Goal: Task Accomplishment & Management: Manage account settings

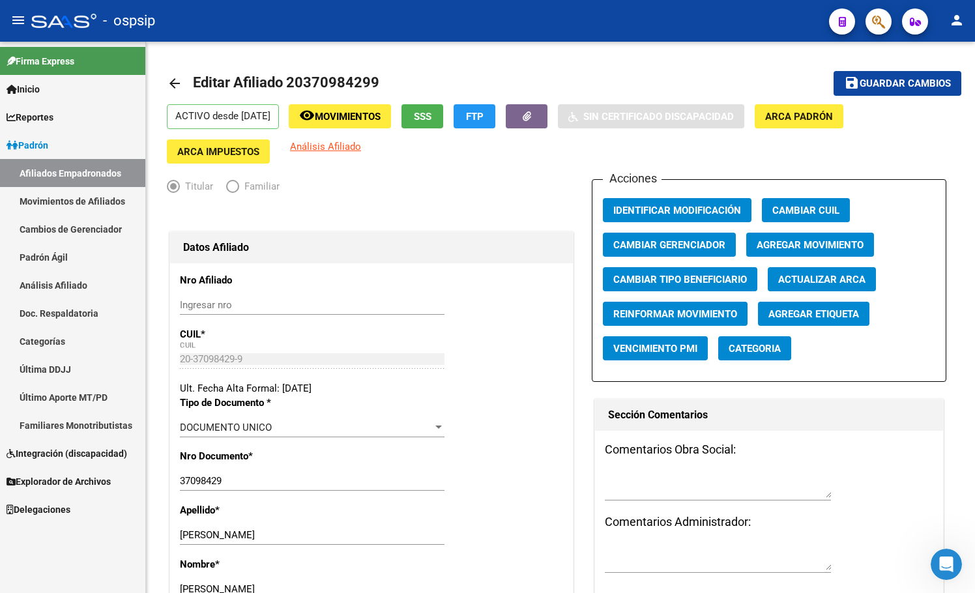
scroll to position [1433, 0]
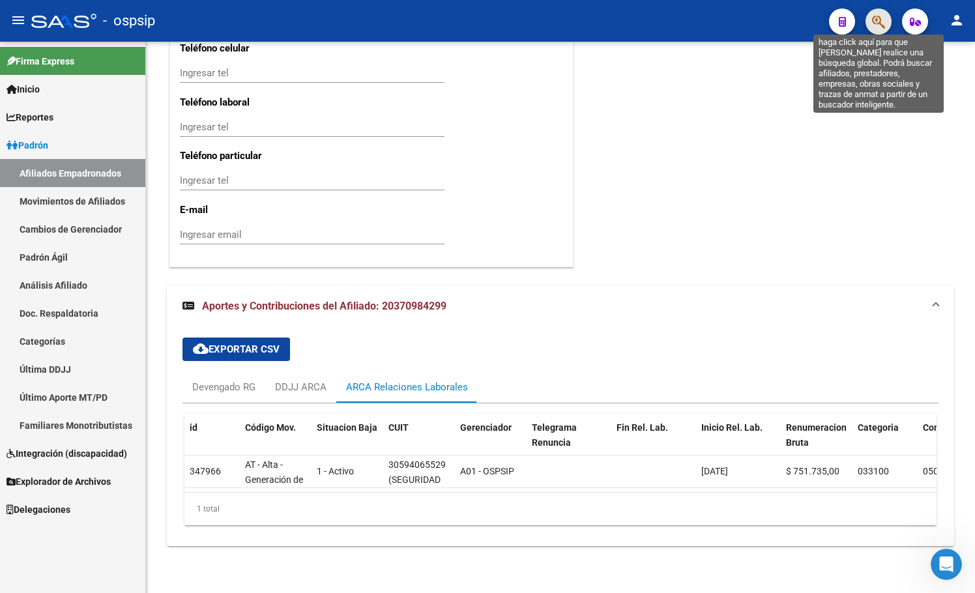
click at [878, 23] on icon "button" at bounding box center [878, 21] width 13 height 15
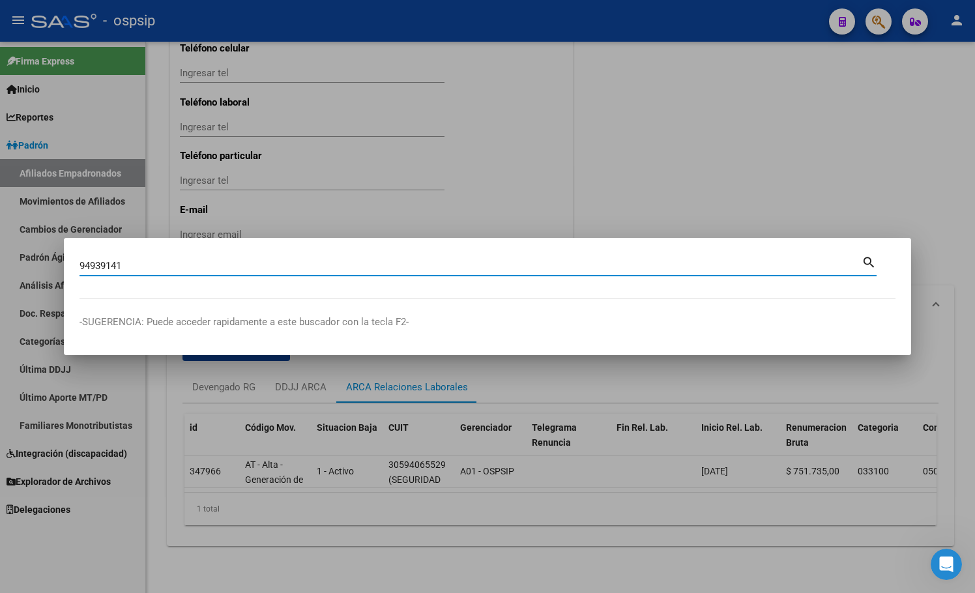
type input "94939141"
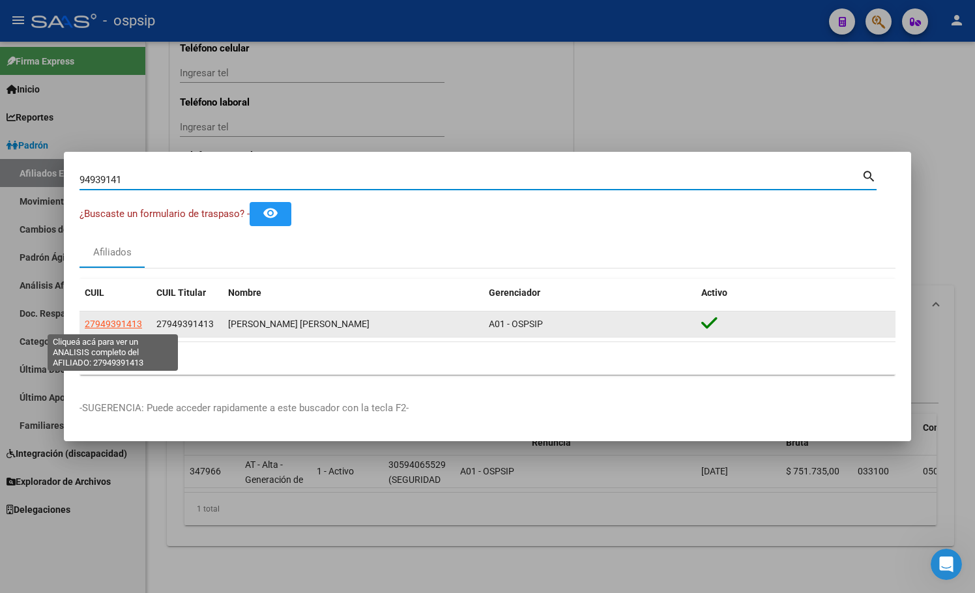
click at [111, 322] on span "27949391413" at bounding box center [113, 324] width 57 height 10
type textarea "27949391413"
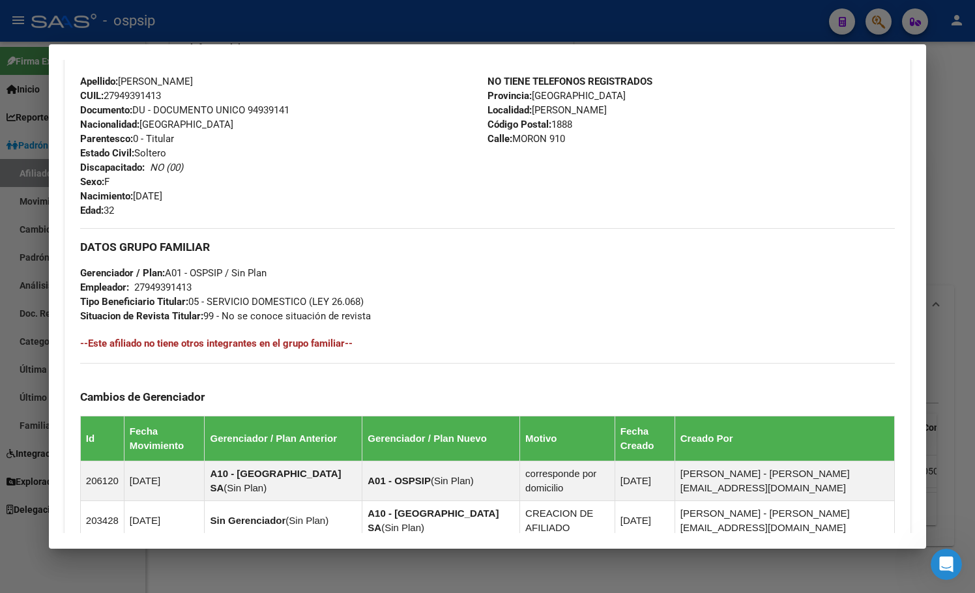
scroll to position [666, 0]
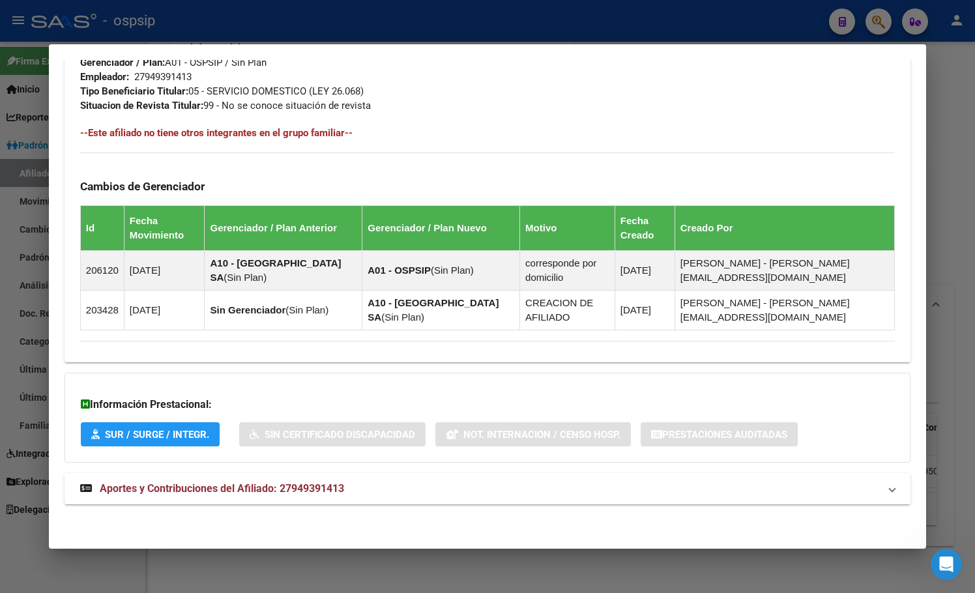
click at [310, 483] on span "Aportes y Contribuciones del Afiliado: 27949391413" at bounding box center [222, 488] width 244 height 12
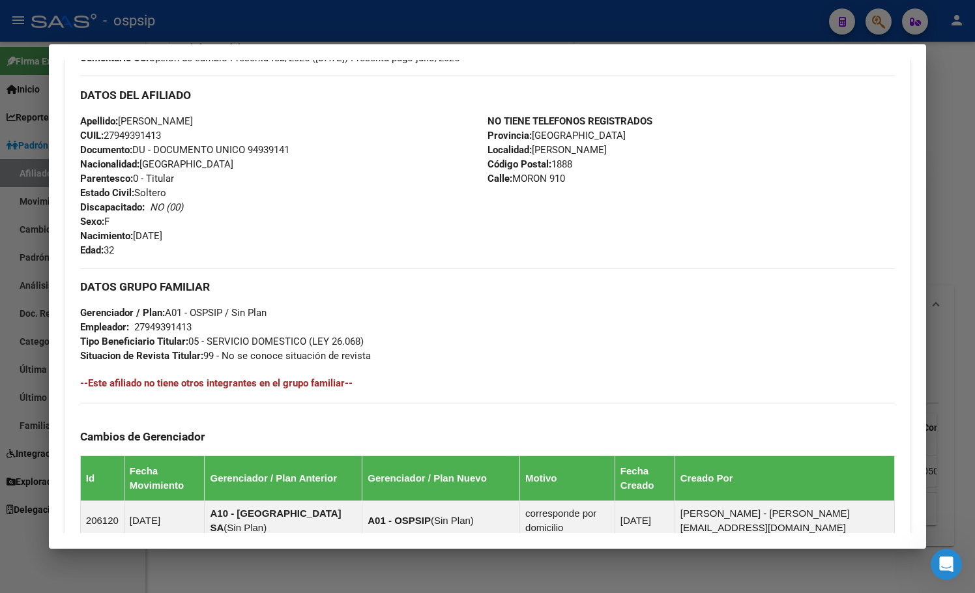
scroll to position [91, 0]
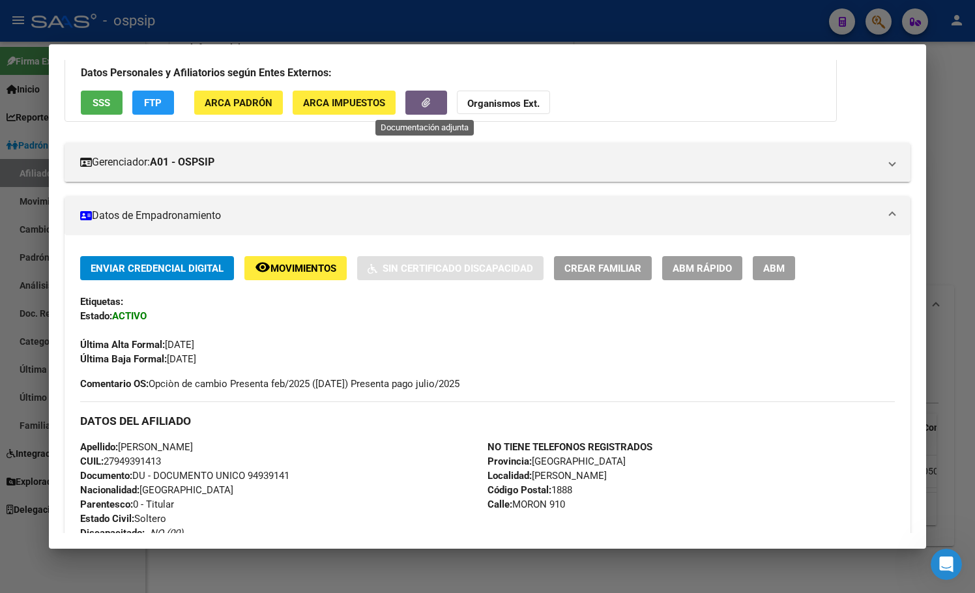
click at [427, 104] on icon "button" at bounding box center [426, 103] width 8 height 10
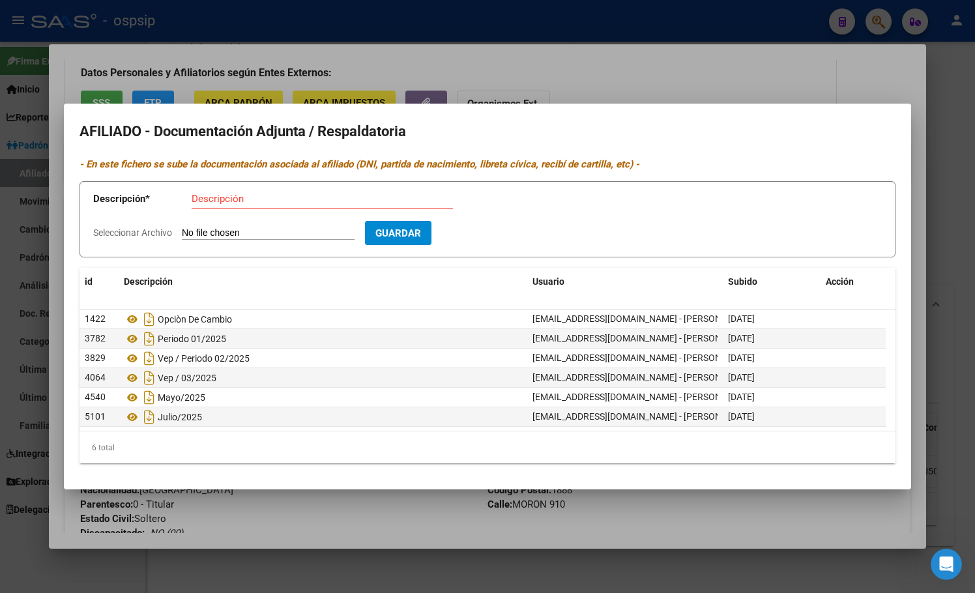
click at [238, 232] on input "Seleccionar Archivo" at bounding box center [268, 233] width 173 height 12
type input "C:\fakepath\1000322375.jpg"
click at [275, 202] on input "Descripción" at bounding box center [322, 199] width 261 height 12
type input "08/2025"
click at [495, 225] on button "Guardar" at bounding box center [473, 233] width 66 height 24
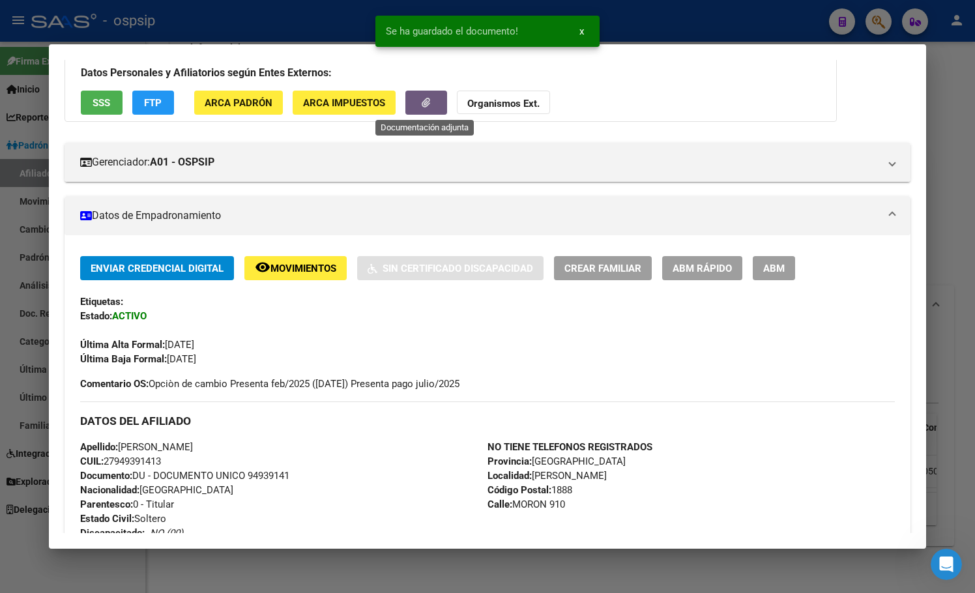
click at [625, 337] on div "Última Alta Formal: [DATE]" at bounding box center [487, 337] width 814 height 29
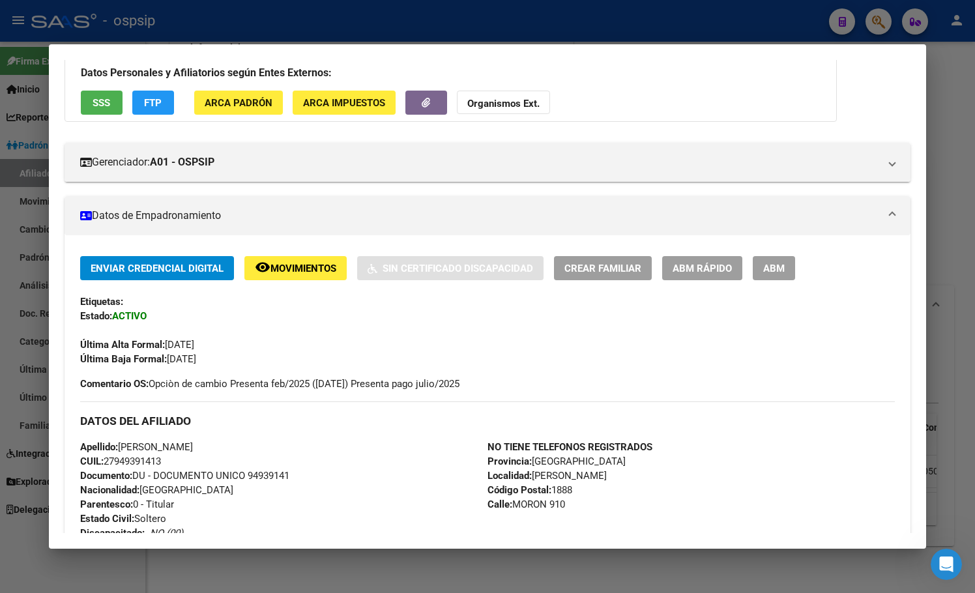
click at [276, 327] on div "Última Alta Formal: [DATE]" at bounding box center [487, 337] width 814 height 29
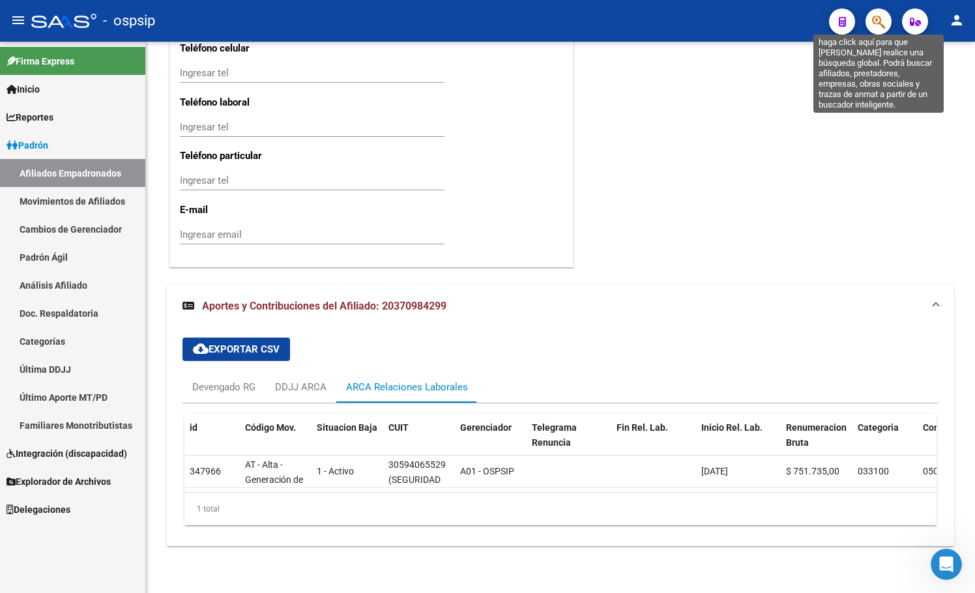
click at [881, 16] on icon "button" at bounding box center [878, 21] width 13 height 15
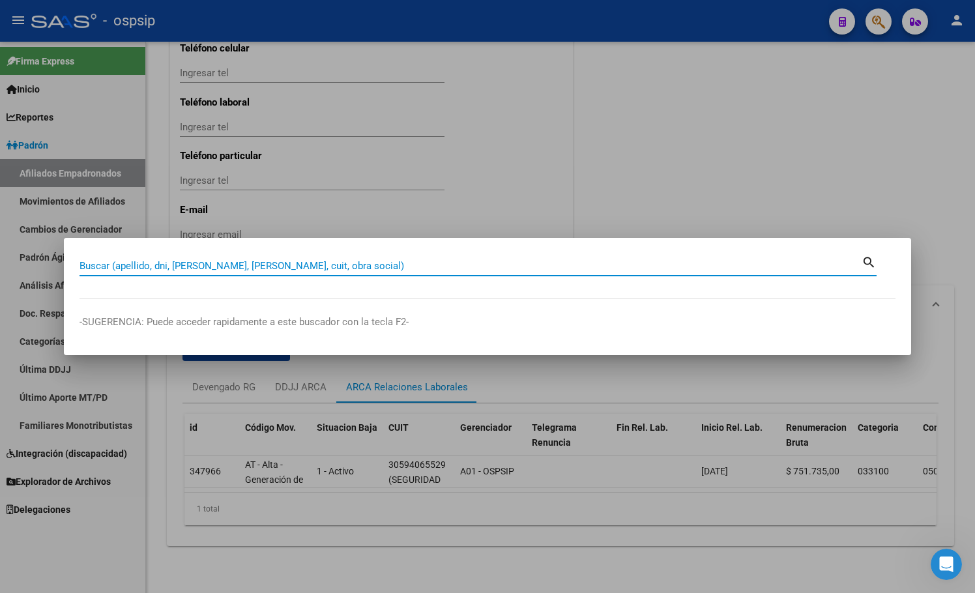
paste input "40071485"
type input "40071485"
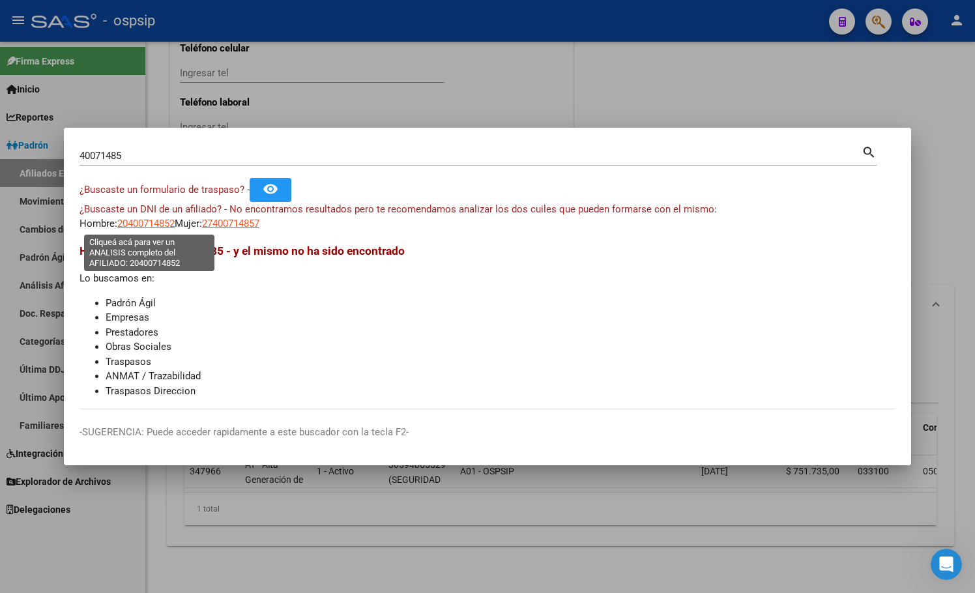
click at [144, 221] on span "20400714852" at bounding box center [145, 224] width 57 height 12
type textarea "20400714852"
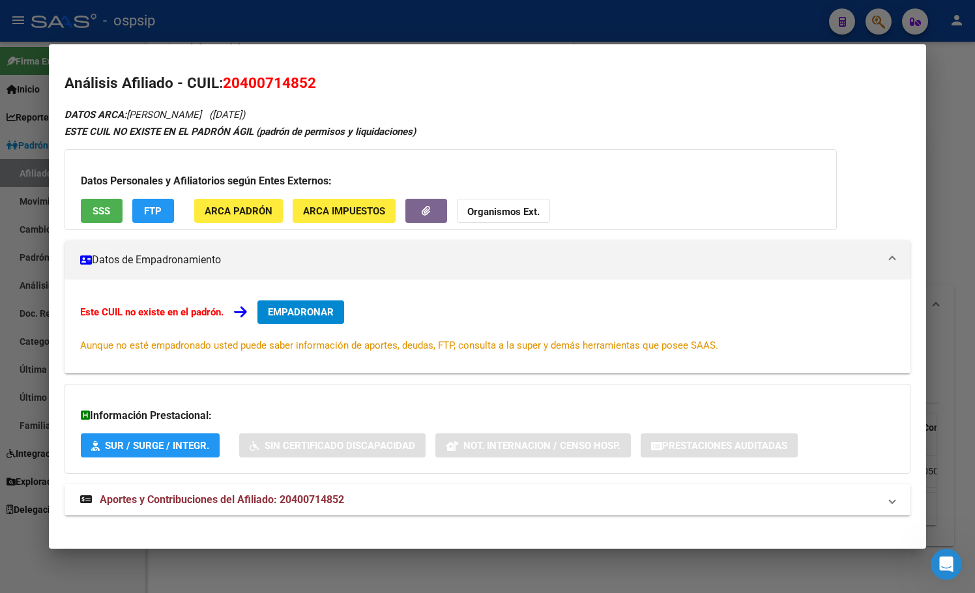
click at [318, 499] on span "Aportes y Contribuciones del Afiliado: 20400714852" at bounding box center [222, 499] width 244 height 12
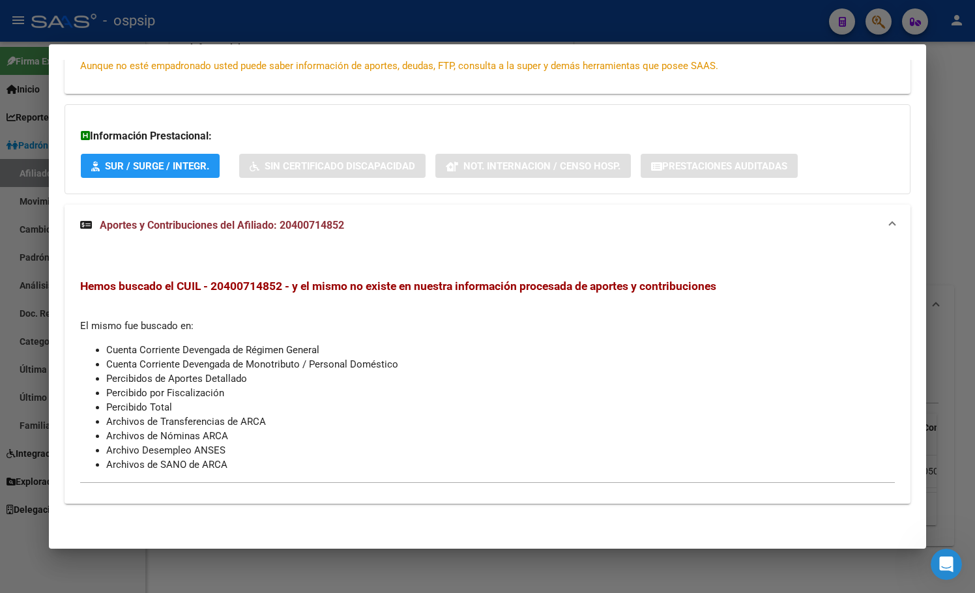
scroll to position [0, 0]
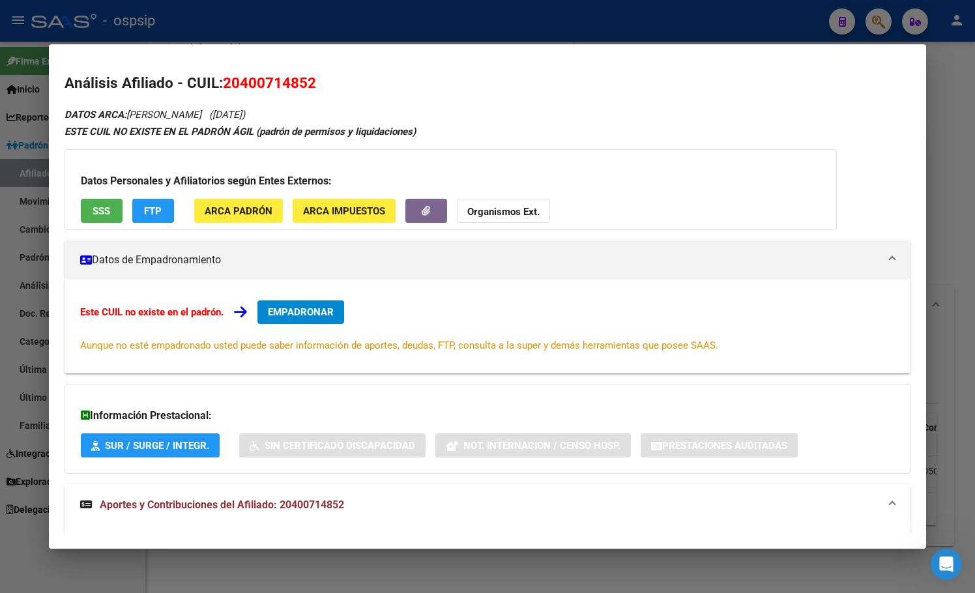
drag, startPoint x: 224, startPoint y: 85, endPoint x: 335, endPoint y: 86, distance: 110.8
click at [335, 86] on h2 "Análisis Afiliado - CUIL: 20400714852" at bounding box center [487, 83] width 846 height 22
copy span "20400714852"
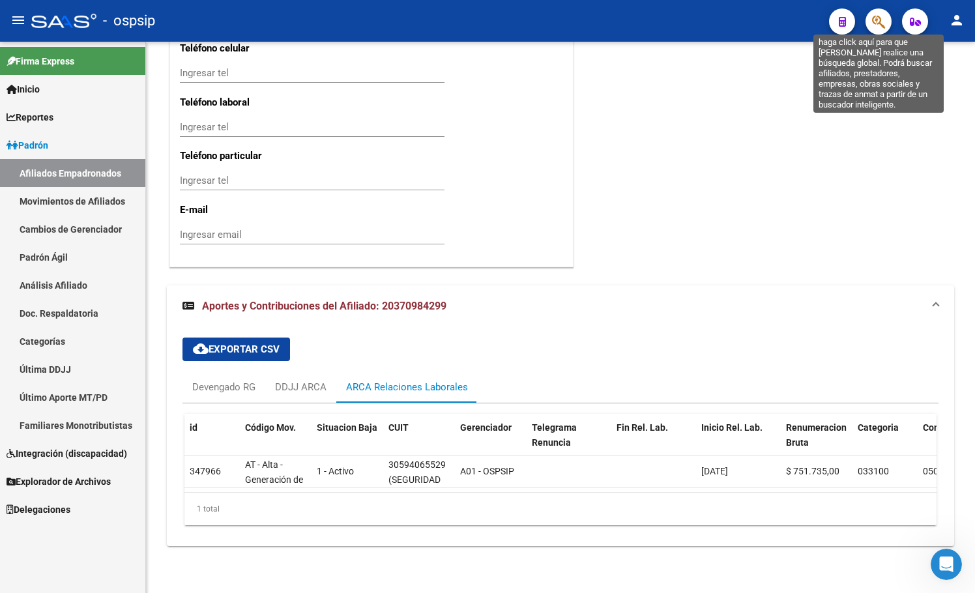
click at [881, 15] on icon "button" at bounding box center [878, 21] width 13 height 15
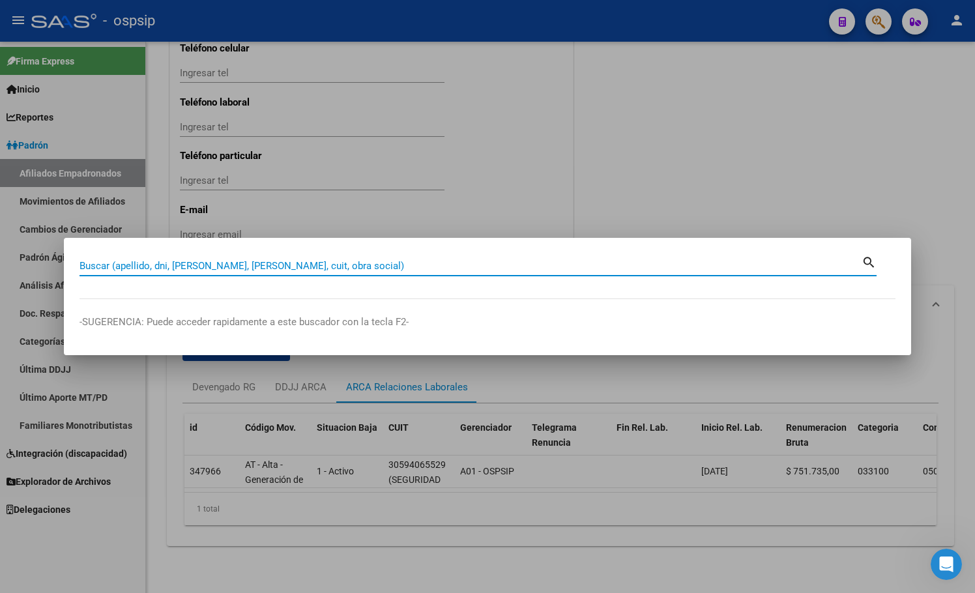
paste input "[EMAIL_ADDRESS][DOMAIN_NAME]"
type input "[EMAIL_ADDRESS][DOMAIN_NAME]"
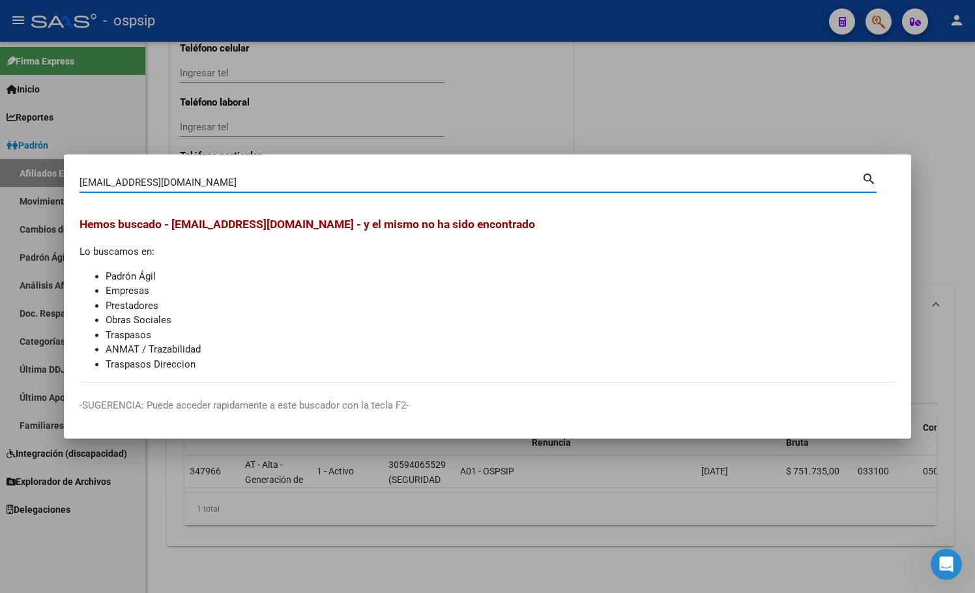
drag, startPoint x: 246, startPoint y: 181, endPoint x: -1, endPoint y: 190, distance: 247.1
click at [0, 190] on html "menu - ospsip person Firma Express Inicio Calendario SSS Instructivos Contacto …" at bounding box center [487, 296] width 975 height 593
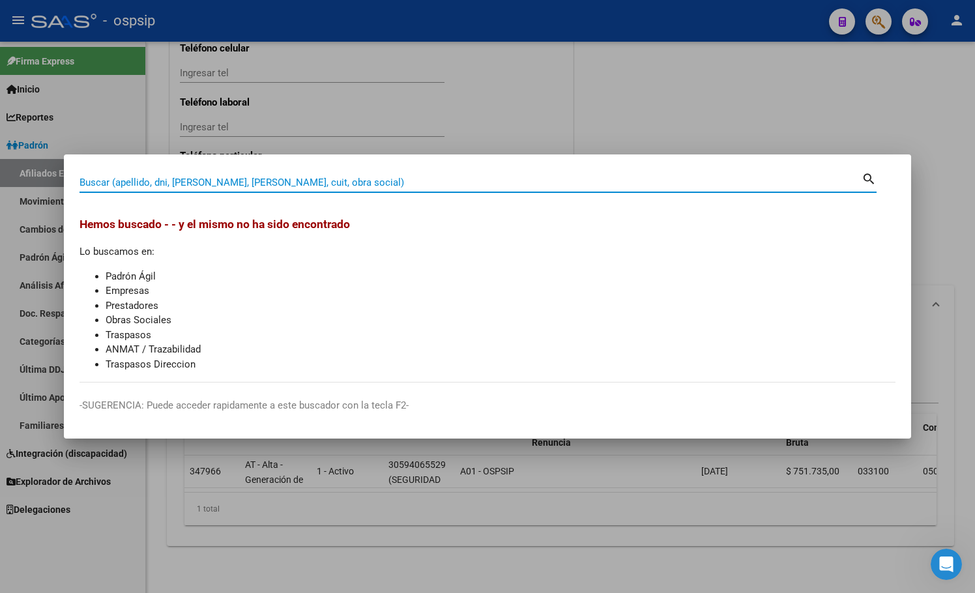
paste input "38726409"
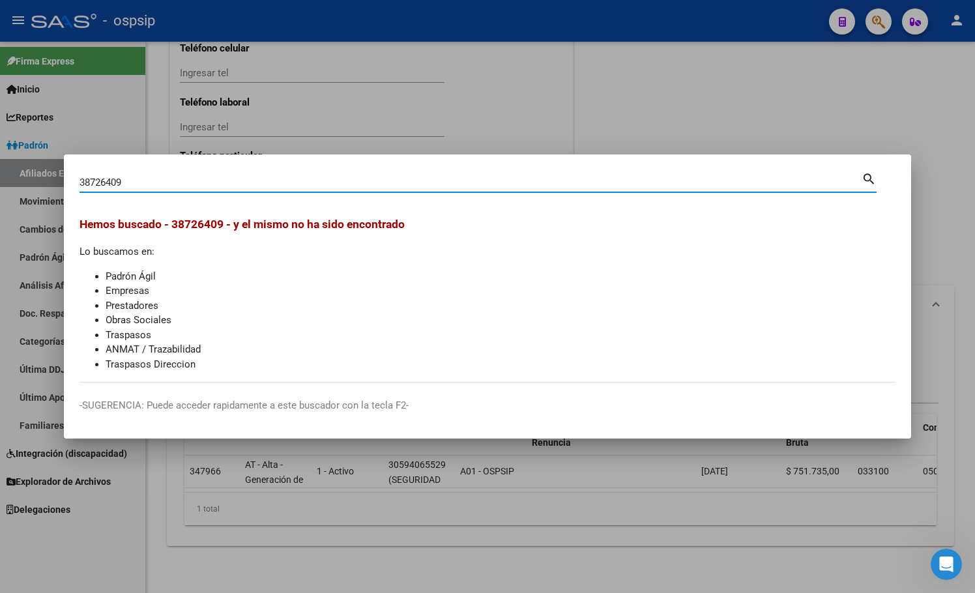
type input "38726409"
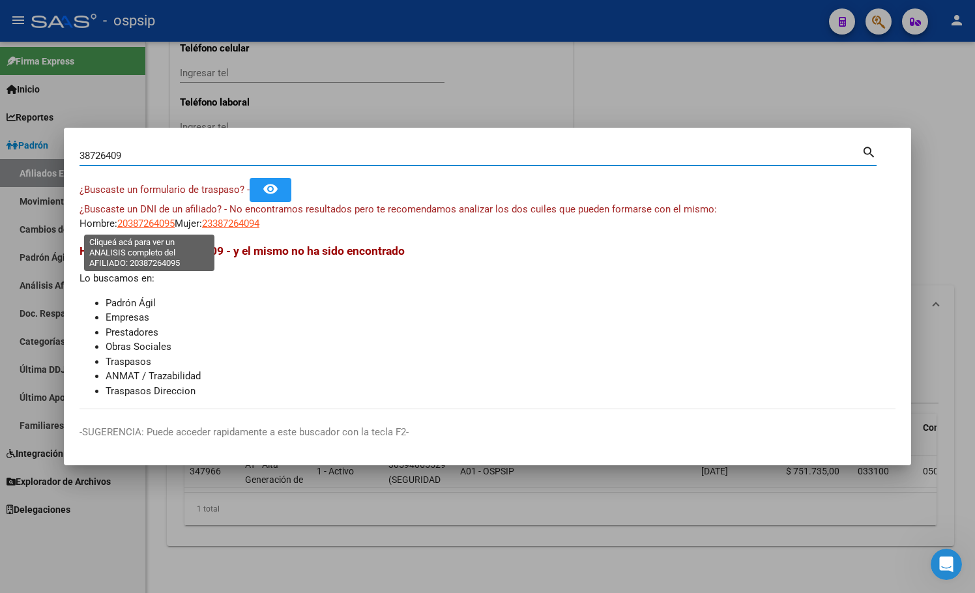
click at [130, 224] on span "20387264095" at bounding box center [145, 224] width 57 height 12
type textarea "20387264095"
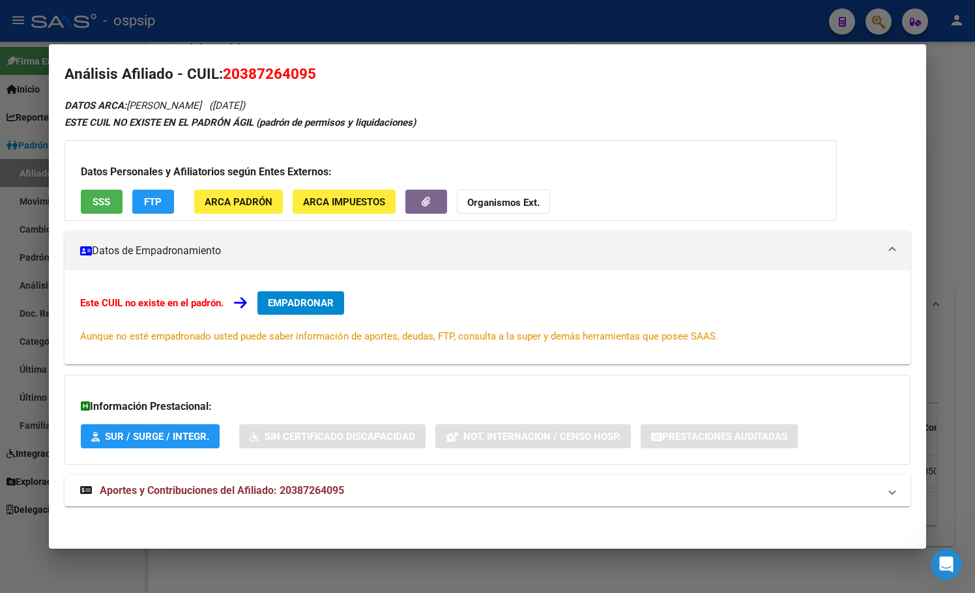
scroll to position [12, 0]
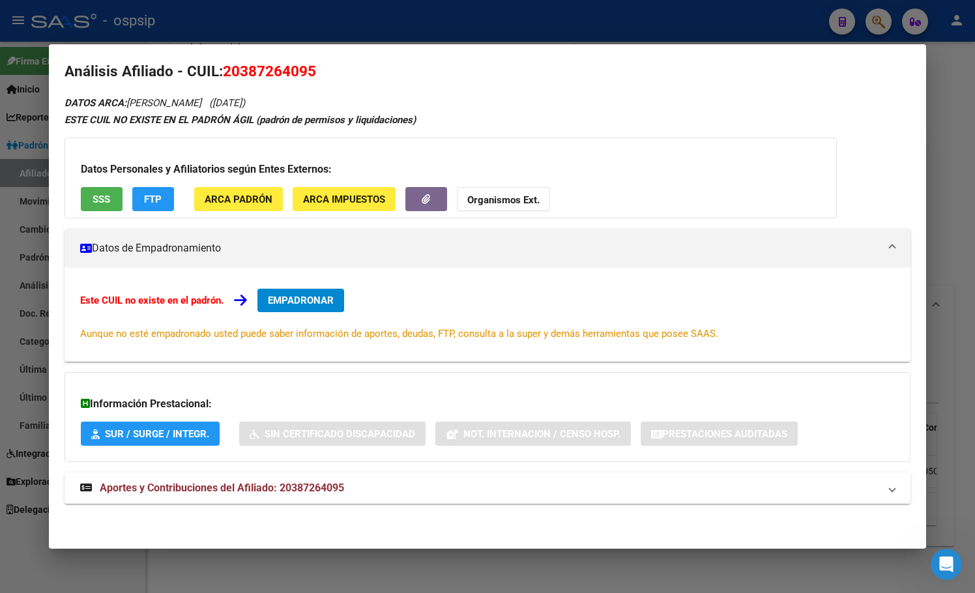
click at [336, 485] on span "Aportes y Contribuciones del Afiliado: 20387264095" at bounding box center [222, 487] width 244 height 12
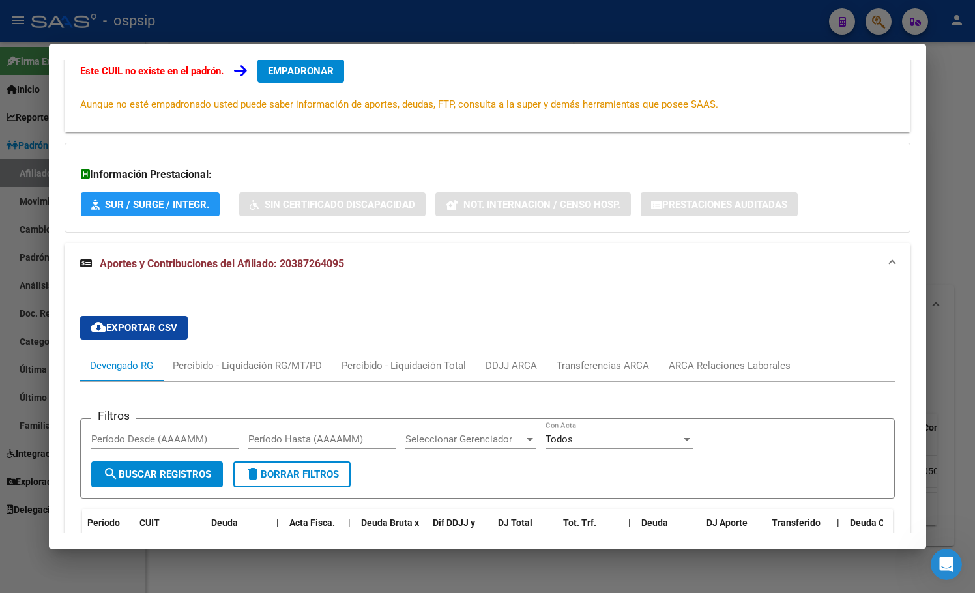
scroll to position [479, 0]
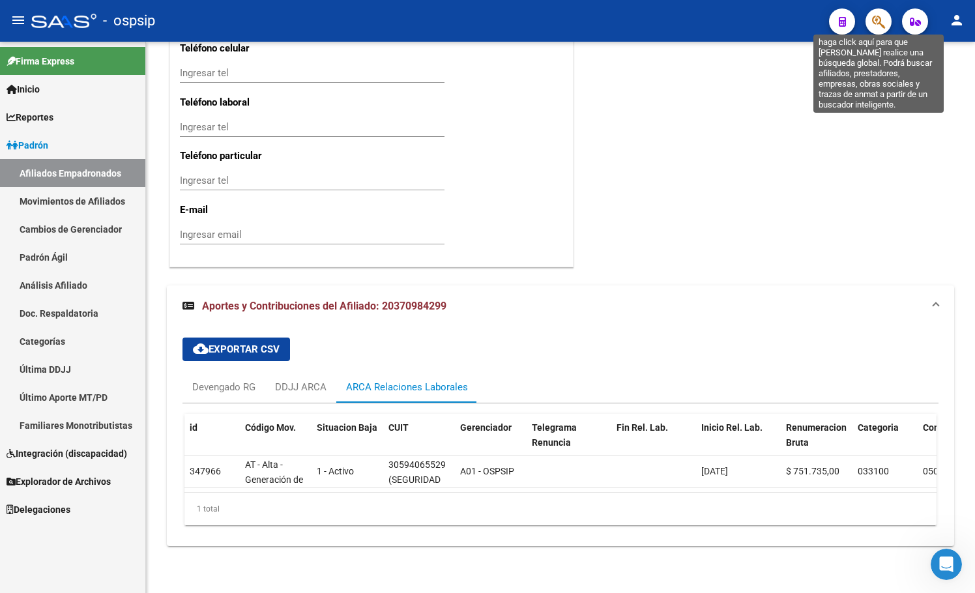
click at [878, 18] on icon "button" at bounding box center [878, 21] width 13 height 15
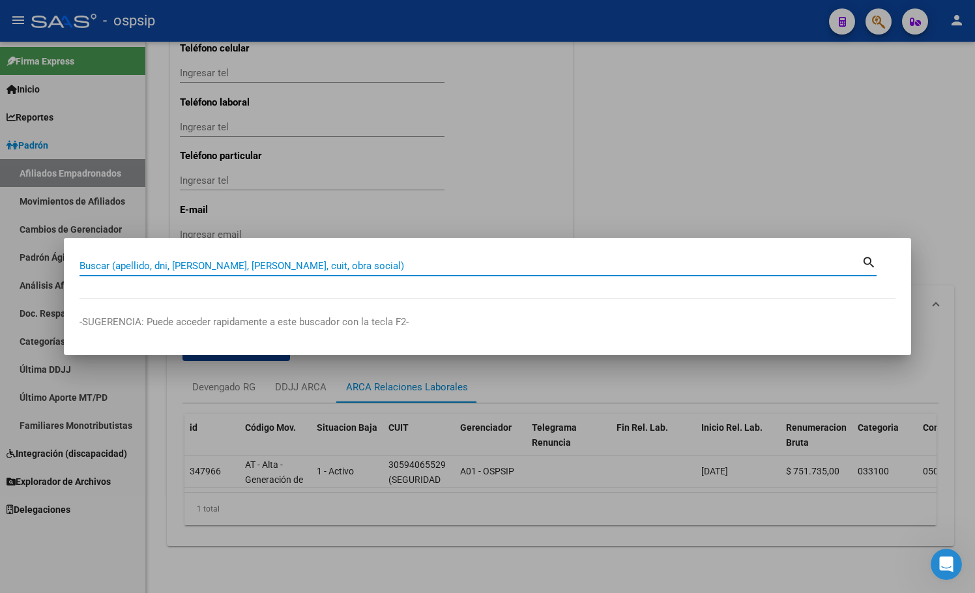
paste input "11771654"
type input "11771654"
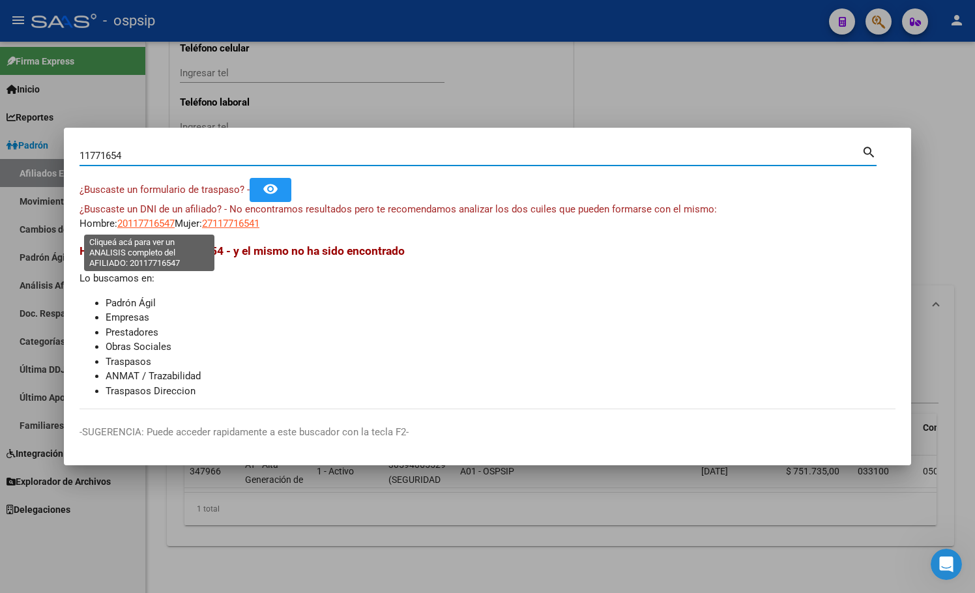
click at [143, 220] on span "20117716547" at bounding box center [145, 224] width 57 height 12
type textarea "20117716547"
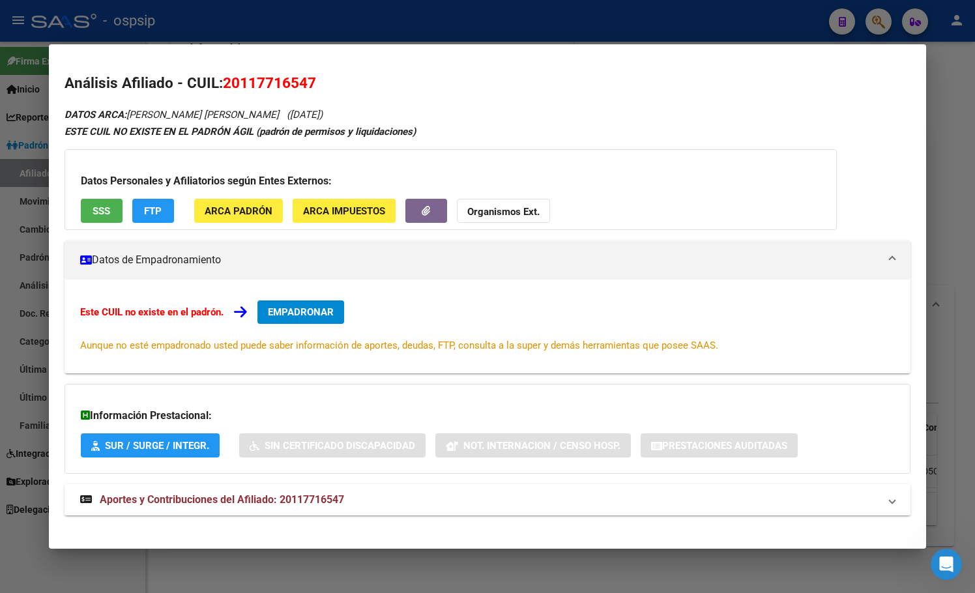
click at [308, 496] on span "Aportes y Contribuciones del Afiliado: 20117716547" at bounding box center [222, 499] width 244 height 12
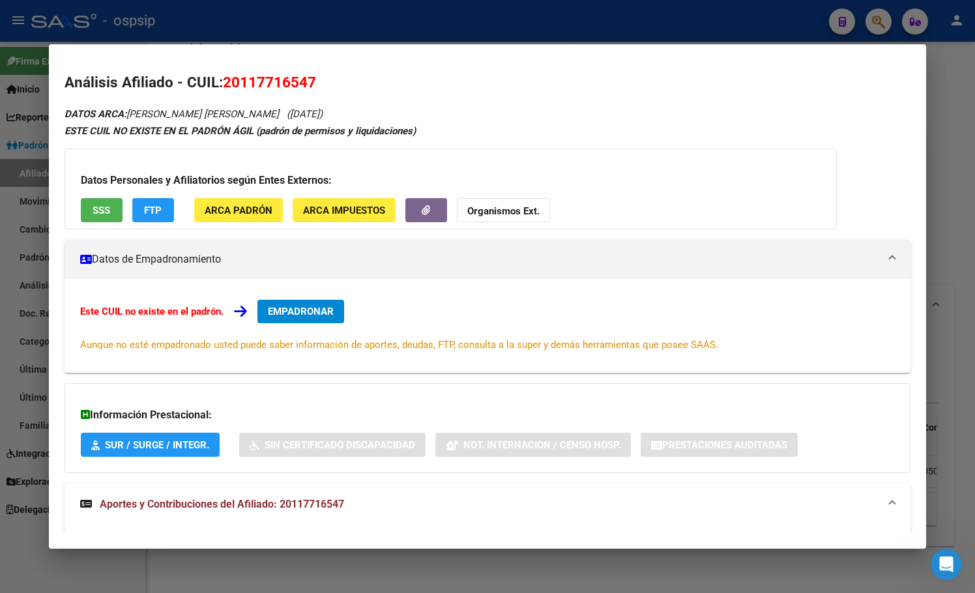
scroll to position [0, 0]
drag, startPoint x: 225, startPoint y: 83, endPoint x: 320, endPoint y: 83, distance: 95.1
click at [320, 83] on h2 "Análisis Afiliado - CUIL: 20117716547" at bounding box center [487, 83] width 846 height 22
copy span "20117716547"
click at [247, 84] on span "20117716547" at bounding box center [269, 82] width 93 height 17
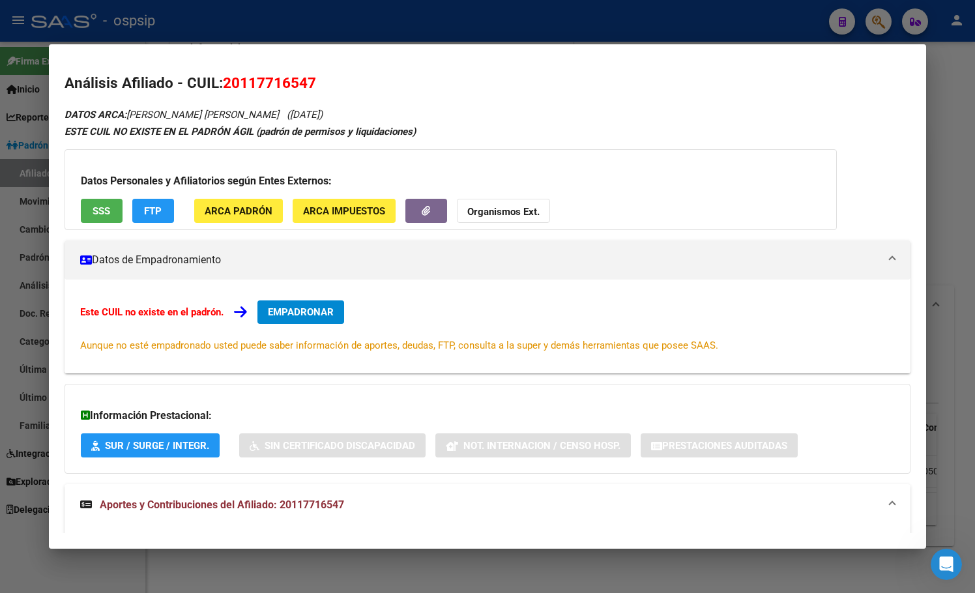
drag, startPoint x: 243, startPoint y: 81, endPoint x: 304, endPoint y: 84, distance: 61.3
click at [304, 84] on span "20117716547" at bounding box center [269, 82] width 93 height 17
copy span "11771654"
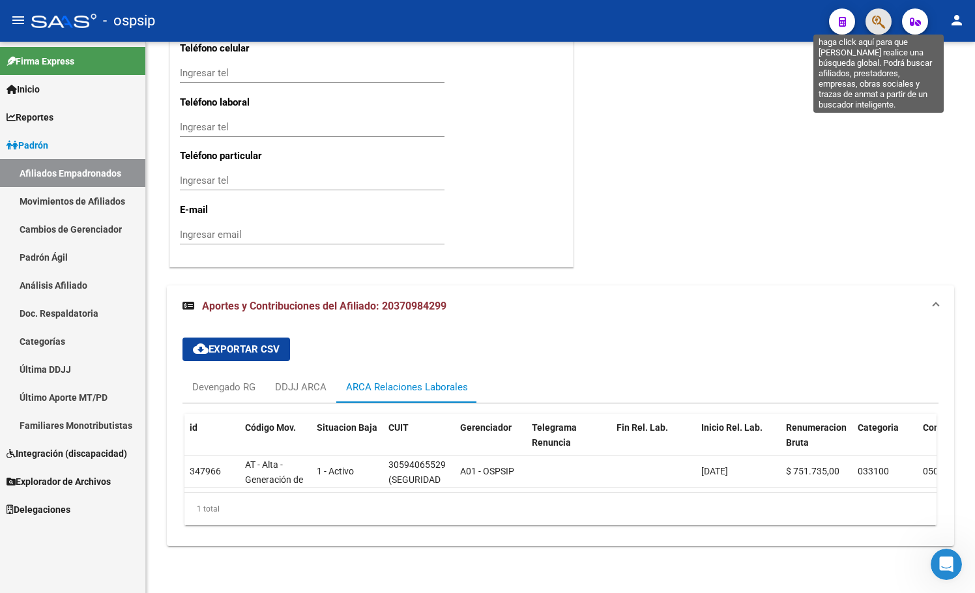
click at [878, 16] on icon "button" at bounding box center [878, 21] width 13 height 15
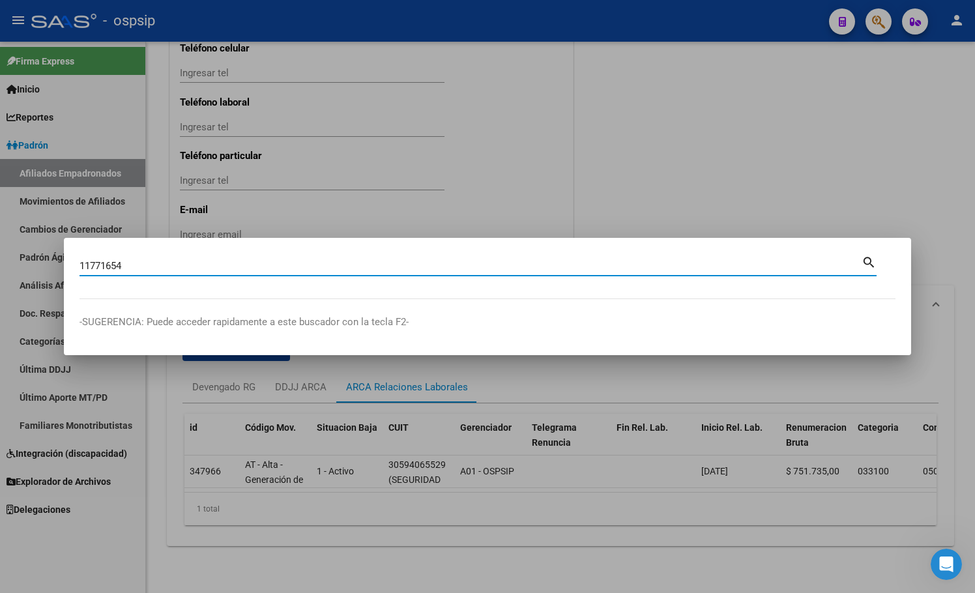
type input "11771654"
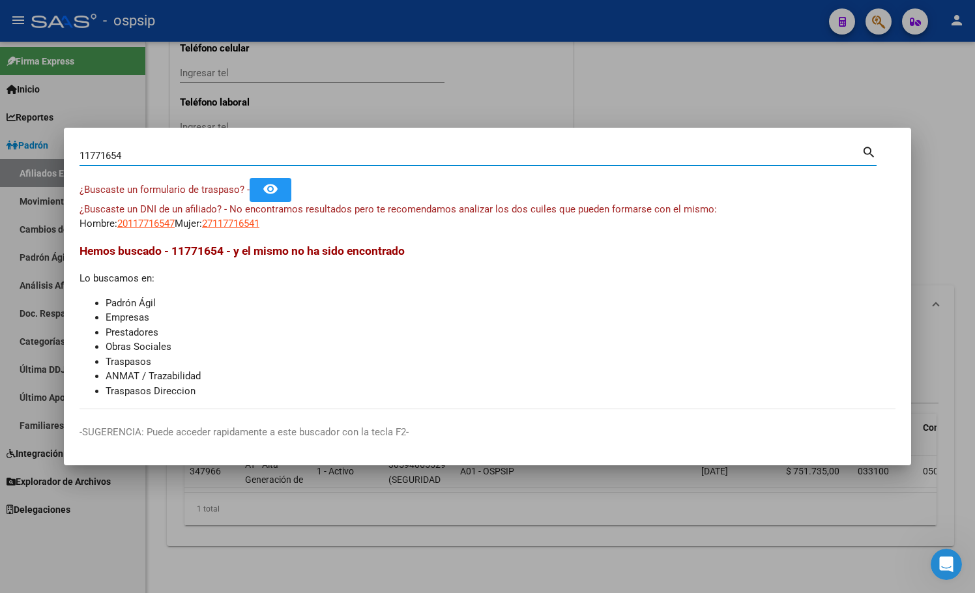
drag, startPoint x: 134, startPoint y: 156, endPoint x: 25, endPoint y: 160, distance: 108.9
click at [25, 160] on div "11771654 Buscar (apellido, dni, cuil, nro traspaso, cuit, obra social) search ¿…" at bounding box center [487, 296] width 975 height 593
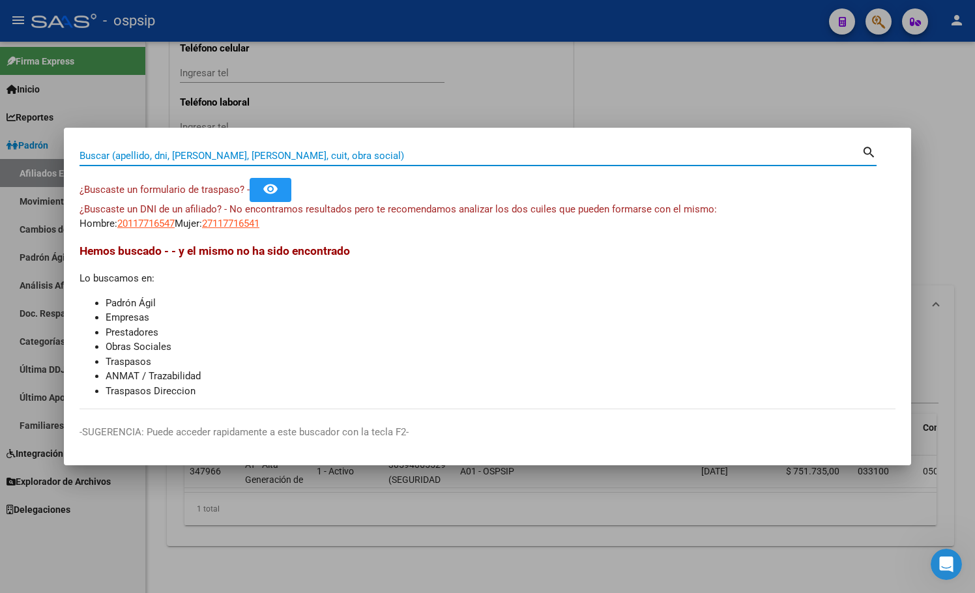
type input "11771654"
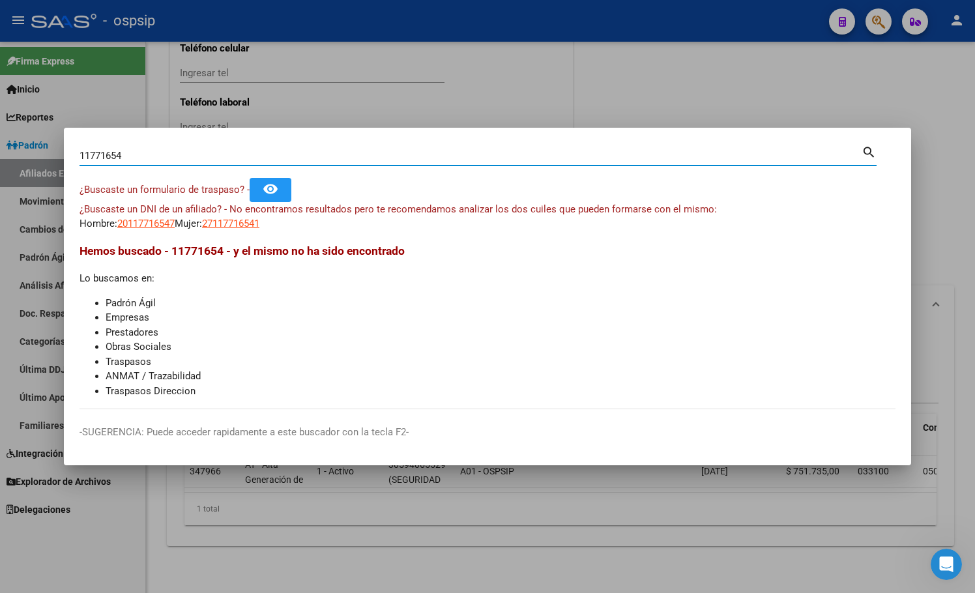
drag, startPoint x: 130, startPoint y: 160, endPoint x: 29, endPoint y: 160, distance: 101.6
click at [29, 160] on div "11771654 Buscar (apellido, dni, cuil, nro traspaso, cuit, obra social) search ¿…" at bounding box center [487, 296] width 975 height 593
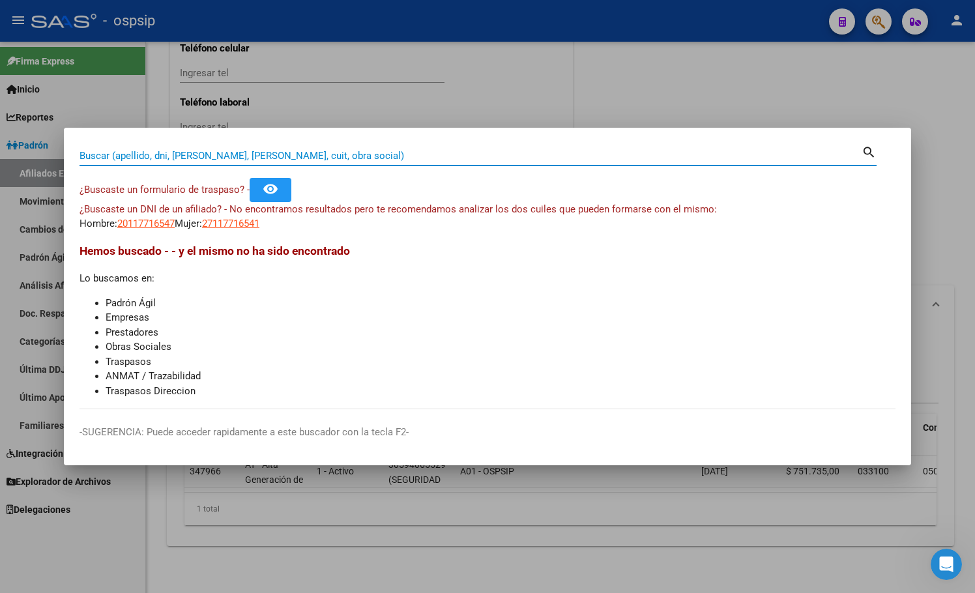
paste input "28952232"
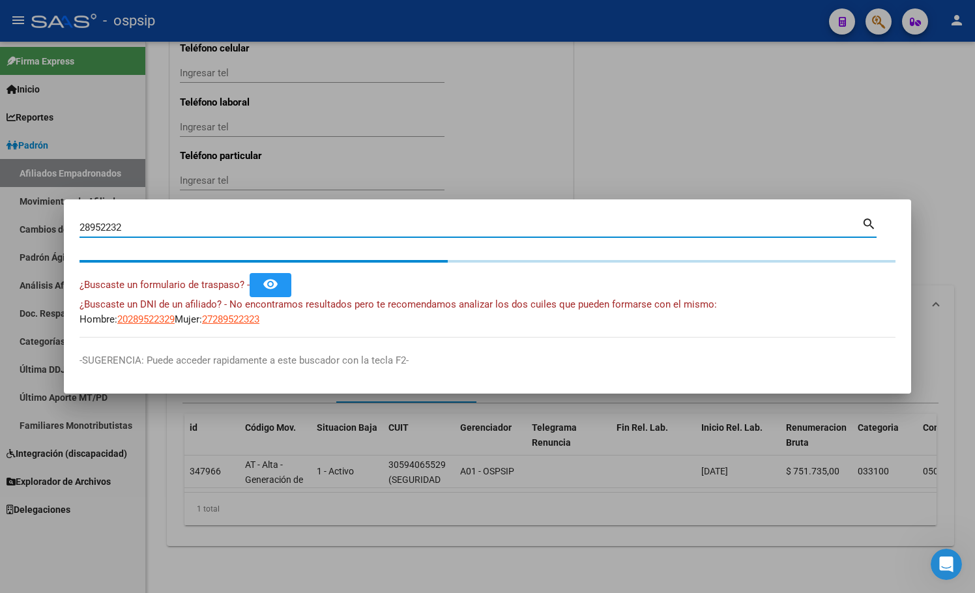
type input "28952232"
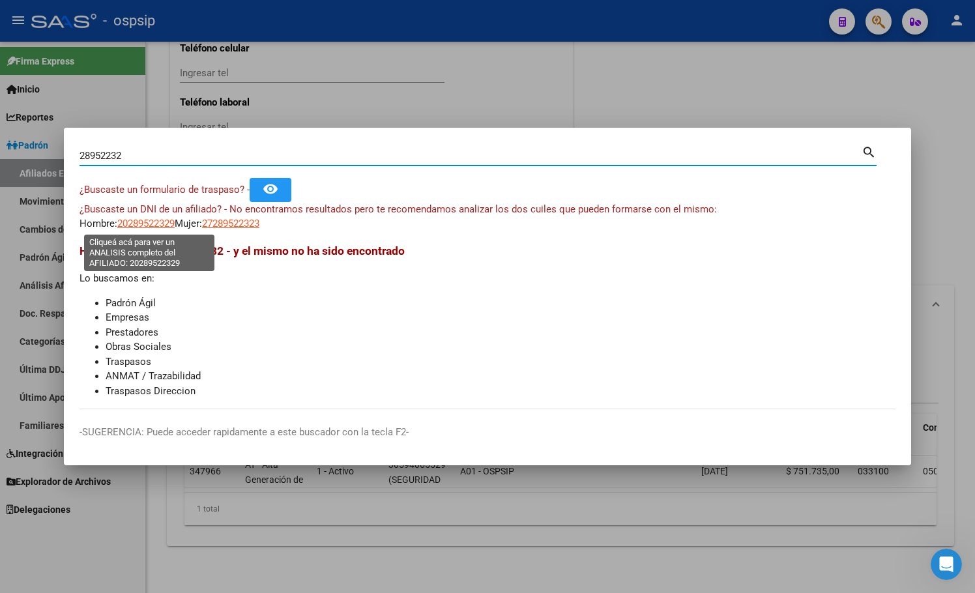
click at [149, 223] on span "20289522329" at bounding box center [145, 224] width 57 height 12
type textarea "20289522329"
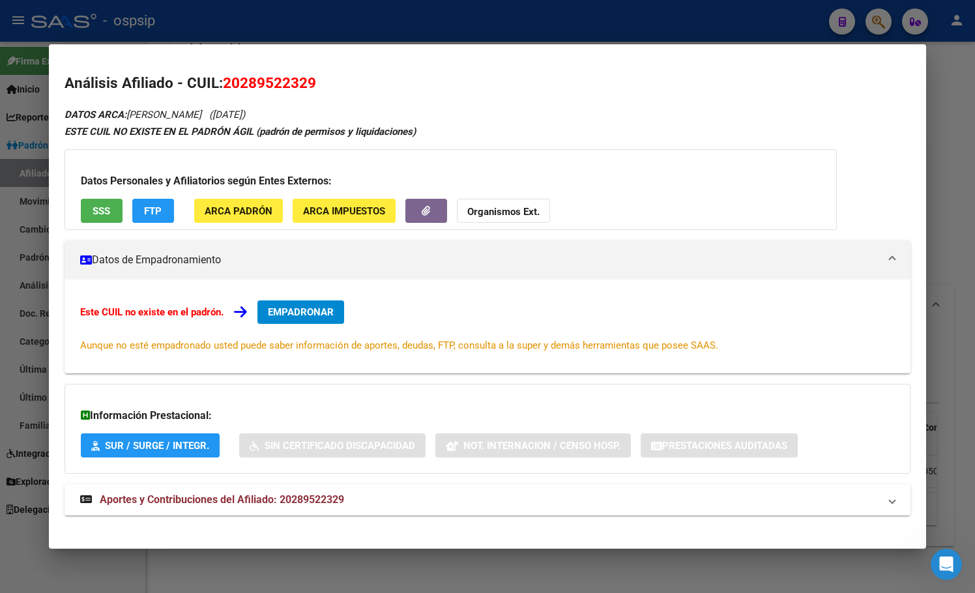
click at [327, 498] on span "Aportes y Contribuciones del Afiliado: 20289522329" at bounding box center [222, 499] width 244 height 12
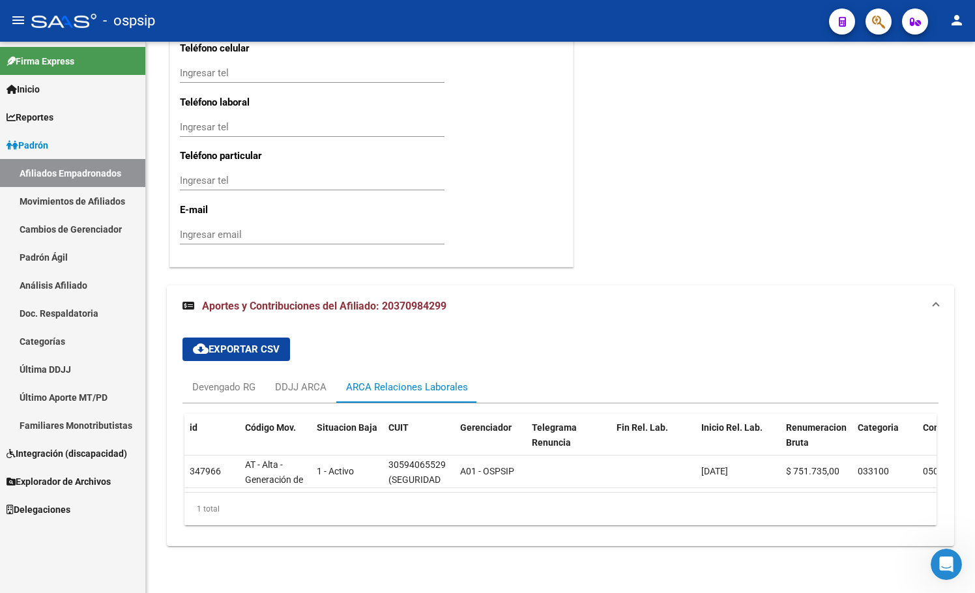
click at [871, 18] on button "button" at bounding box center [878, 21] width 26 height 26
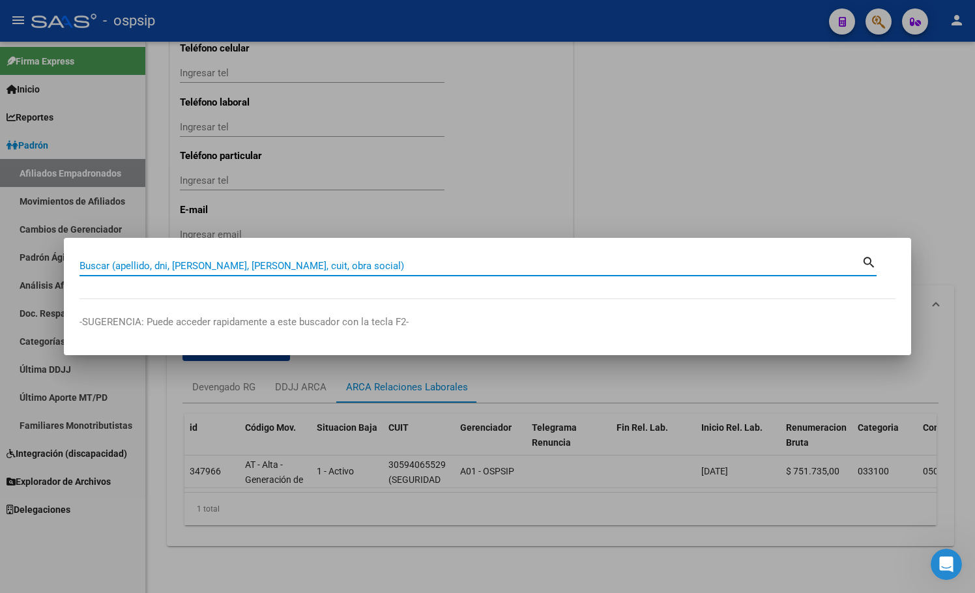
paste input "43649427"
type input "43649427"
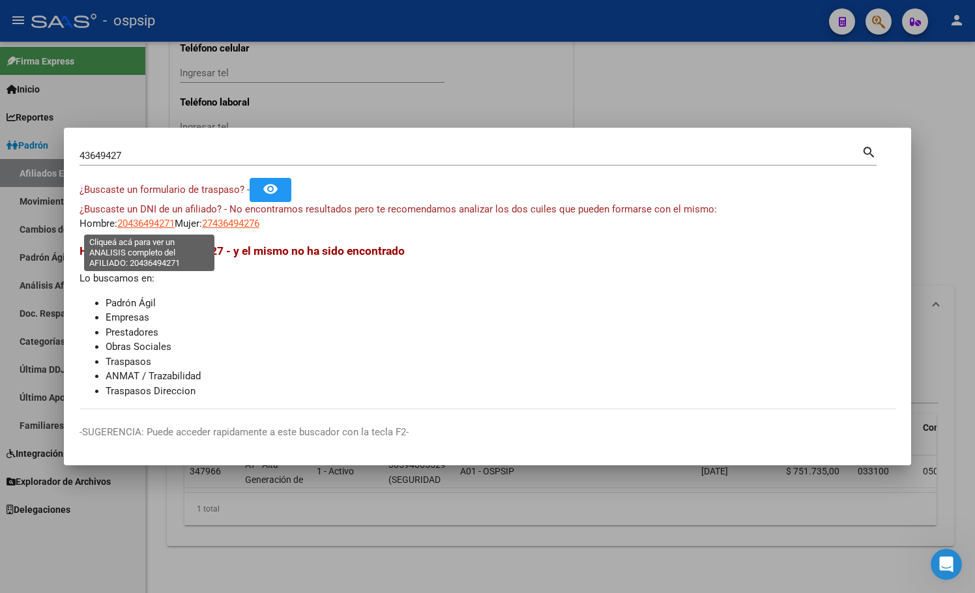
click at [144, 222] on span "20436494271" at bounding box center [145, 224] width 57 height 12
type textarea "20436494271"
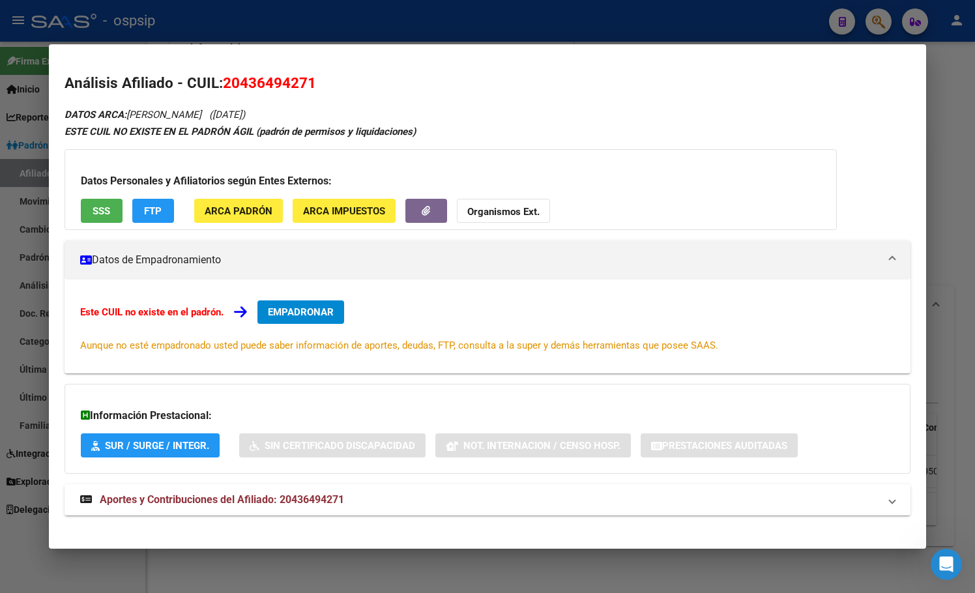
click at [313, 493] on span "Aportes y Contribuciones del Afiliado: 20436494271" at bounding box center [222, 499] width 244 height 12
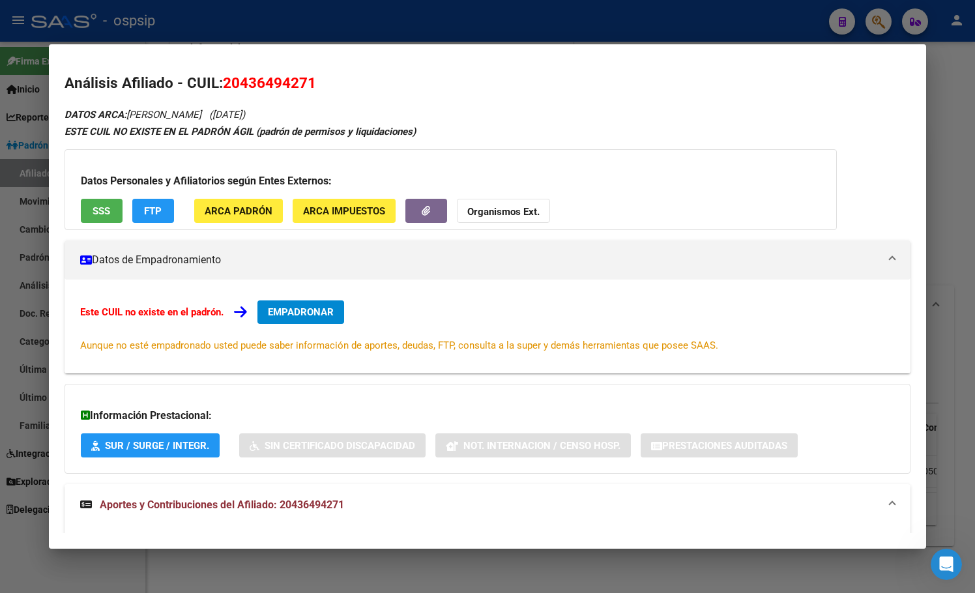
drag, startPoint x: 224, startPoint y: 83, endPoint x: 369, endPoint y: 90, distance: 144.8
click at [369, 90] on h2 "Análisis Afiliado - CUIL: 20436494271" at bounding box center [487, 83] width 846 height 22
copy span "20436494271"
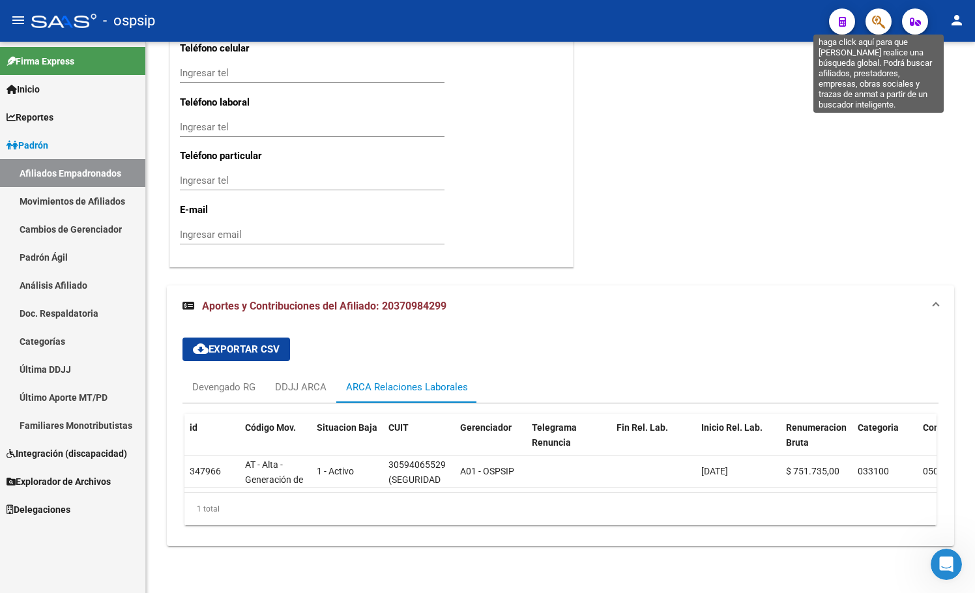
click at [878, 20] on icon "button" at bounding box center [878, 21] width 13 height 15
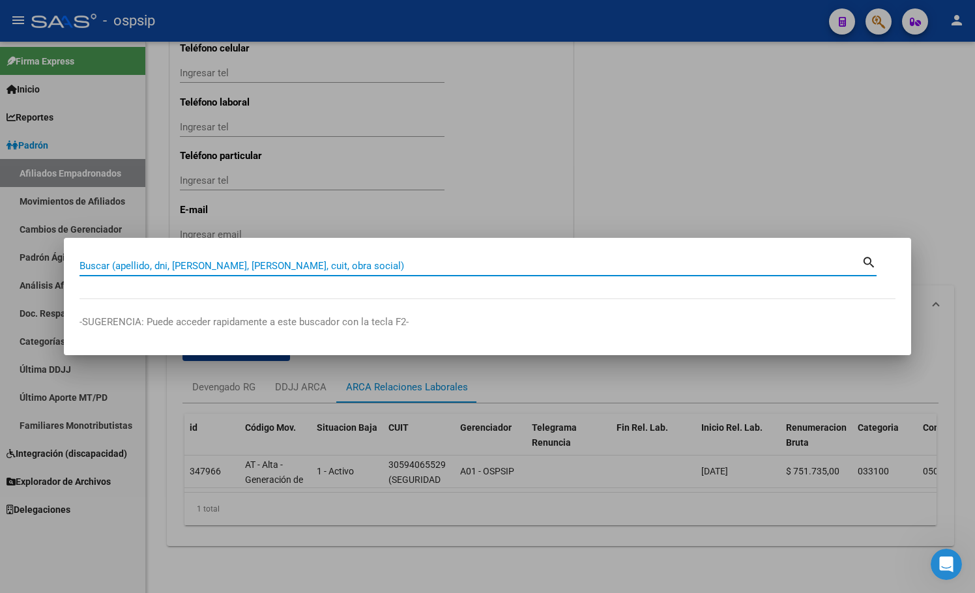
paste input "20436494271"
type input "20436494271"
drag, startPoint x: 161, startPoint y: 268, endPoint x: 1, endPoint y: 284, distance: 160.4
click at [23, 286] on div "20436494271 Buscar (apellido, dni, cuil, [PERSON_NAME], cuit, obra social) sear…" at bounding box center [487, 296] width 975 height 593
paste input "26402372"
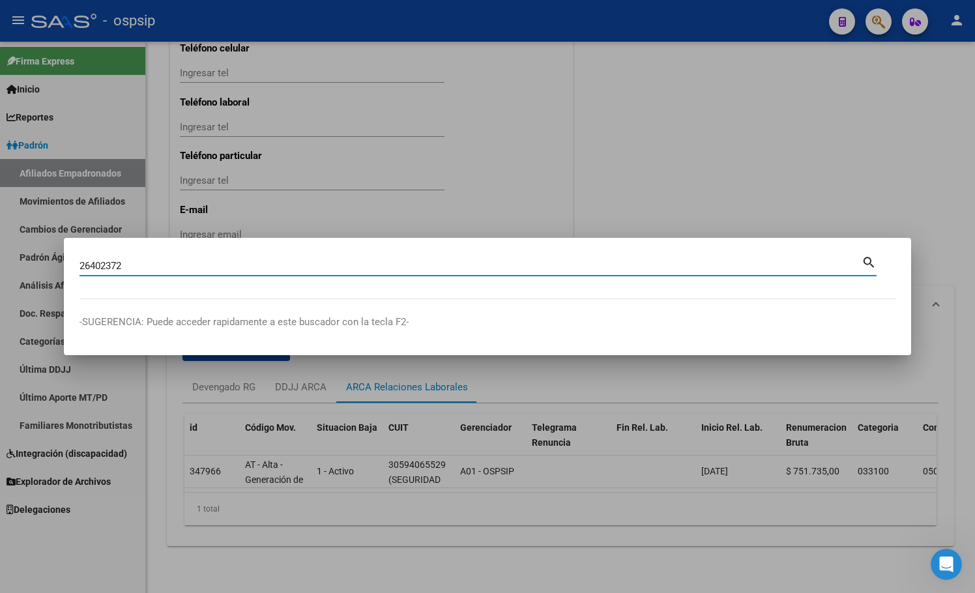
type input "26402372"
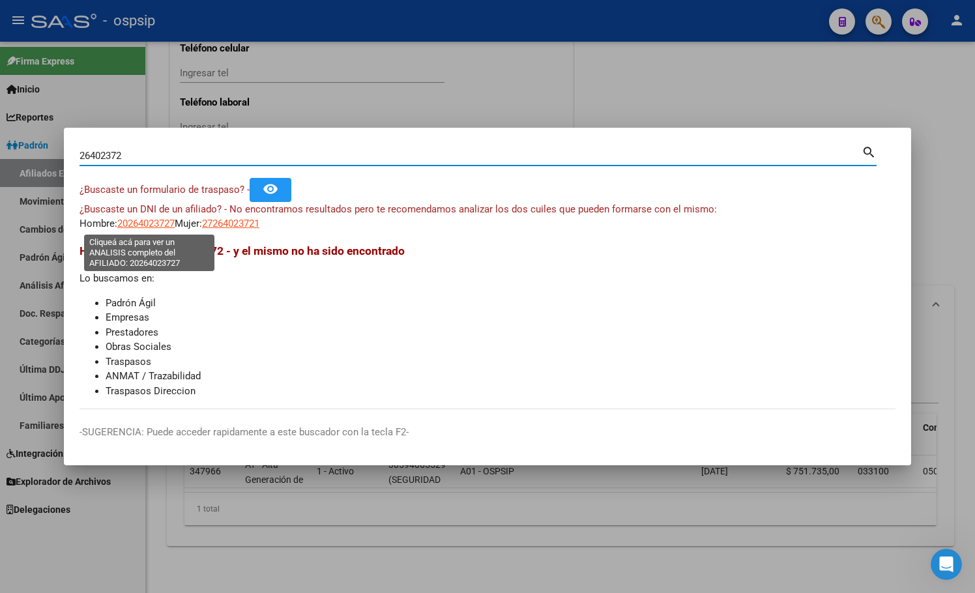
click at [143, 218] on span "20264023727" at bounding box center [145, 224] width 57 height 12
type textarea "20264023727"
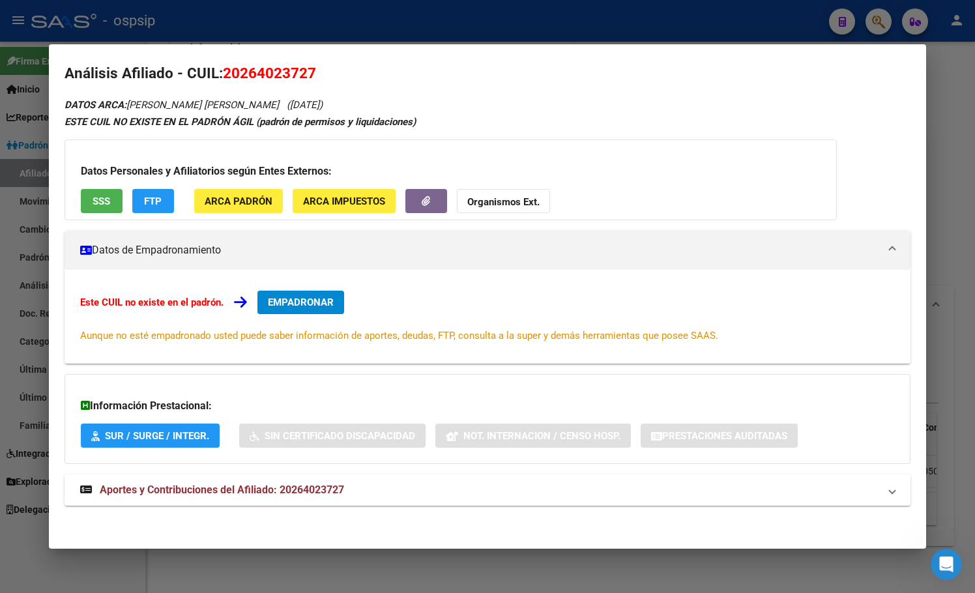
scroll to position [12, 0]
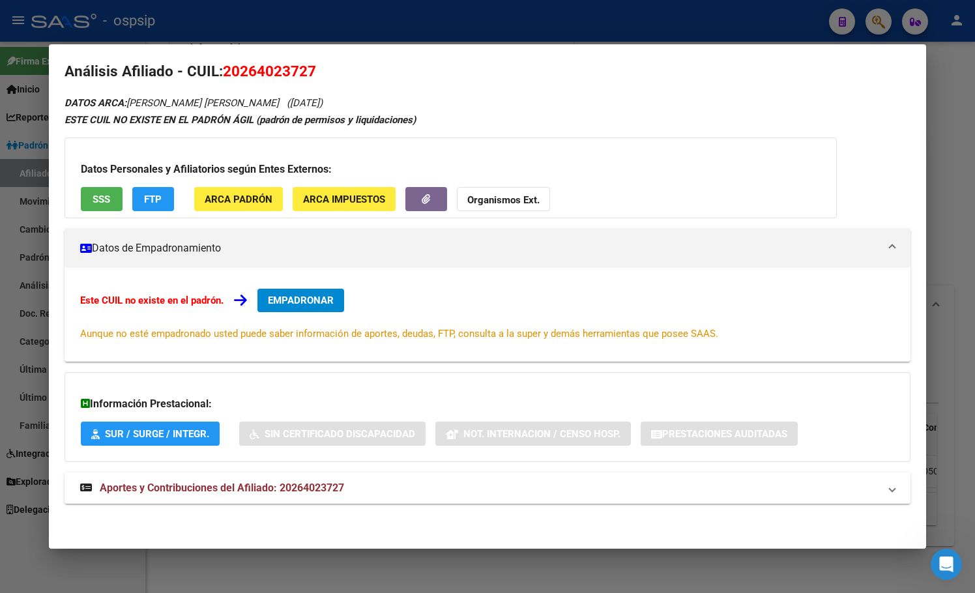
click at [321, 489] on span "Aportes y Contribuciones del Afiliado: 20264023727" at bounding box center [222, 487] width 244 height 12
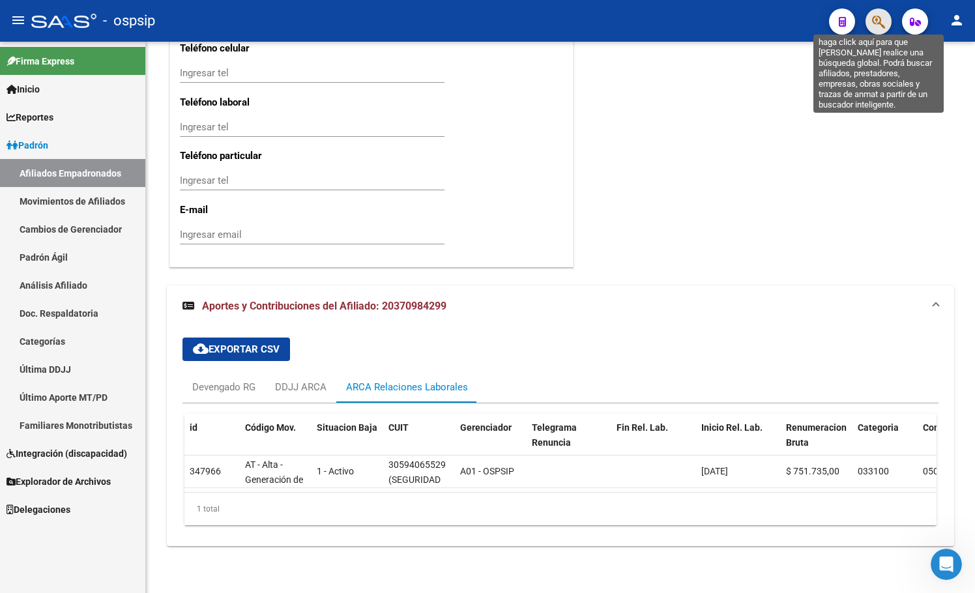
click at [876, 18] on icon "button" at bounding box center [878, 21] width 13 height 15
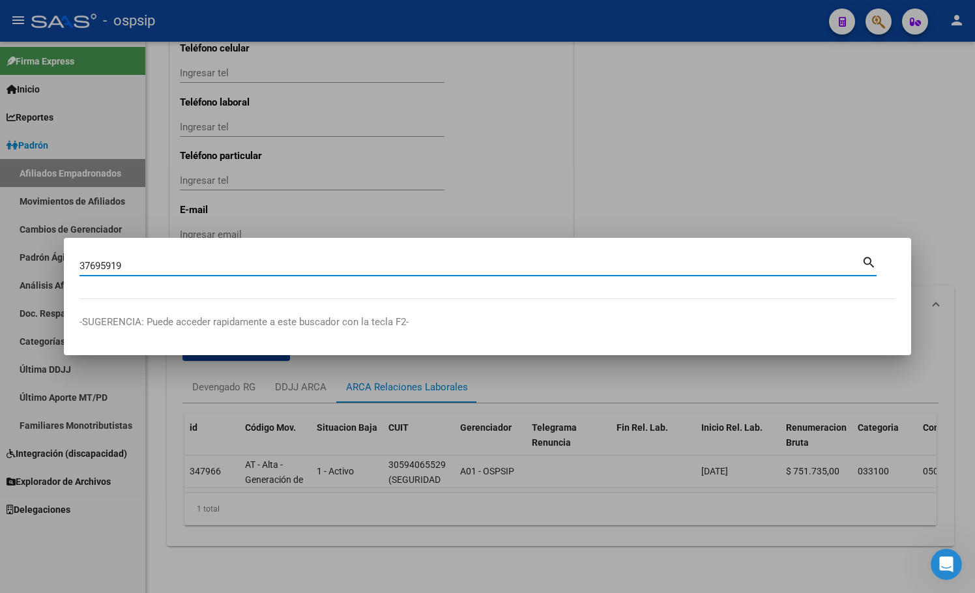
type input "37695919"
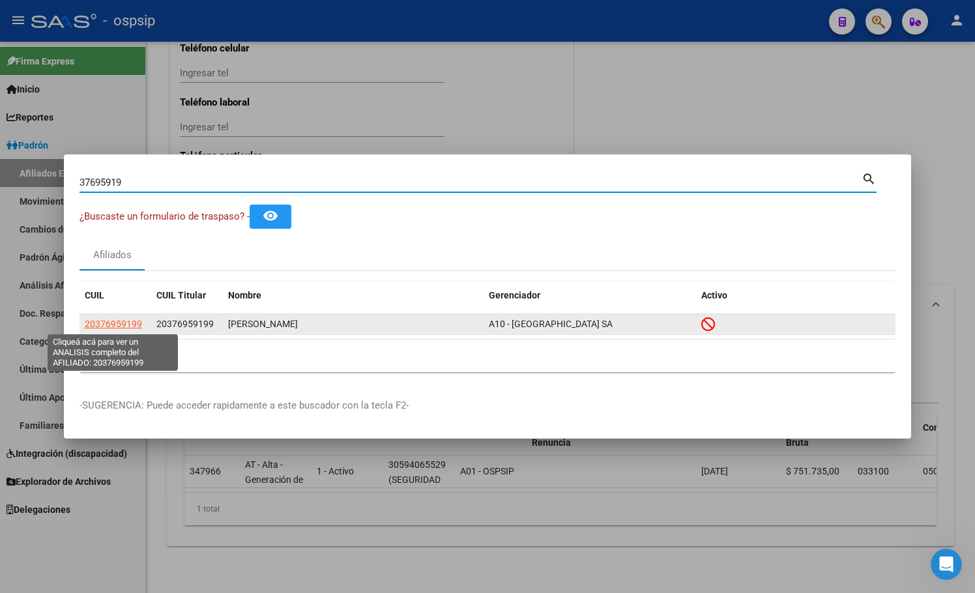
click at [107, 324] on span "20376959199" at bounding box center [113, 324] width 57 height 10
type textarea "20376959199"
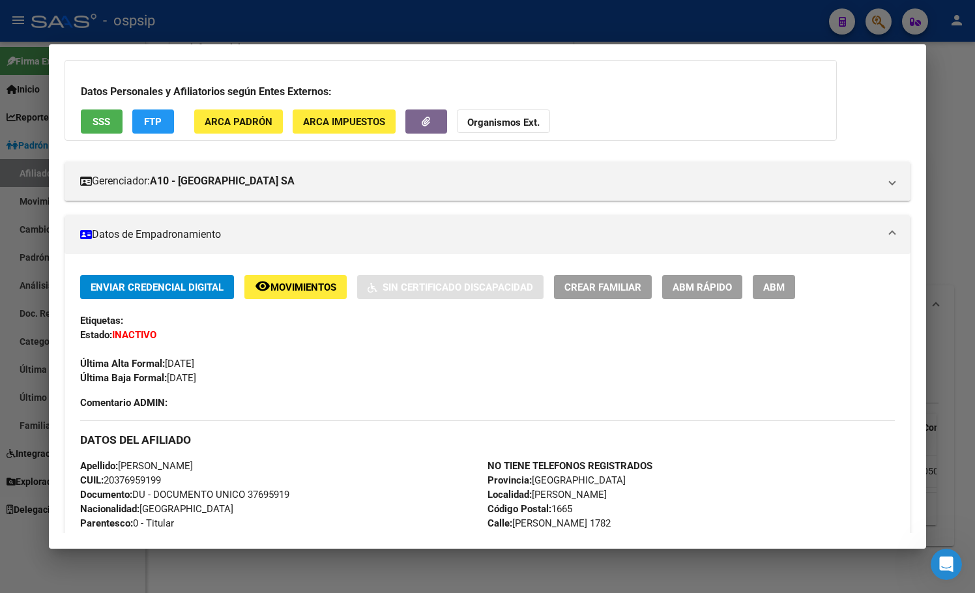
scroll to position [65, 0]
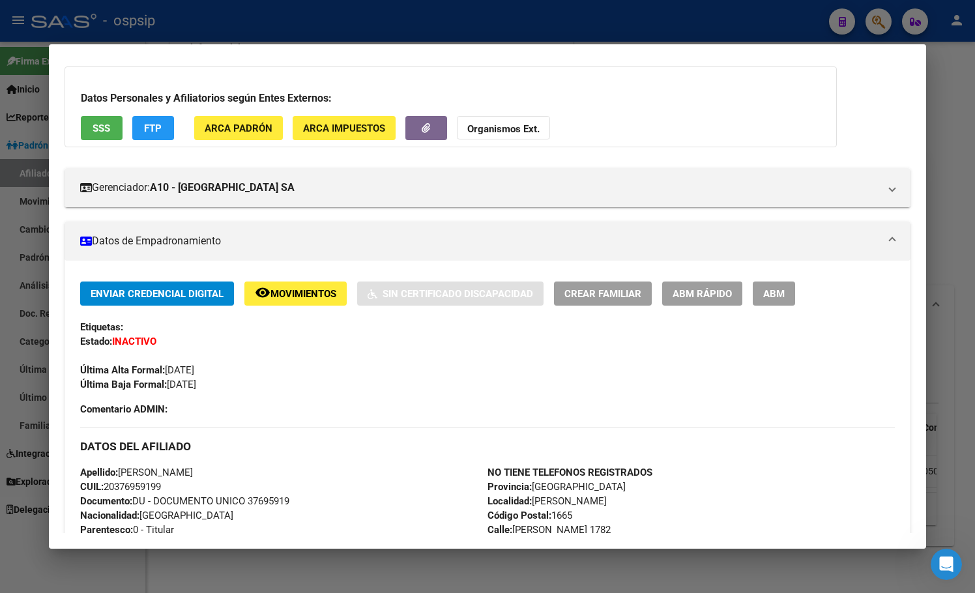
click at [287, 288] on span "Movimientos" at bounding box center [303, 294] width 66 height 12
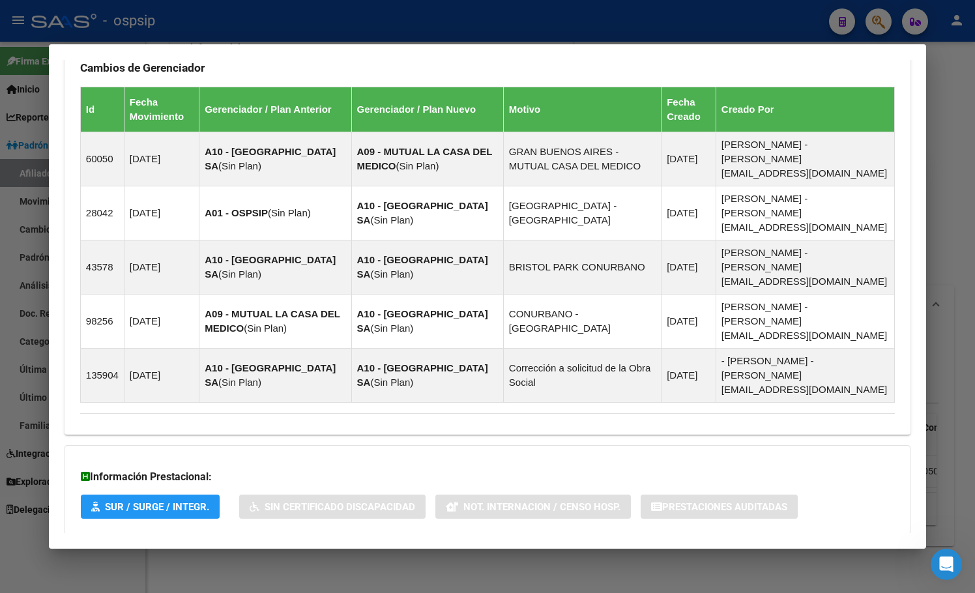
scroll to position [824, 0]
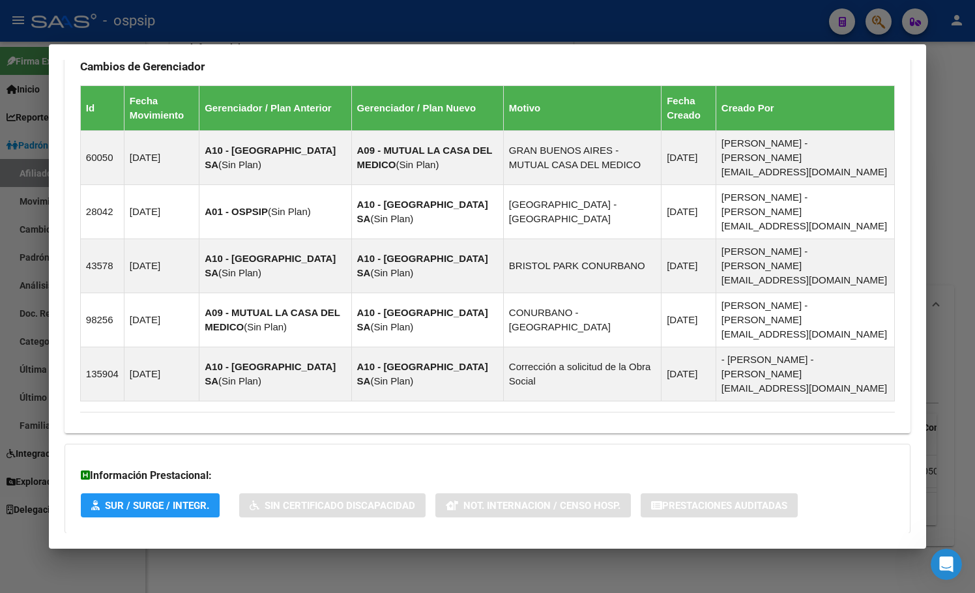
click at [313, 553] on span "Aportes y Contribuciones del Afiliado: 20376959199" at bounding box center [222, 559] width 244 height 12
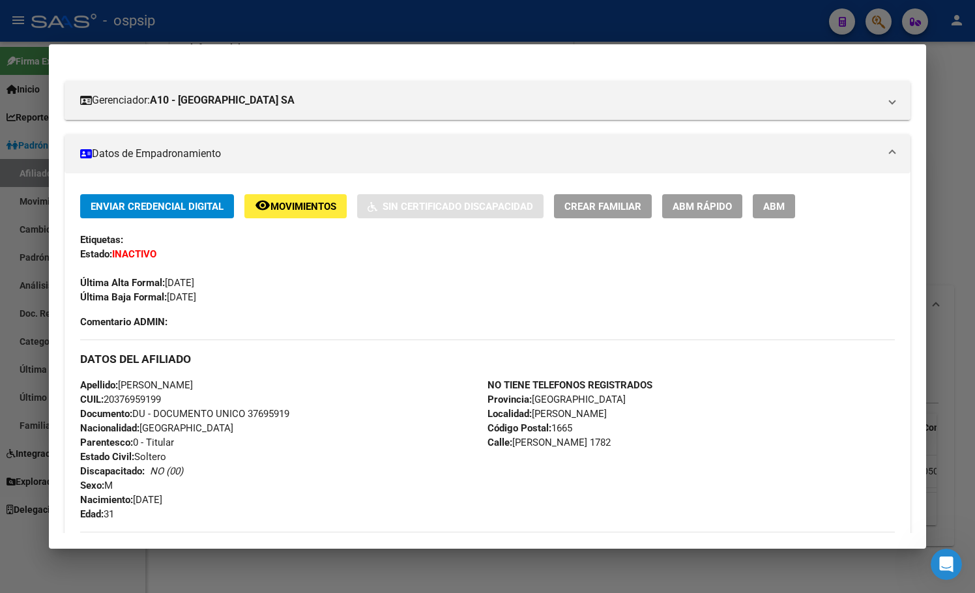
scroll to position [0, 0]
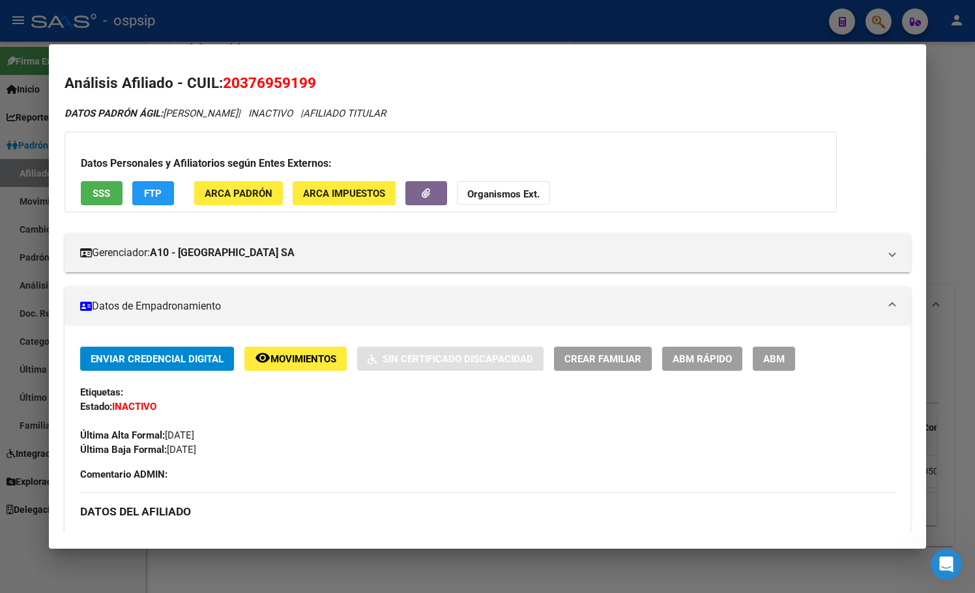
click at [229, 83] on span "20376959199" at bounding box center [269, 82] width 93 height 17
drag, startPoint x: 225, startPoint y: 81, endPoint x: 315, endPoint y: 83, distance: 90.6
click at [315, 83] on span "20376959199" at bounding box center [269, 82] width 93 height 17
copy span "20376959199"
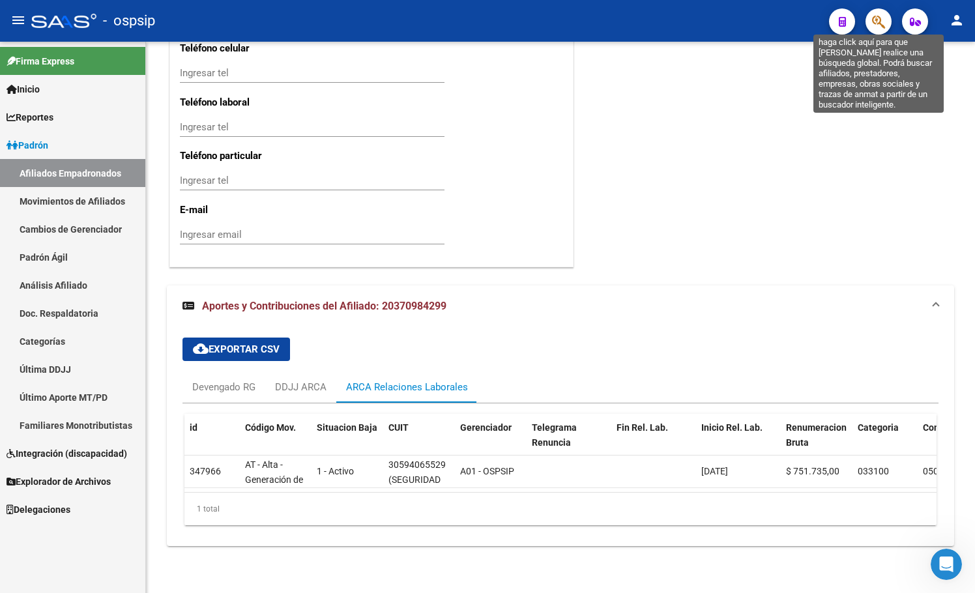
click at [872, 19] on icon "button" at bounding box center [878, 21] width 13 height 15
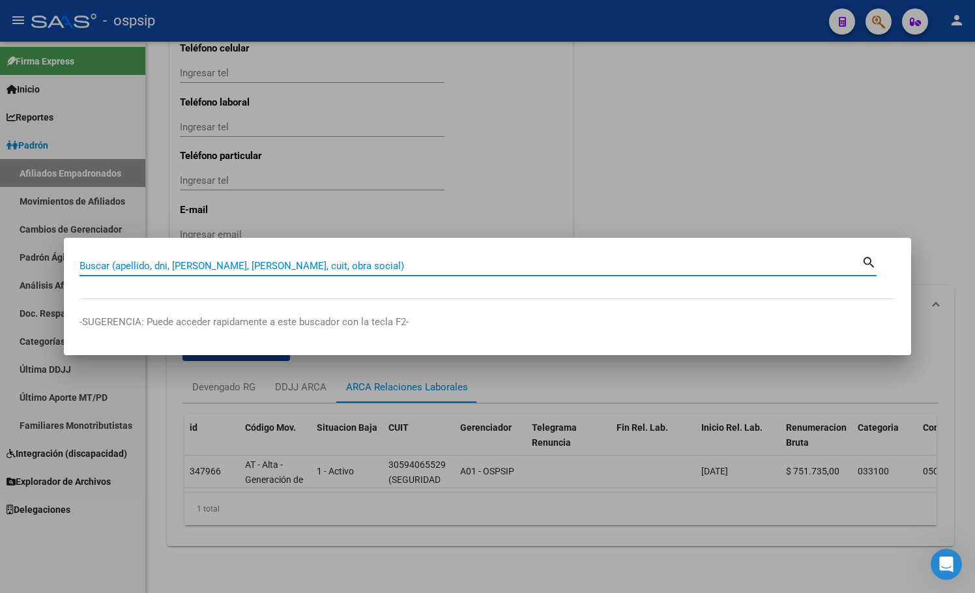
paste input "33783313"
type input "33783313"
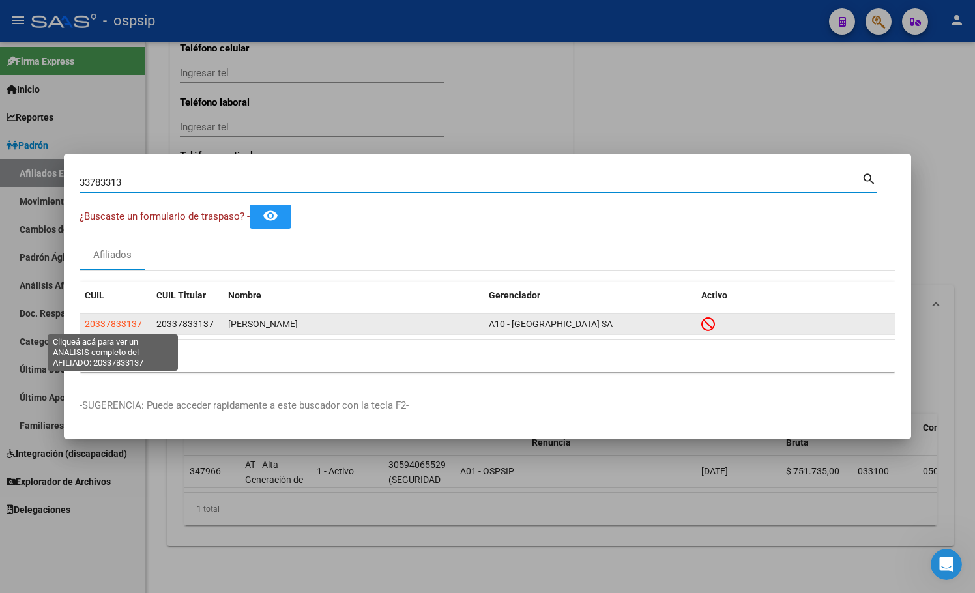
click at [111, 323] on span "20337833137" at bounding box center [113, 324] width 57 height 10
type textarea "20337833137"
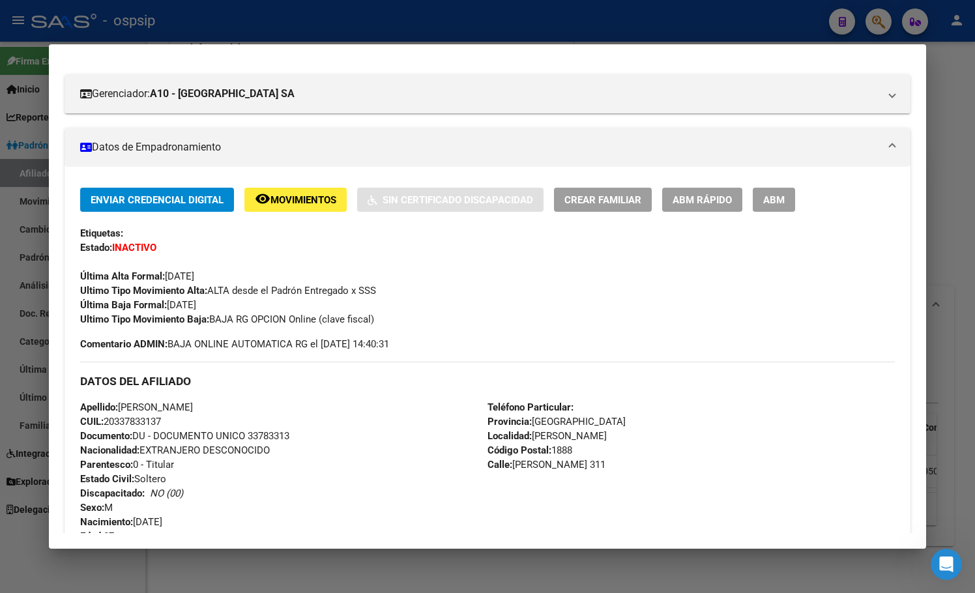
scroll to position [130, 0]
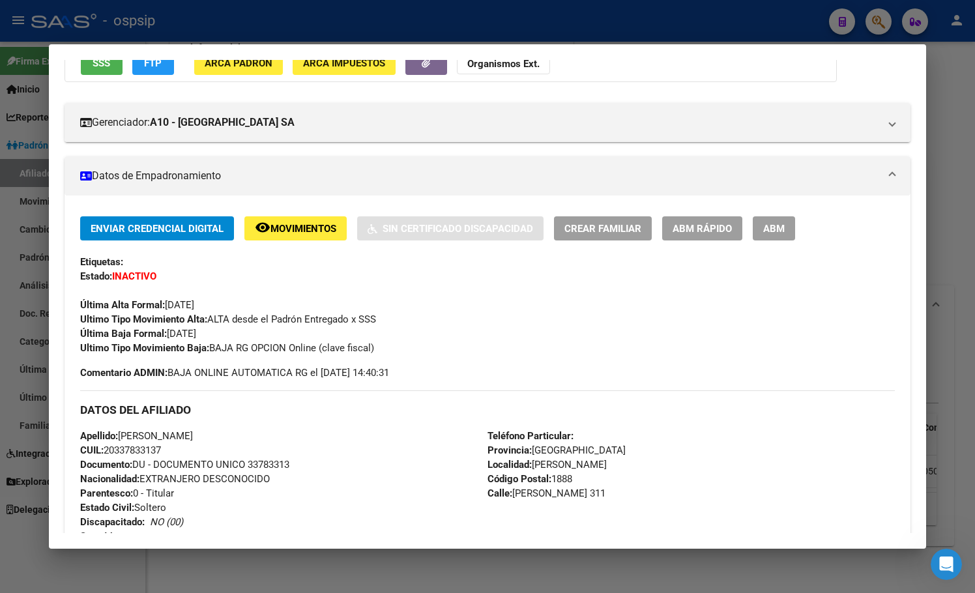
click at [289, 235] on button "remove_red_eye Movimientos" at bounding box center [295, 228] width 102 height 24
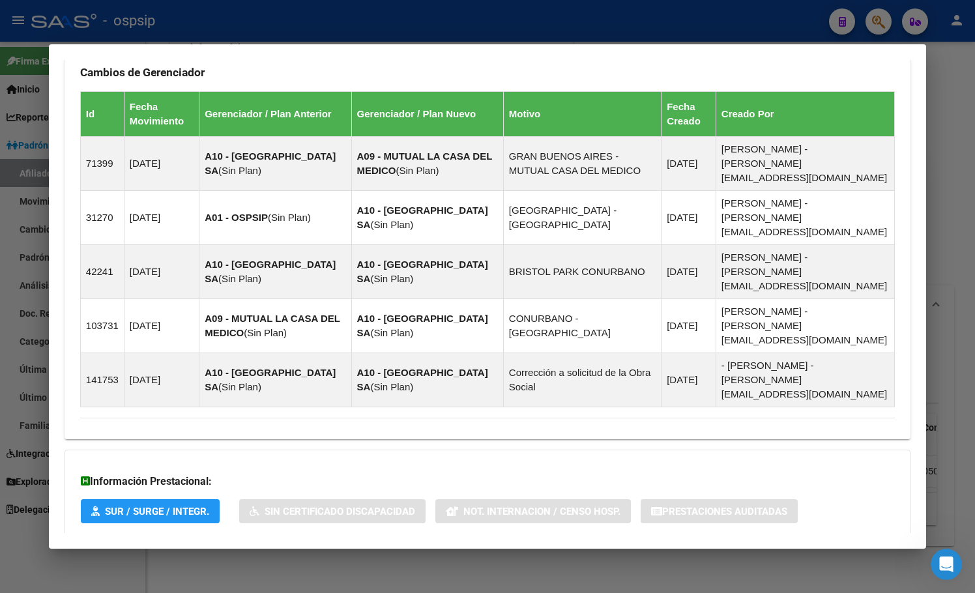
scroll to position [814, 0]
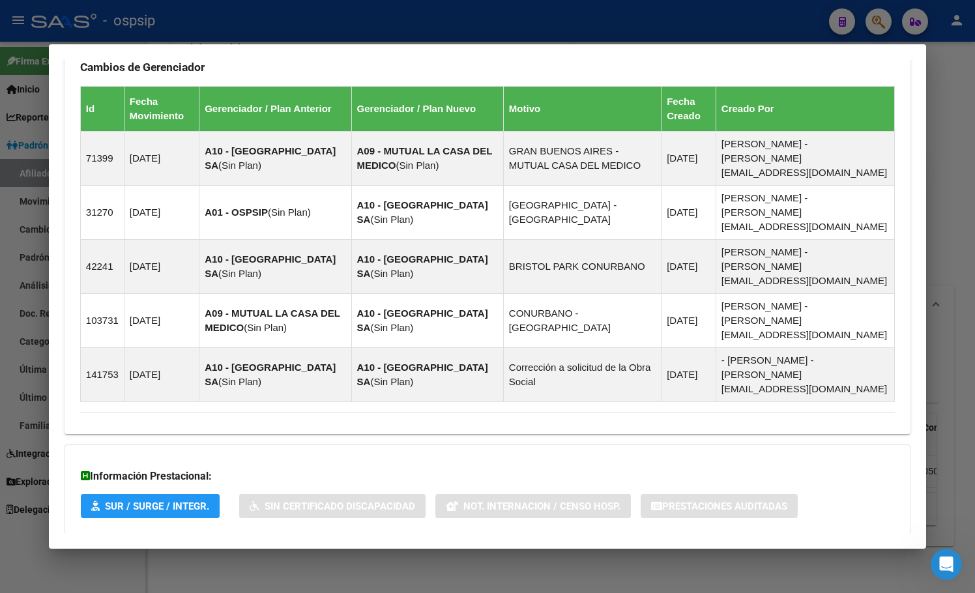
click at [311, 554] on span "Aportes y Contribuciones del Afiliado: 20337833137" at bounding box center [222, 560] width 244 height 12
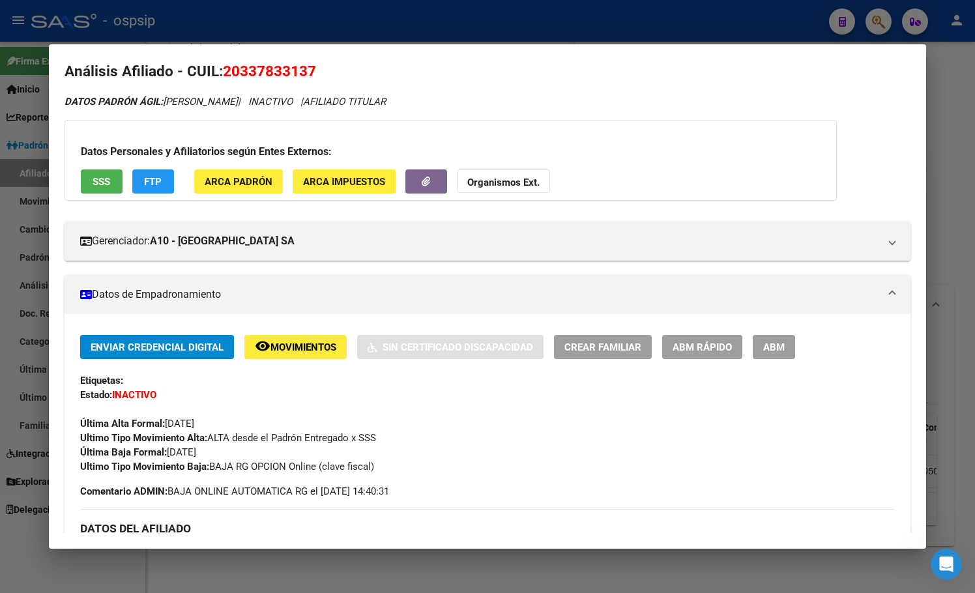
scroll to position [0, 0]
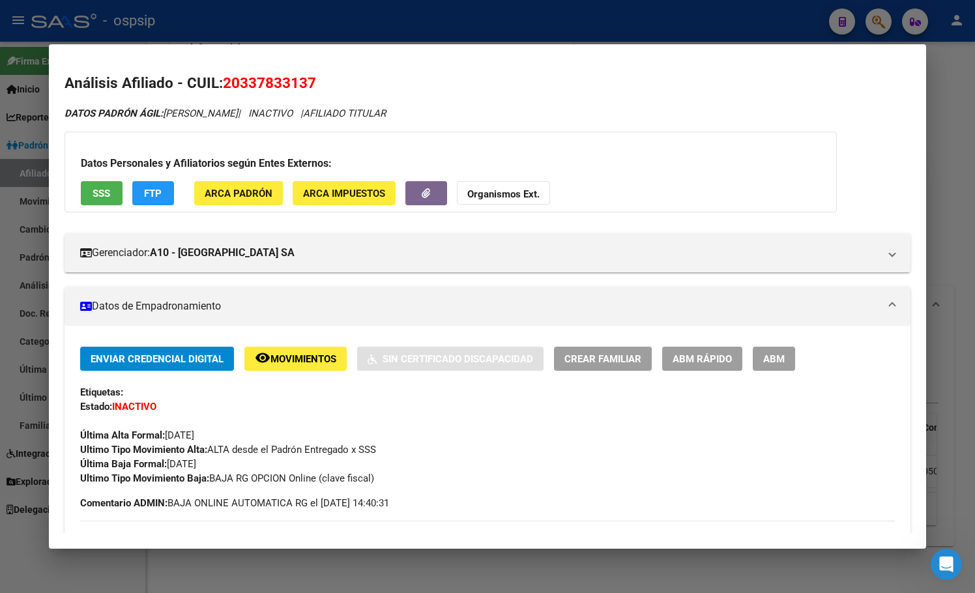
drag, startPoint x: 225, startPoint y: 81, endPoint x: 314, endPoint y: 83, distance: 88.6
click at [314, 83] on span "20337833137" at bounding box center [269, 82] width 93 height 17
copy span "20337833137"
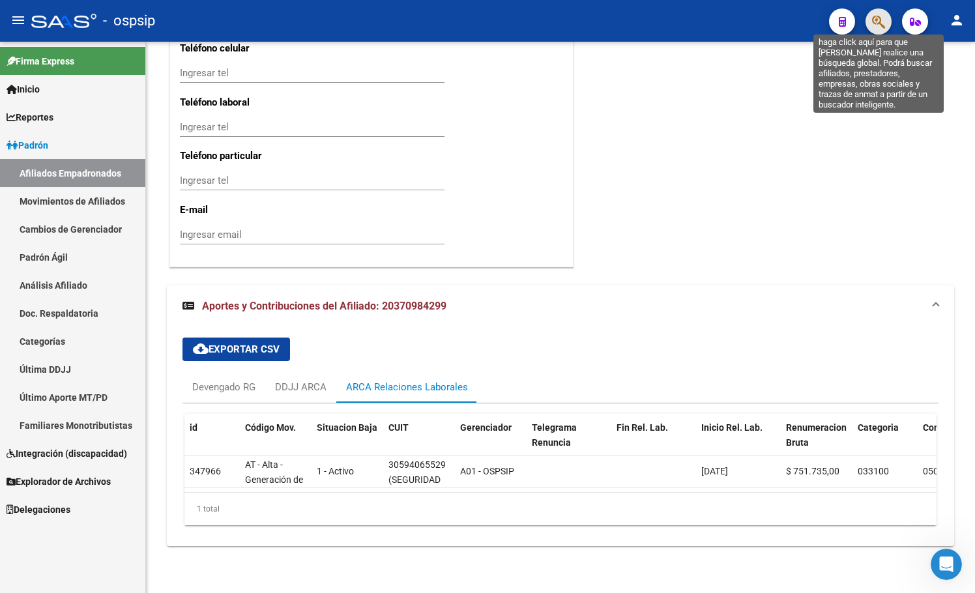
click at [876, 22] on icon "button" at bounding box center [878, 21] width 13 height 15
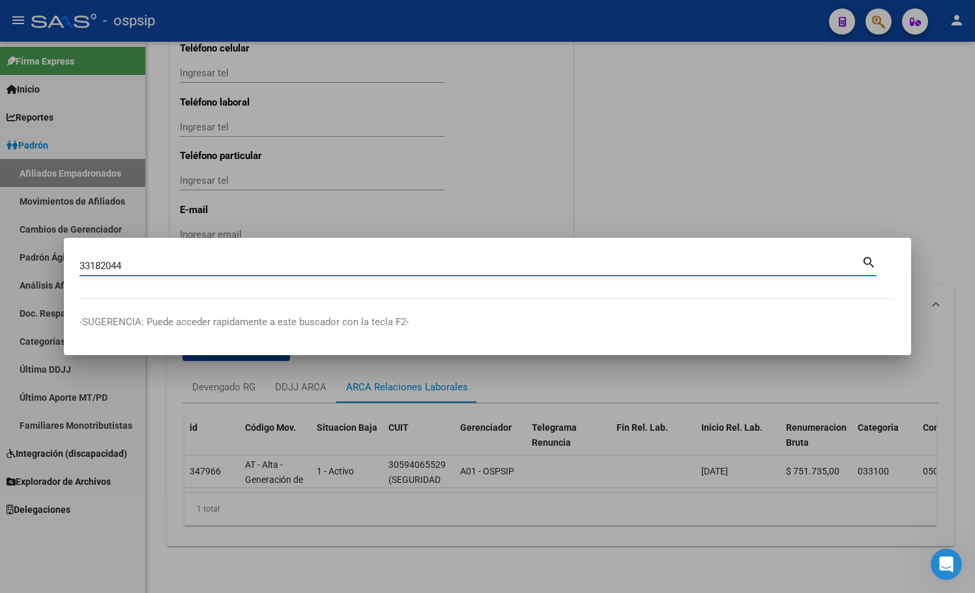
type input "33182044"
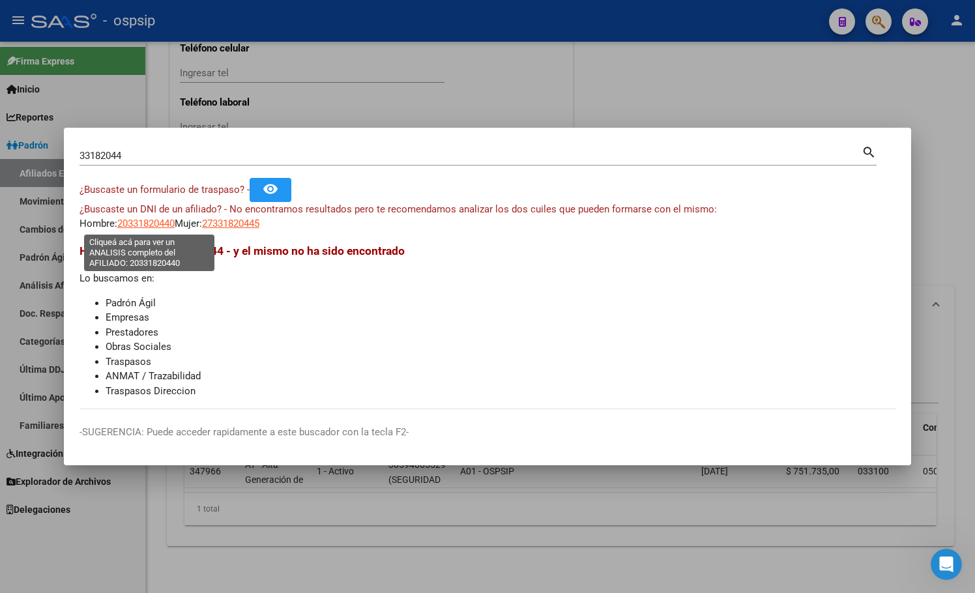
click at [136, 218] on span "20331820440" at bounding box center [145, 224] width 57 height 12
type textarea "20331820440"
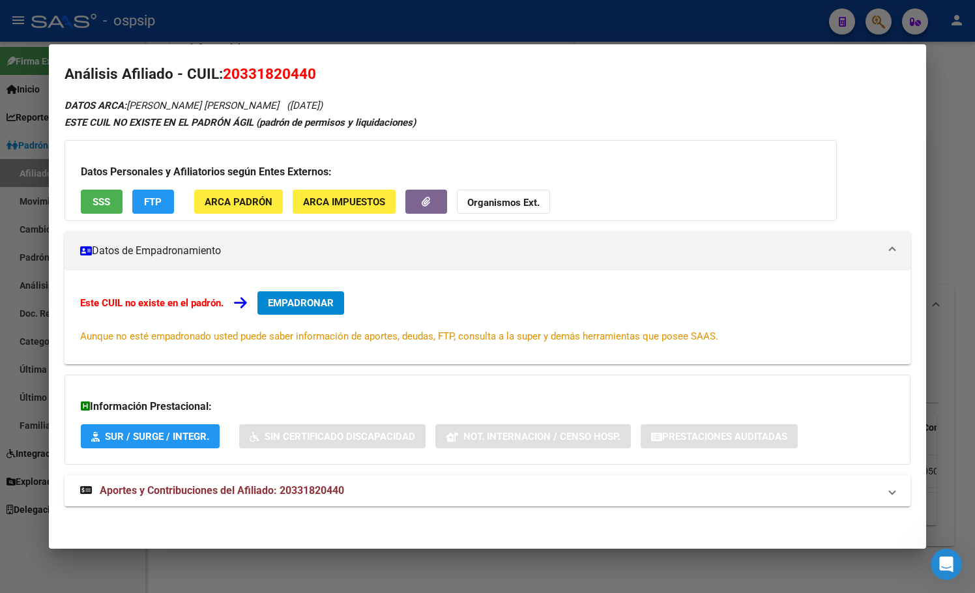
scroll to position [12, 0]
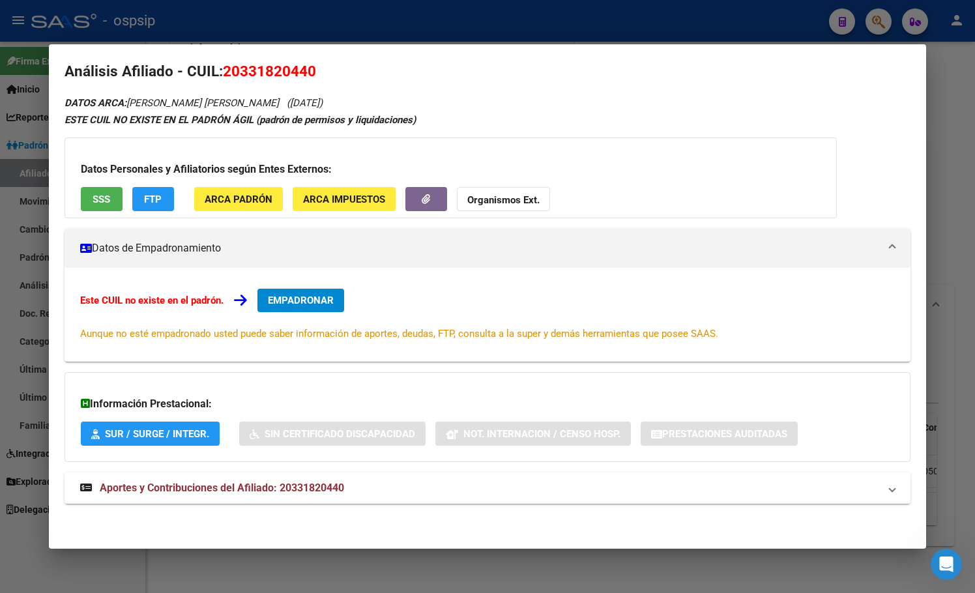
click at [324, 489] on span "Aportes y Contribuciones del Afiliado: 20331820440" at bounding box center [222, 487] width 244 height 12
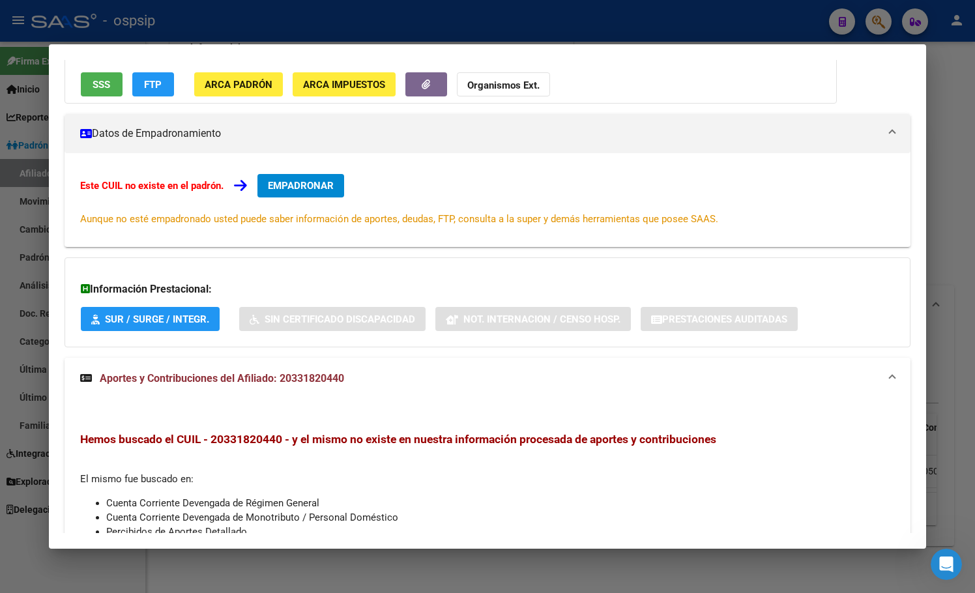
scroll to position [0, 0]
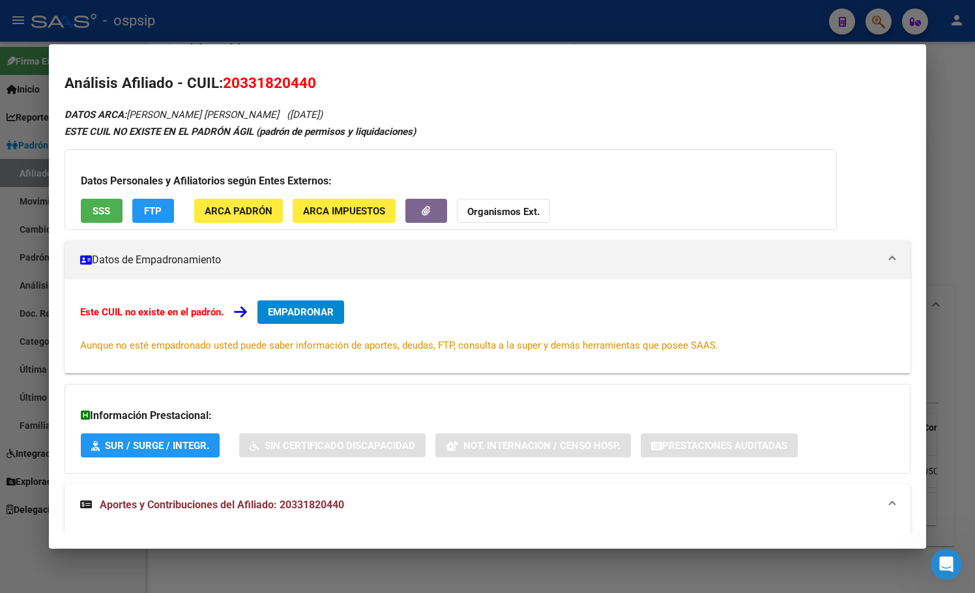
drag, startPoint x: 227, startPoint y: 82, endPoint x: 315, endPoint y: 87, distance: 88.7
click at [315, 87] on span "20331820440" at bounding box center [269, 82] width 93 height 17
copy span "20331820440"
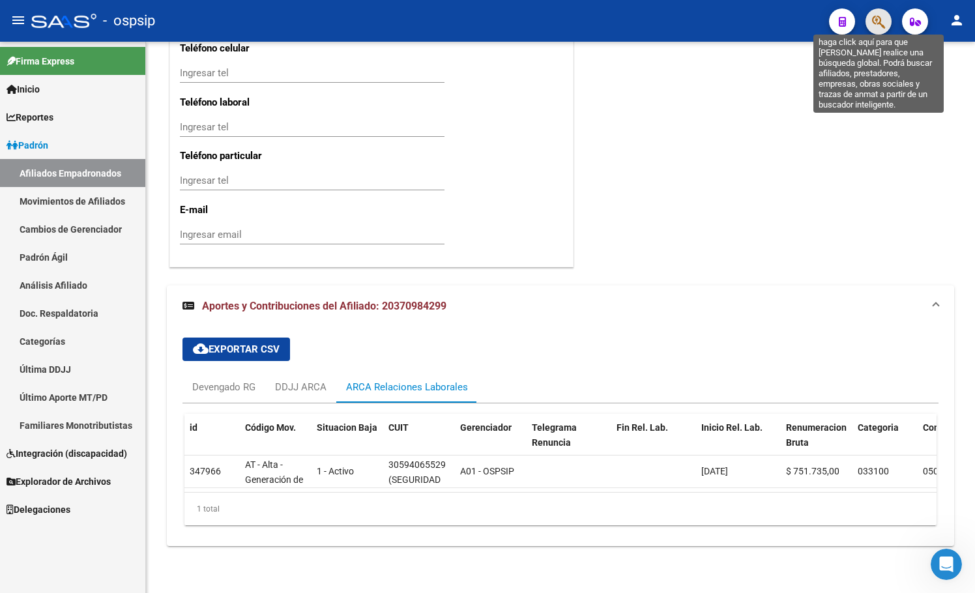
click at [876, 22] on icon "button" at bounding box center [878, 21] width 13 height 15
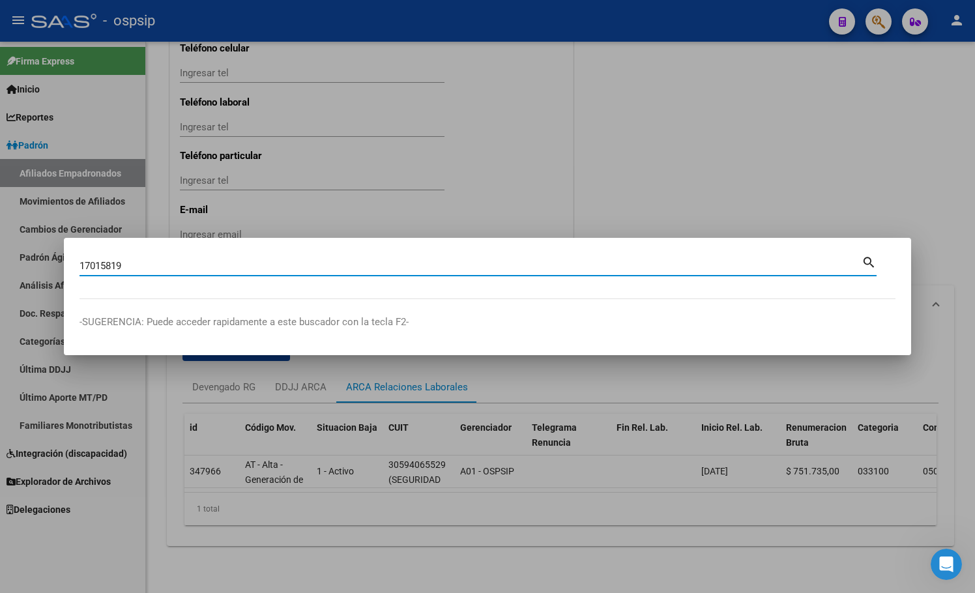
type input "17015819"
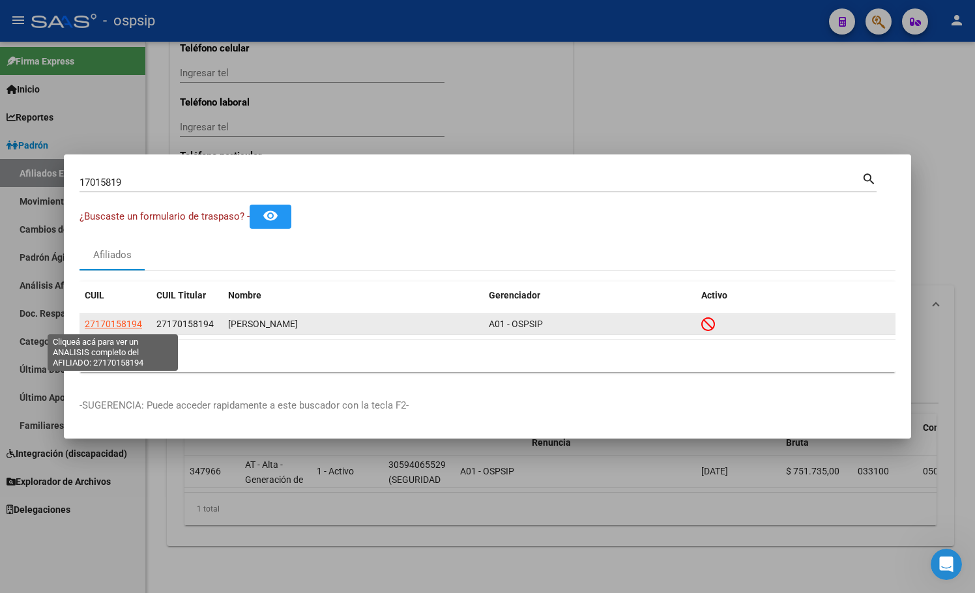
click at [111, 327] on span "27170158194" at bounding box center [113, 324] width 57 height 10
type textarea "27170158194"
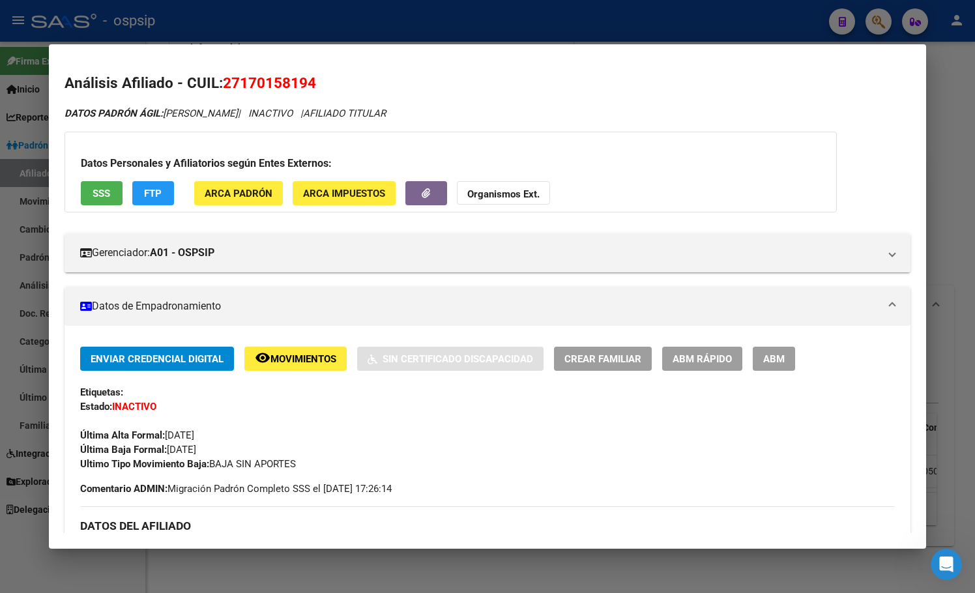
click at [295, 357] on span "Movimientos" at bounding box center [303, 359] width 66 height 12
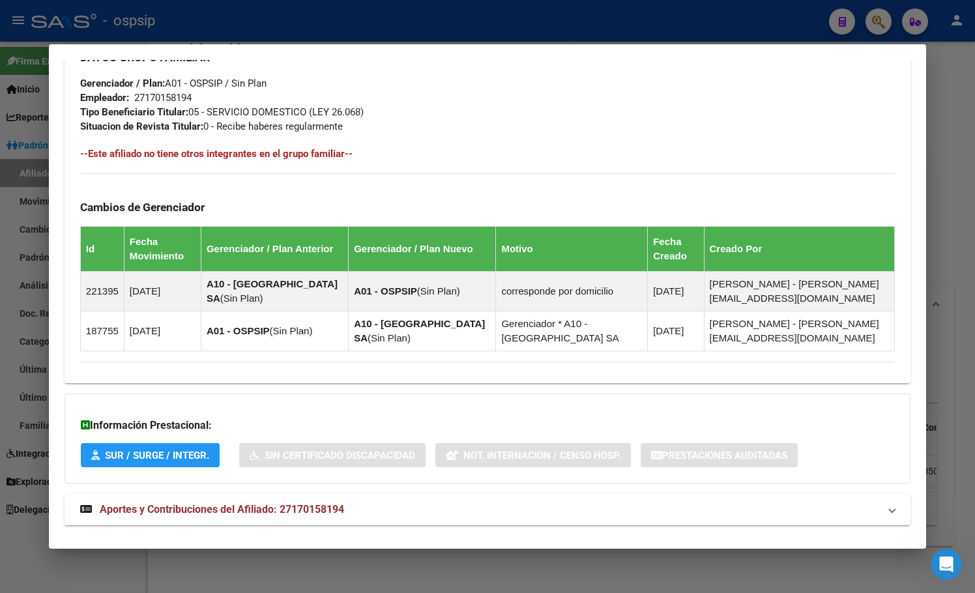
scroll to position [681, 0]
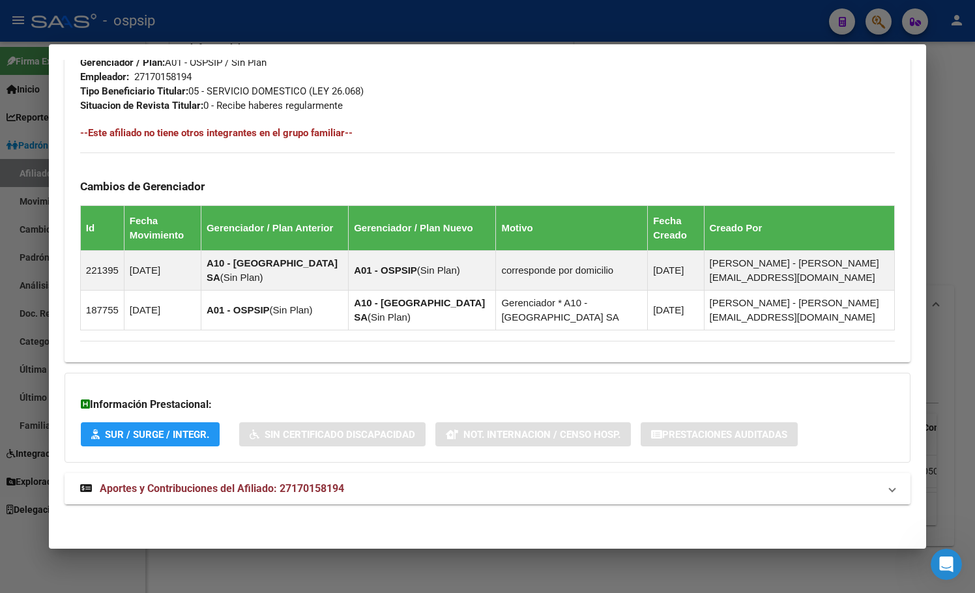
click at [312, 488] on span "Aportes y Contribuciones del Afiliado: 27170158194" at bounding box center [222, 488] width 244 height 12
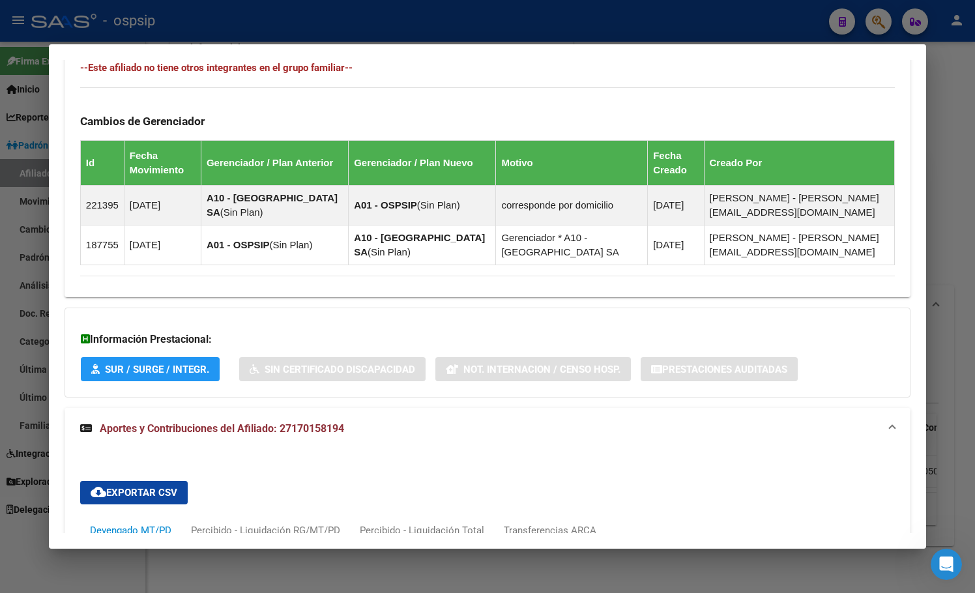
scroll to position [1072, 0]
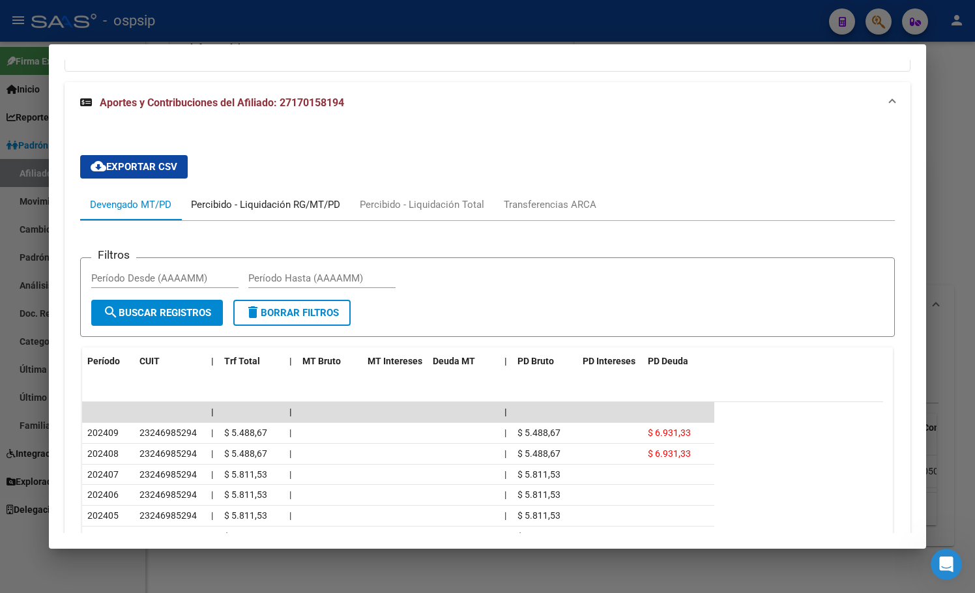
click at [225, 205] on div "Percibido - Liquidación RG/MT/PD" at bounding box center [265, 204] width 149 height 14
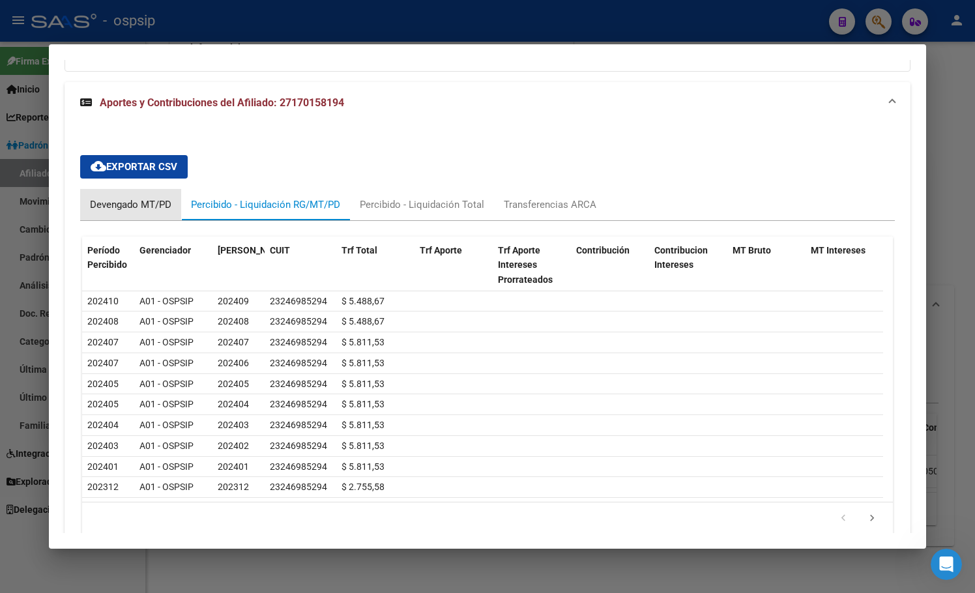
click at [117, 203] on div "Devengado MT/PD" at bounding box center [130, 204] width 81 height 14
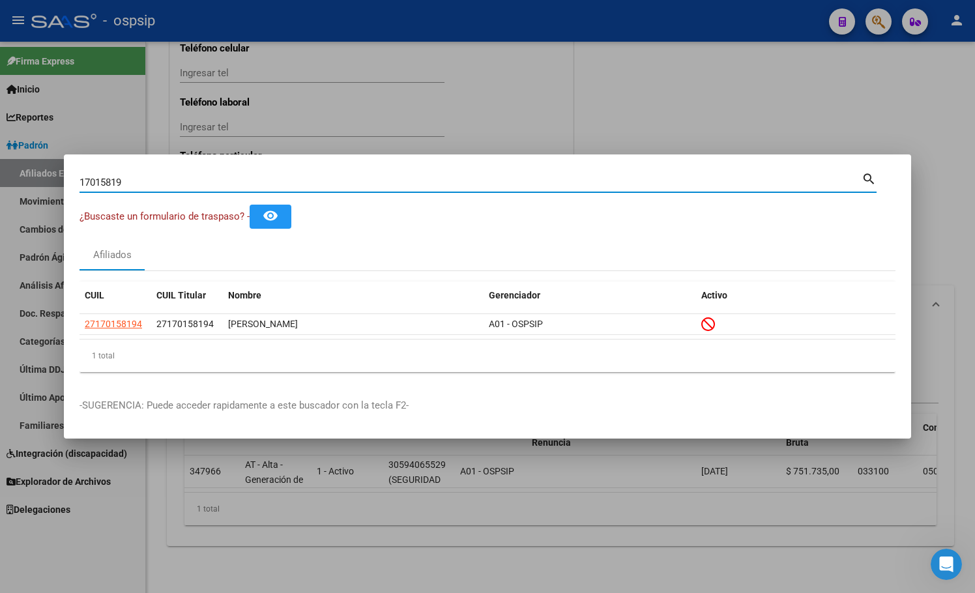
drag, startPoint x: 116, startPoint y: 180, endPoint x: -1, endPoint y: 186, distance: 116.7
click at [0, 186] on html "menu - ospsip person Firma Express Inicio Calendario SSS Instructivos Contacto …" at bounding box center [487, 296] width 975 height 593
type input "40857601"
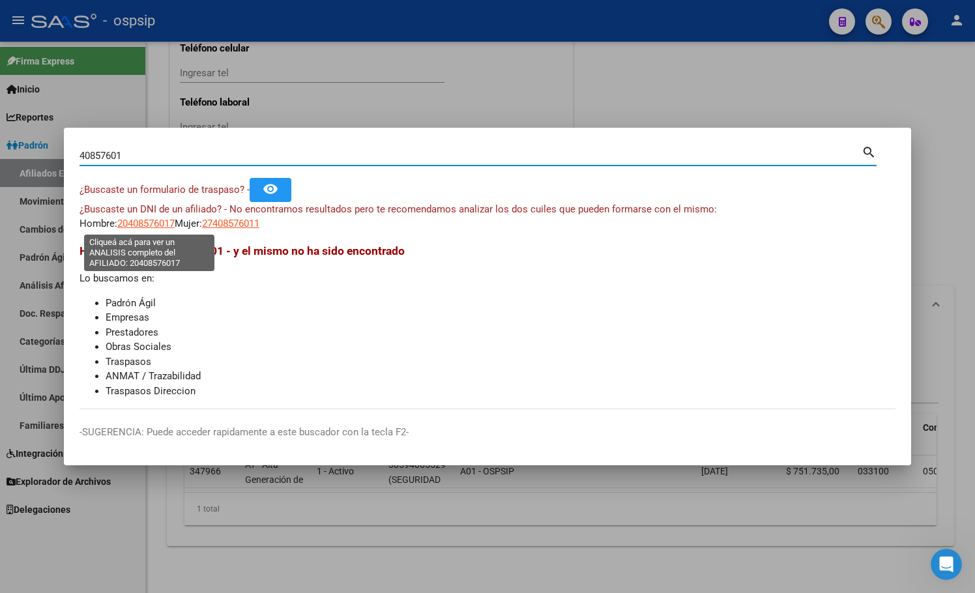
click at [139, 220] on span "20408576017" at bounding box center [145, 224] width 57 height 12
type textarea "20408576017"
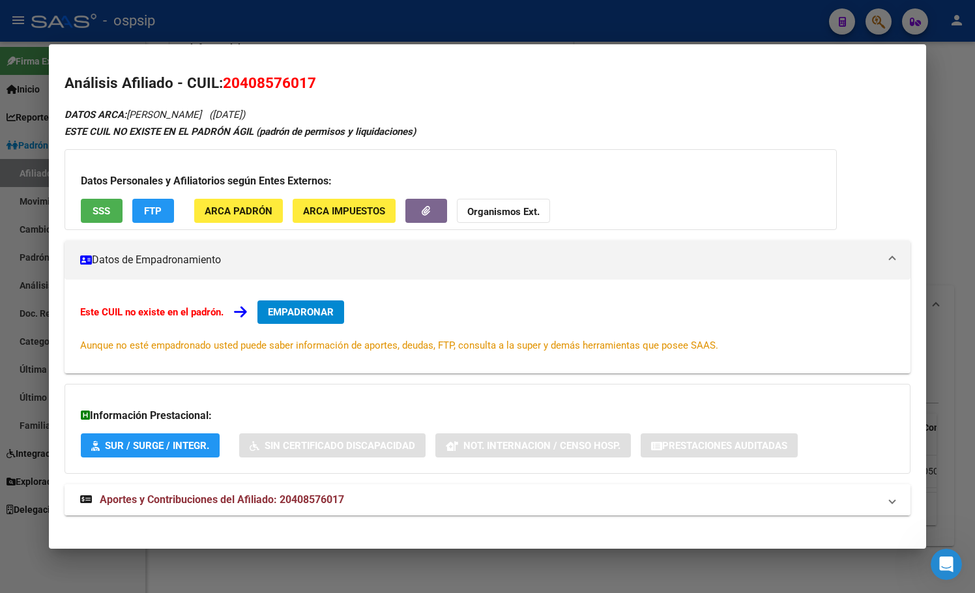
click at [321, 501] on span "Aportes y Contribuciones del Afiliado: 20408576017" at bounding box center [222, 499] width 244 height 12
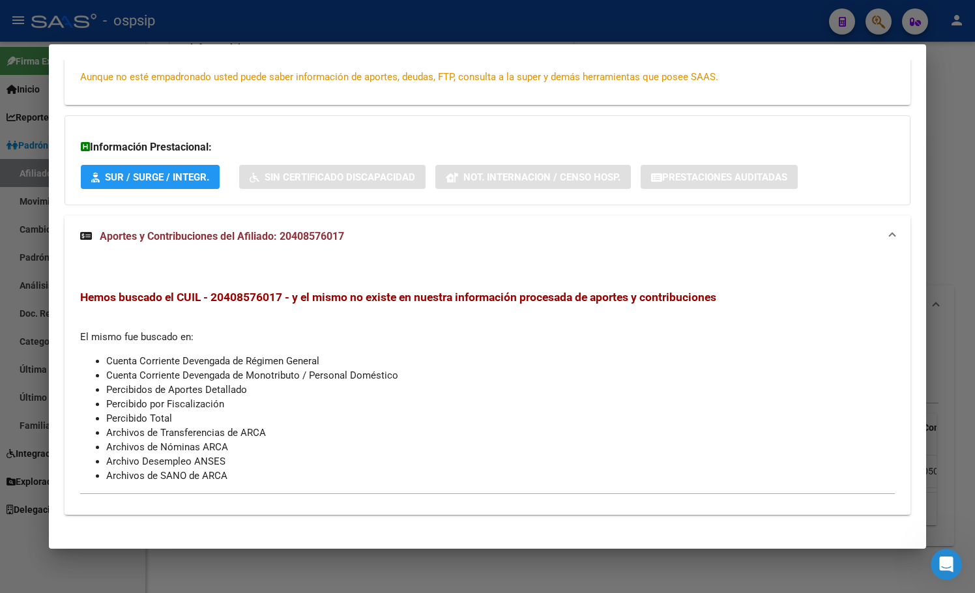
scroll to position [279, 0]
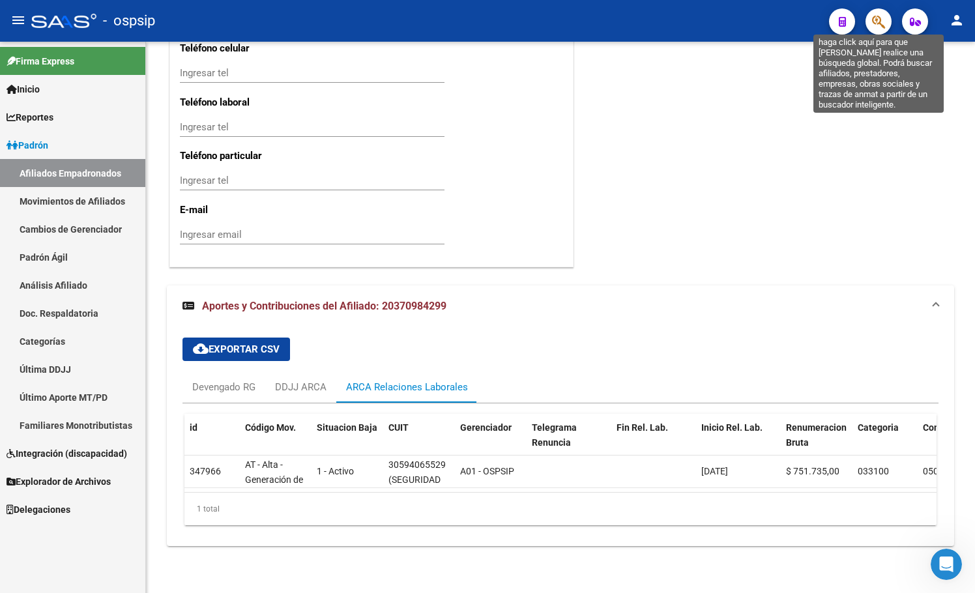
click at [879, 17] on icon "button" at bounding box center [878, 21] width 13 height 15
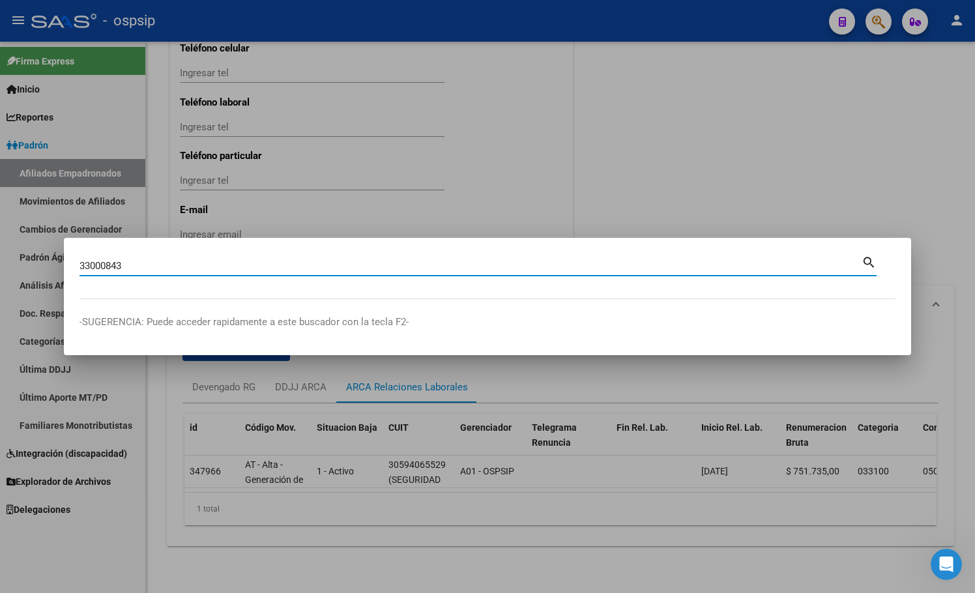
type input "33000843"
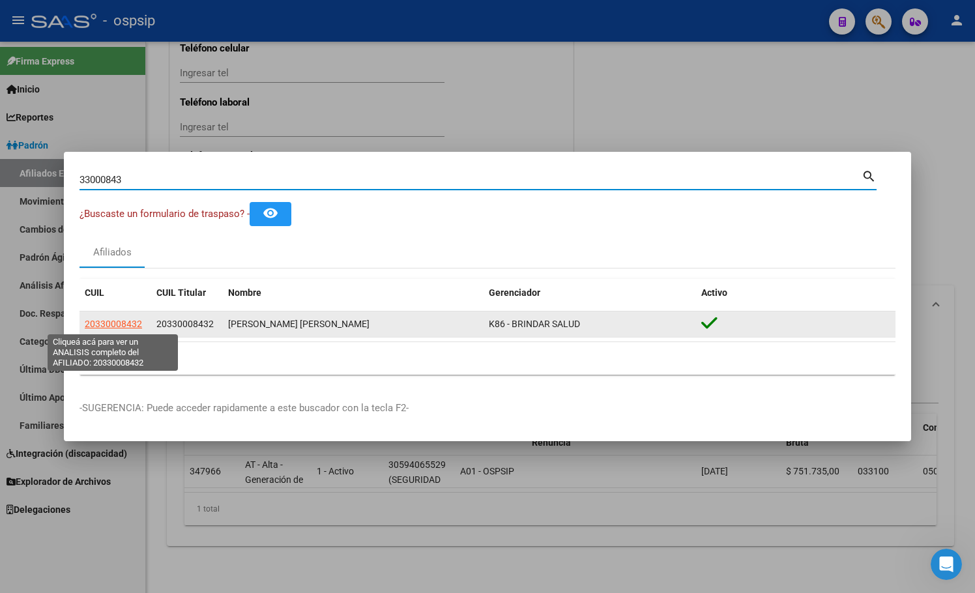
click at [97, 325] on span "20330008432" at bounding box center [113, 324] width 57 height 10
type textarea "20330008432"
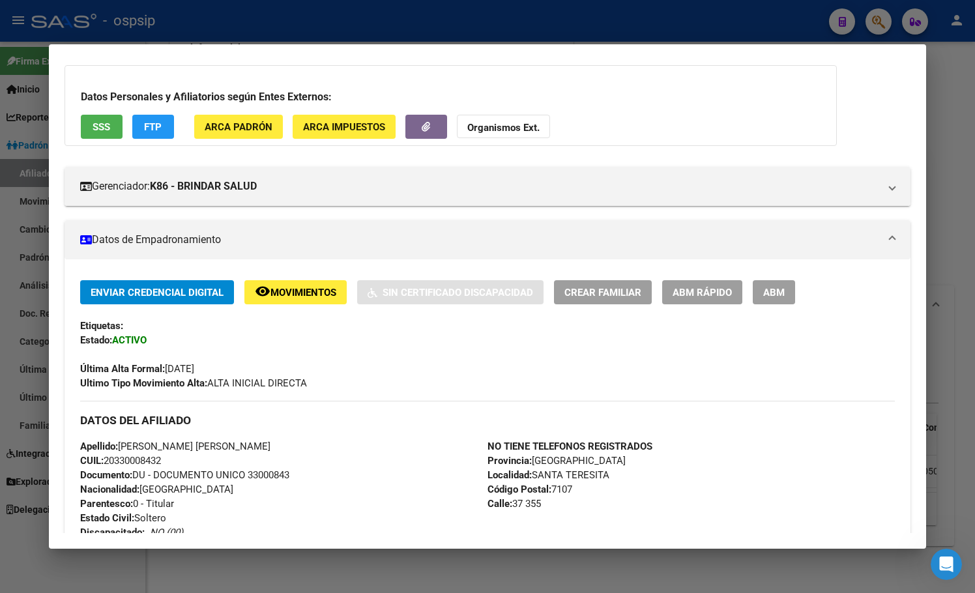
scroll to position [65, 0]
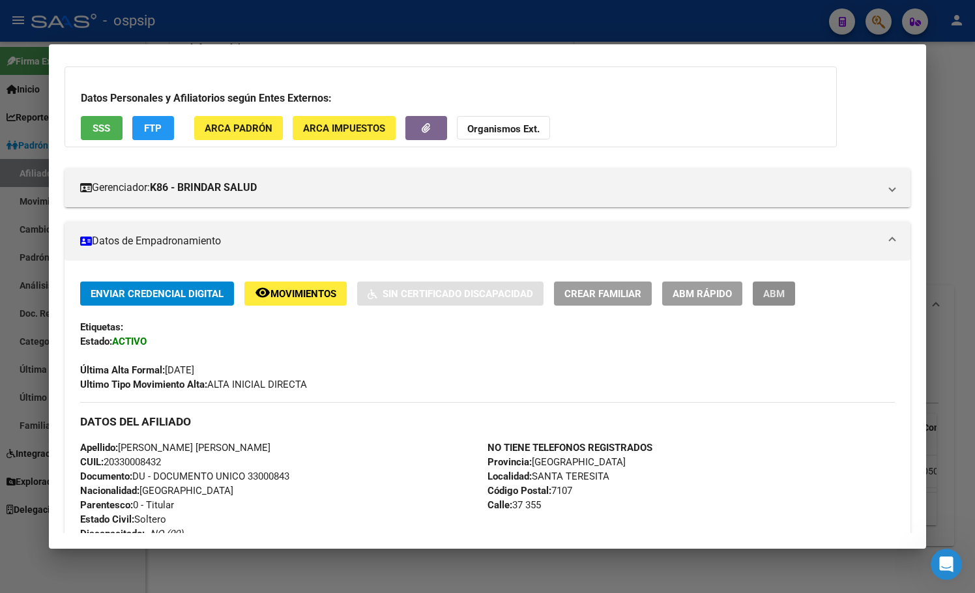
drag, startPoint x: 777, startPoint y: 287, endPoint x: 680, endPoint y: 391, distance: 142.4
click at [776, 287] on button "ABM" at bounding box center [773, 293] width 42 height 24
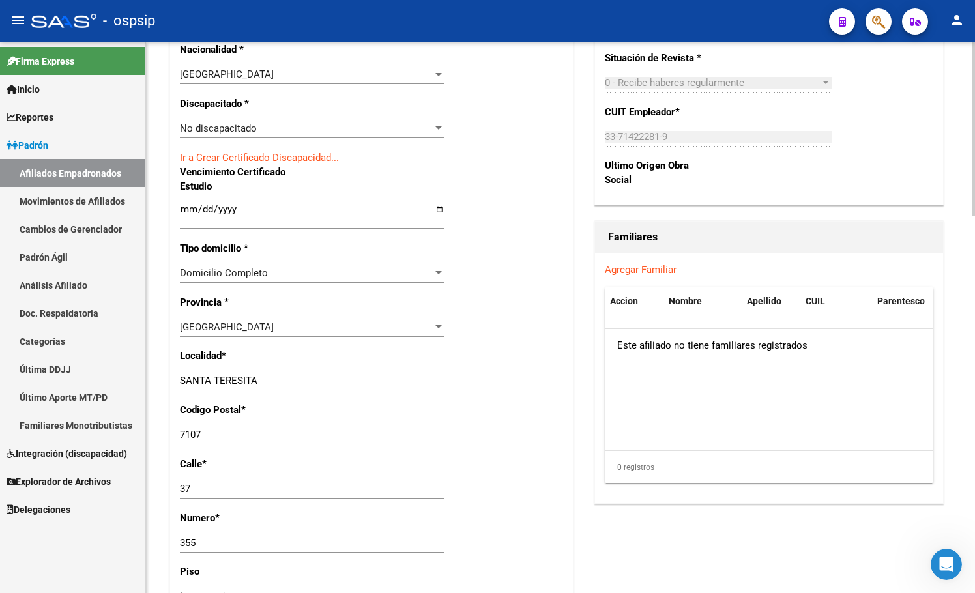
scroll to position [847, 0]
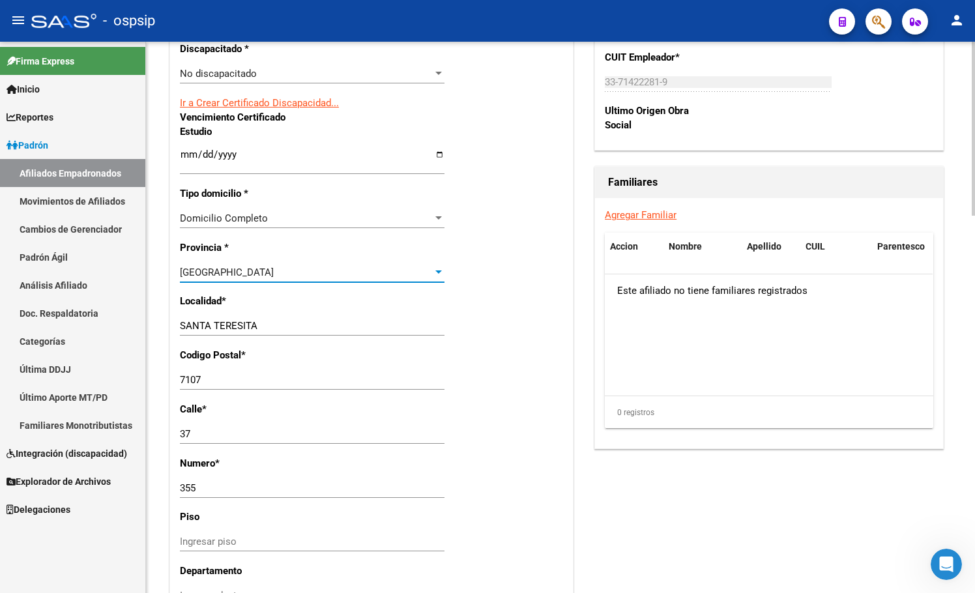
click at [203, 275] on span "[GEOGRAPHIC_DATA]" at bounding box center [227, 272] width 94 height 12
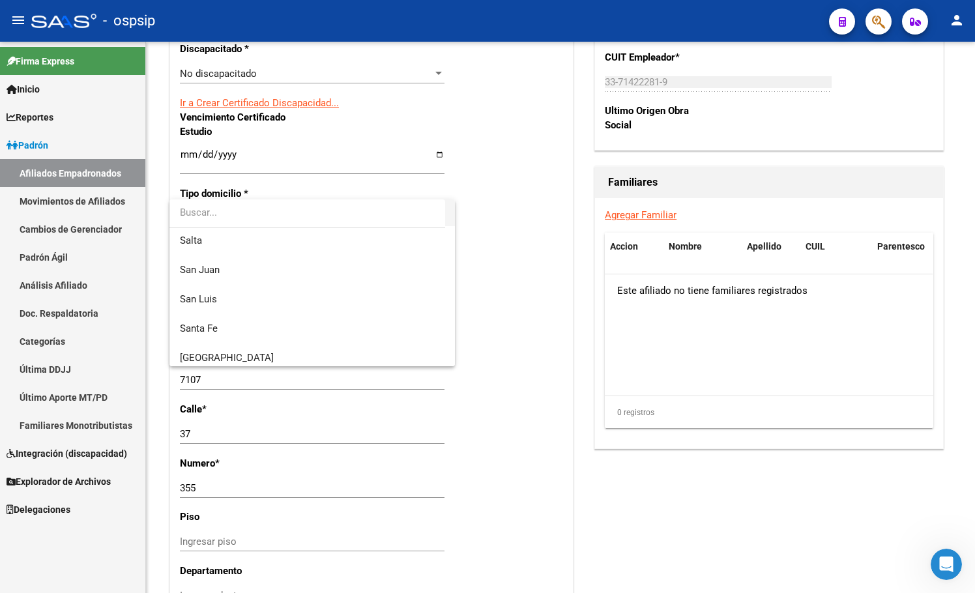
scroll to position [0, 0]
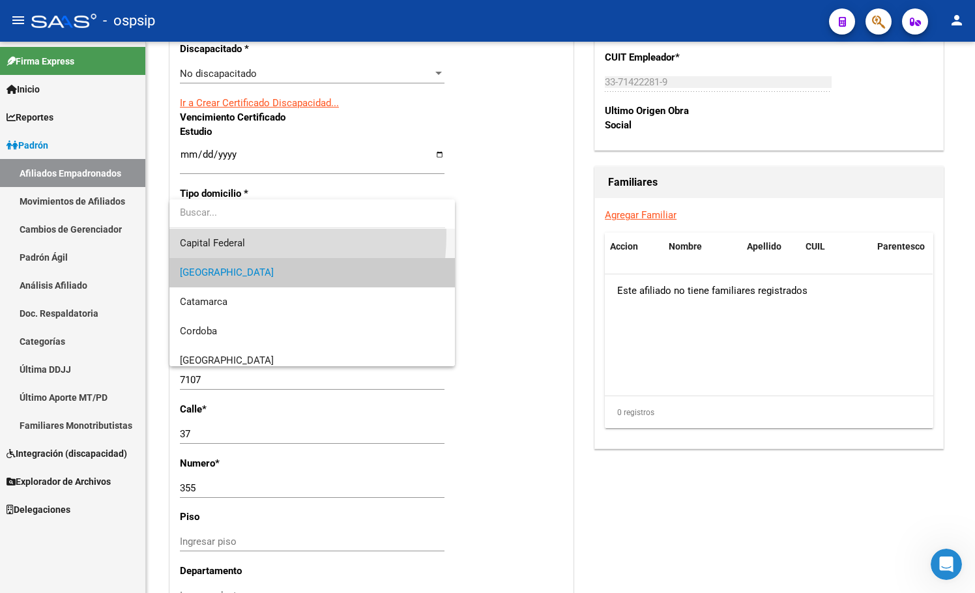
click at [223, 235] on span "Capital Federal" at bounding box center [312, 243] width 265 height 29
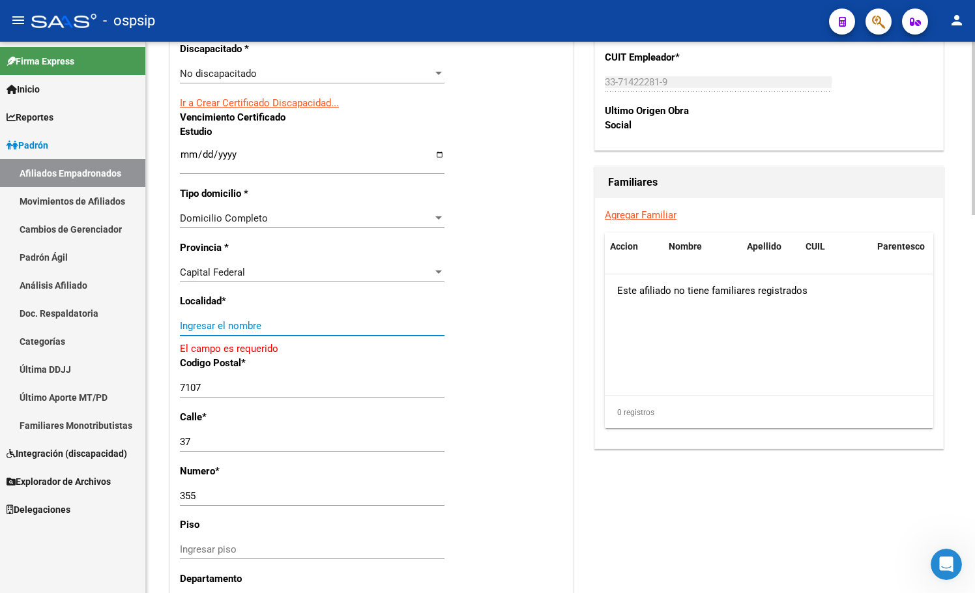
click at [212, 328] on input "Ingresar el nombre" at bounding box center [312, 326] width 265 height 12
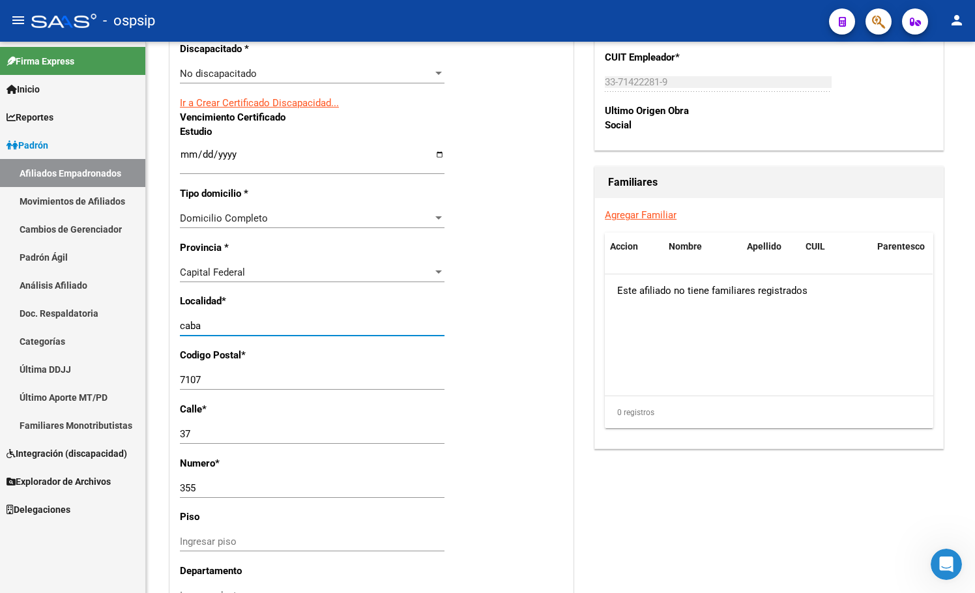
type input "caba"
drag, startPoint x: 226, startPoint y: 435, endPoint x: 28, endPoint y: 435, distance: 198.1
click at [28, 435] on mat-sidenav-container "Firma Express Inicio Calendario SSS Instructivos Contacto OS Reportes Padrón Tr…" at bounding box center [487, 317] width 975 height 551
type input "[GEOGRAPHIC_DATA]"
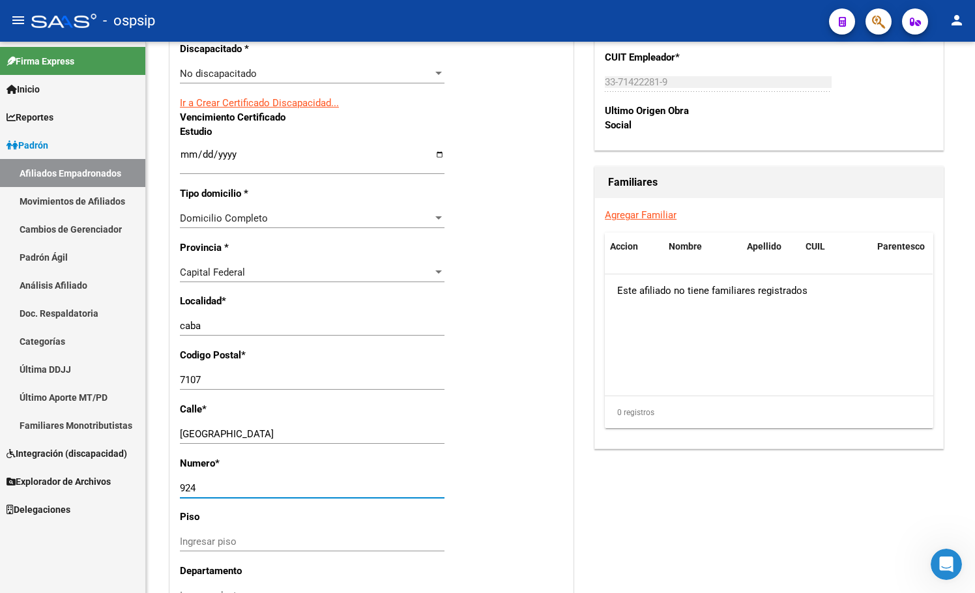
type input "924"
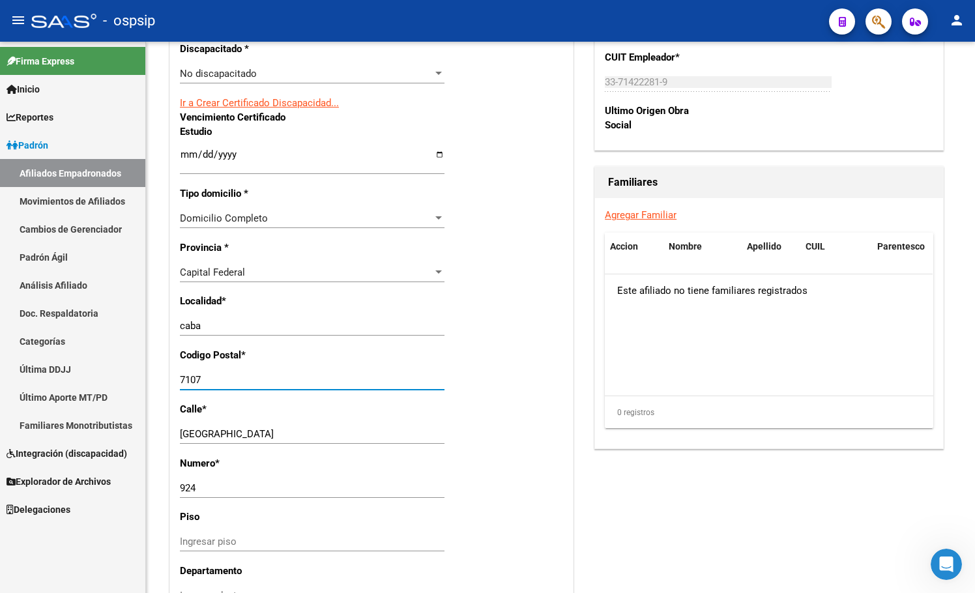
drag, startPoint x: 222, startPoint y: 383, endPoint x: 138, endPoint y: 384, distance: 83.4
click at [138, 384] on mat-sidenav-container "Firma Express Inicio Calendario SSS Instructivos Contacto OS Reportes Padrón Tr…" at bounding box center [487, 317] width 975 height 551
type input "1098"
click at [484, 334] on div "Nro Afiliado Ingresar nro CUIL * 20-33000843-2 CUIL ARCA Padrón Ult. Fecha Alta…" at bounding box center [371, 129] width 403 height 1427
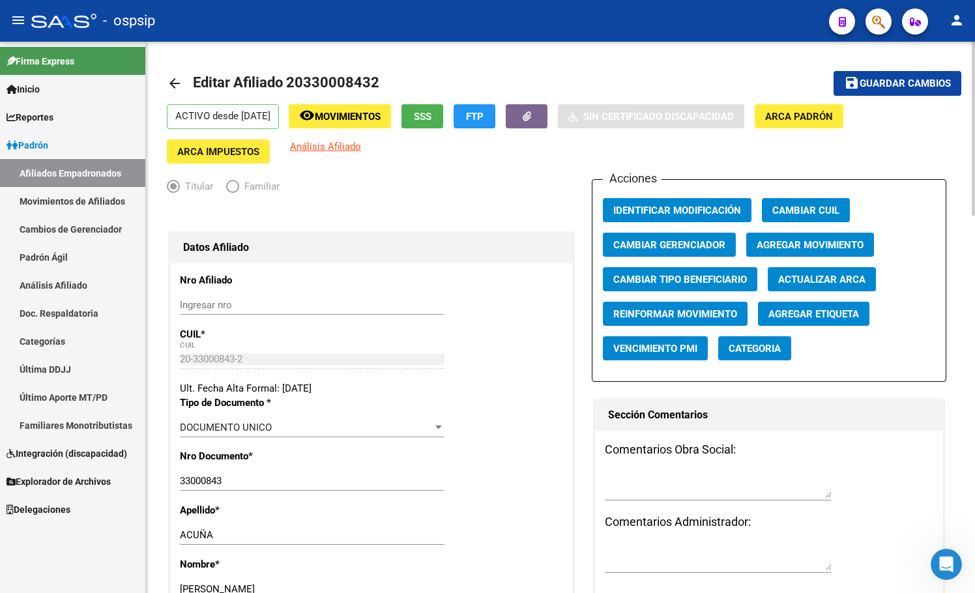
click at [896, 82] on span "Guardar cambios" at bounding box center [904, 84] width 91 height 12
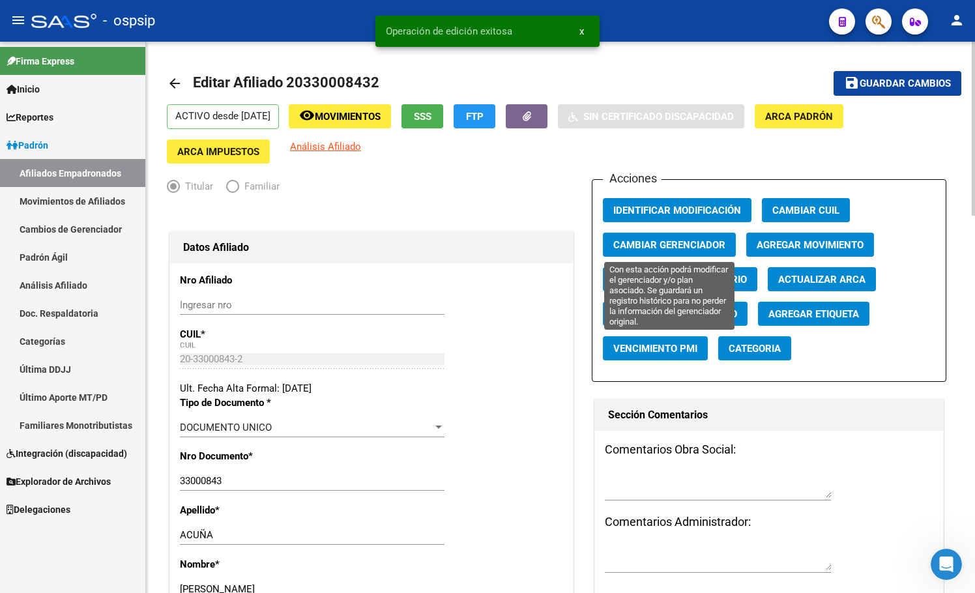
click at [662, 242] on span "Cambiar Gerenciador" at bounding box center [669, 245] width 112 height 12
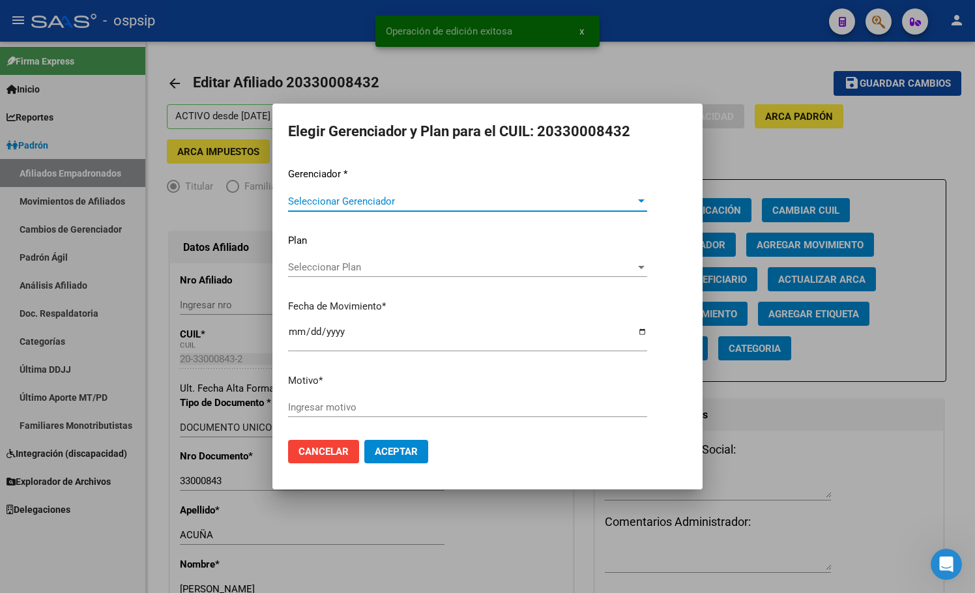
click at [326, 200] on span "Seleccionar Gerenciador" at bounding box center [461, 201] width 347 height 12
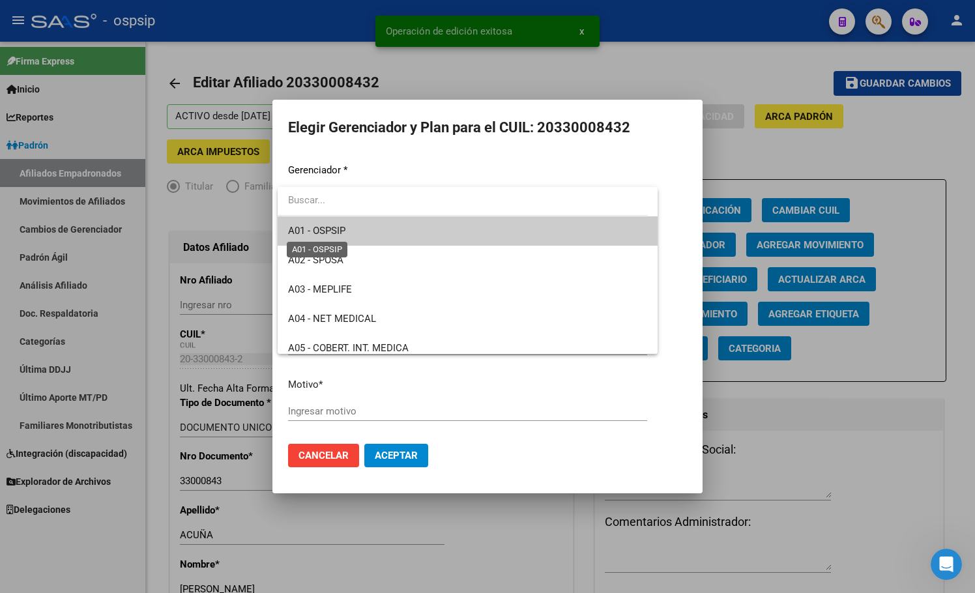
click at [339, 229] on span "A01 - OSPSIP" at bounding box center [316, 231] width 57 height 12
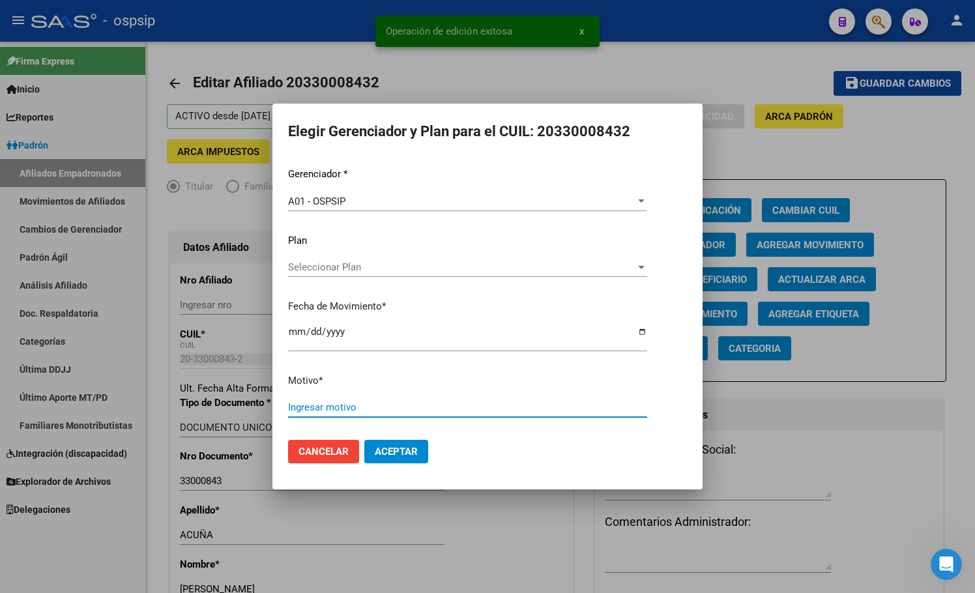
click at [324, 410] on input "Ingresar motivo" at bounding box center [467, 407] width 359 height 12
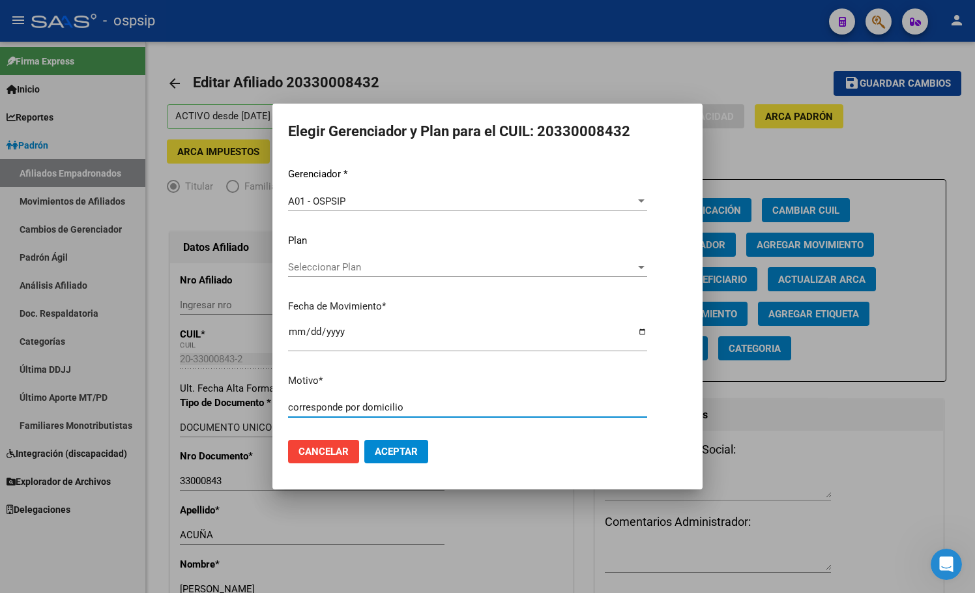
type input "corresponde por domicilio"
click at [385, 453] on span "Aceptar" at bounding box center [396, 452] width 43 height 12
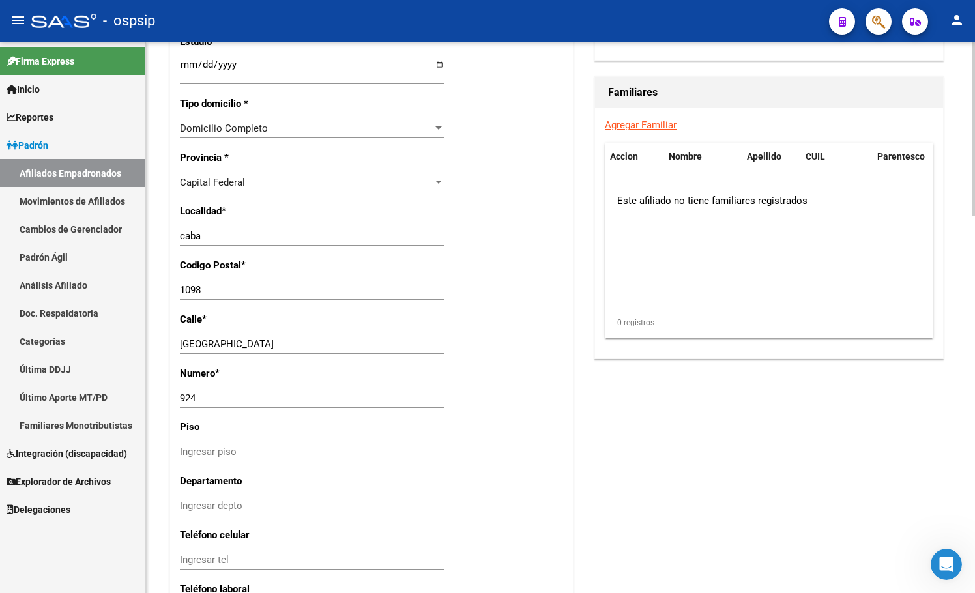
scroll to position [977, 0]
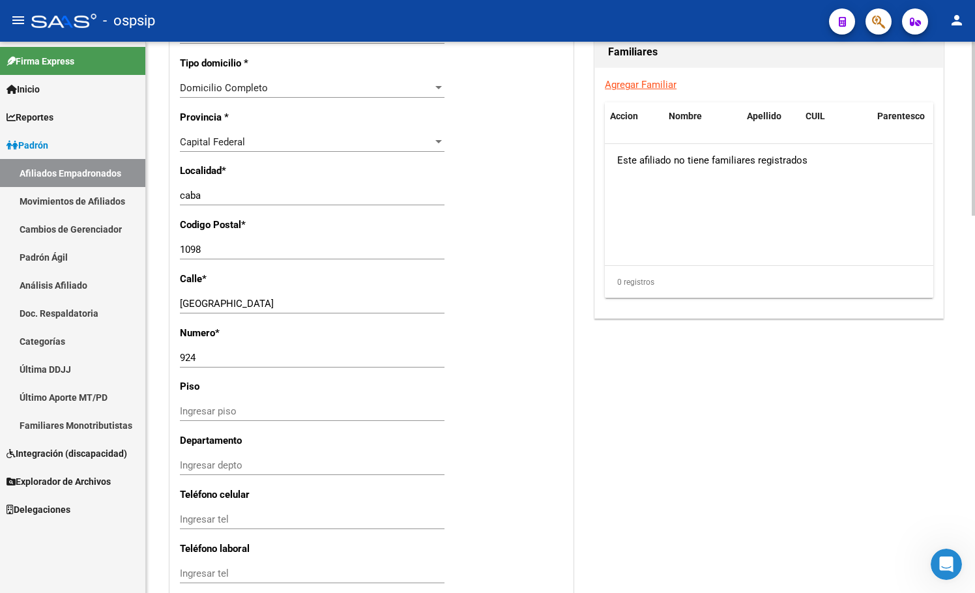
click at [341, 348] on div "924 Ingresar nro" at bounding box center [312, 358] width 265 height 20
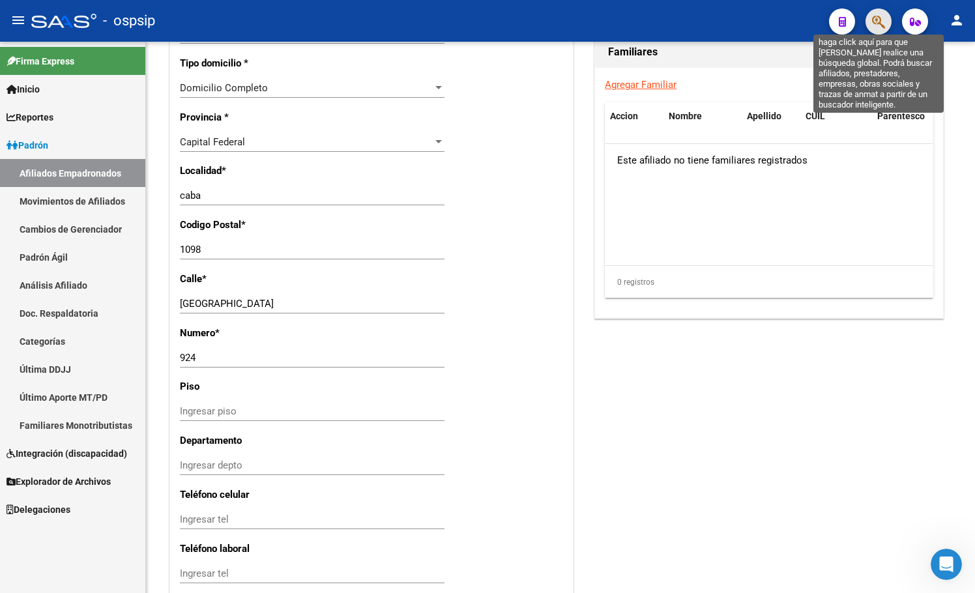
click at [878, 18] on icon "button" at bounding box center [878, 21] width 13 height 15
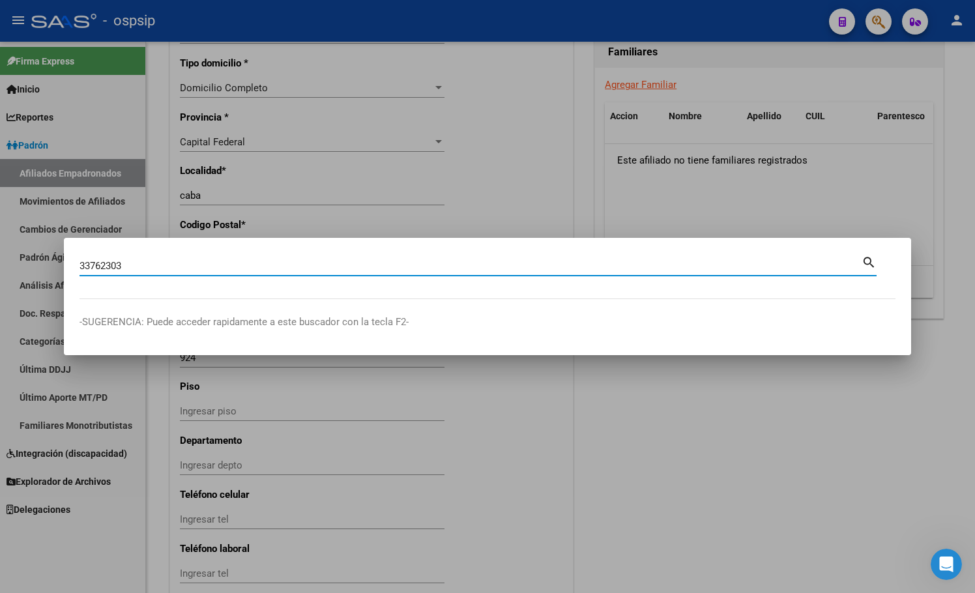
type input "33762303"
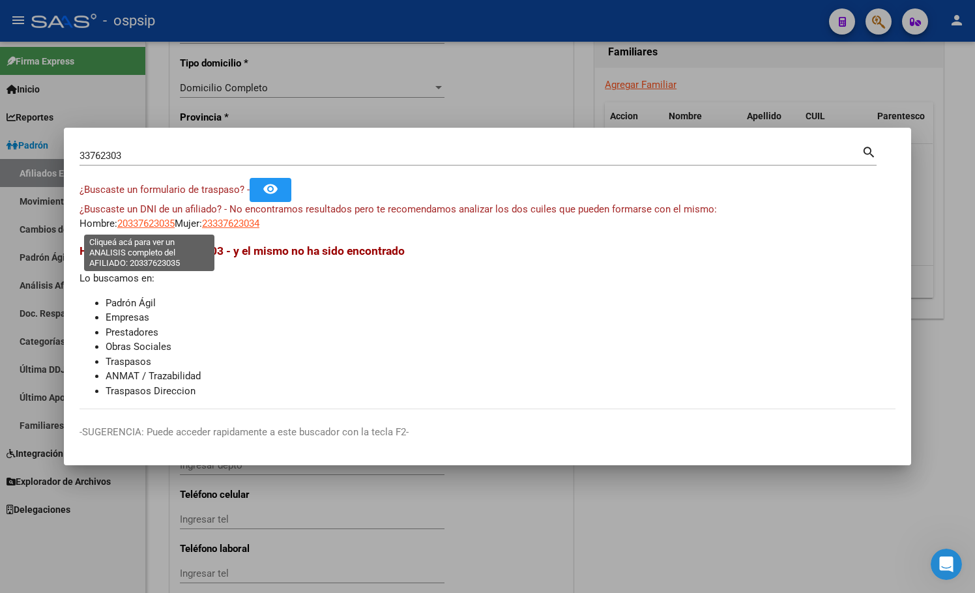
click at [135, 225] on span "20337623035" at bounding box center [145, 224] width 57 height 12
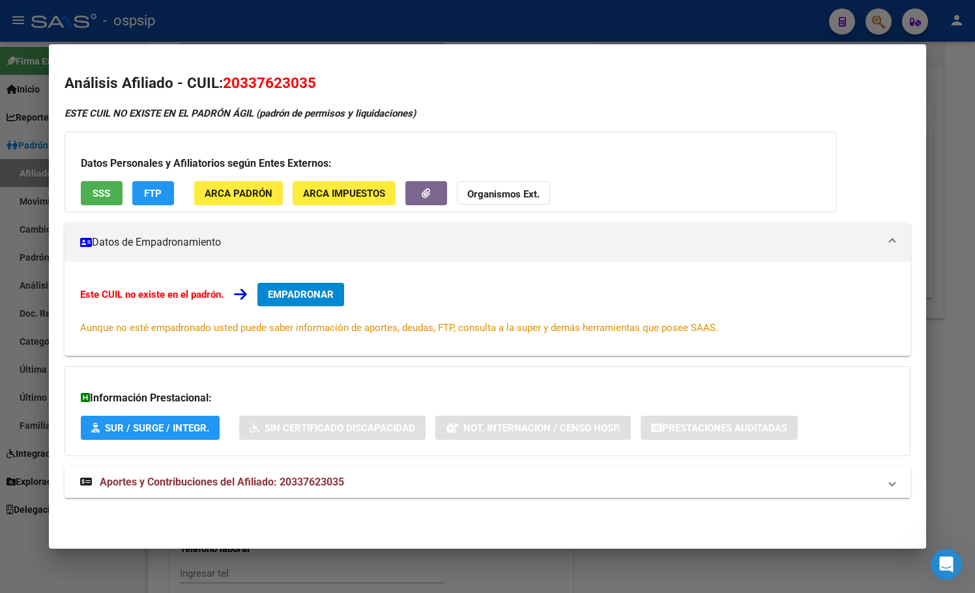
drag, startPoint x: 283, startPoint y: 480, endPoint x: 332, endPoint y: 501, distance: 52.5
click at [283, 480] on span "Aportes y Contribuciones del Afiliado: 20337623035" at bounding box center [222, 482] width 244 height 12
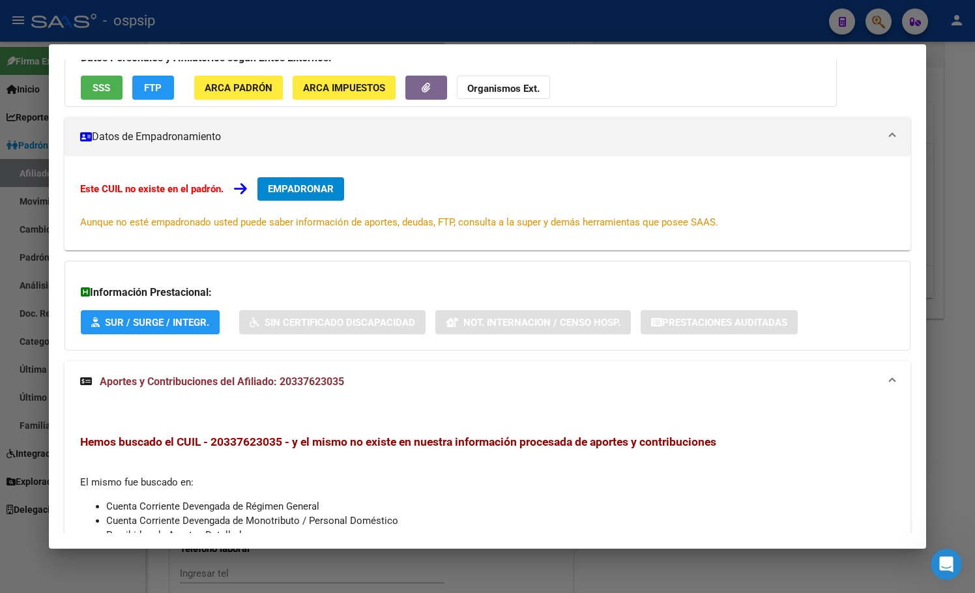
scroll to position [0, 0]
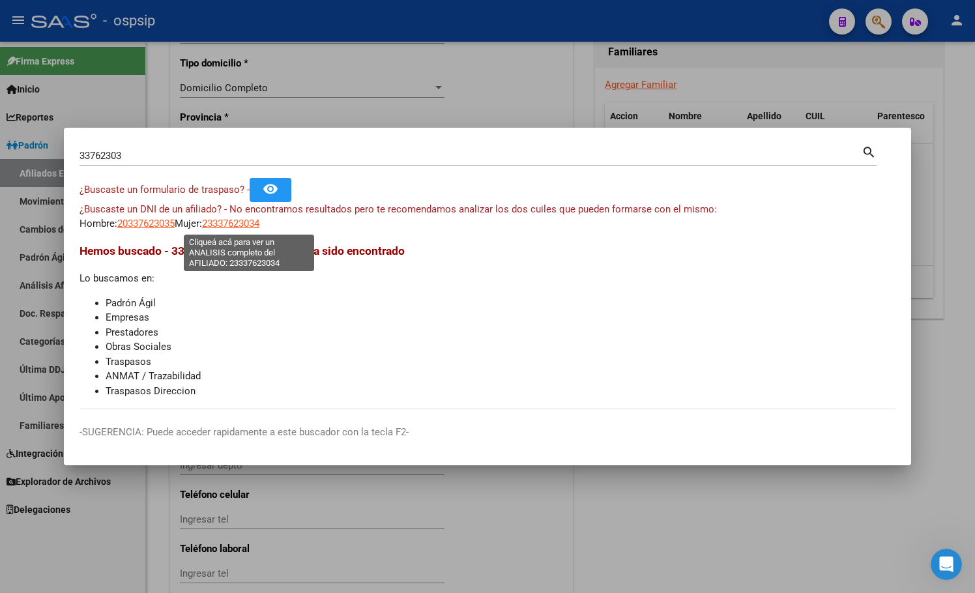
click at [240, 224] on span "23337623034" at bounding box center [230, 224] width 57 height 12
type textarea "23337623034"
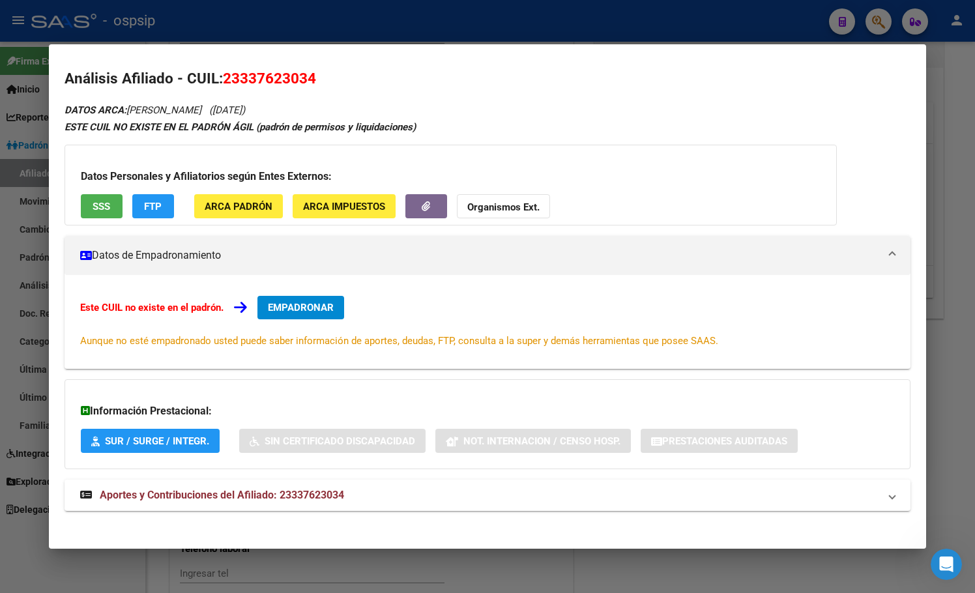
scroll to position [12, 0]
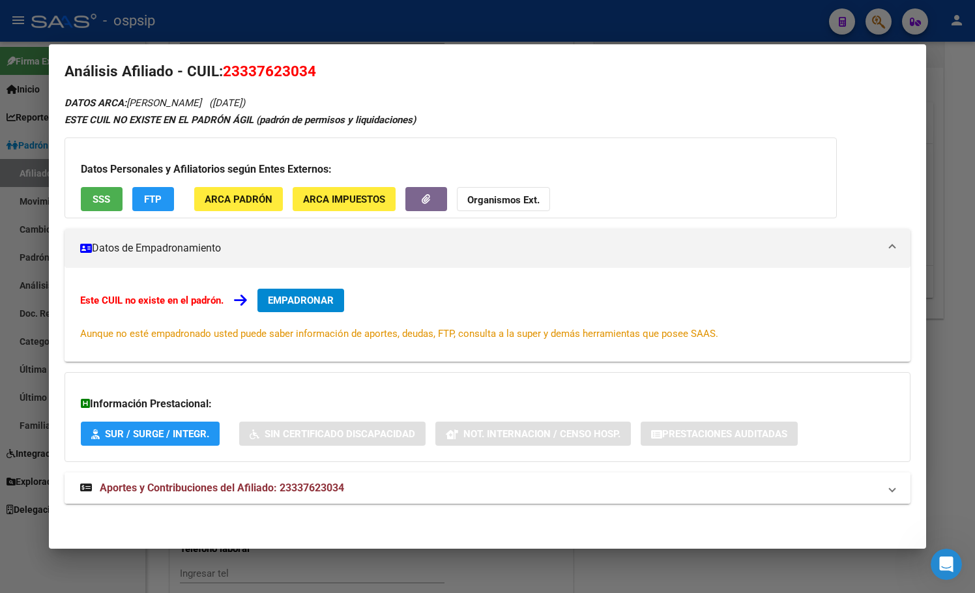
click at [301, 488] on span "Aportes y Contribuciones del Afiliado: 23337623034" at bounding box center [222, 487] width 244 height 12
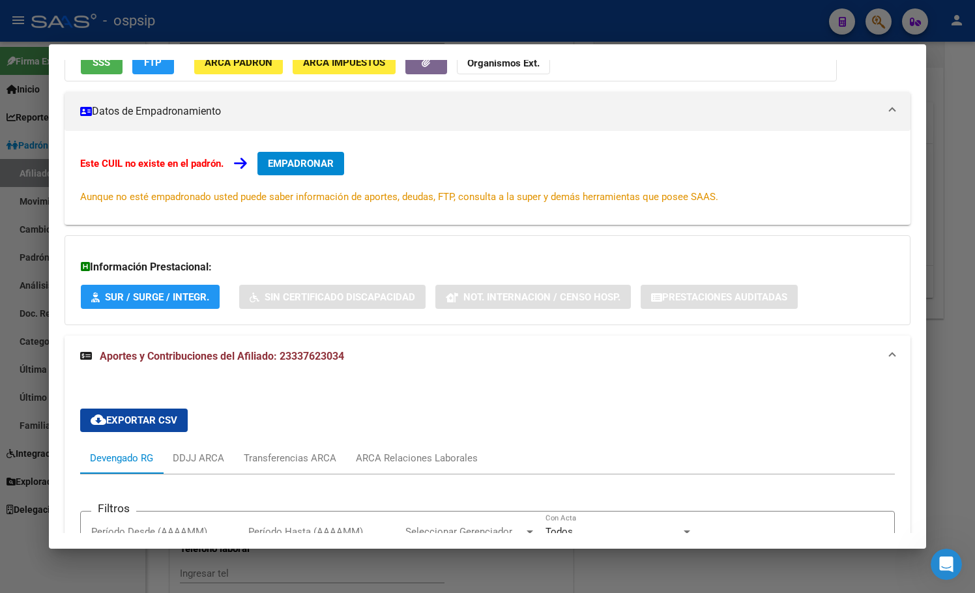
scroll to position [13, 0]
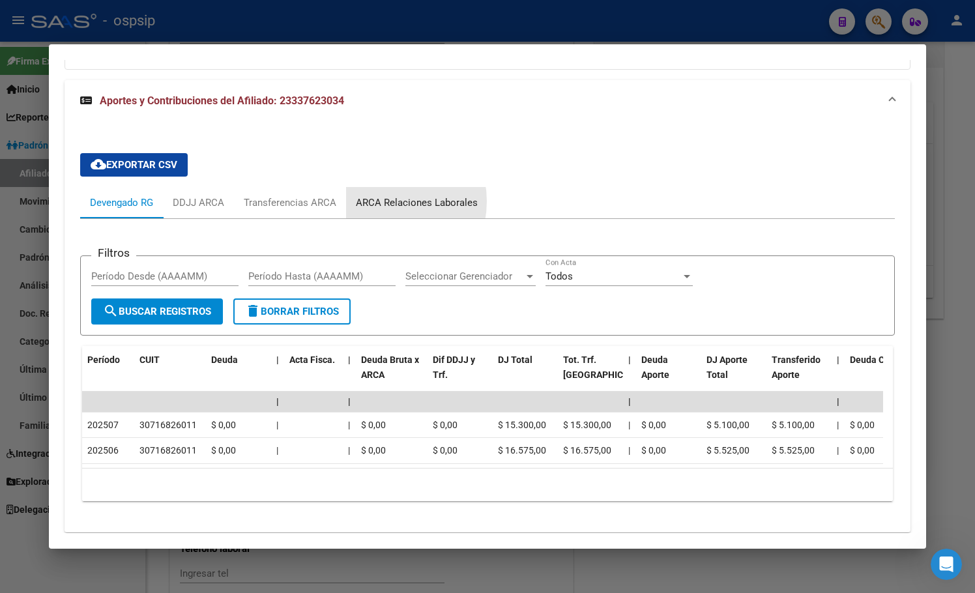
click at [380, 201] on div "ARCA Relaciones Laborales" at bounding box center [417, 202] width 122 height 14
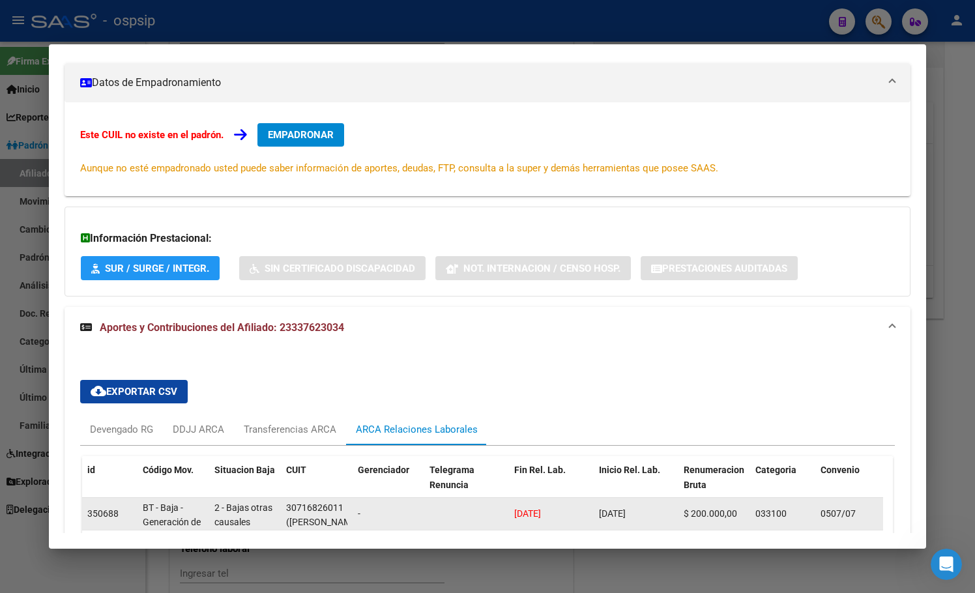
scroll to position [315, 0]
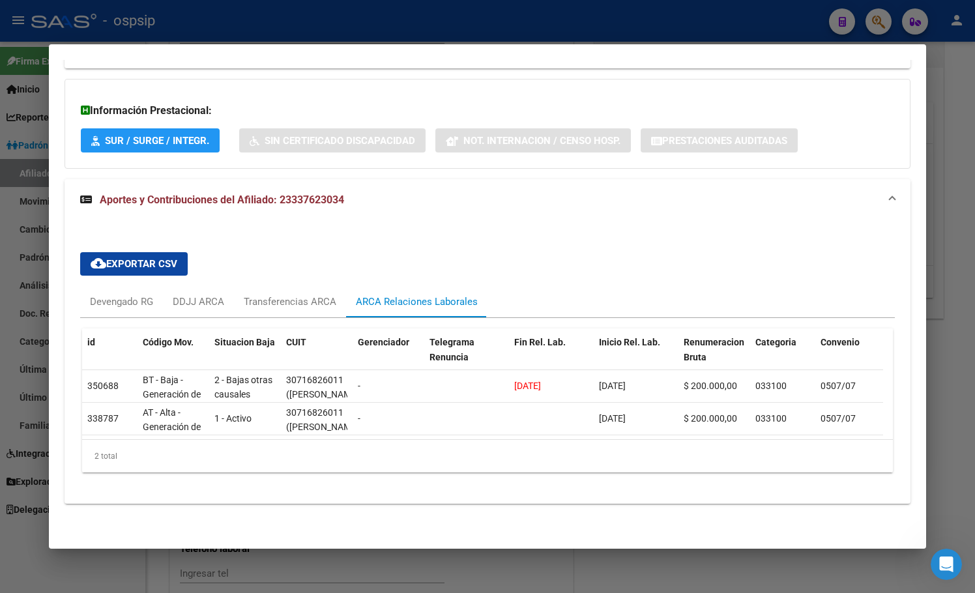
click at [513, 224] on div "cloud_download Exportar CSV Devengado RG DDJJ ARCA Transferencias ARCA ARCA Rel…" at bounding box center [487, 362] width 846 height 283
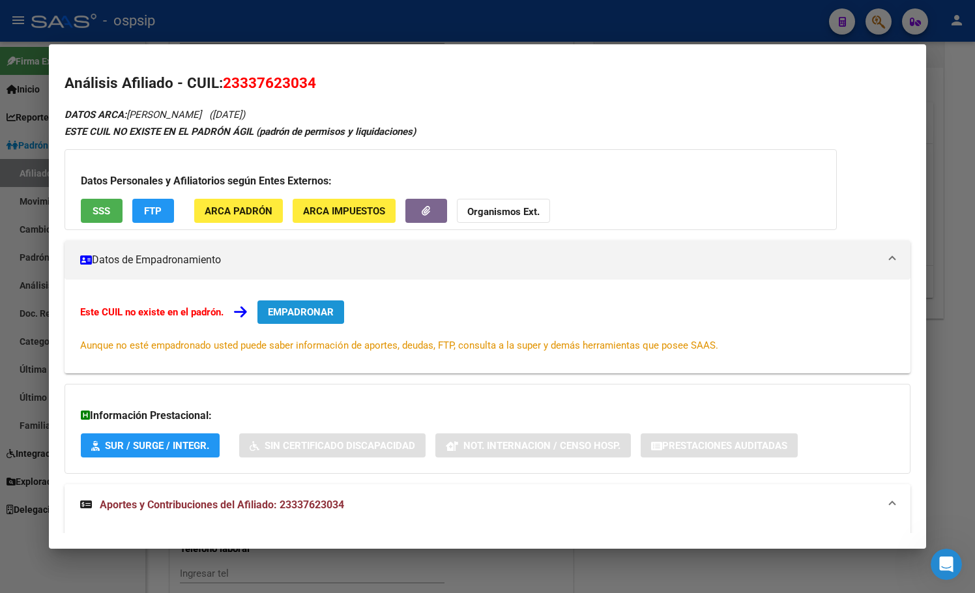
click at [294, 309] on span "EMPADRONAR" at bounding box center [301, 312] width 66 height 12
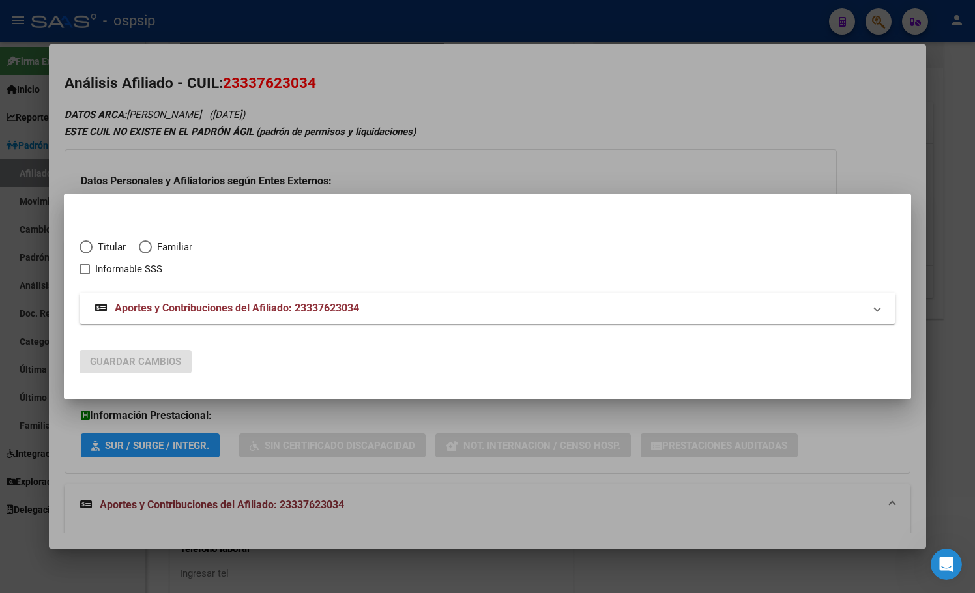
click at [84, 245] on span "Elija una opción" at bounding box center [85, 246] width 13 height 13
click at [84, 245] on input "Titular" at bounding box center [85, 246] width 13 height 13
radio input "true"
checkbox input "true"
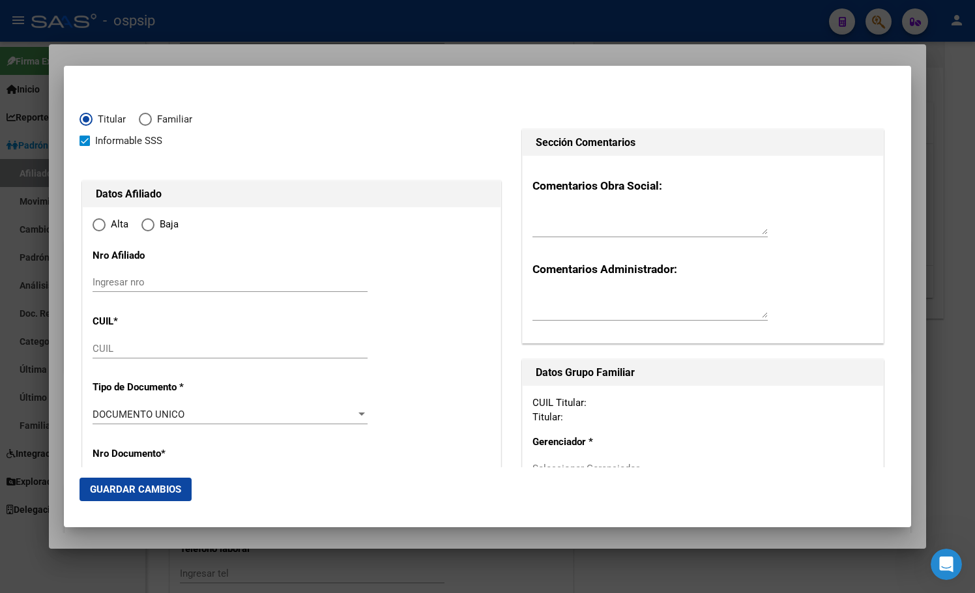
type input "23-33762303-4"
radio input "true"
type input "33762303"
type input "[PERSON_NAME]"
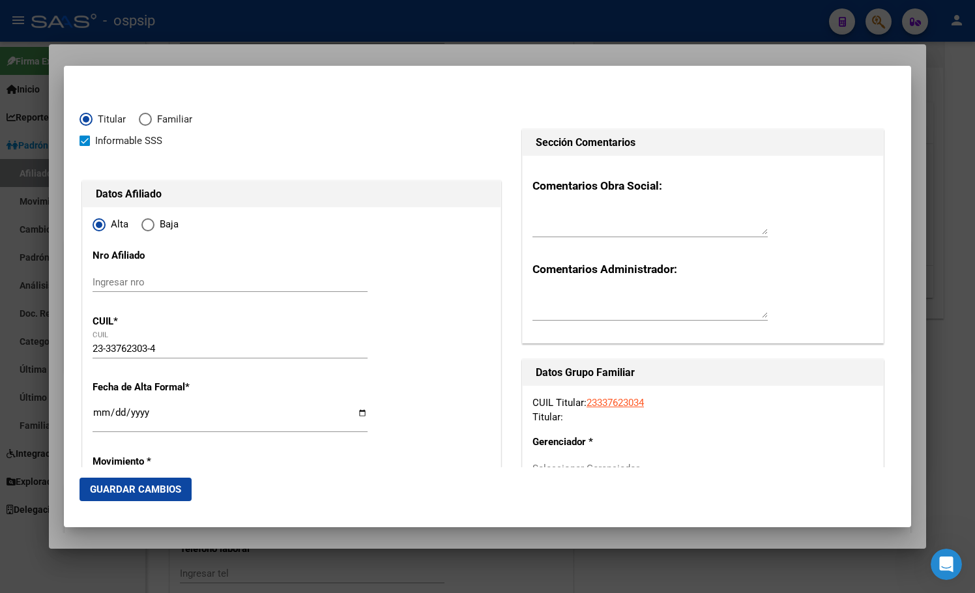
type input "[DATE]"
type input "SALTA"
type input "4400"
type input "AV EJERCITO ARGENTIN"
type input "18"
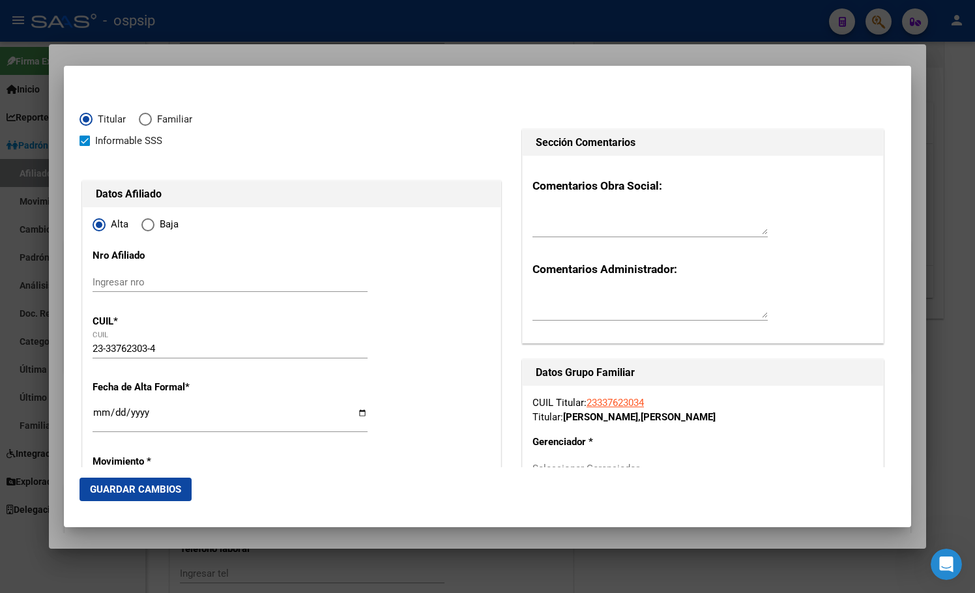
type input "SALTA"
click at [98, 413] on input "Ingresar fecha" at bounding box center [230, 417] width 275 height 21
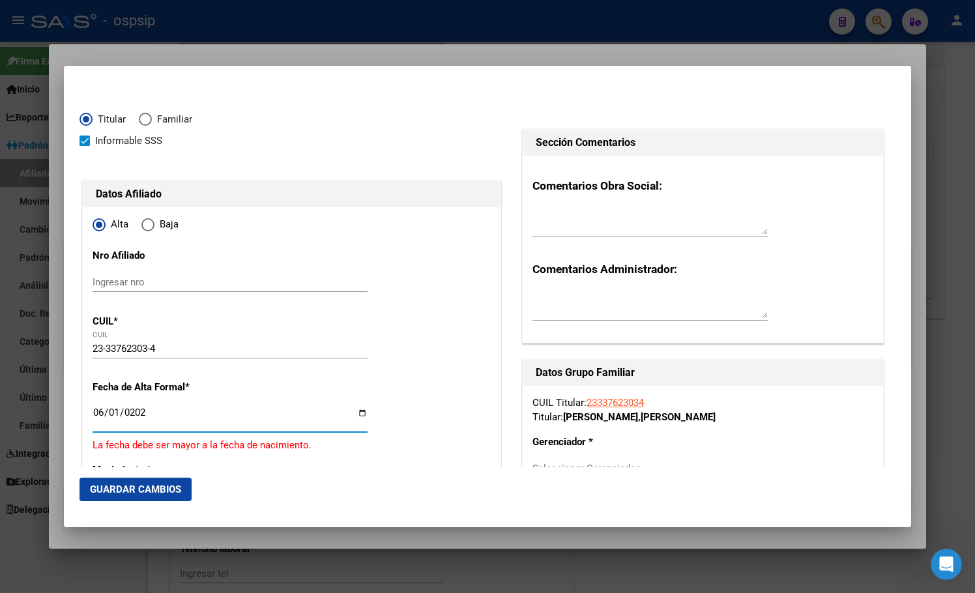
type input "[DATE]"
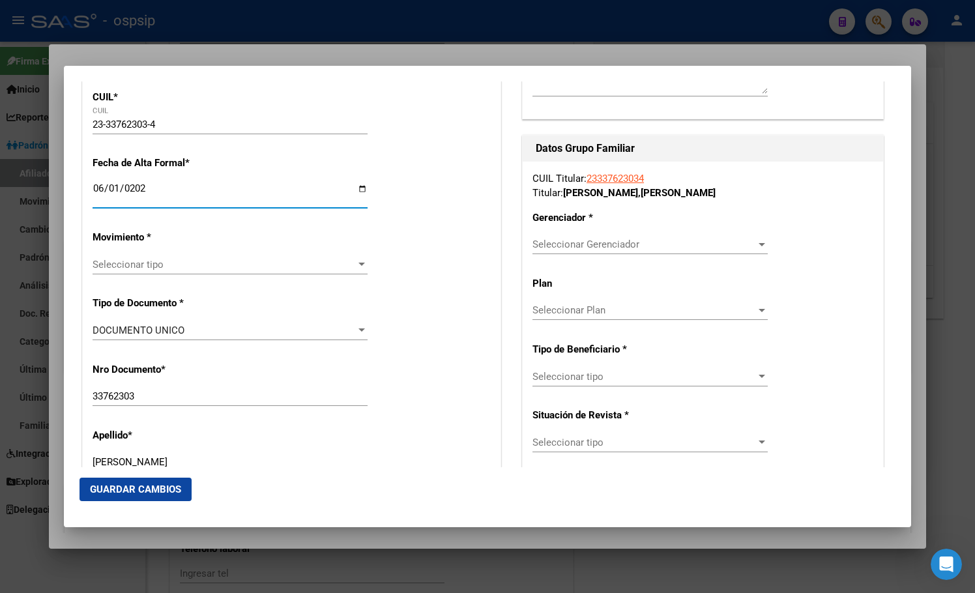
scroll to position [326, 0]
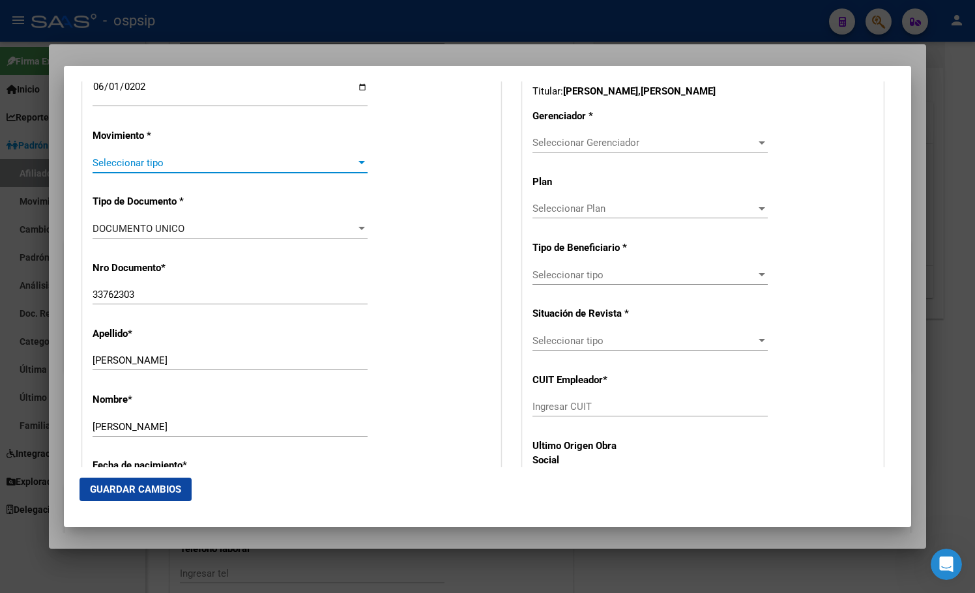
click at [114, 161] on span "Seleccionar tipo" at bounding box center [224, 163] width 263 height 12
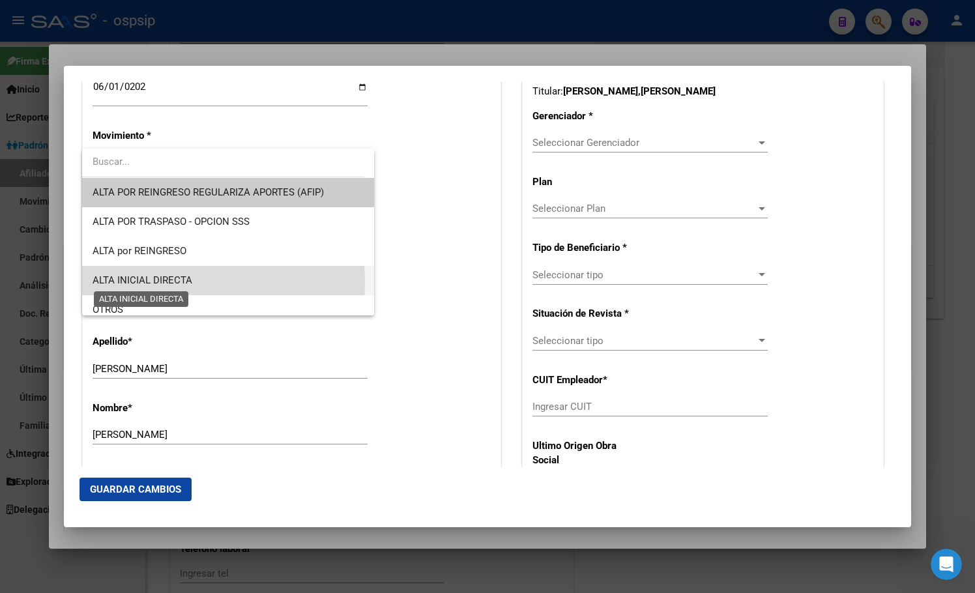
click at [122, 282] on span "ALTA INICIAL DIRECTA" at bounding box center [143, 280] width 100 height 12
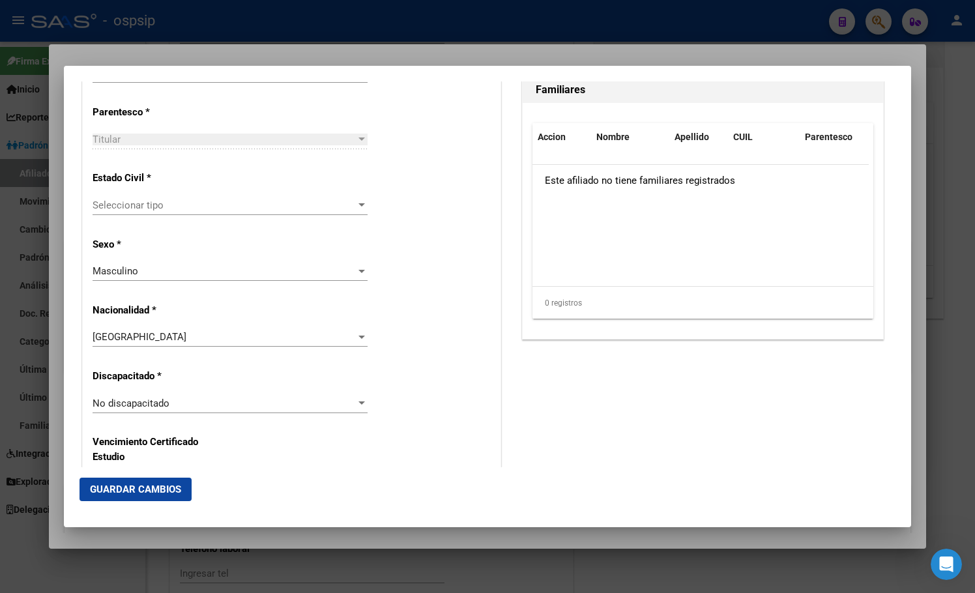
scroll to position [782, 0]
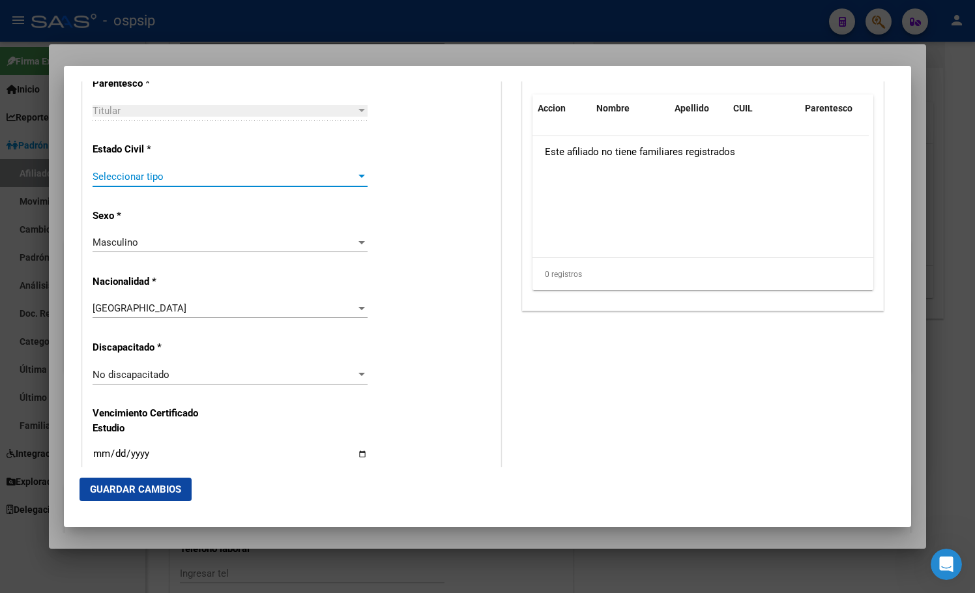
click at [100, 182] on span "Seleccionar tipo" at bounding box center [224, 177] width 263 height 12
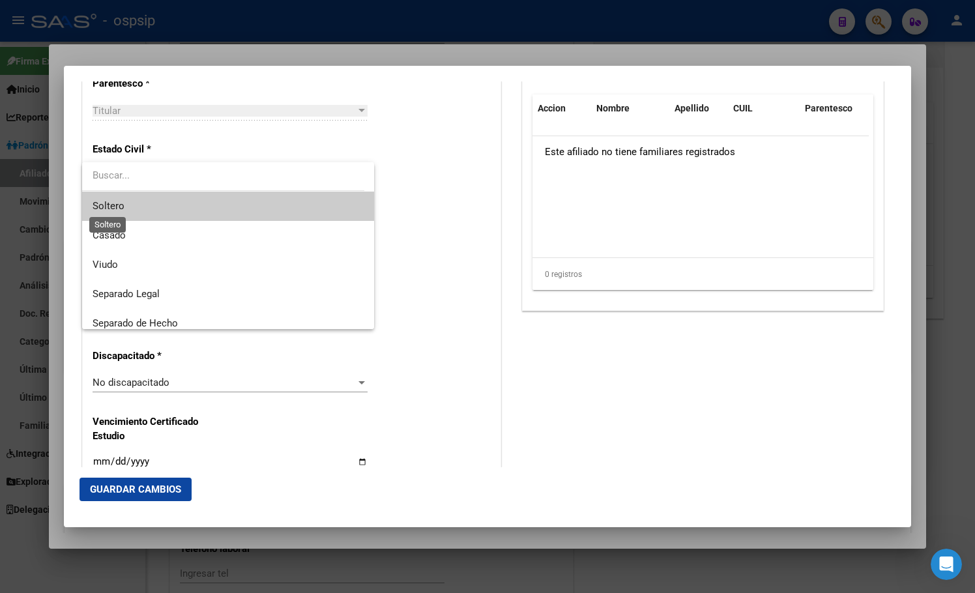
click at [113, 205] on span "Soltero" at bounding box center [109, 206] width 32 height 12
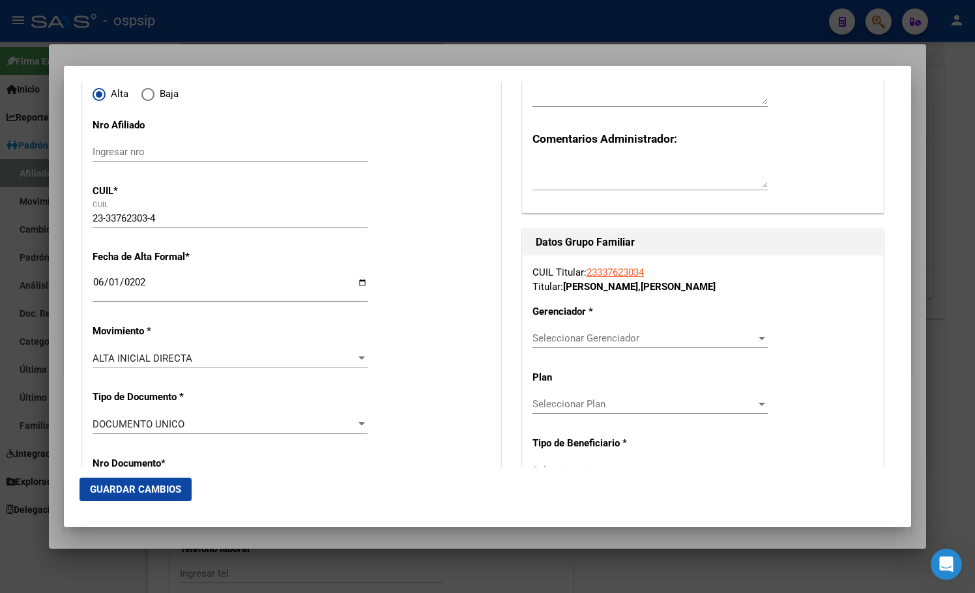
scroll to position [103, 0]
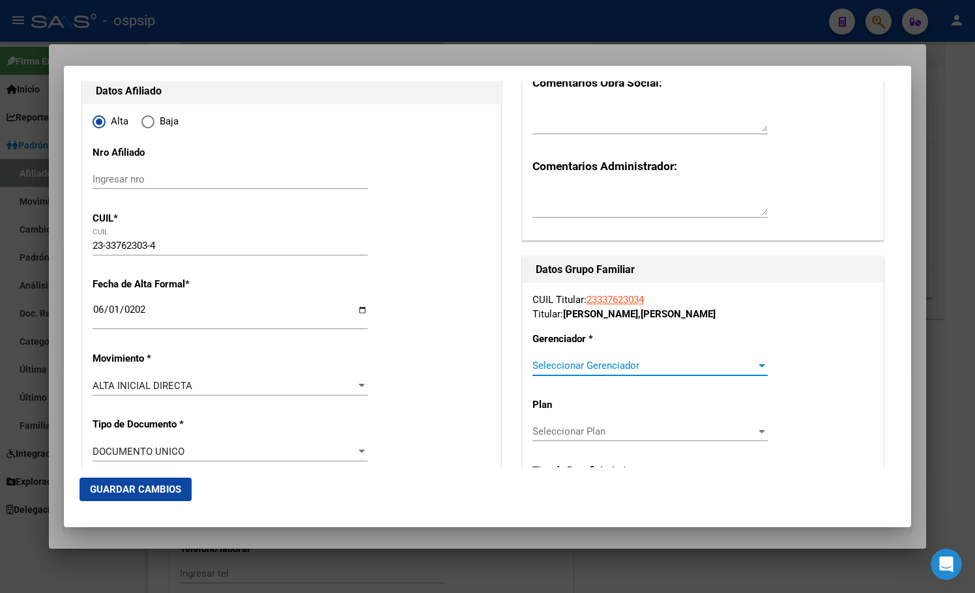
click at [577, 367] on span "Seleccionar Gerenciador" at bounding box center [643, 366] width 223 height 12
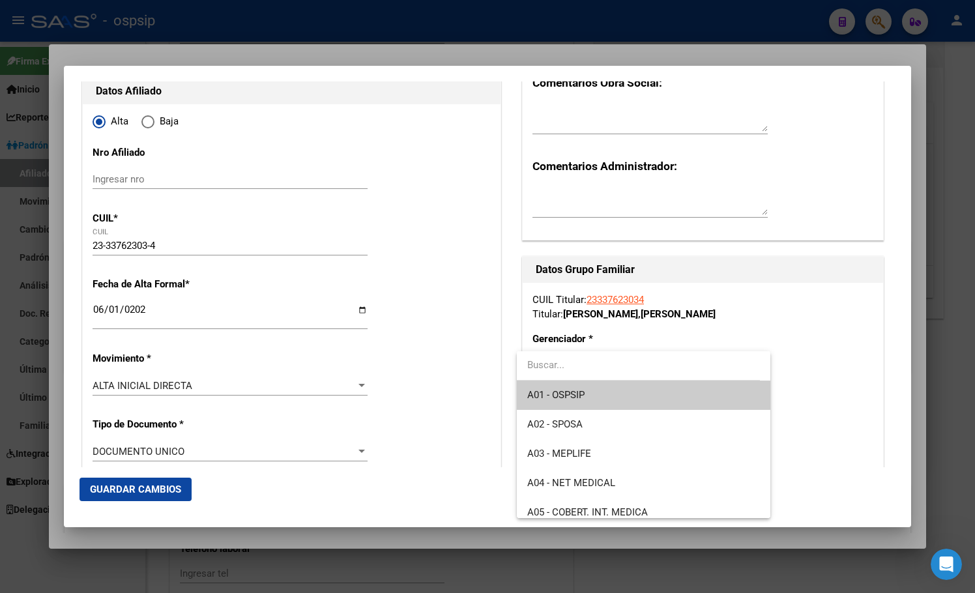
click at [450, 395] on div at bounding box center [487, 296] width 975 height 593
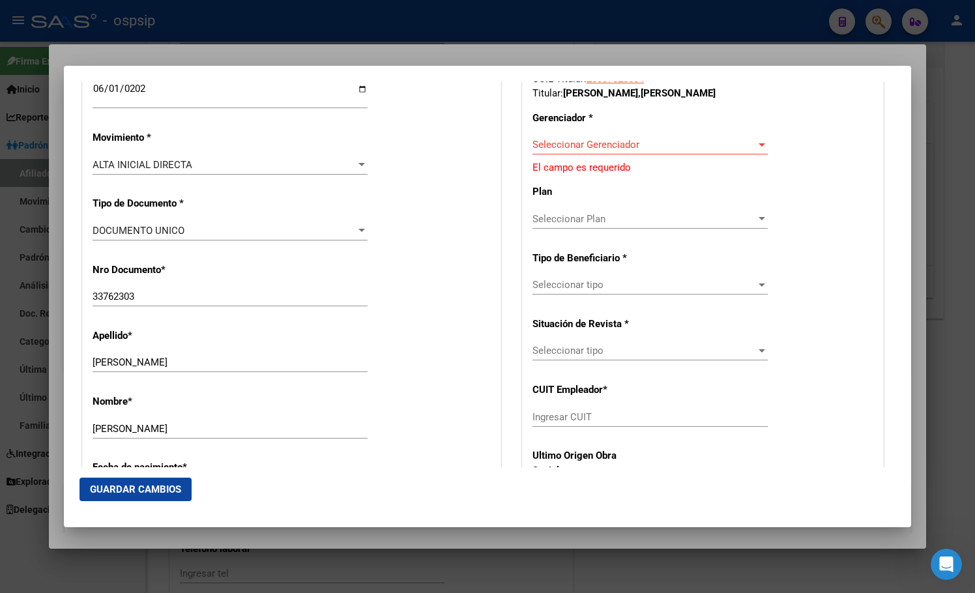
scroll to position [326, 0]
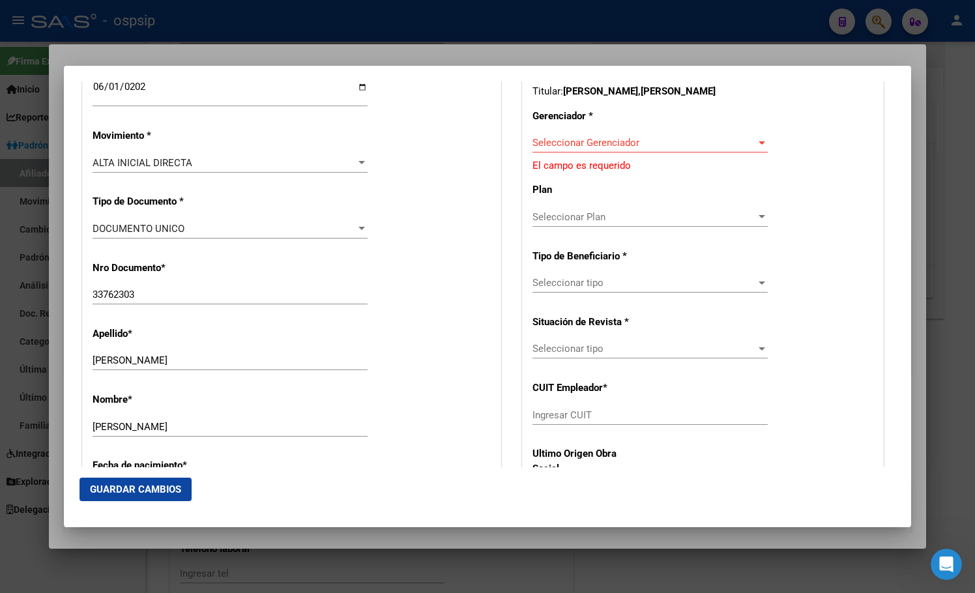
click at [557, 145] on span "Seleccionar Gerenciador" at bounding box center [643, 143] width 223 height 12
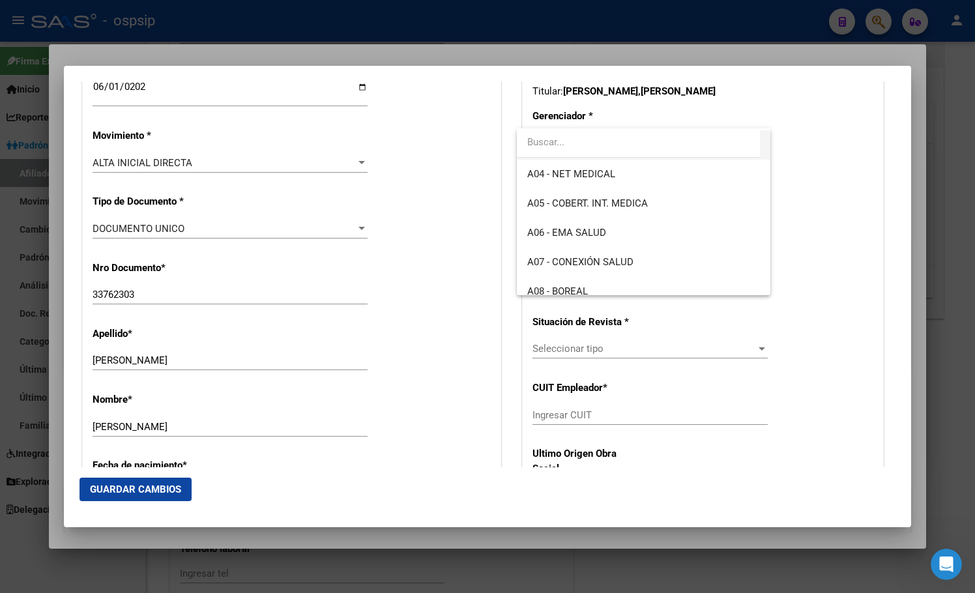
scroll to position [130, 0]
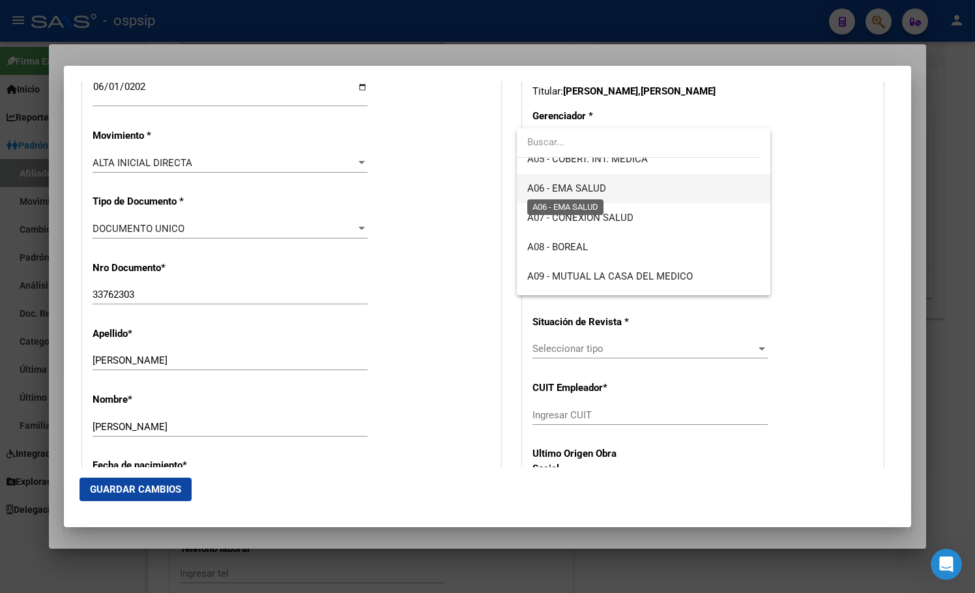
click at [594, 190] on span "A06 - EMA SALUD" at bounding box center [566, 188] width 79 height 12
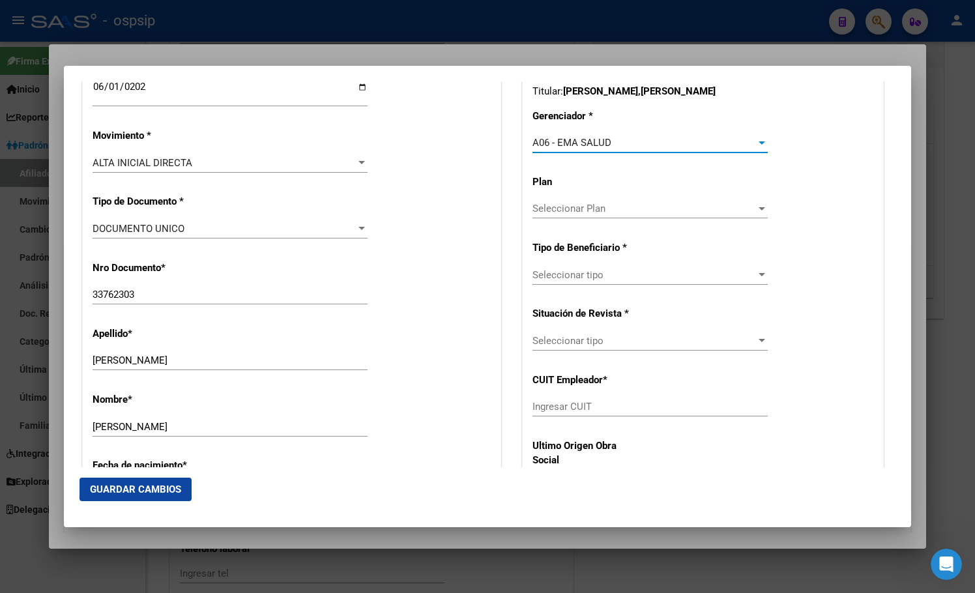
click at [562, 274] on span "Seleccionar tipo" at bounding box center [643, 275] width 223 height 12
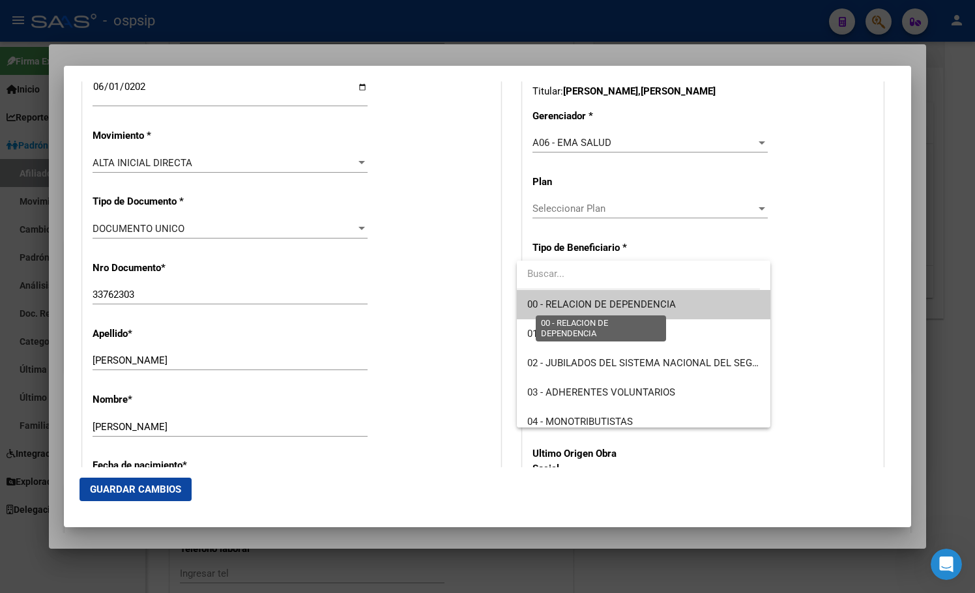
click at [569, 305] on span "00 - RELACION DE DEPENDENCIA" at bounding box center [601, 304] width 149 height 12
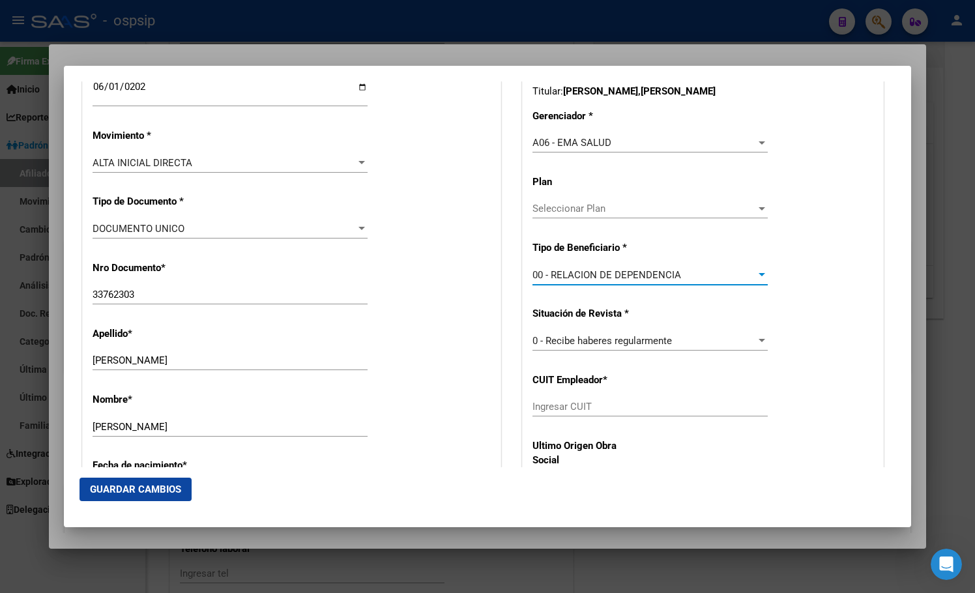
type input "30-71682601-1"
click at [128, 489] on span "Guardar Cambios" at bounding box center [135, 489] width 91 height 12
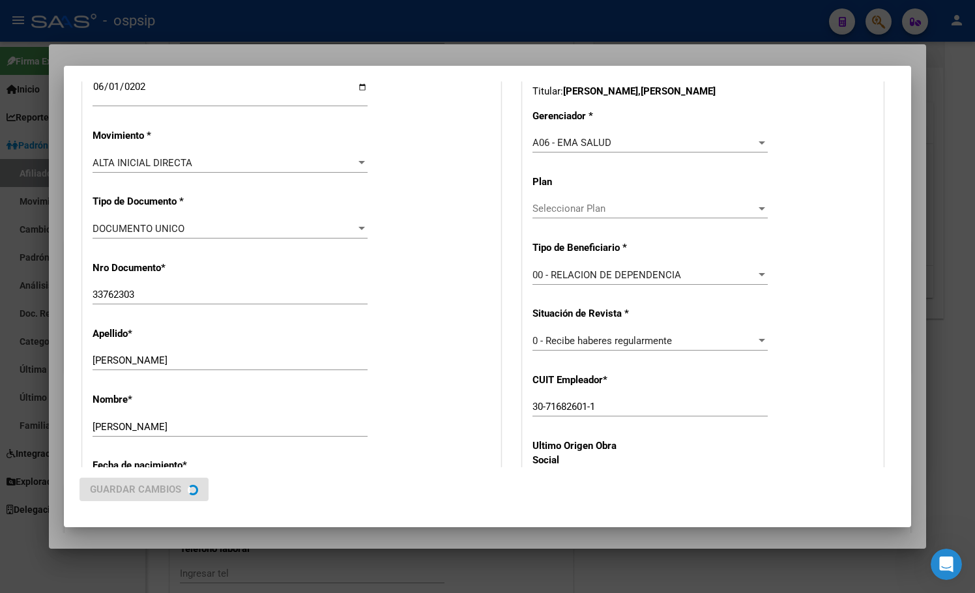
scroll to position [0, 0]
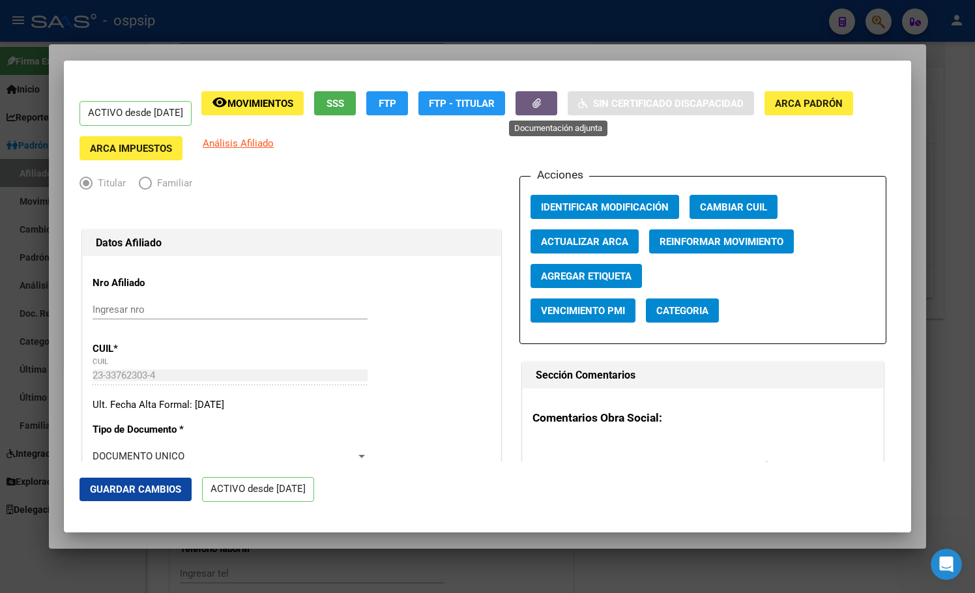
click at [552, 102] on button "button" at bounding box center [536, 103] width 42 height 24
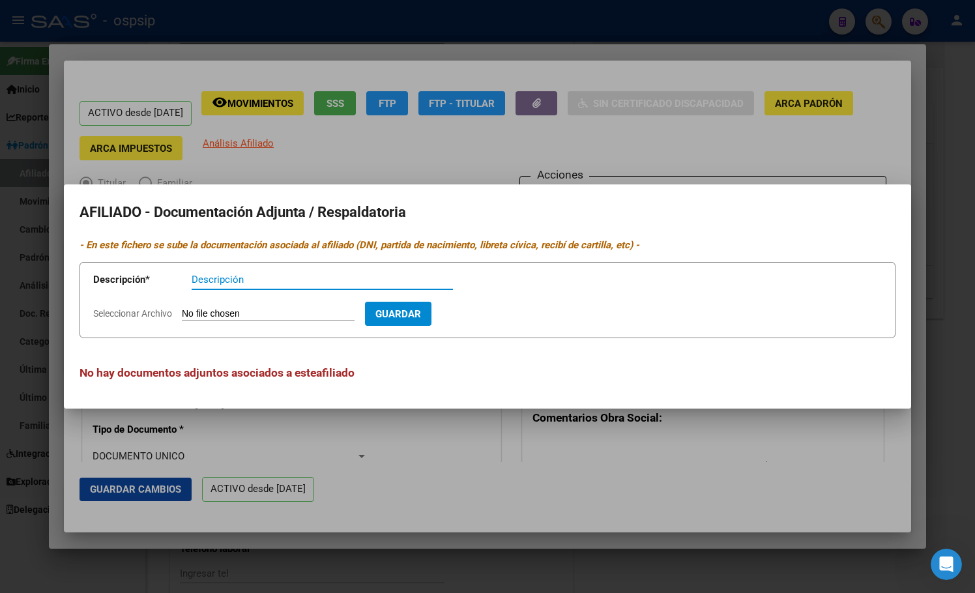
click at [241, 309] on input "Seleccionar Archivo" at bounding box center [268, 314] width 173 height 12
type input "C:\fakepath\17575893124008783799021773008754.jpg"
click at [229, 283] on input "Descripción" at bounding box center [322, 280] width 261 height 12
type input "telegrama"
click at [496, 308] on span "Guardar" at bounding box center [474, 314] width 46 height 12
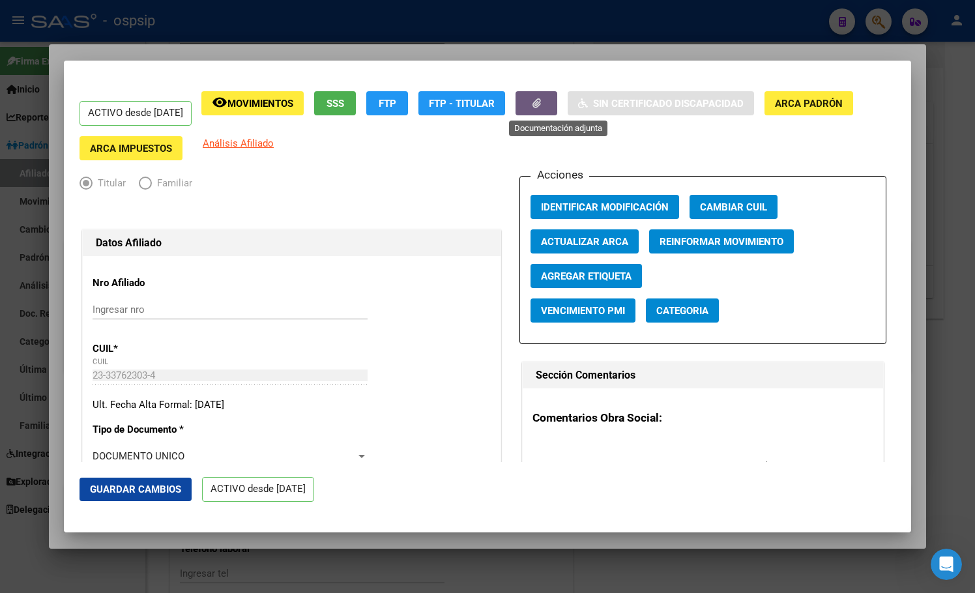
drag, startPoint x: 128, startPoint y: 485, endPoint x: 141, endPoint y: 484, distance: 12.4
click at [128, 485] on span "Guardar Cambios" at bounding box center [135, 489] width 91 height 12
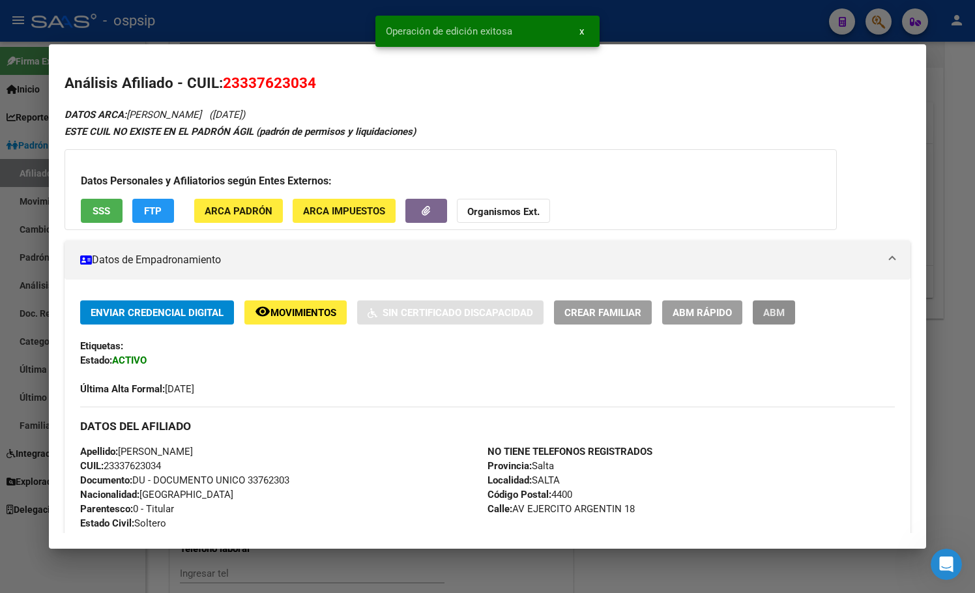
click at [782, 307] on span "ABM" at bounding box center [773, 313] width 21 height 12
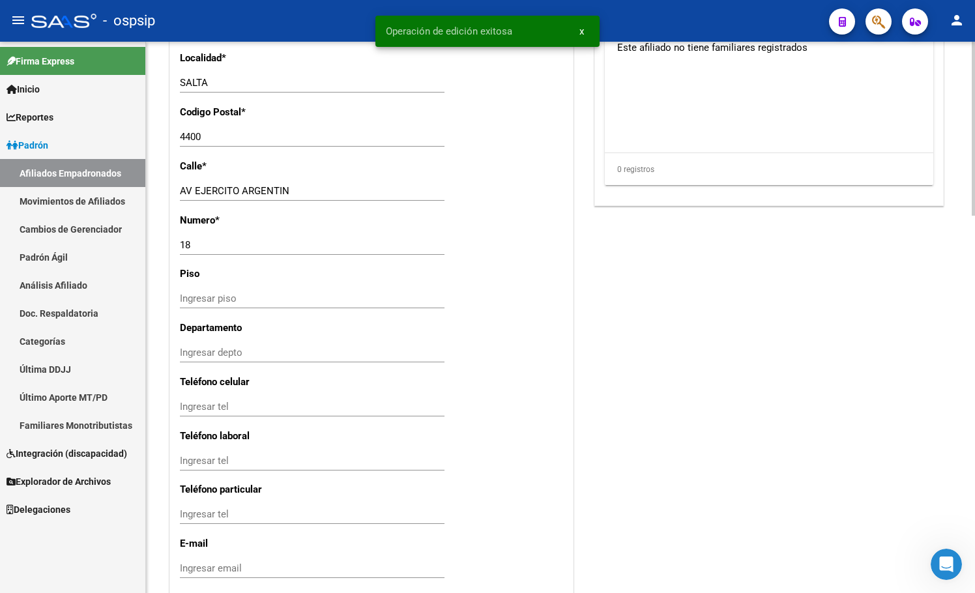
scroll to position [1194, 0]
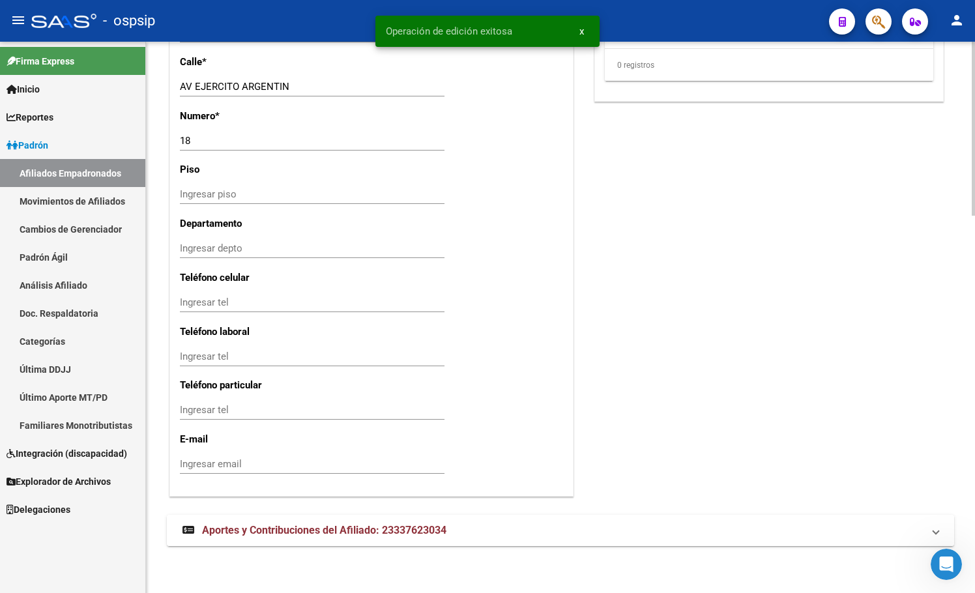
click at [405, 531] on span "Aportes y Contribuciones del Afiliado: 23337623034" at bounding box center [324, 530] width 244 height 12
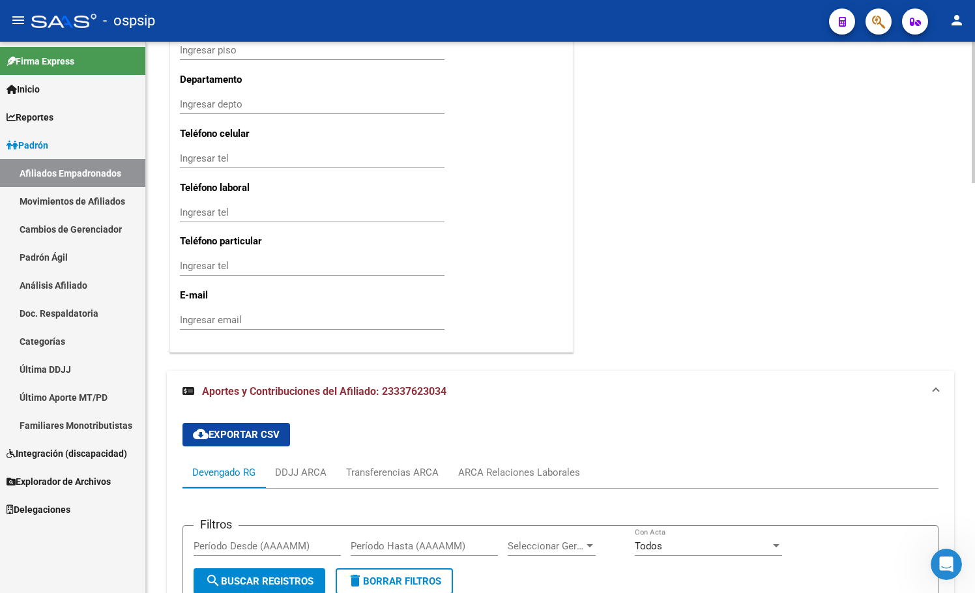
scroll to position [1490, 0]
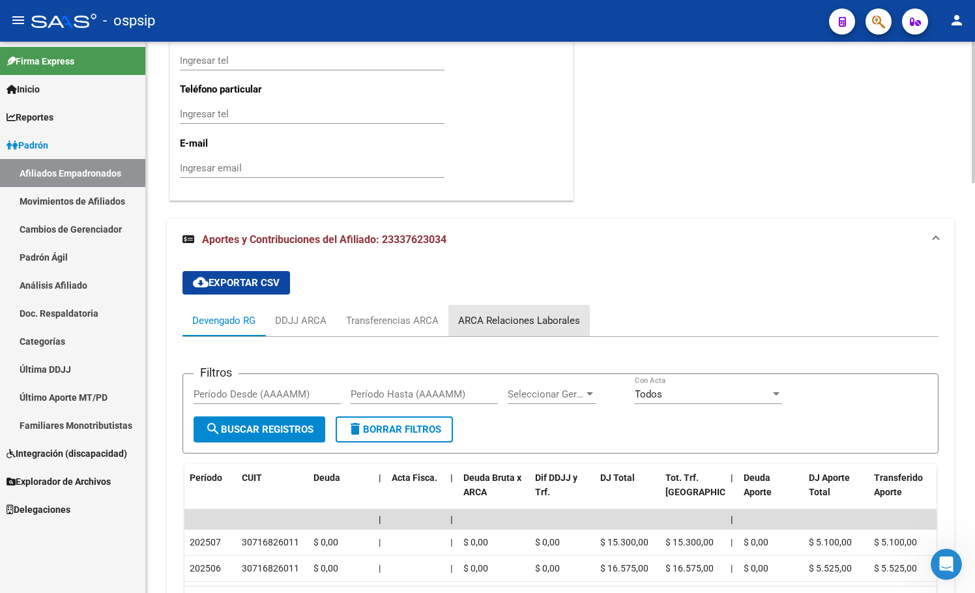
click at [529, 319] on div "ARCA Relaciones Laborales" at bounding box center [519, 320] width 122 height 14
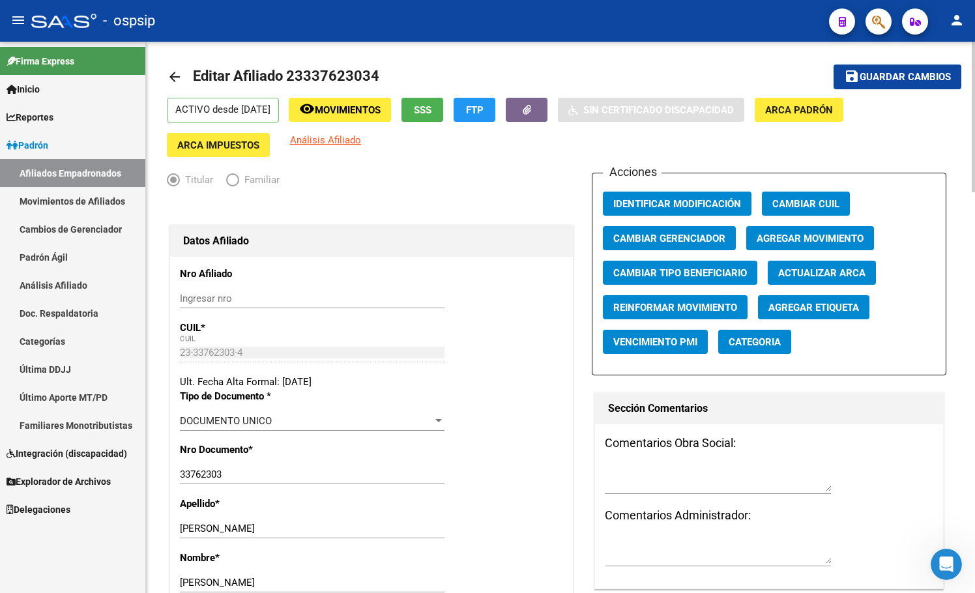
scroll to position [0, 0]
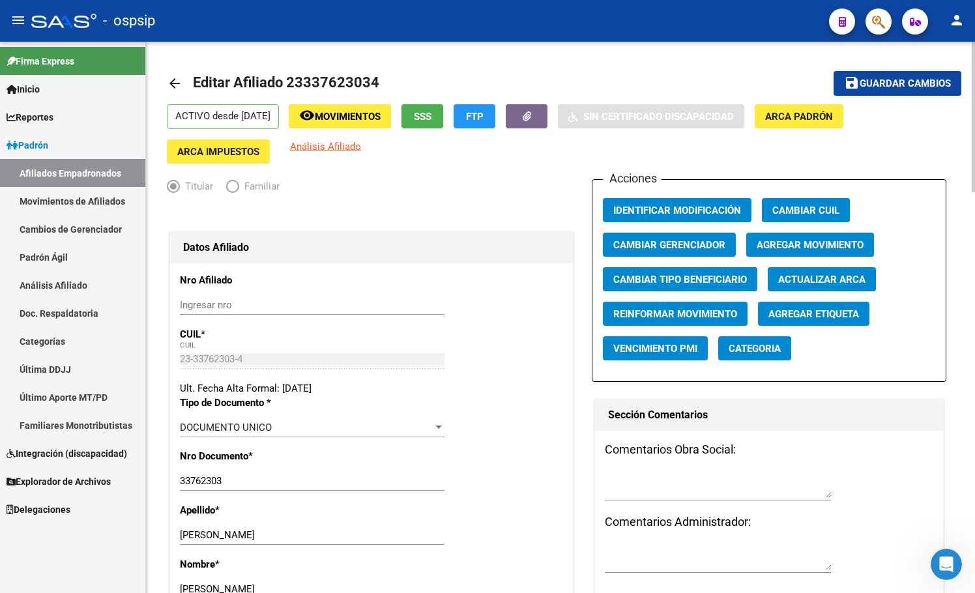
click at [795, 240] on span "Agregar Movimiento" at bounding box center [809, 245] width 107 height 12
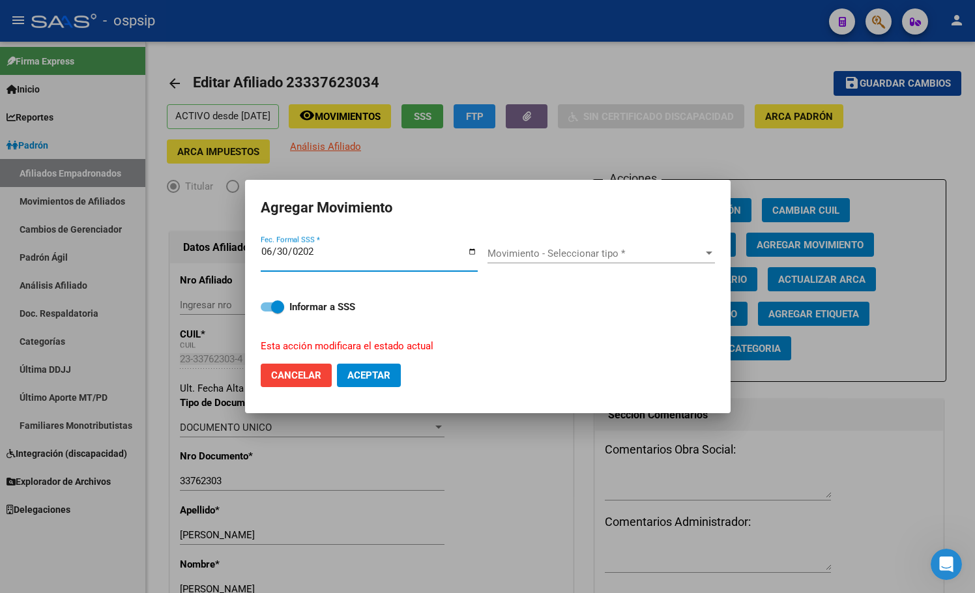
type input "[DATE]"
click at [532, 254] on span "Movimiento - Seleccionar tipo *" at bounding box center [595, 254] width 216 height 12
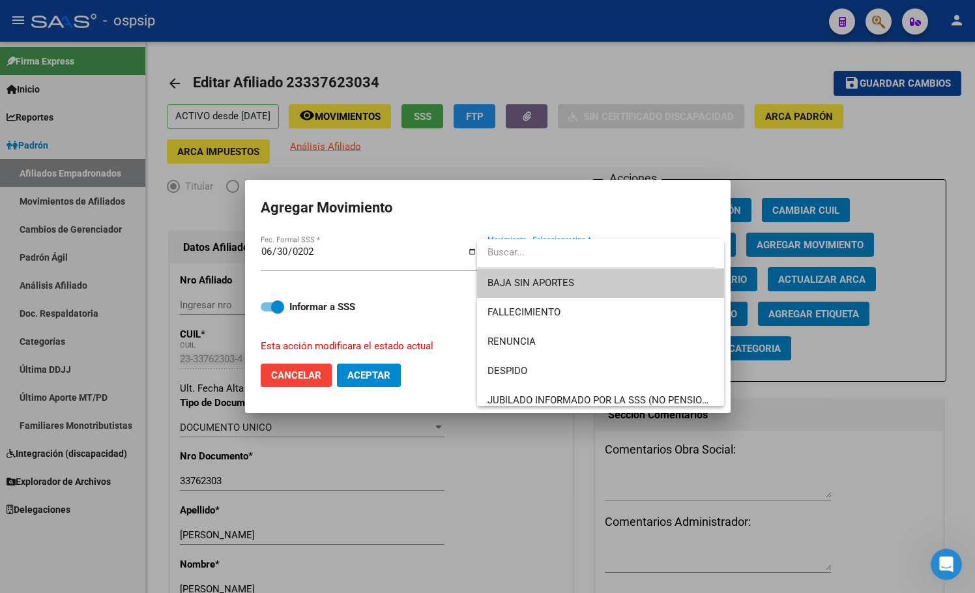
click at [519, 471] on div at bounding box center [487, 296] width 975 height 593
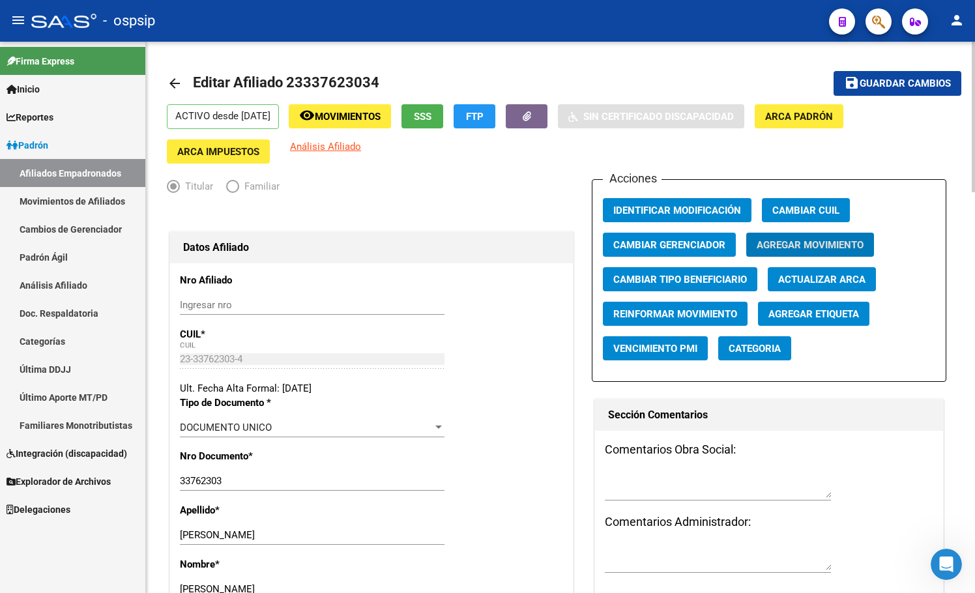
click at [818, 237] on button "Agregar Movimiento" at bounding box center [810, 245] width 128 height 24
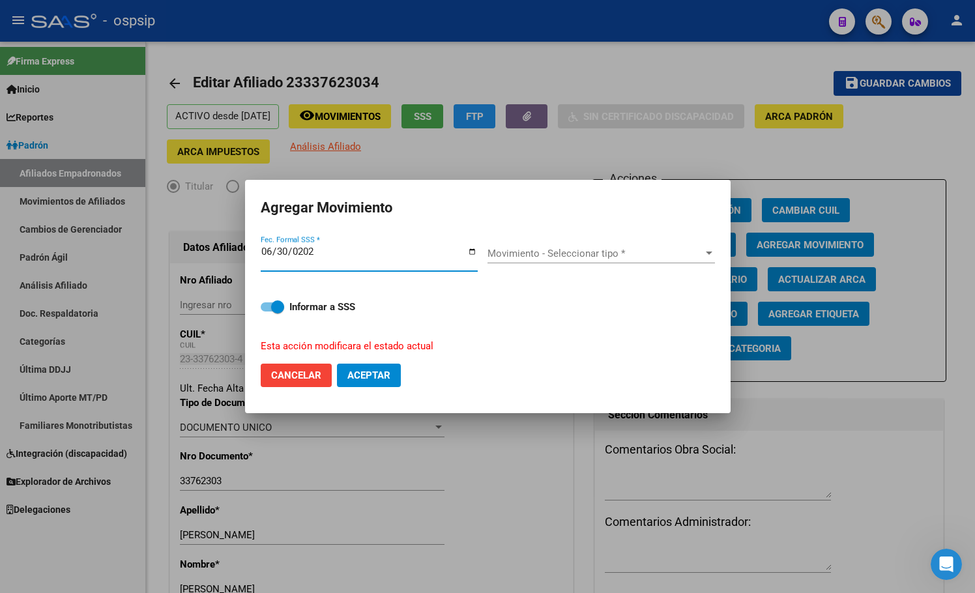
type input "[DATE]"
click at [526, 256] on span "Movimiento - Seleccionar tipo *" at bounding box center [595, 254] width 216 height 12
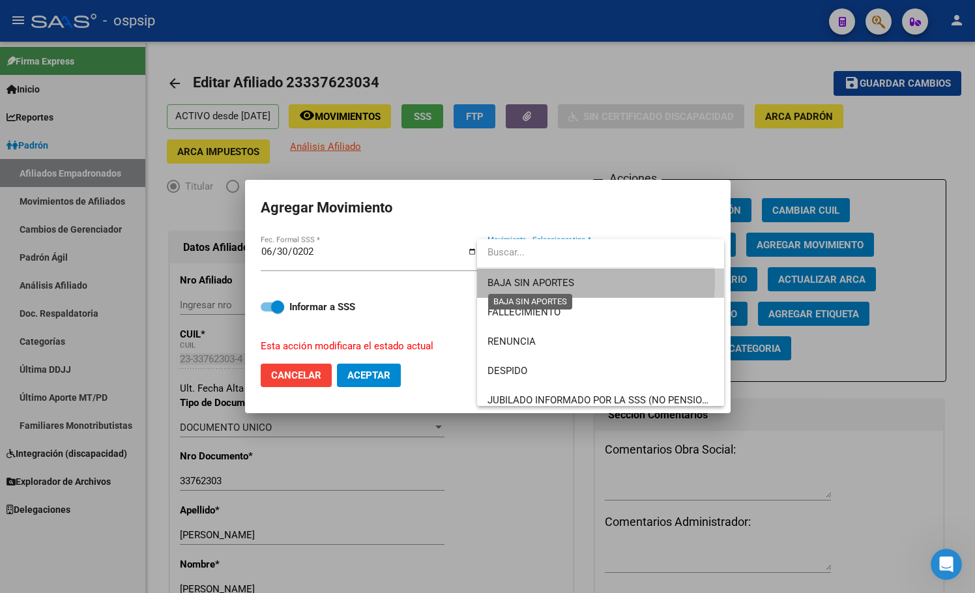
click at [528, 280] on span "BAJA SIN APORTES" at bounding box center [530, 283] width 87 height 12
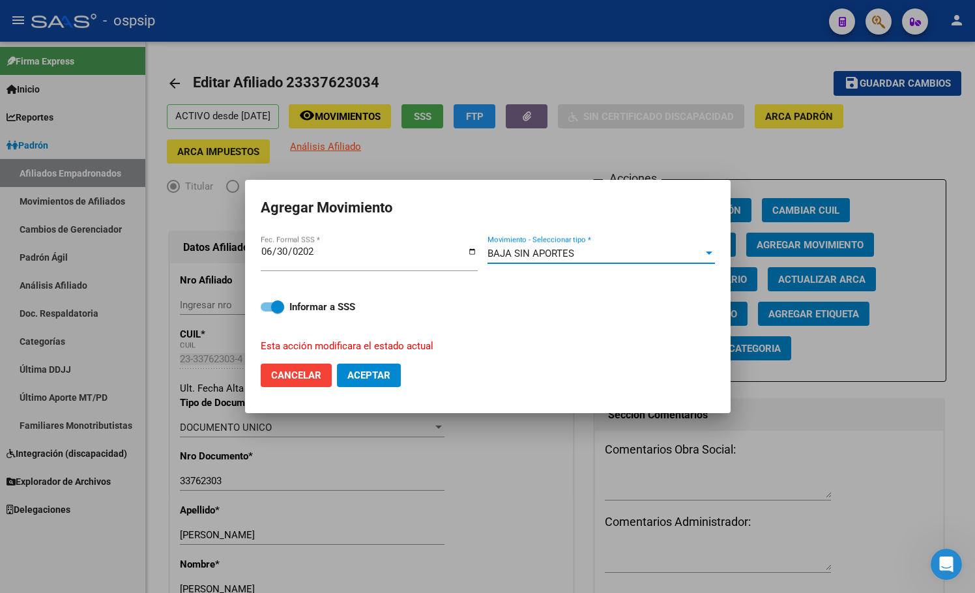
click at [386, 375] on span "Aceptar" at bounding box center [368, 375] width 43 height 12
checkbox input "false"
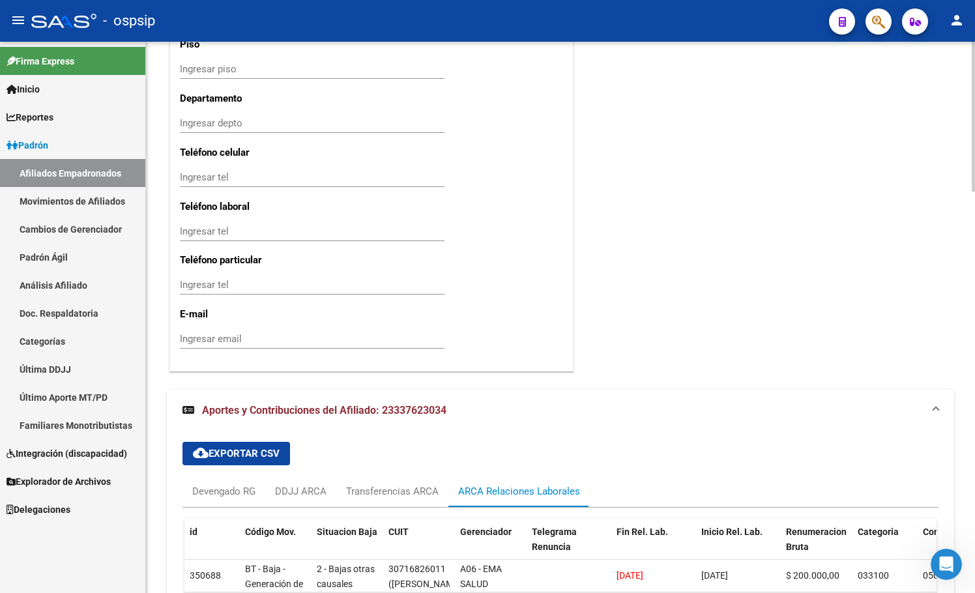
scroll to position [1480, 0]
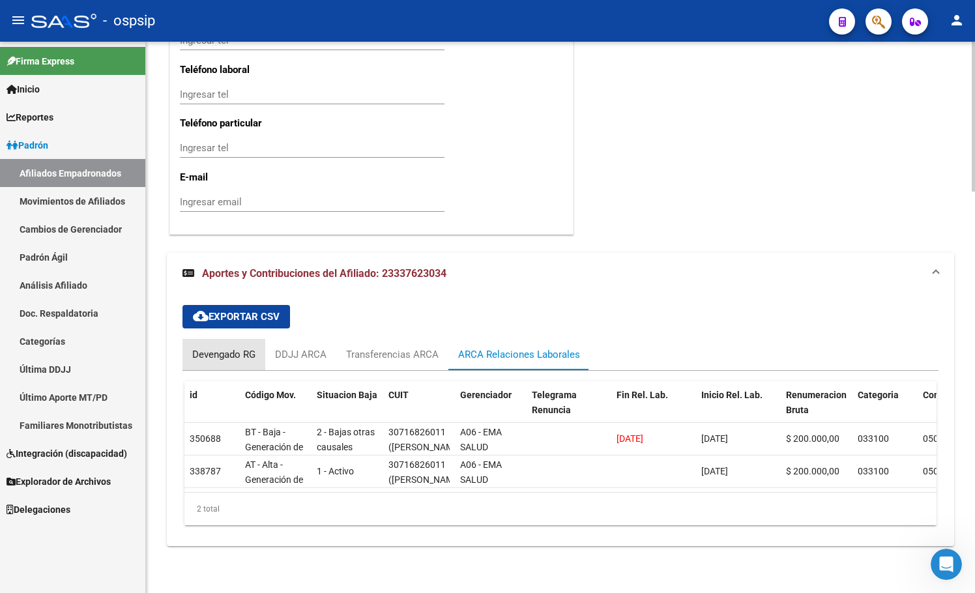
click at [218, 347] on div "Devengado RG" at bounding box center [223, 354] width 63 height 14
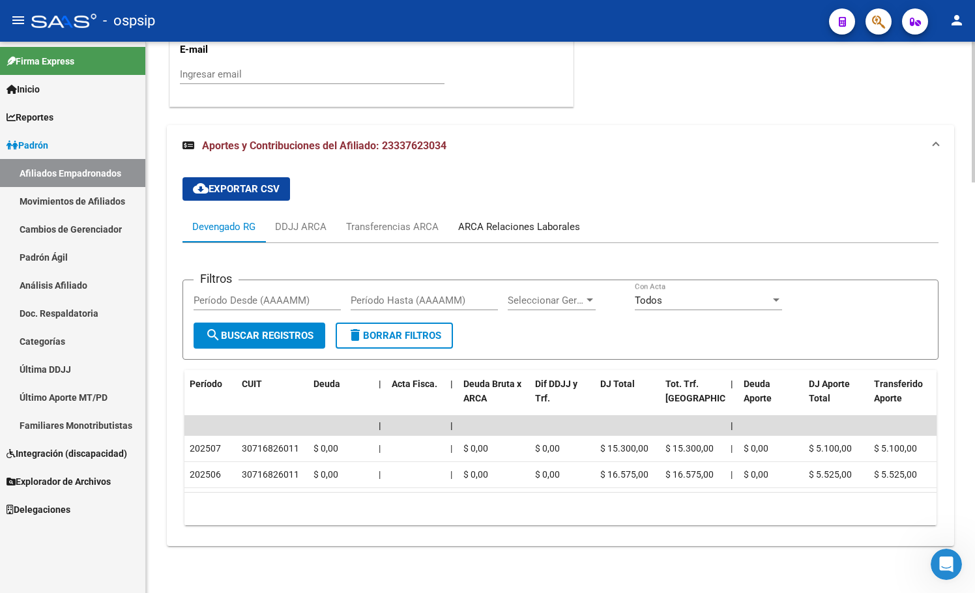
click at [513, 220] on div "ARCA Relaciones Laborales" at bounding box center [519, 227] width 122 height 14
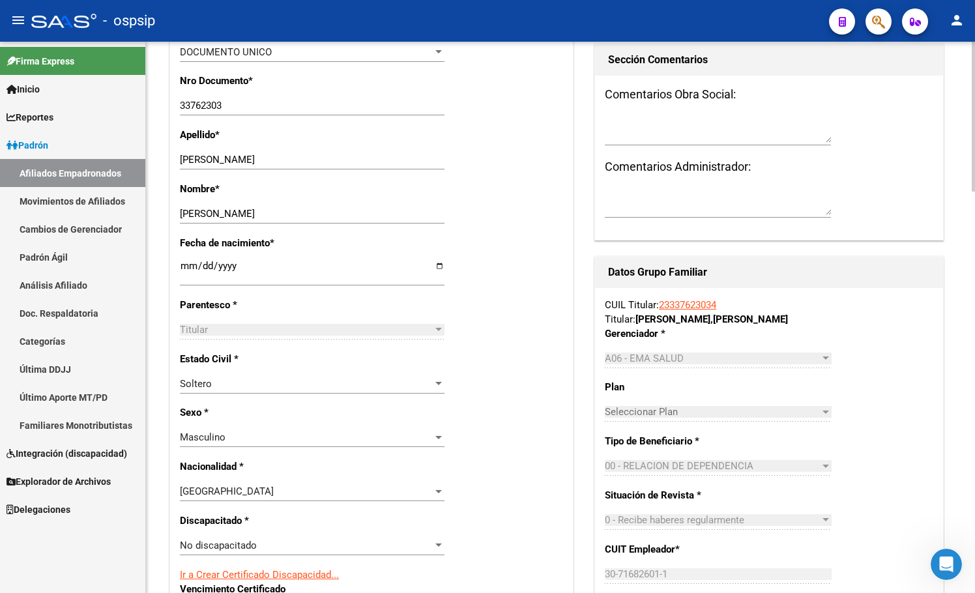
scroll to position [373, 0]
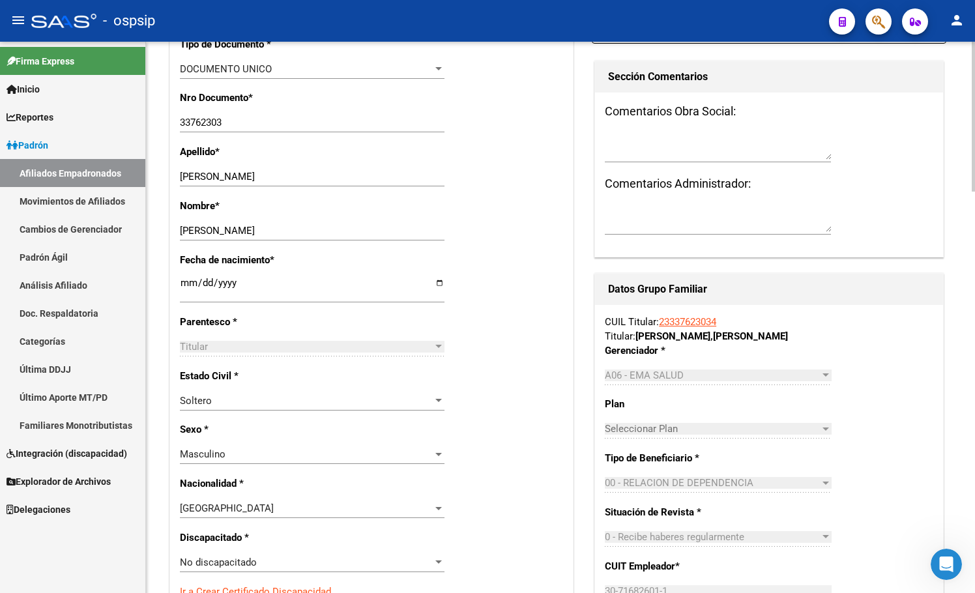
click at [330, 452] on div "Masculino" at bounding box center [306, 454] width 253 height 12
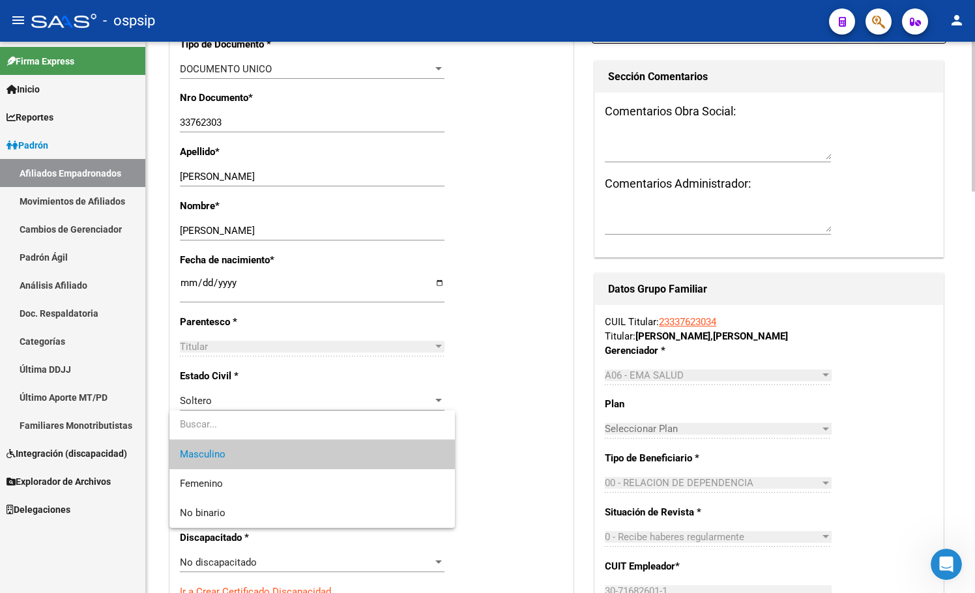
click at [523, 435] on div at bounding box center [487, 296] width 975 height 593
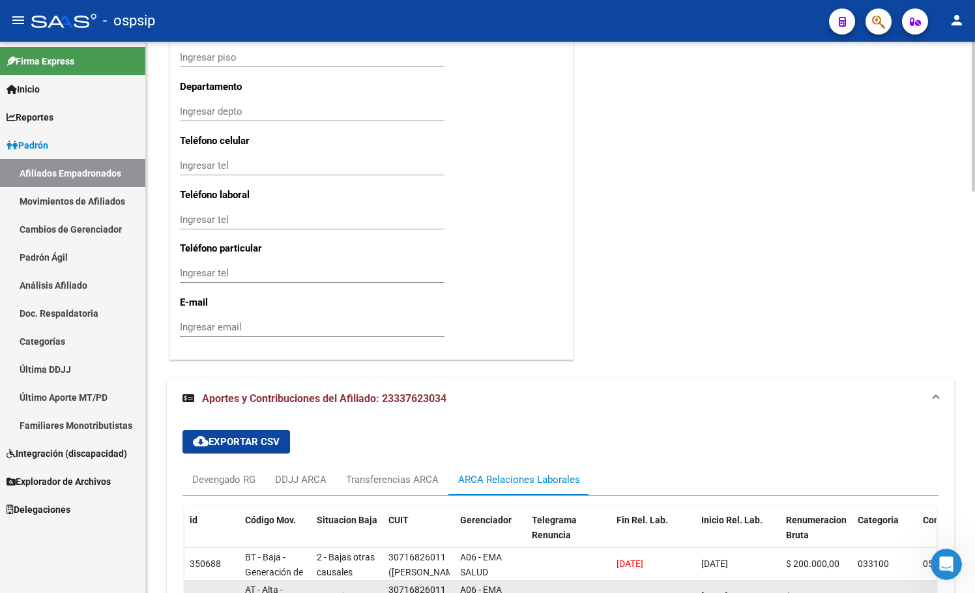
scroll to position [1480, 0]
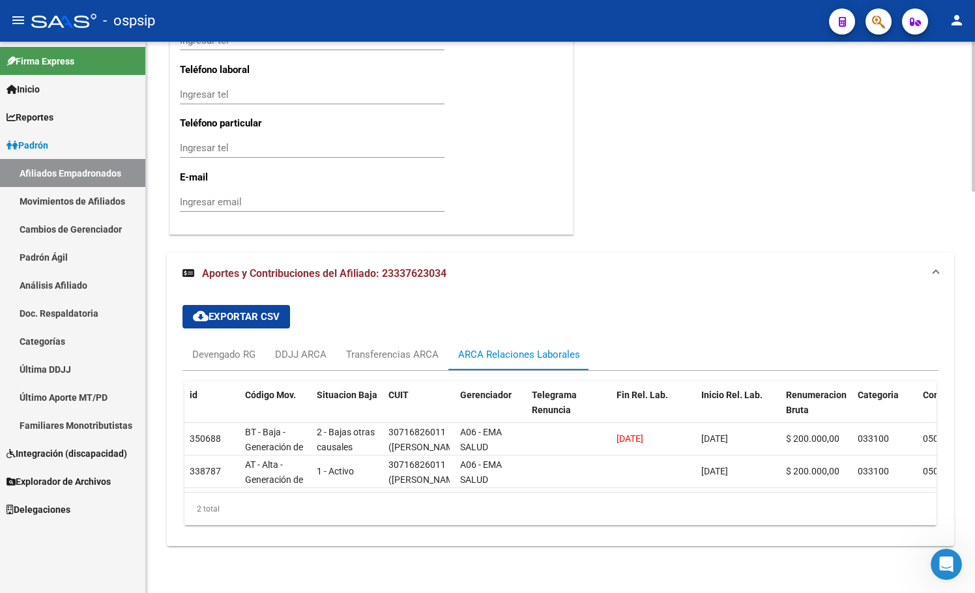
drag, startPoint x: 318, startPoint y: 211, endPoint x: 324, endPoint y: 217, distance: 8.8
click at [318, 211] on div "Ingresar email" at bounding box center [312, 208] width 265 height 32
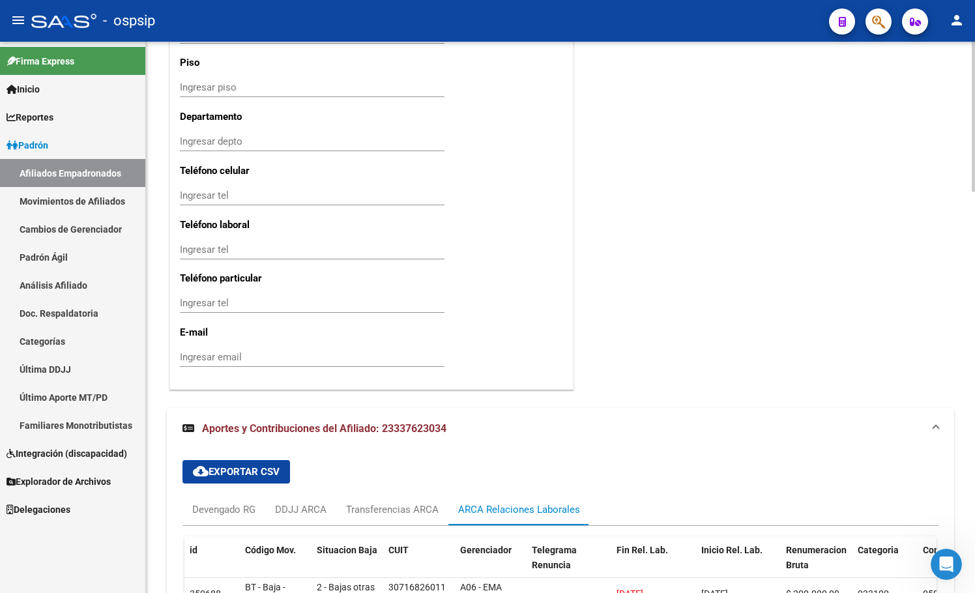
scroll to position [1285, 0]
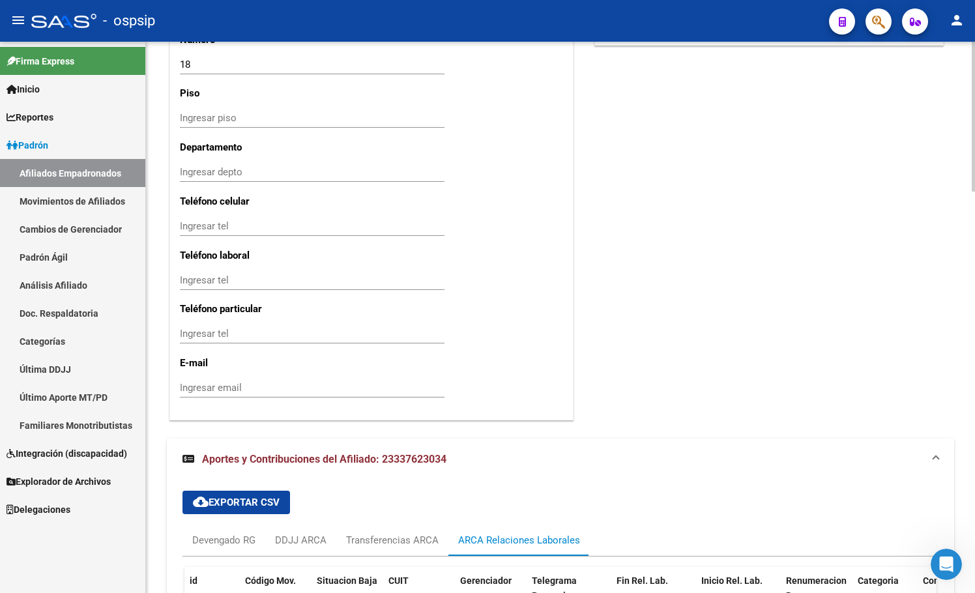
click at [531, 459] on mat-panel-title "Aportes y Contribuciones del Afiliado: 23337623034" at bounding box center [552, 459] width 740 height 14
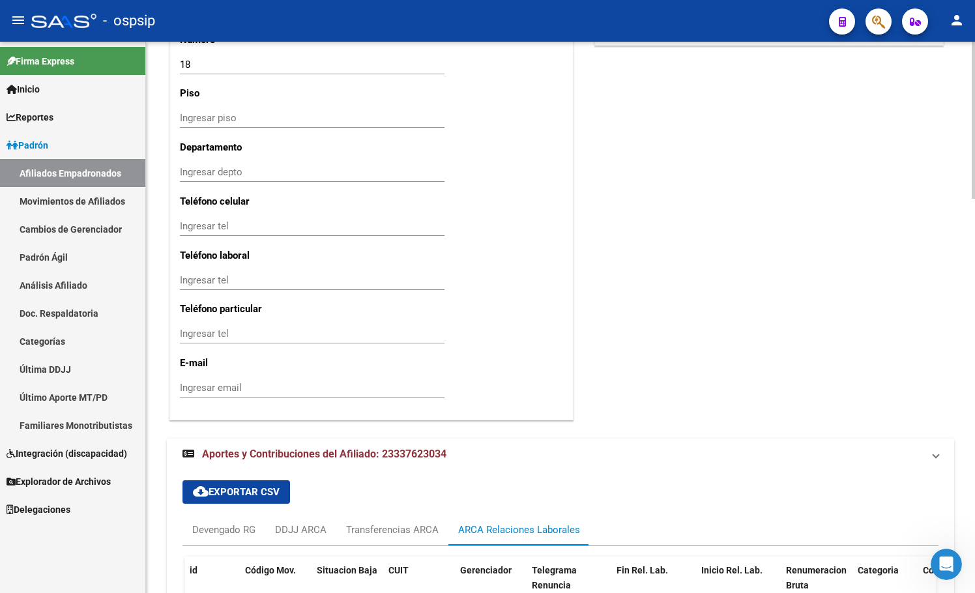
scroll to position [1209, 0]
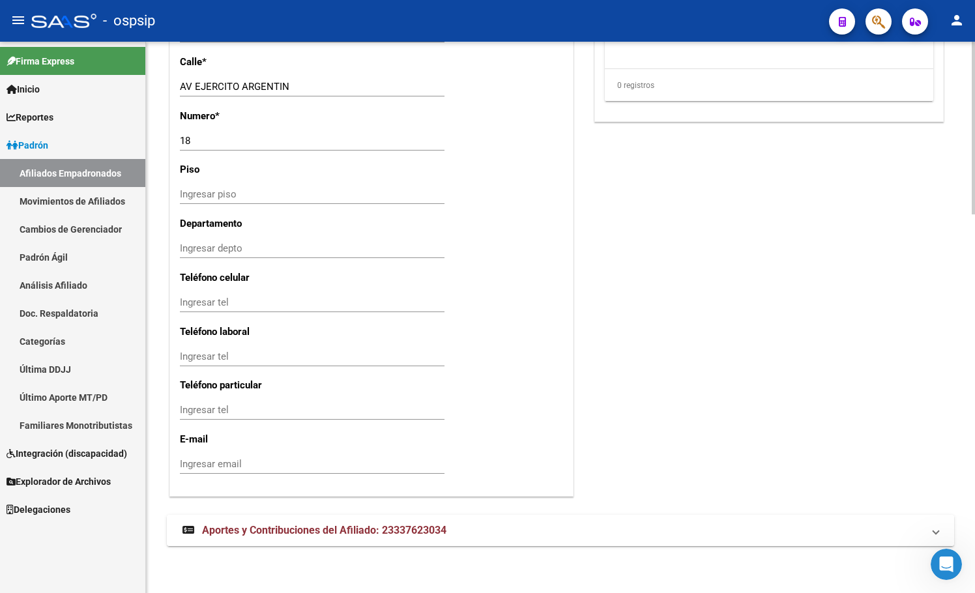
drag, startPoint x: 386, startPoint y: 530, endPoint x: 465, endPoint y: 533, distance: 78.9
click at [384, 530] on span "Aportes y Contribuciones del Afiliado: 23337623034" at bounding box center [324, 530] width 244 height 12
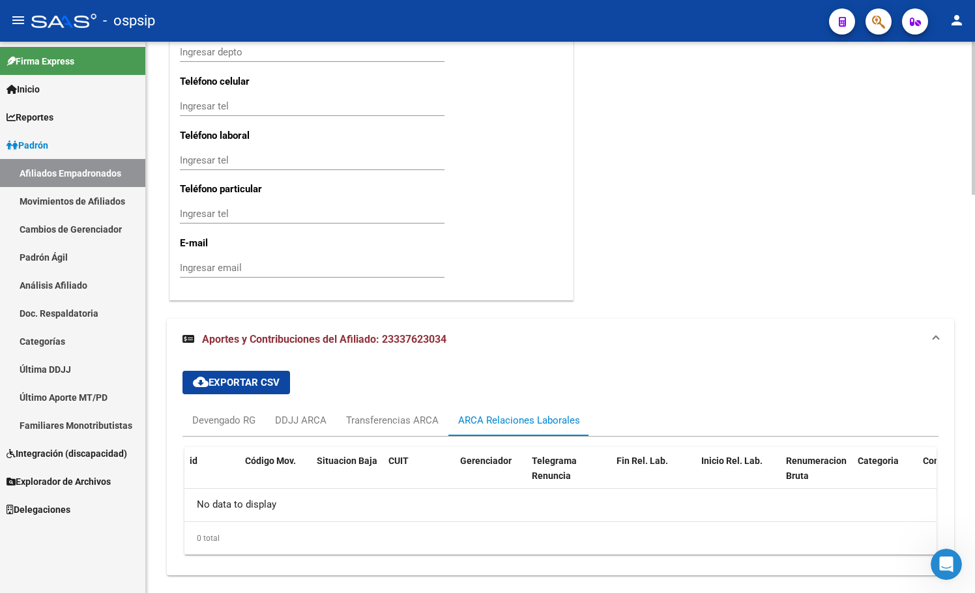
scroll to position [1434, 0]
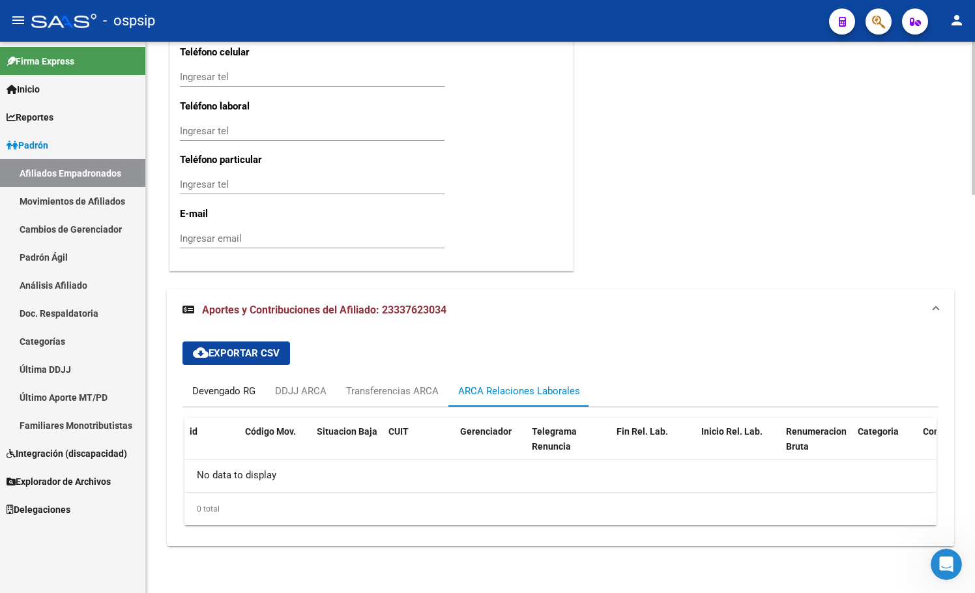
click at [212, 389] on div "Devengado RG" at bounding box center [223, 391] width 63 height 14
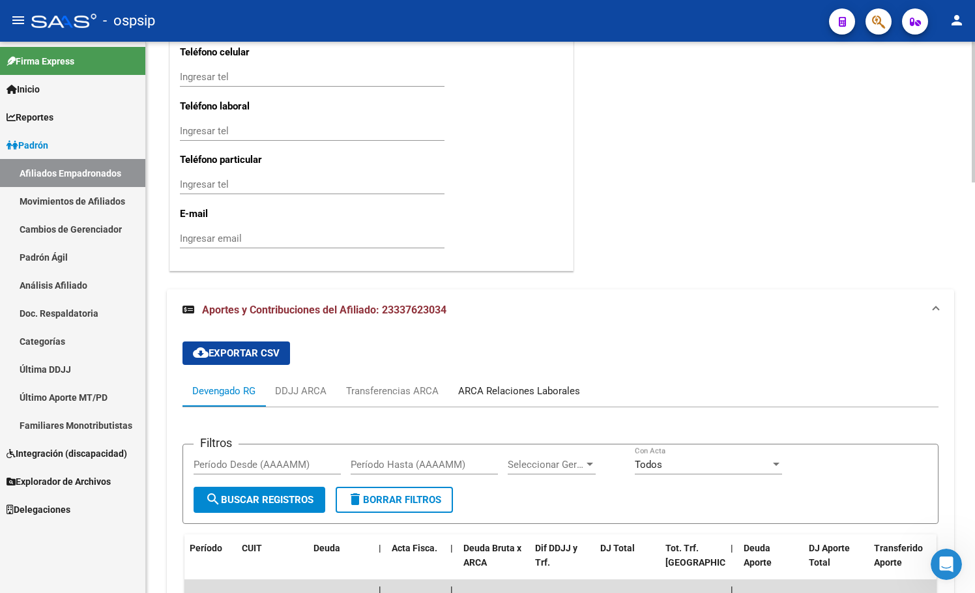
click at [491, 388] on div "ARCA Relaciones Laborales" at bounding box center [519, 391] width 122 height 14
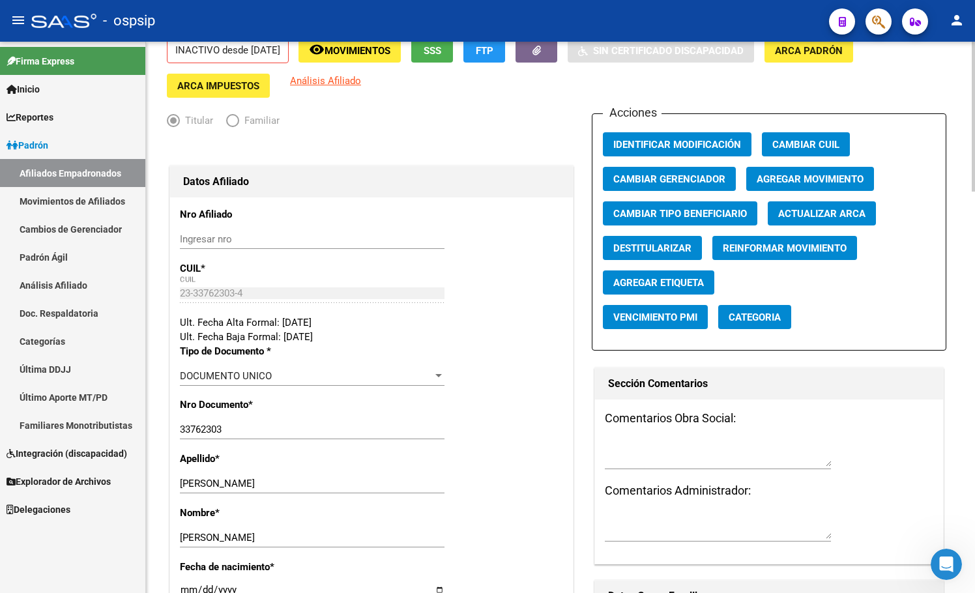
scroll to position [1, 0]
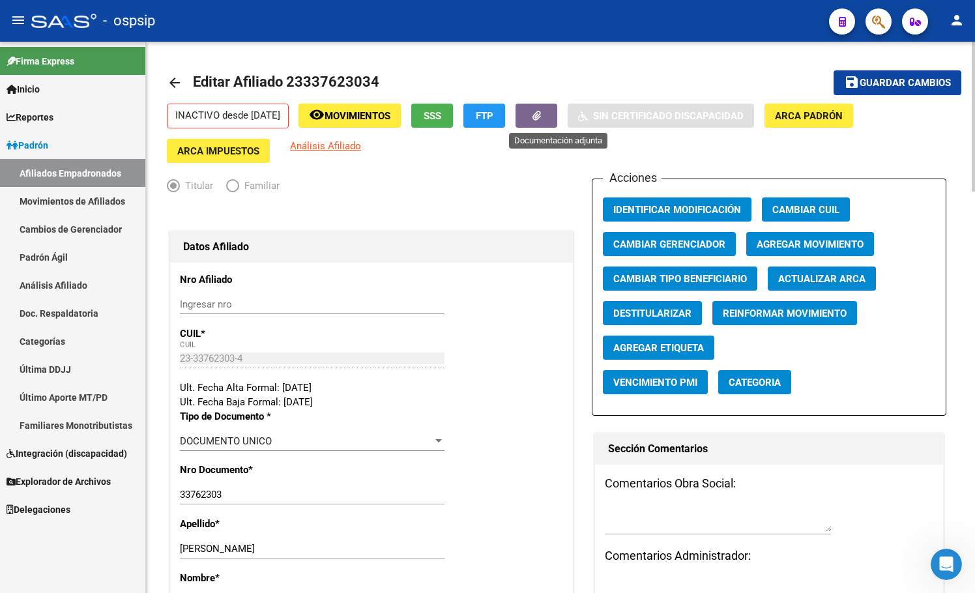
click at [553, 120] on button "button" at bounding box center [536, 116] width 42 height 24
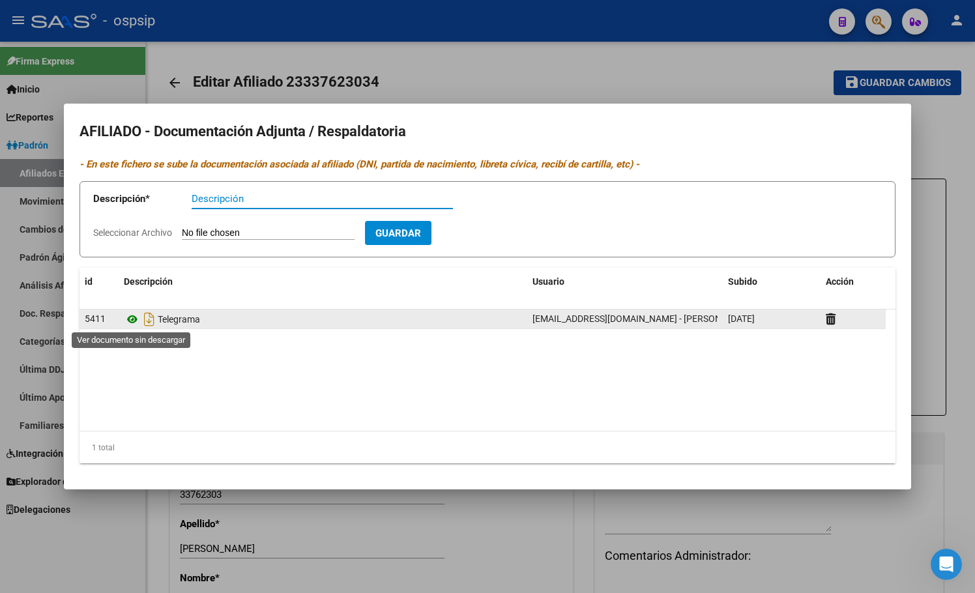
click at [131, 317] on icon at bounding box center [132, 319] width 17 height 16
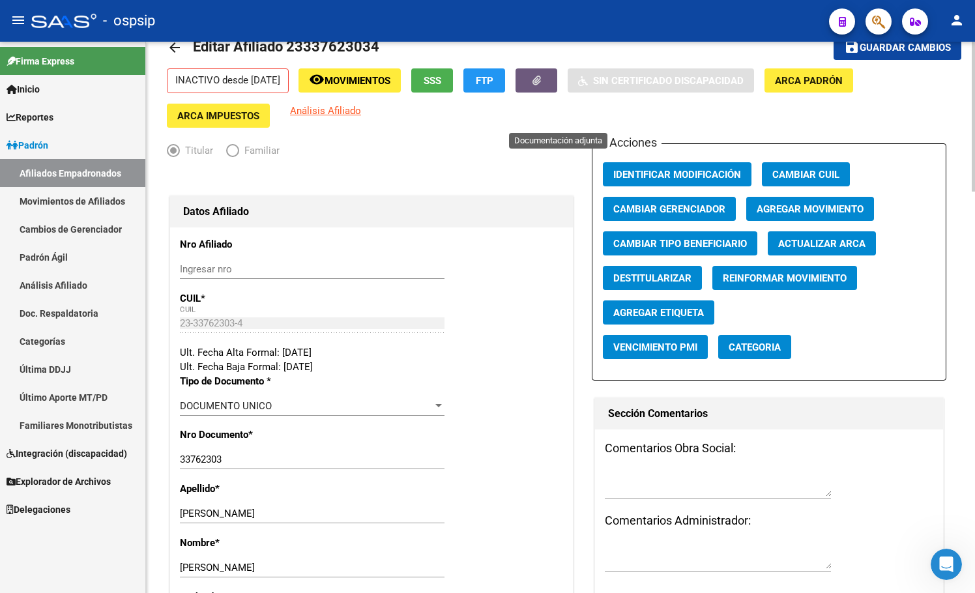
scroll to position [66, 0]
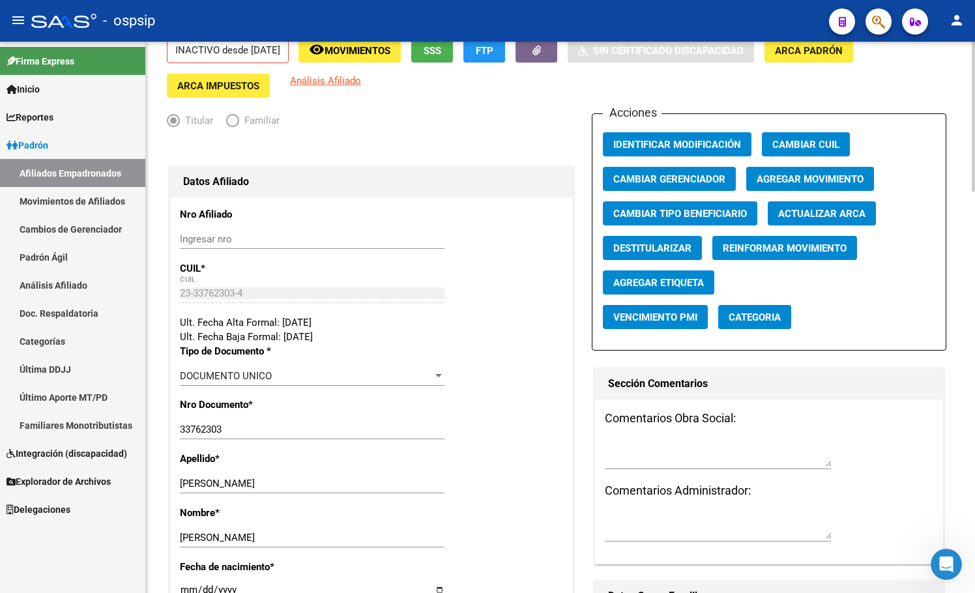
drag, startPoint x: 179, startPoint y: 428, endPoint x: 218, endPoint y: 433, distance: 39.4
drag, startPoint x: 225, startPoint y: 429, endPoint x: 175, endPoint y: 425, distance: 50.3
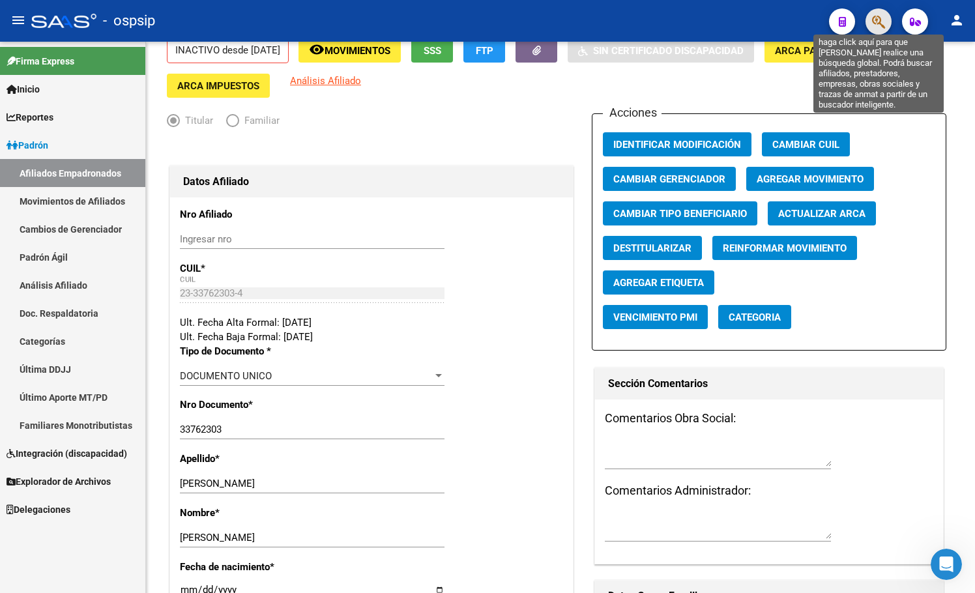
click at [878, 18] on icon "button" at bounding box center [878, 21] width 13 height 15
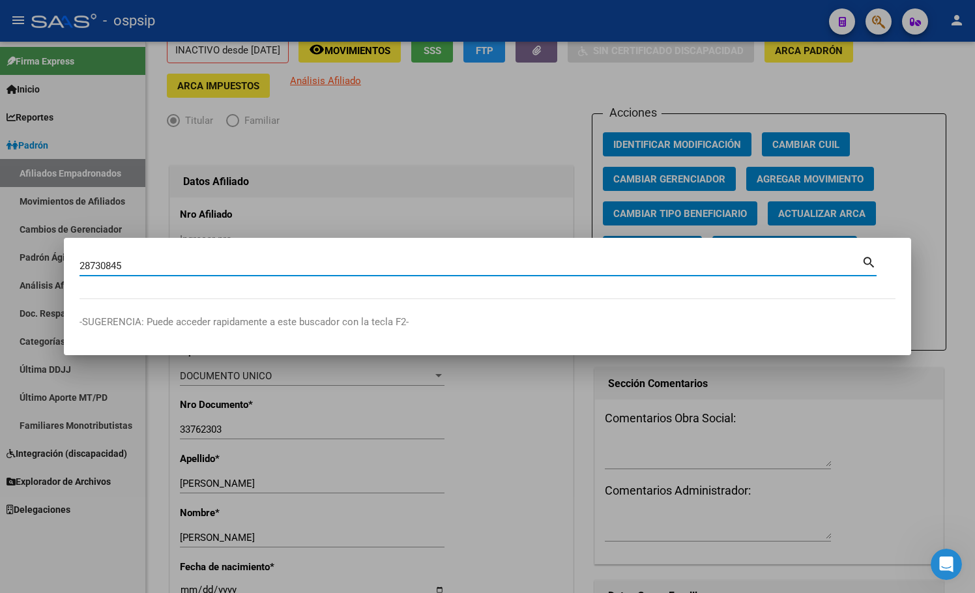
type input "28730845"
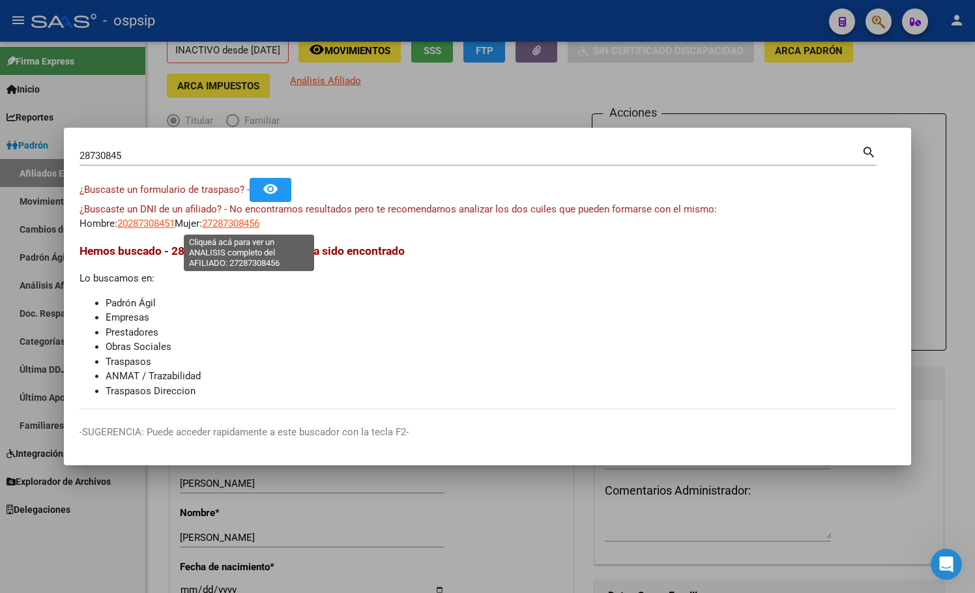
click at [253, 222] on span "27287308456" at bounding box center [230, 224] width 57 height 12
type textarea "27287308456"
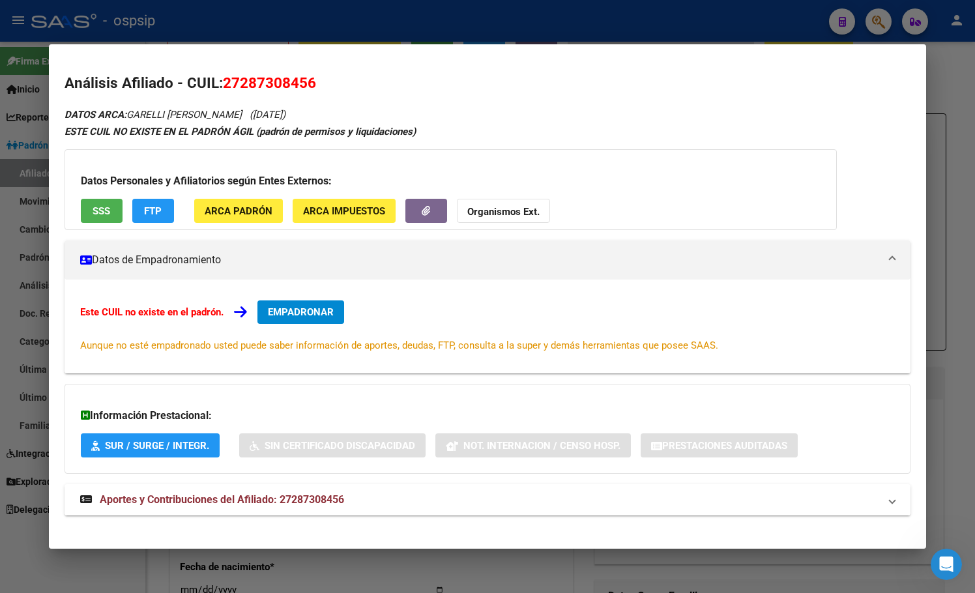
click at [279, 499] on span "Aportes y Contribuciones del Afiliado: 27287308456" at bounding box center [222, 499] width 244 height 12
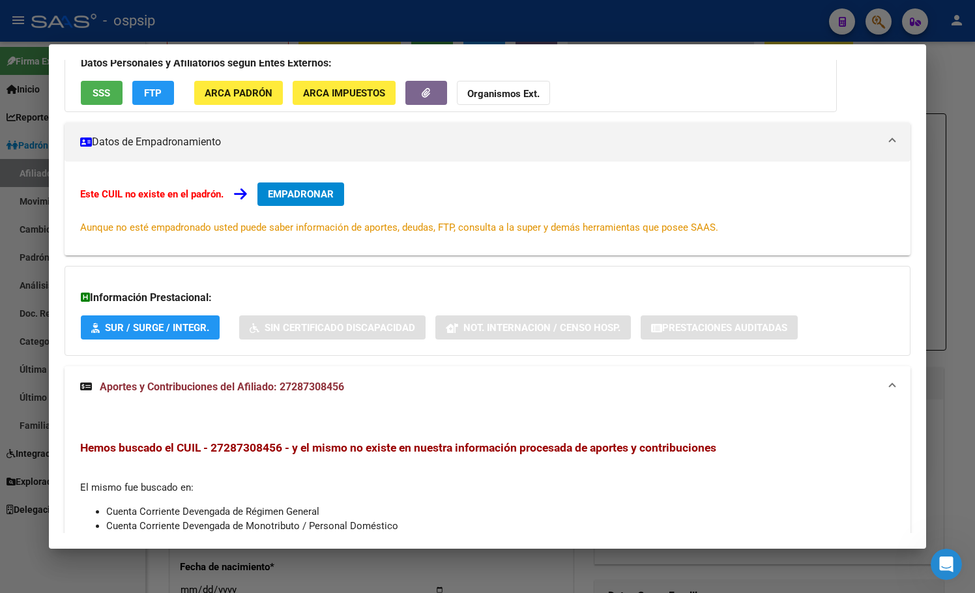
scroll to position [0, 0]
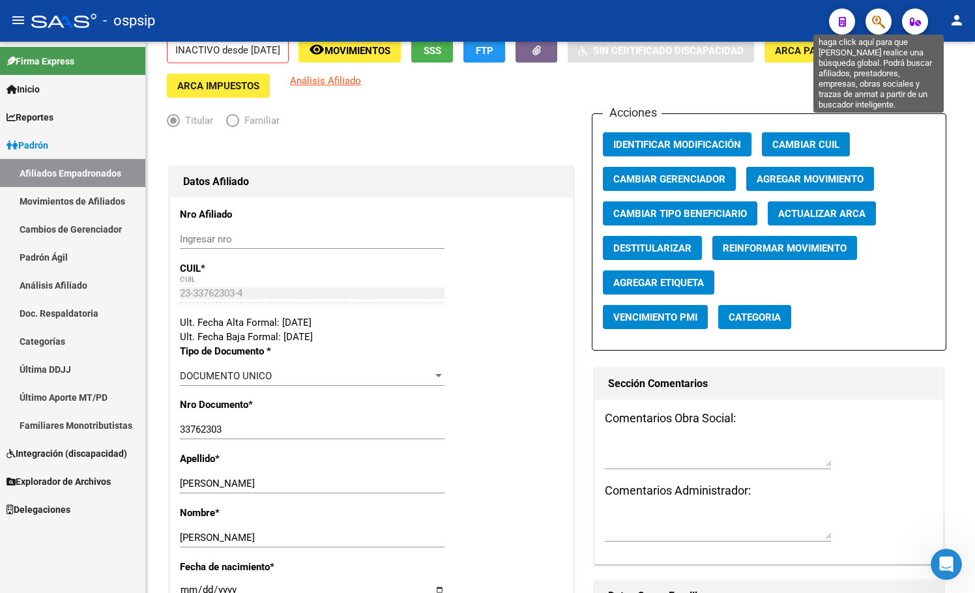
click at [883, 22] on icon "button" at bounding box center [878, 21] width 13 height 15
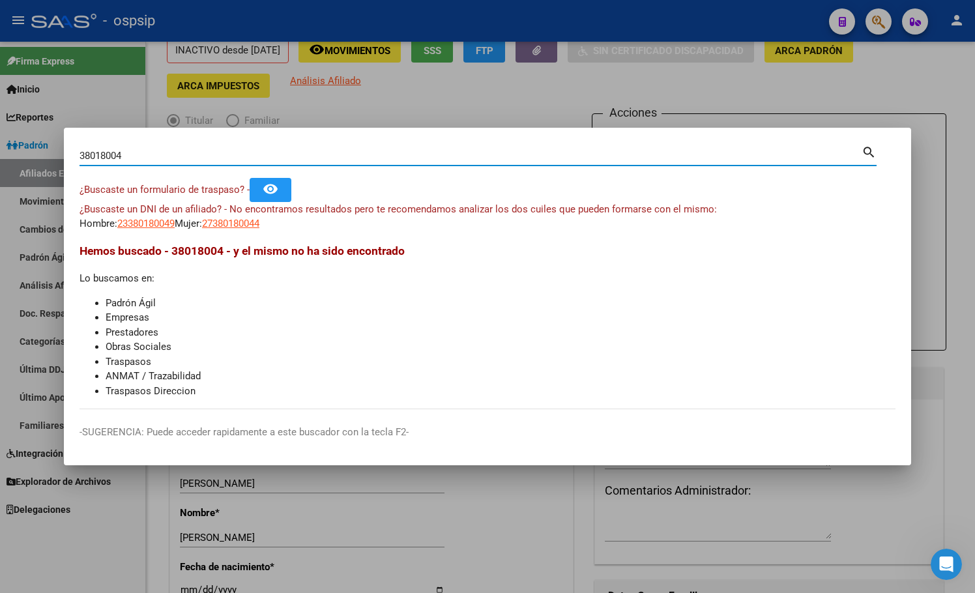
click at [106, 156] on input "38018004" at bounding box center [470, 156] width 782 height 12
type input "38019004"
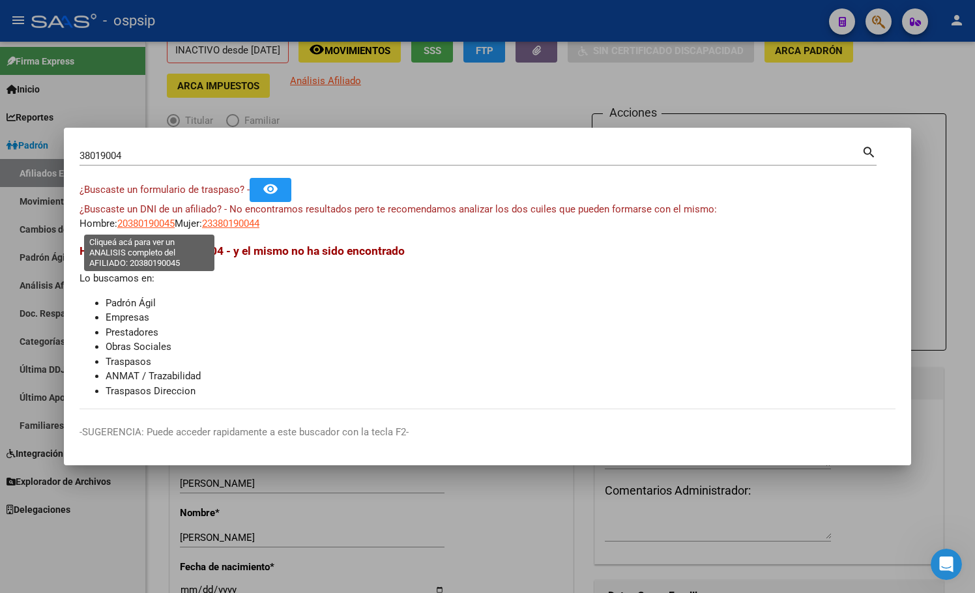
click at [145, 223] on span "20380190045" at bounding box center [145, 224] width 57 height 12
type textarea "20380190045"
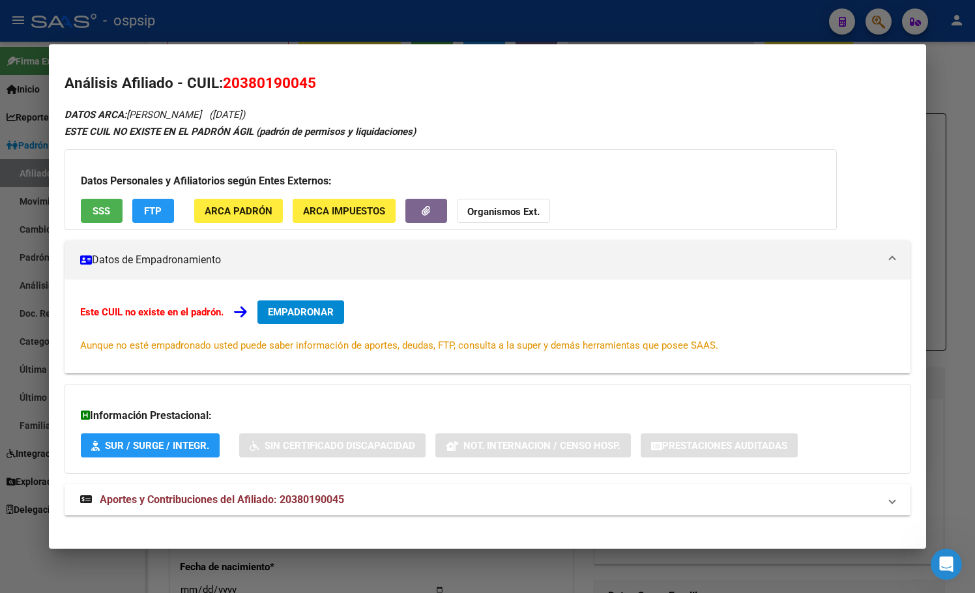
drag, startPoint x: 420, startPoint y: 292, endPoint x: 400, endPoint y: 337, distance: 49.6
click at [419, 292] on div "Este CUIL no existe en el padrón. EMPADRONAR Aunque no esté empadronado usted p…" at bounding box center [487, 326] width 846 height 94
click at [273, 502] on span "Aportes y Contribuciones del Afiliado: 20380190045" at bounding box center [222, 499] width 244 height 12
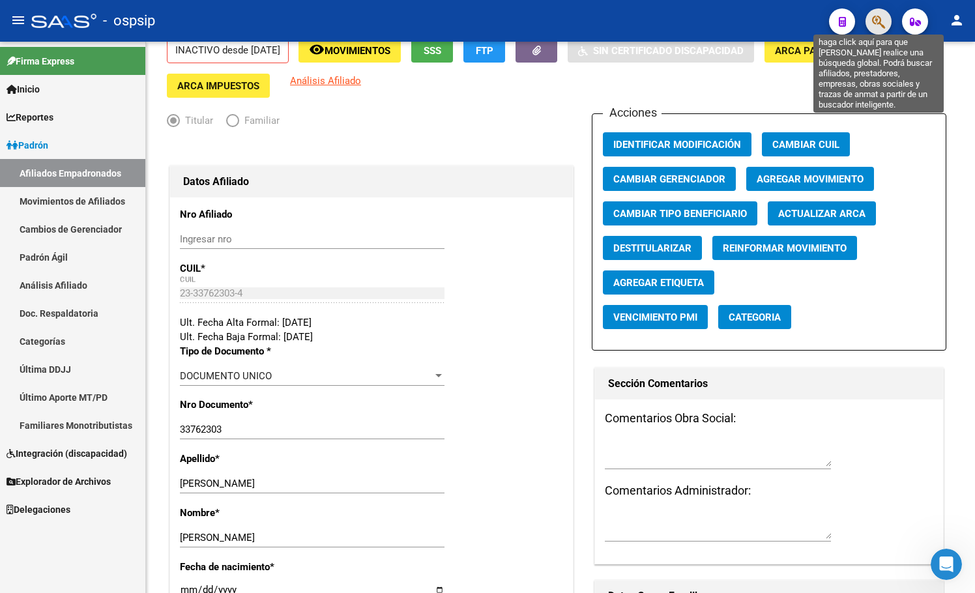
click at [878, 18] on icon "button" at bounding box center [878, 21] width 13 height 15
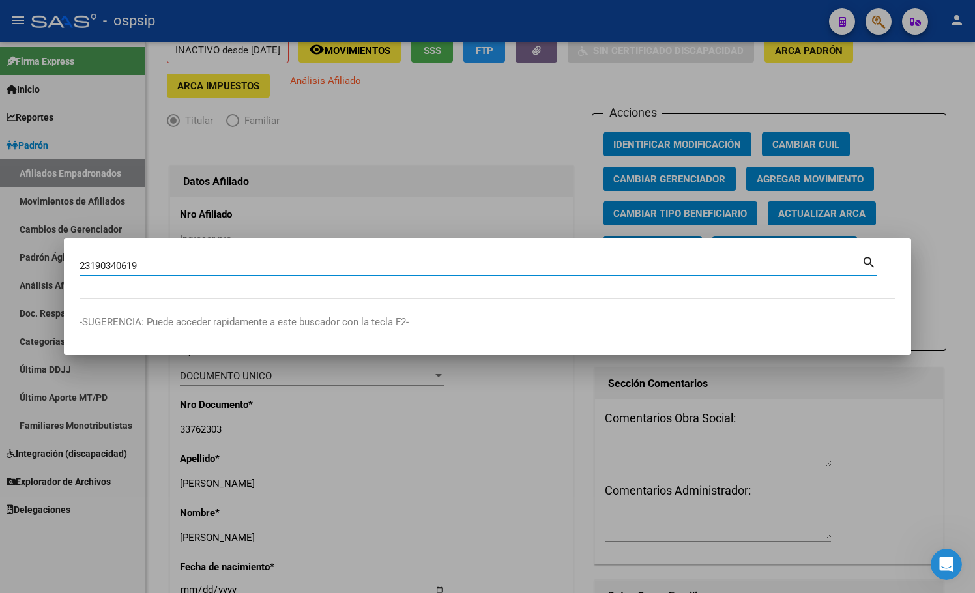
type input "23190340619"
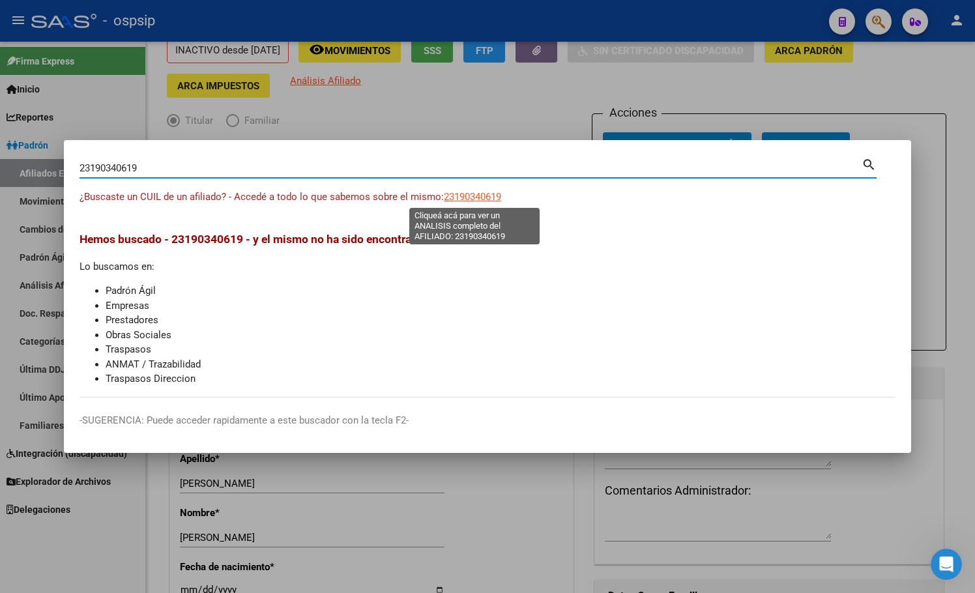
click at [463, 193] on span "23190340619" at bounding box center [472, 197] width 57 height 12
type textarea "23190340619"
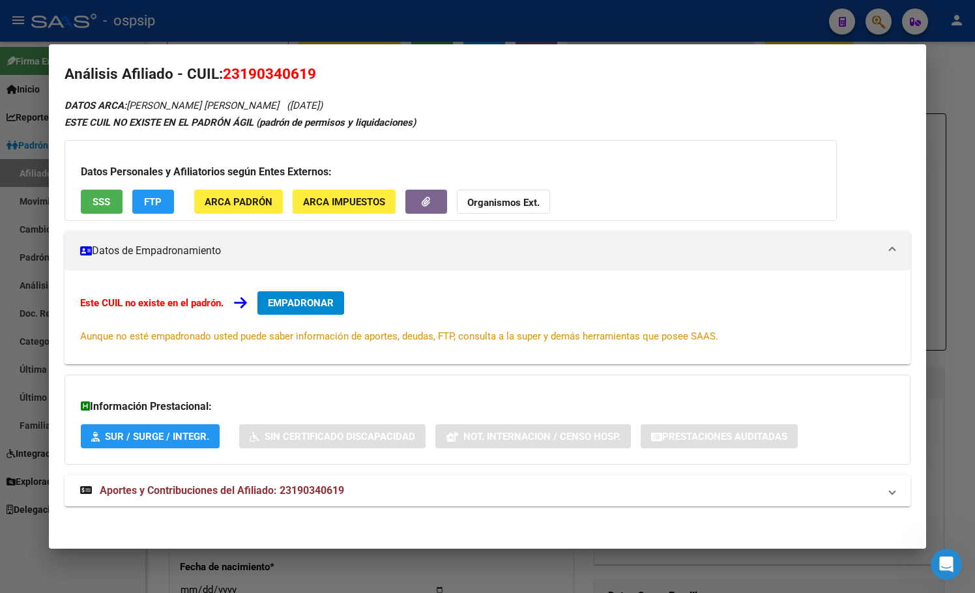
scroll to position [12, 0]
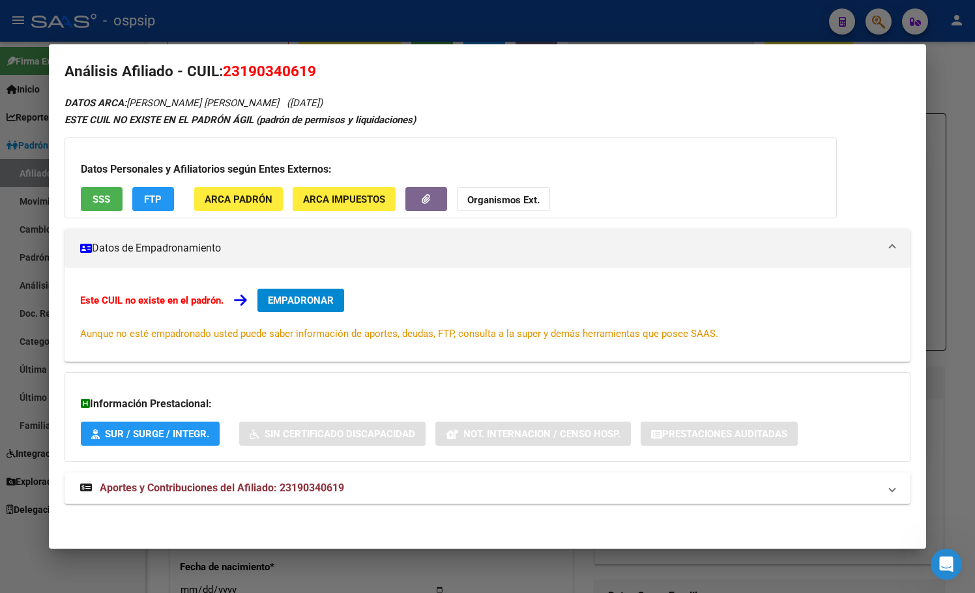
drag, startPoint x: 296, startPoint y: 485, endPoint x: 303, endPoint y: 493, distance: 10.1
click at [296, 485] on span "Aportes y Contribuciones del Afiliado: 23190340619" at bounding box center [222, 487] width 244 height 12
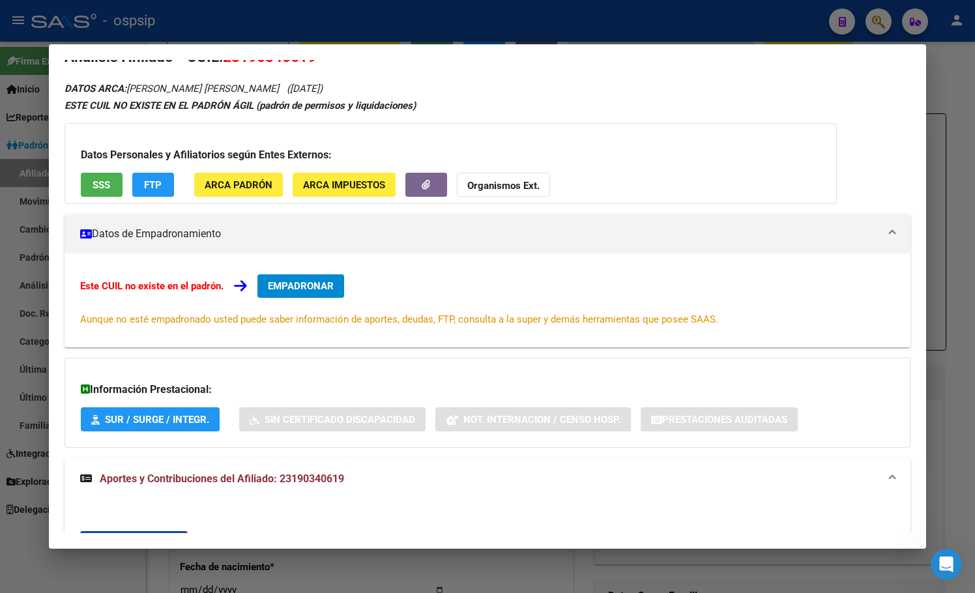
scroll to position [0, 0]
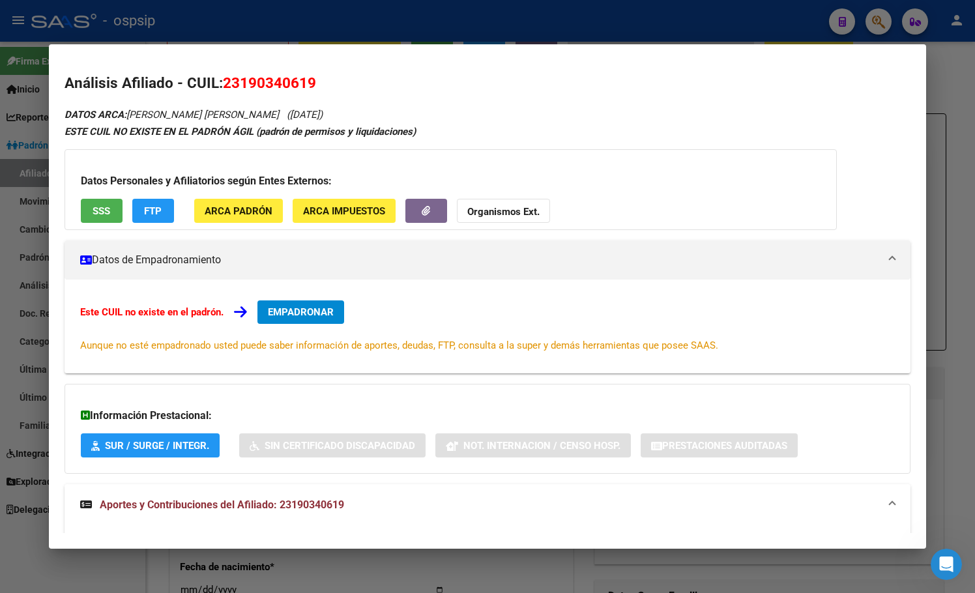
drag, startPoint x: 227, startPoint y: 81, endPoint x: 321, endPoint y: 84, distance: 94.5
click at [321, 84] on h2 "Análisis Afiliado - CUIL: 23190340619" at bounding box center [487, 83] width 846 height 22
copy span "23190340619"
click at [838, 79] on h2 "Análisis Afiliado - CUIL: 23190340619" at bounding box center [487, 83] width 846 height 22
click at [294, 309] on span "EMPADRONAR" at bounding box center [301, 312] width 66 height 12
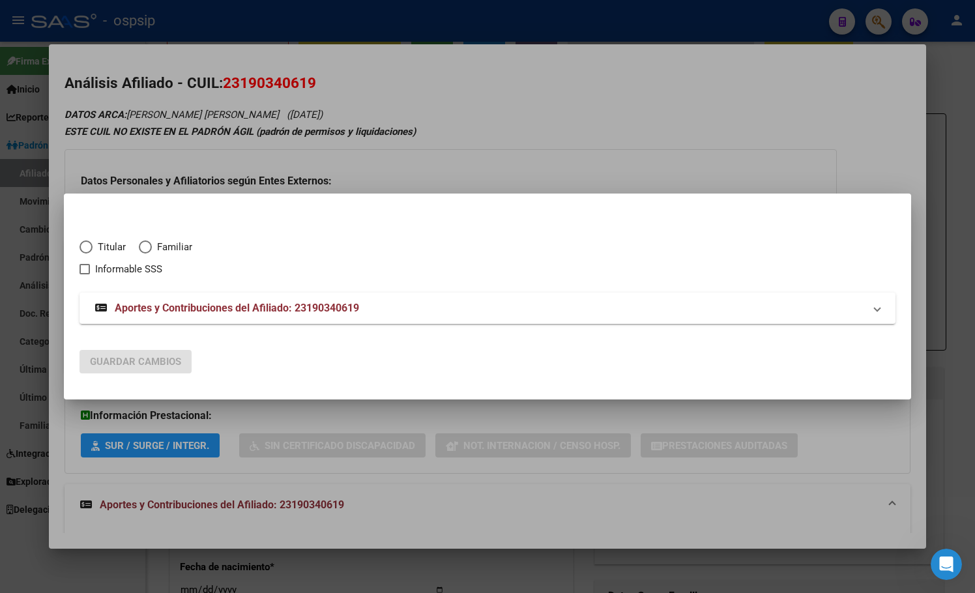
click at [83, 243] on span "Elija una opción" at bounding box center [85, 246] width 13 height 13
click at [83, 243] on input "Titular" at bounding box center [85, 246] width 13 height 13
radio input "true"
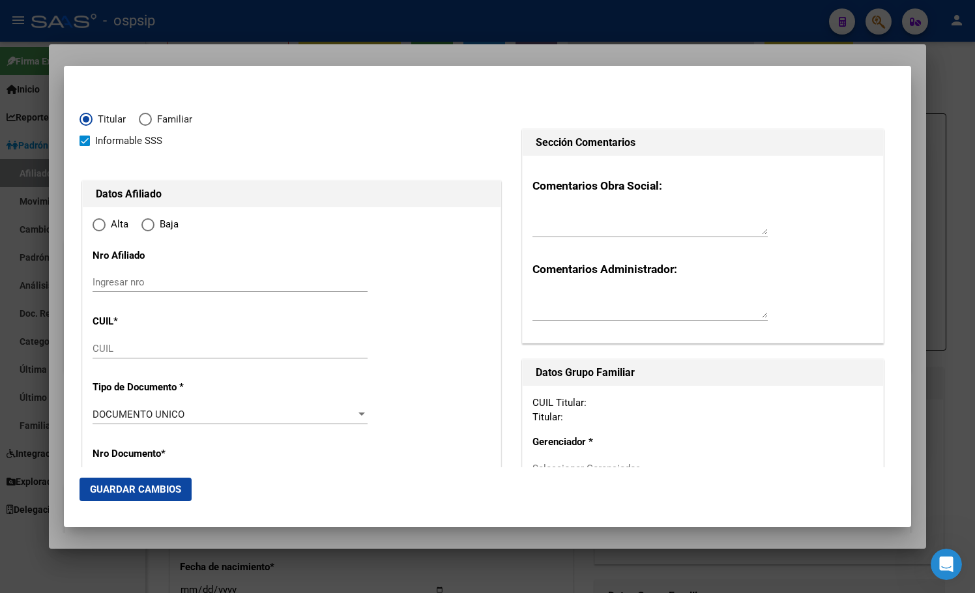
checkbox input "true"
type input "23-19034061-9"
type input "19034061"
type input "[PERSON_NAME]"
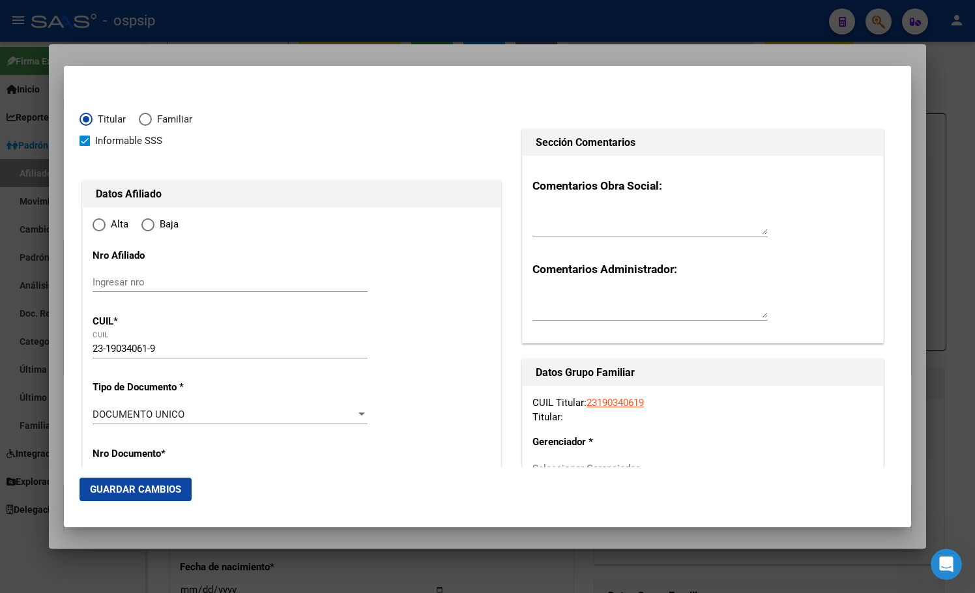
type input "[DATE]"
type input "CABA"
type input "1429"
type input "JARAMILLO"
type input "2609"
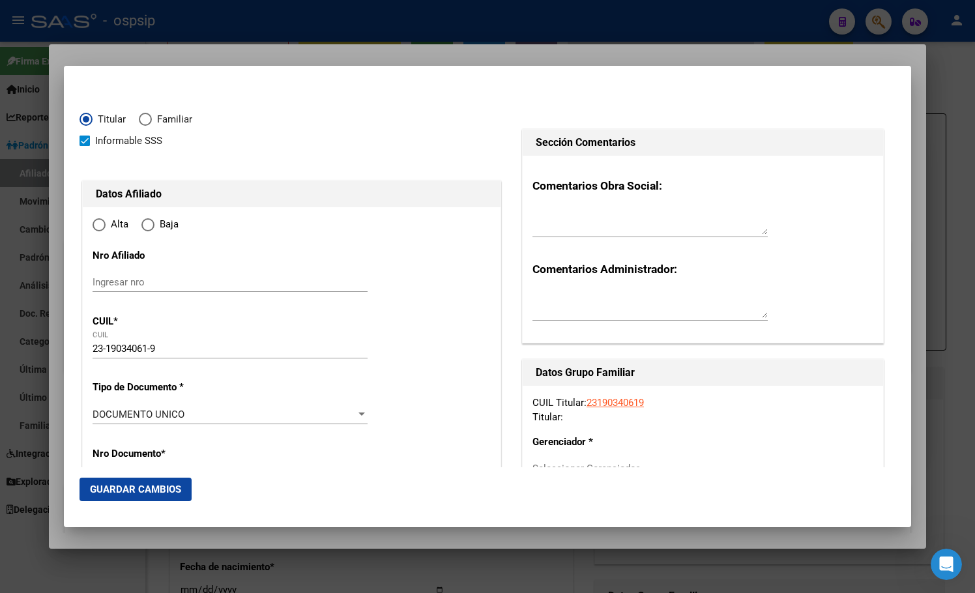
type input "1"
radio input "true"
type input "CABA"
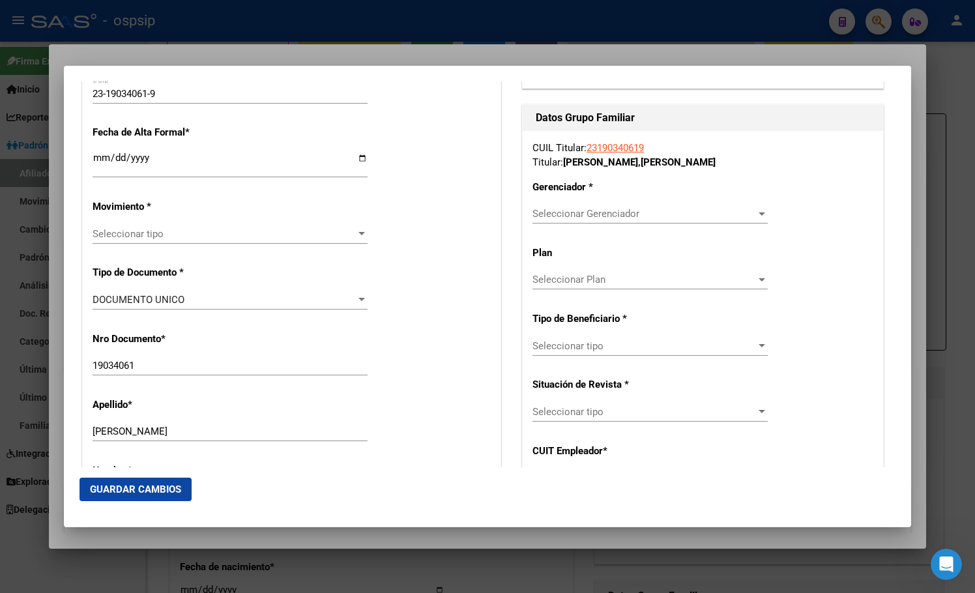
scroll to position [261, 0]
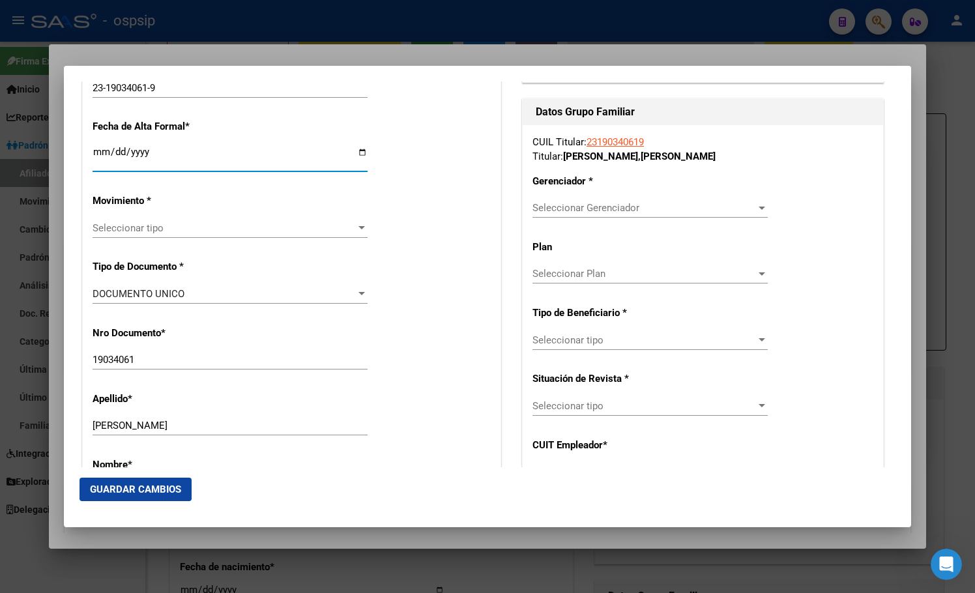
click at [97, 154] on input "Ingresar fecha" at bounding box center [230, 157] width 275 height 21
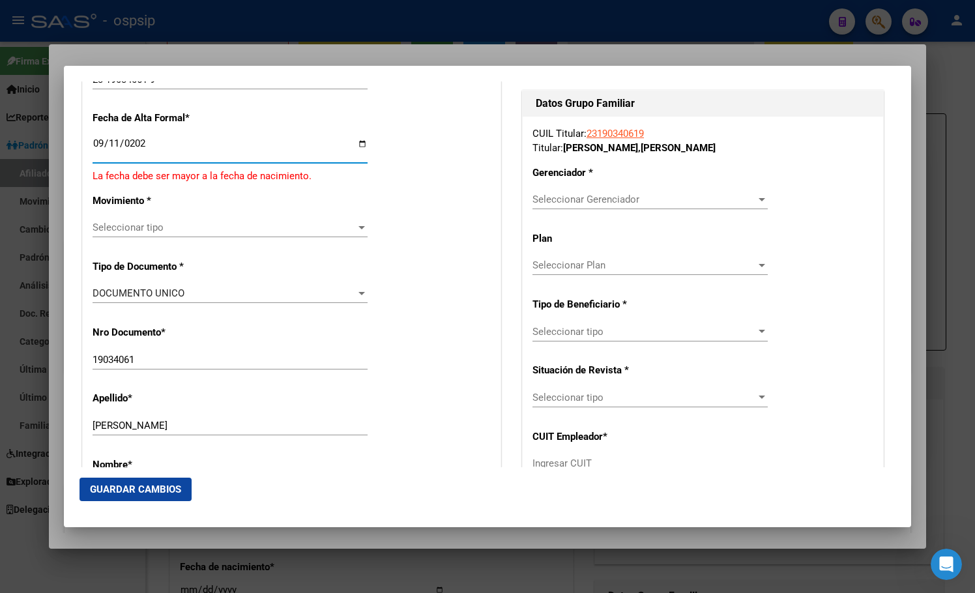
type input "[DATE]"
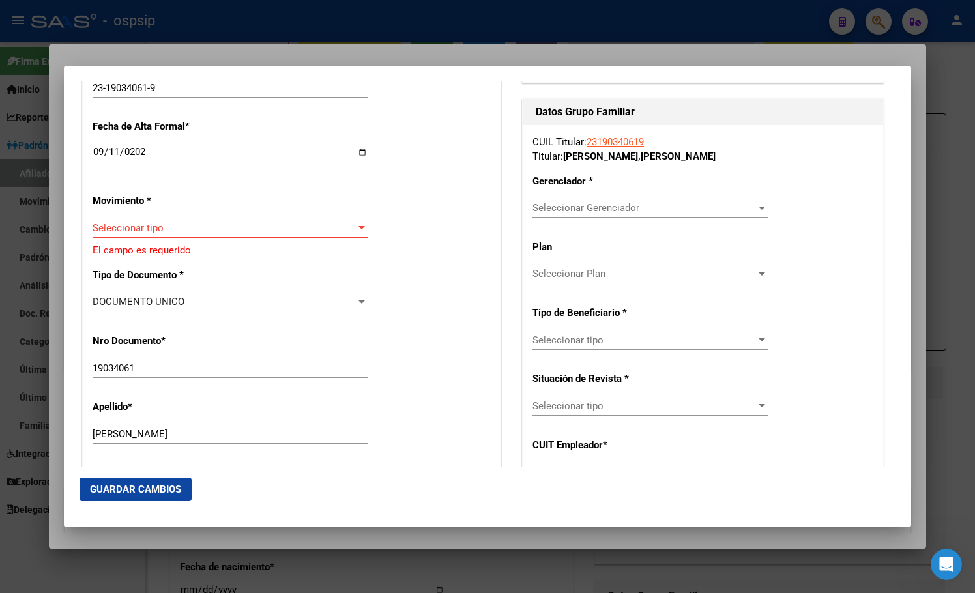
click at [149, 228] on span "Seleccionar tipo" at bounding box center [224, 228] width 263 height 12
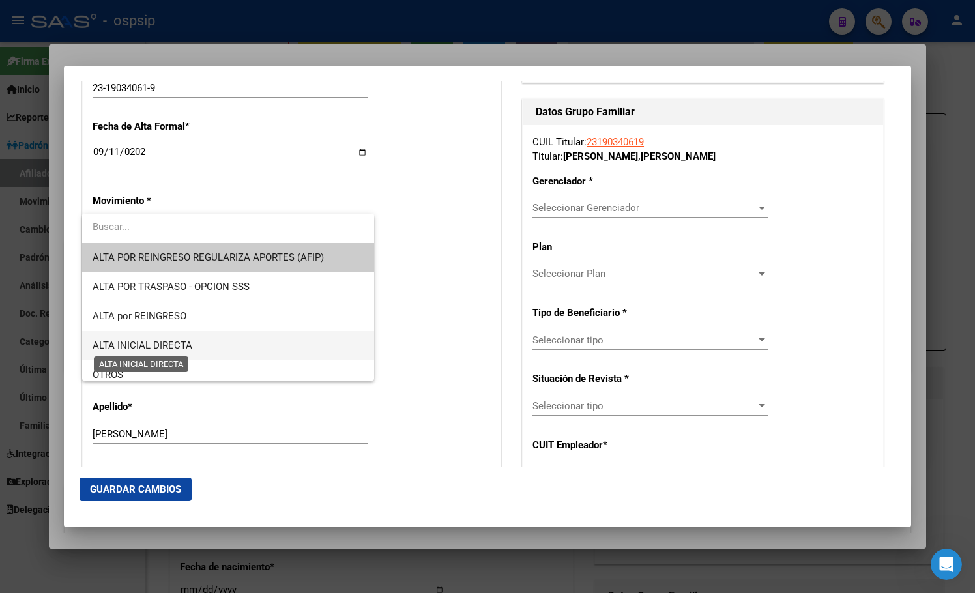
click at [169, 341] on span "ALTA INICIAL DIRECTA" at bounding box center [143, 345] width 100 height 12
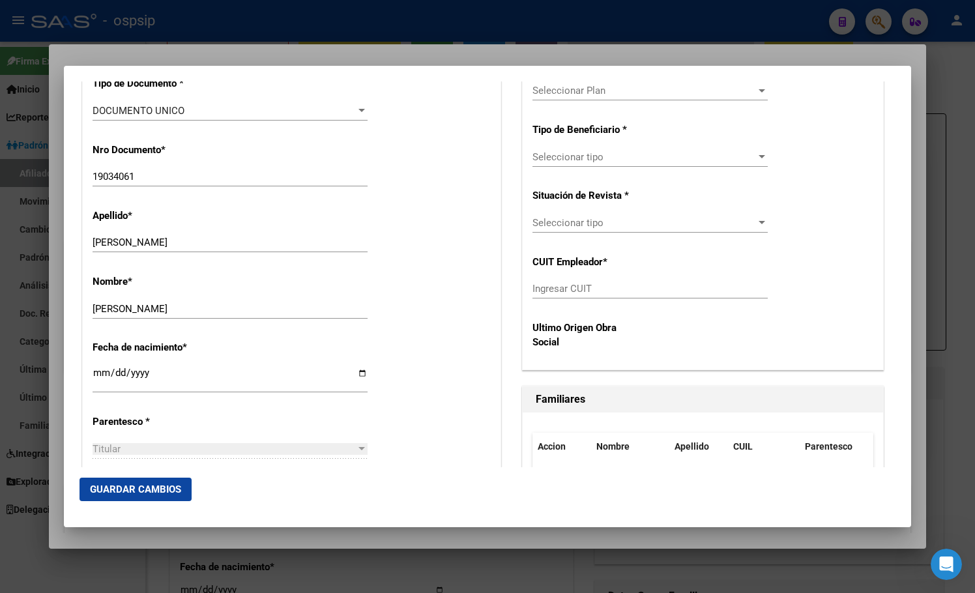
scroll to position [456, 0]
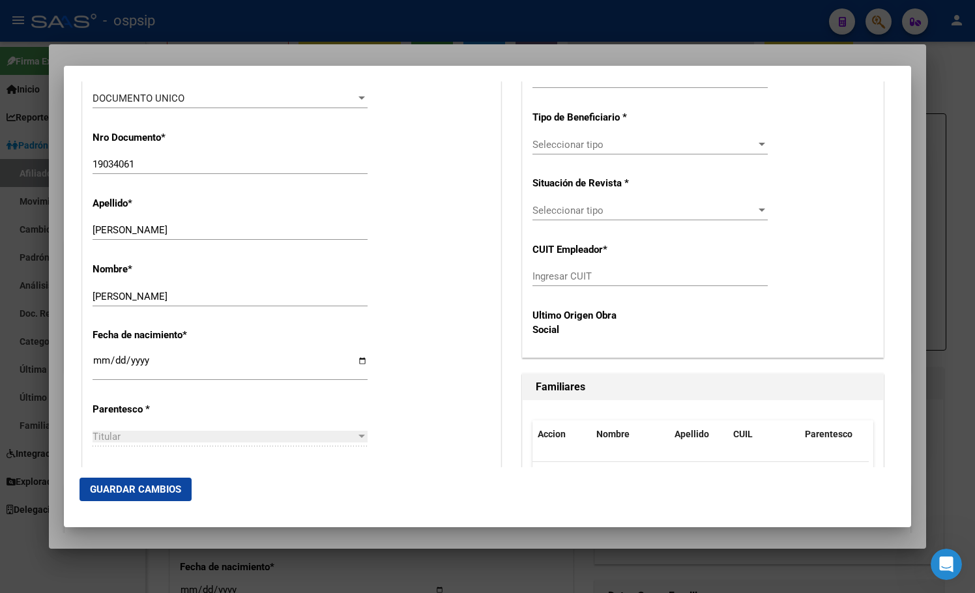
click at [356, 507] on mat-dialog-actions "Guardar Cambios" at bounding box center [487, 489] width 816 height 44
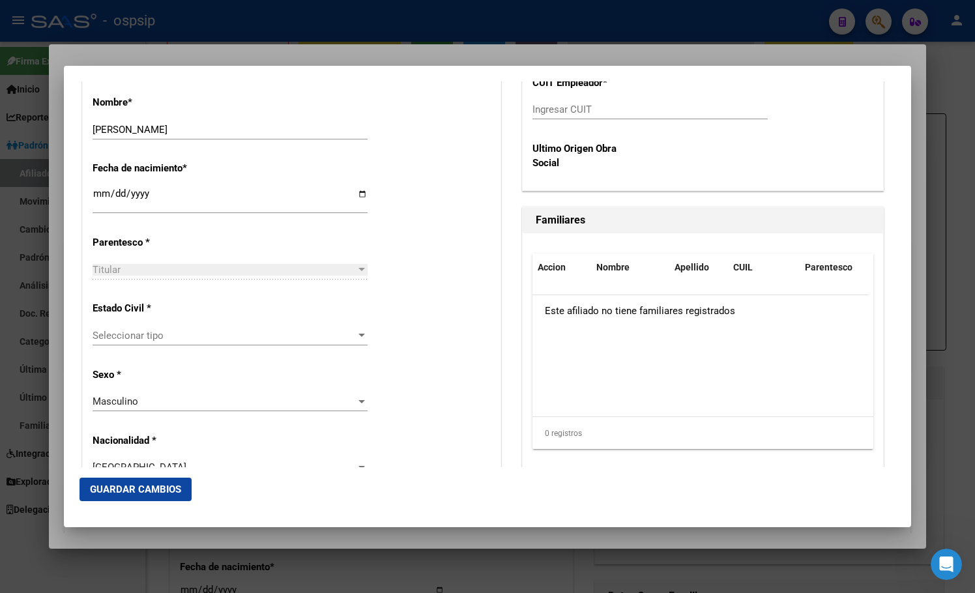
scroll to position [717, 0]
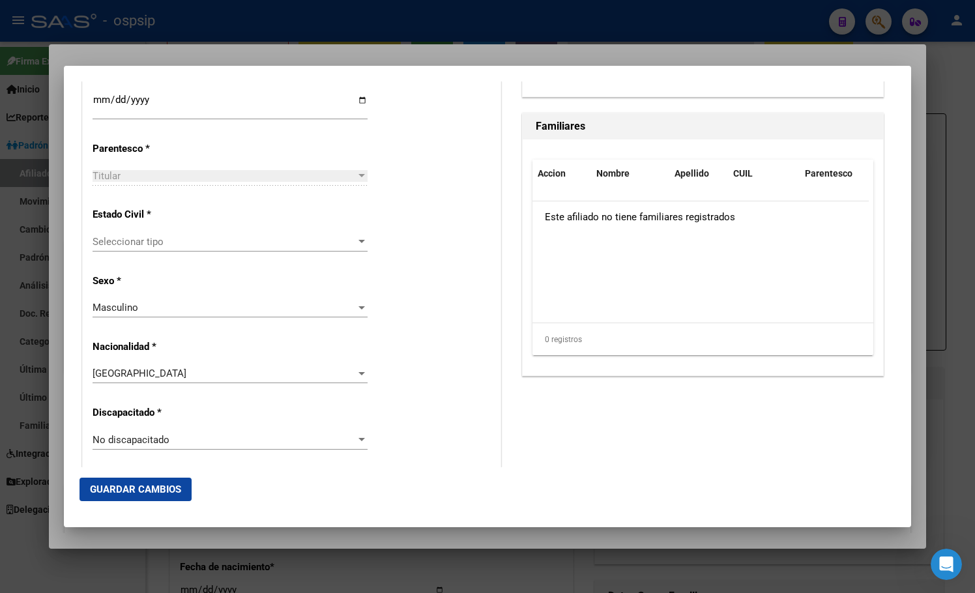
click at [130, 243] on span "Seleccionar tipo" at bounding box center [224, 242] width 263 height 12
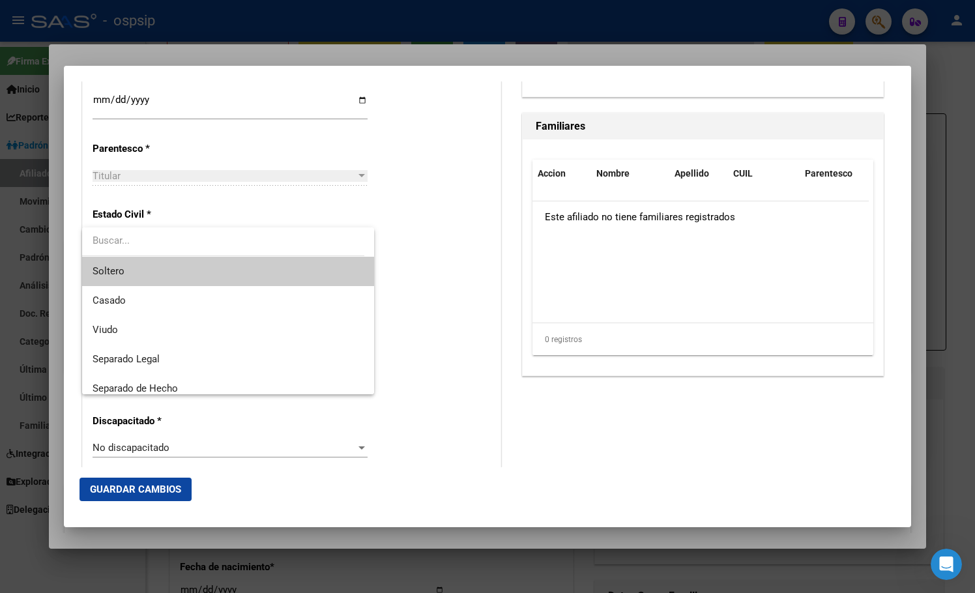
click at [124, 274] on span "Soltero" at bounding box center [228, 271] width 271 height 29
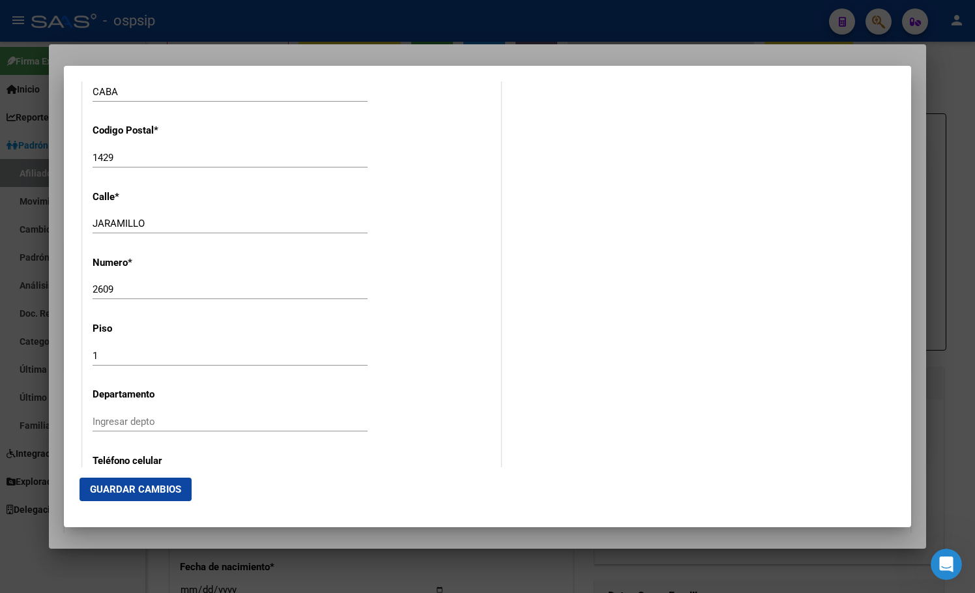
scroll to position [1433, 0]
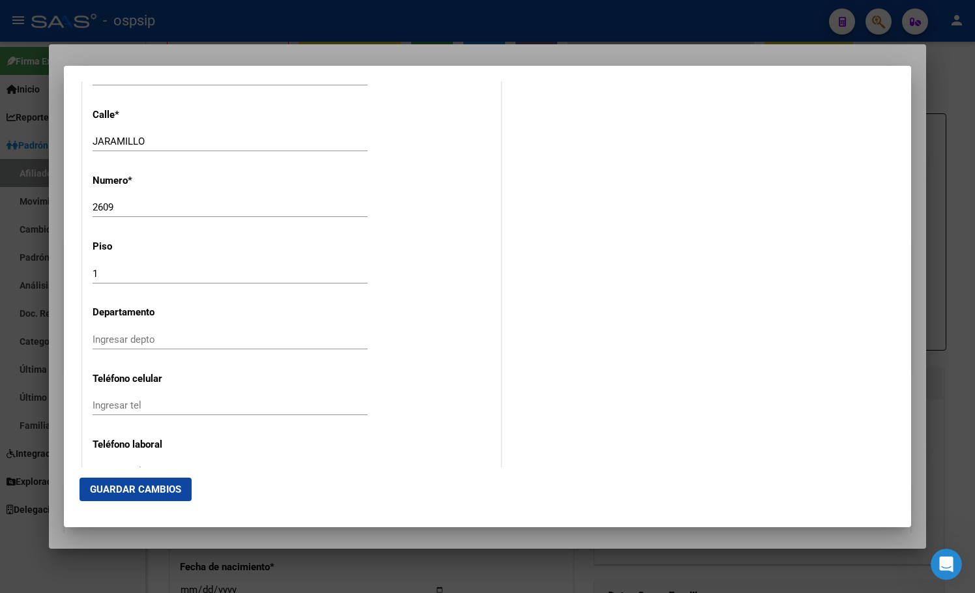
click at [116, 341] on input "Ingresar depto" at bounding box center [230, 340] width 275 height 12
type input "c"
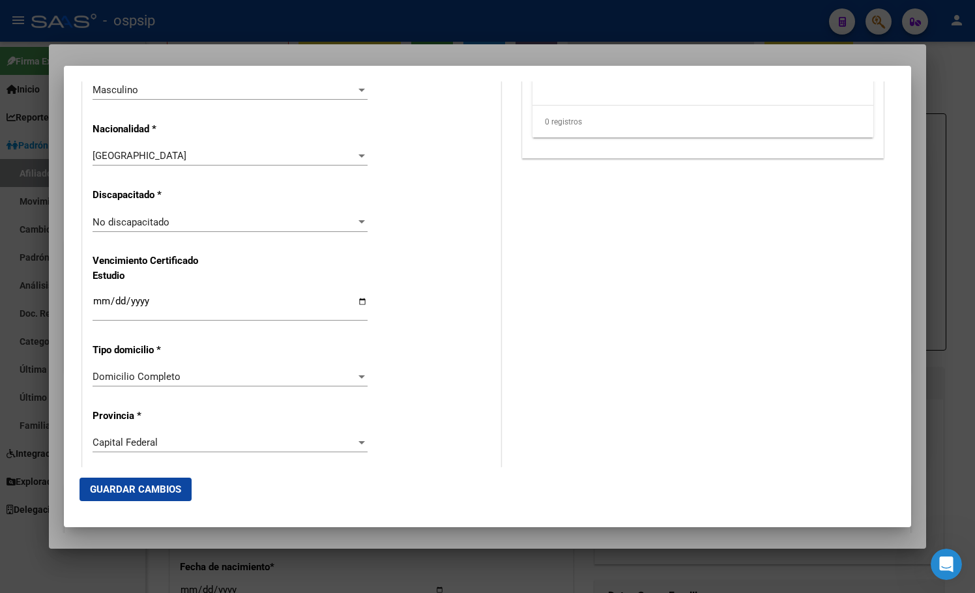
scroll to position [912, 0]
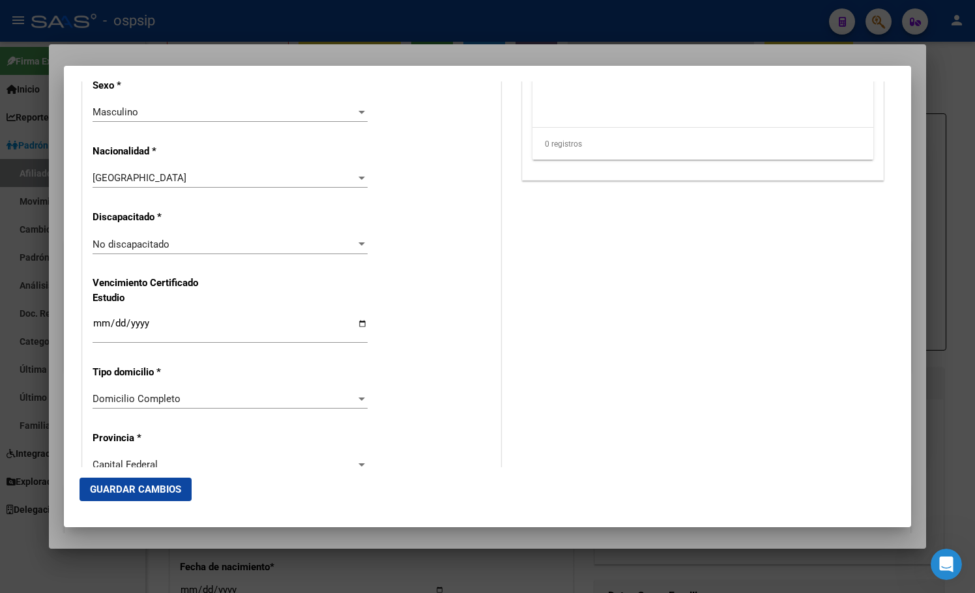
click at [147, 179] on div "[GEOGRAPHIC_DATA]" at bounding box center [224, 178] width 263 height 12
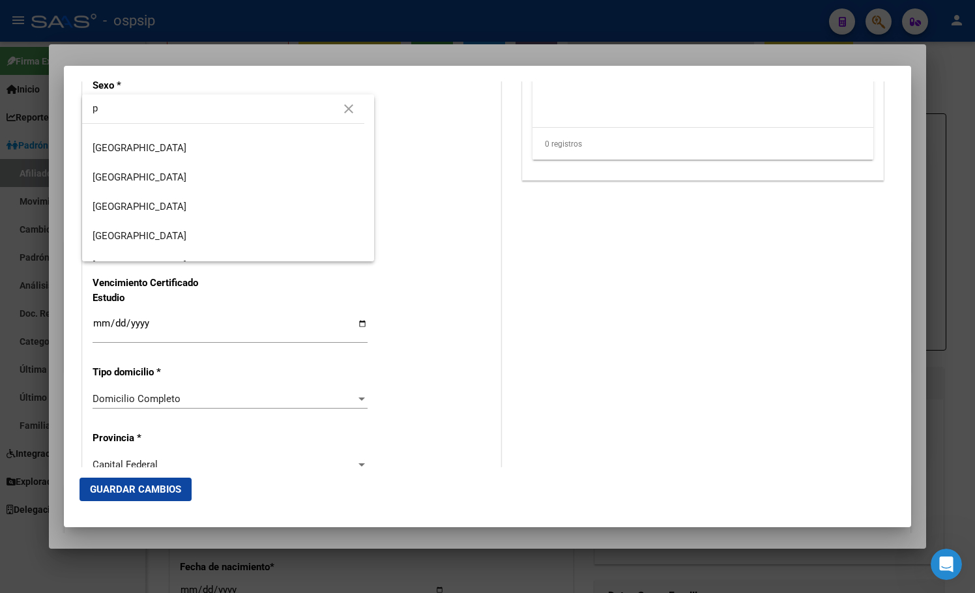
scroll to position [0, 0]
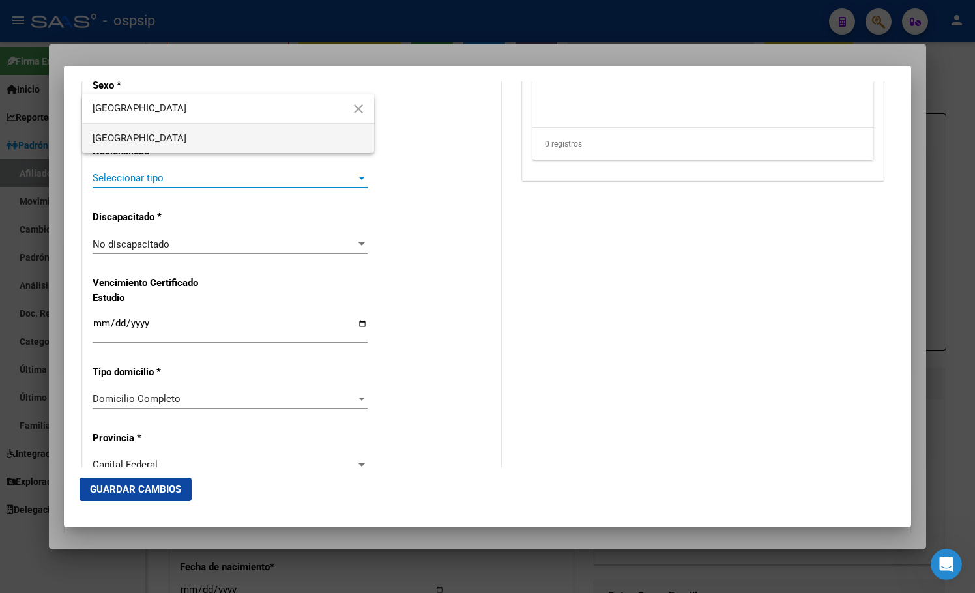
type input "[GEOGRAPHIC_DATA]"
click at [106, 144] on span "[GEOGRAPHIC_DATA]" at bounding box center [140, 138] width 94 height 12
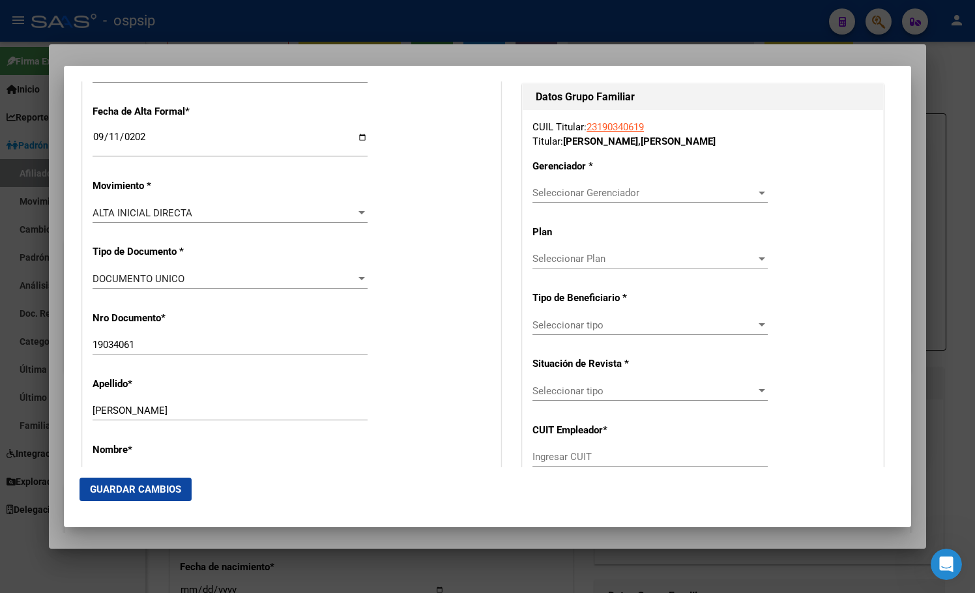
scroll to position [326, 0]
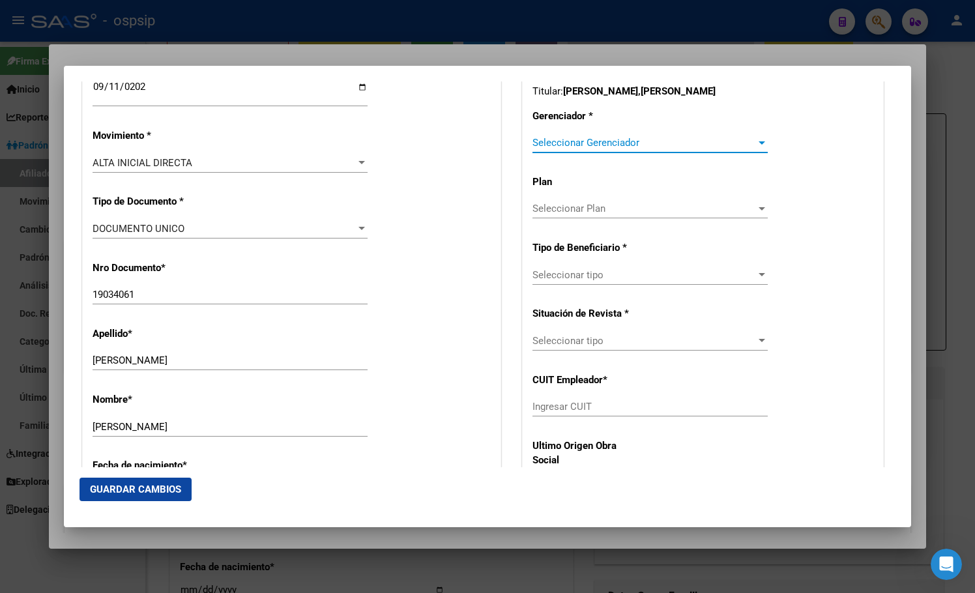
click at [558, 139] on span "Seleccionar Gerenciador" at bounding box center [643, 143] width 223 height 12
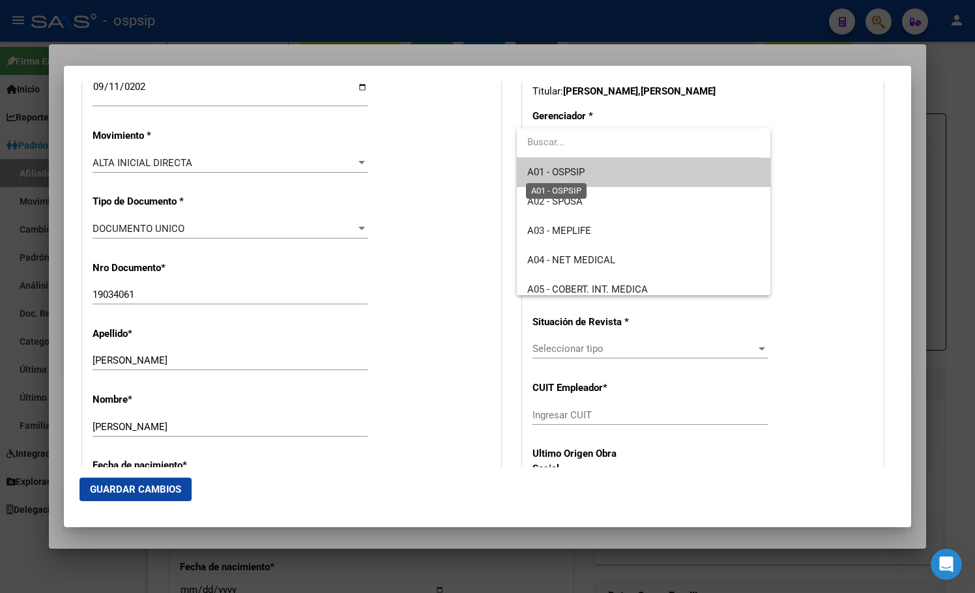
click at [568, 170] on span "A01 - OSPSIP" at bounding box center [555, 172] width 57 height 12
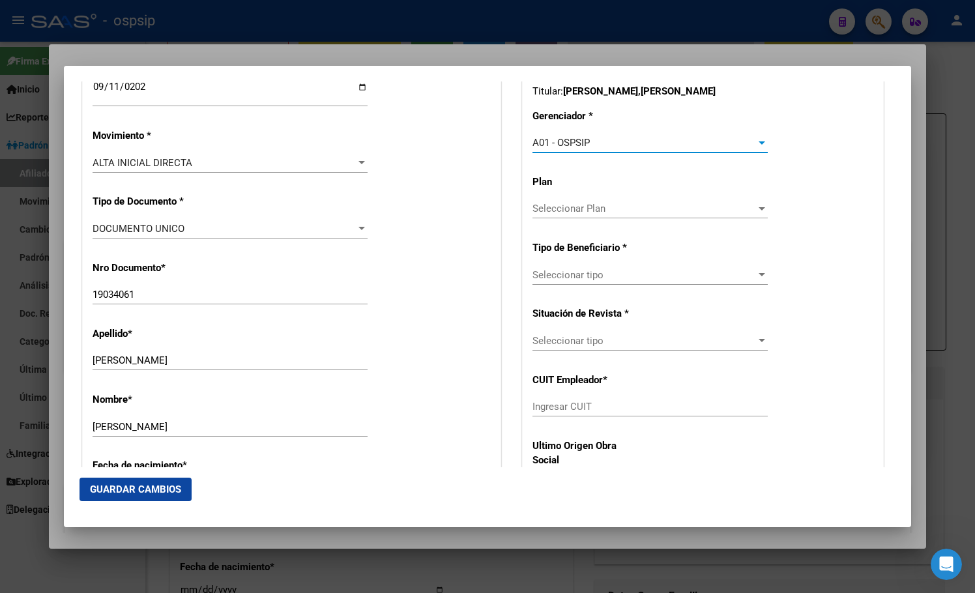
click at [558, 275] on span "Seleccionar tipo" at bounding box center [643, 275] width 223 height 12
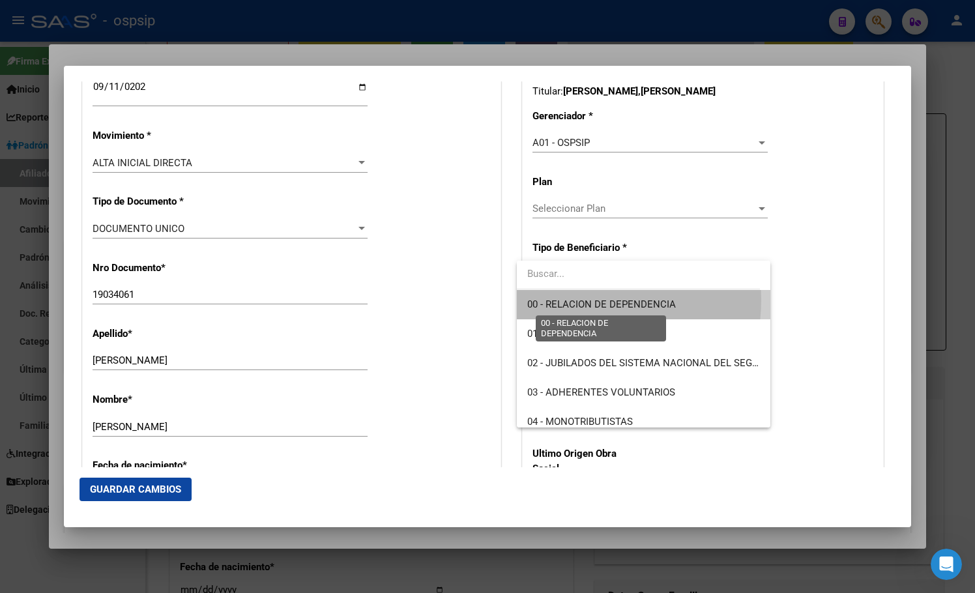
click at [573, 300] on span "00 - RELACION DE DEPENDENCIA" at bounding box center [601, 304] width 149 height 12
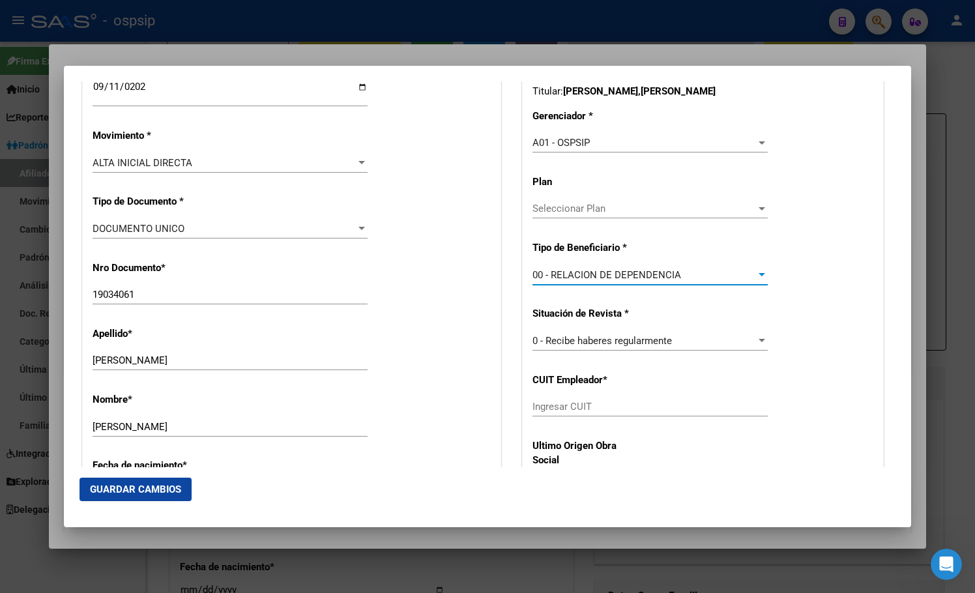
type input "30-59406552-9"
click at [124, 487] on span "Guardar Cambios" at bounding box center [135, 489] width 91 height 12
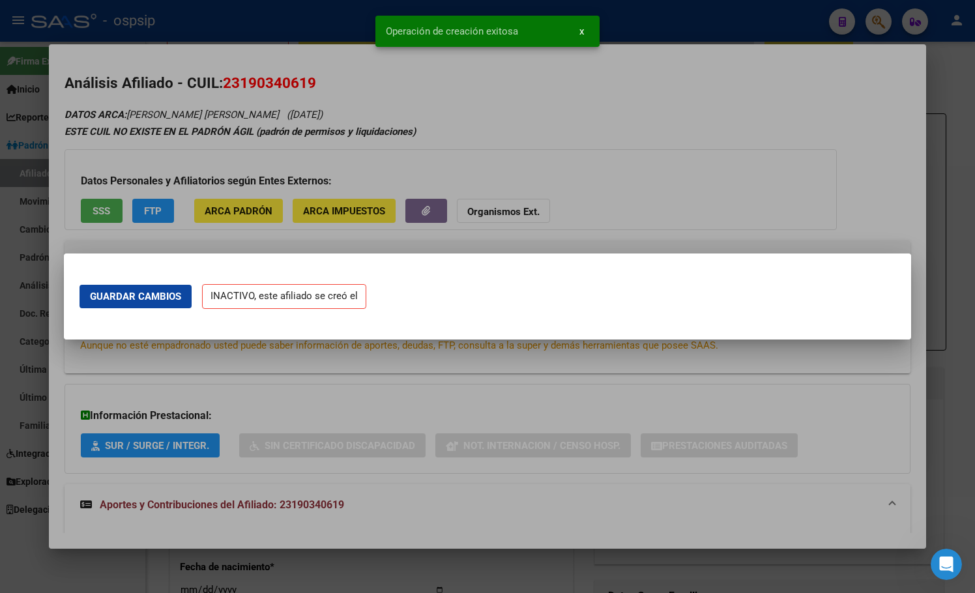
scroll to position [0, 0]
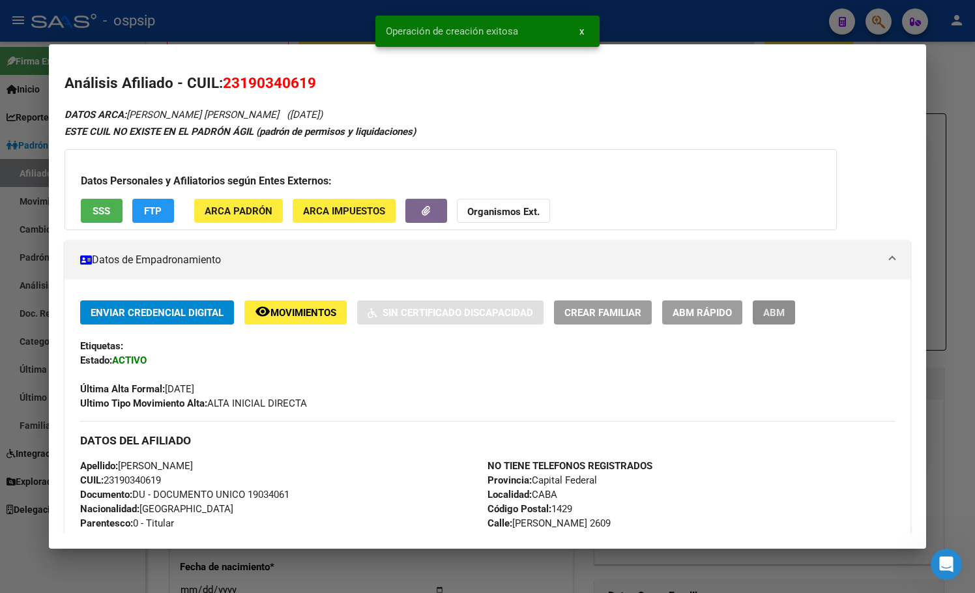
click at [775, 303] on button "ABM" at bounding box center [773, 312] width 42 height 24
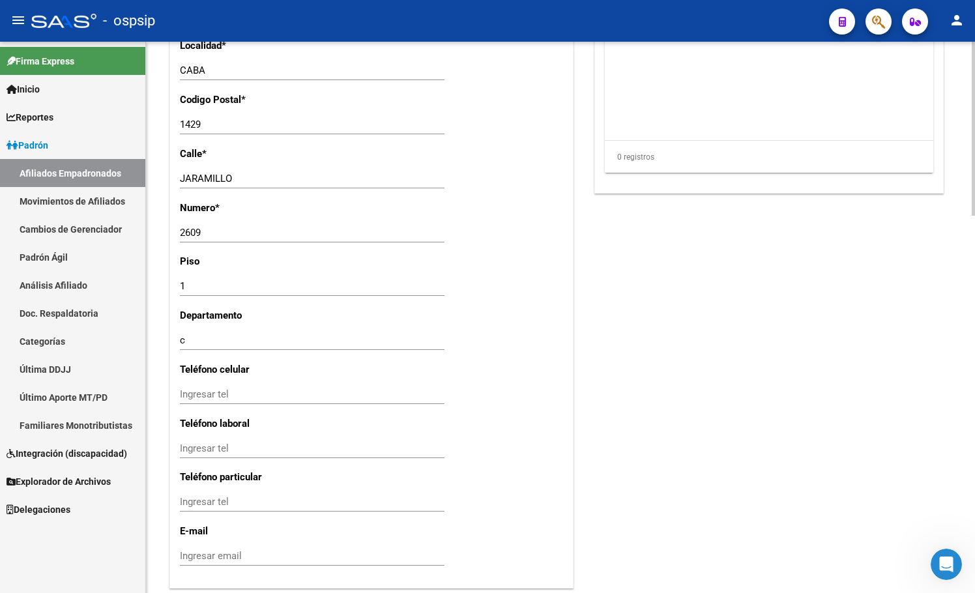
scroll to position [1194, 0]
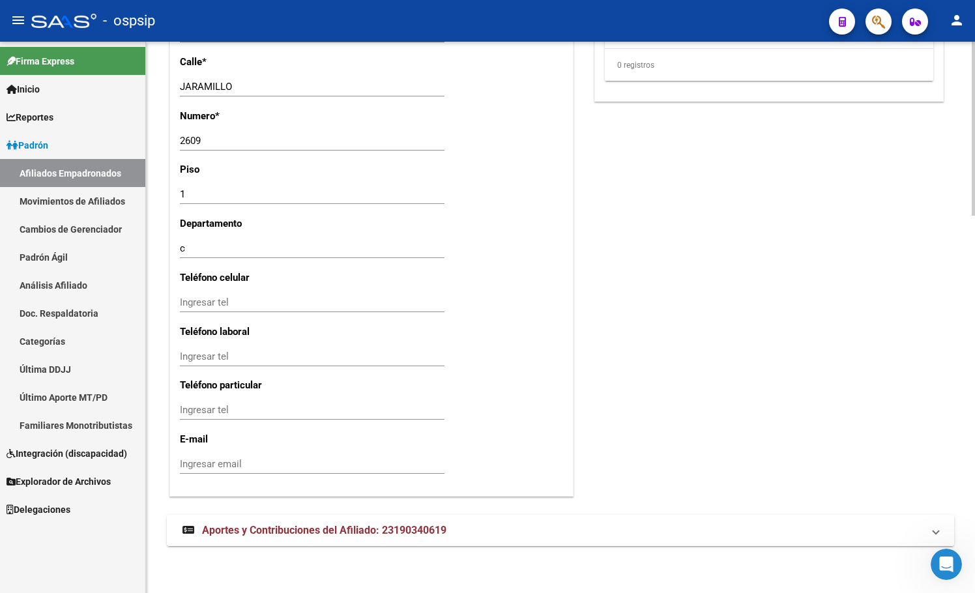
click at [266, 532] on span "Aportes y Contribuciones del Afiliado: 23190340619" at bounding box center [324, 530] width 244 height 12
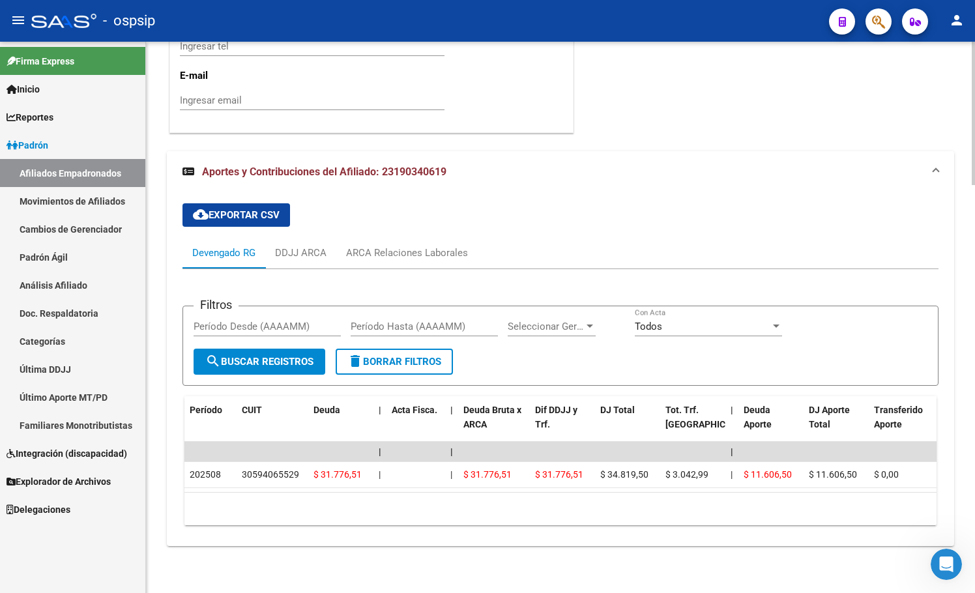
scroll to position [1568, 0]
click at [315, 151] on mat-expansion-panel-header "Aportes y Contribuciones del Afiliado: 23190340619" at bounding box center [560, 172] width 787 height 42
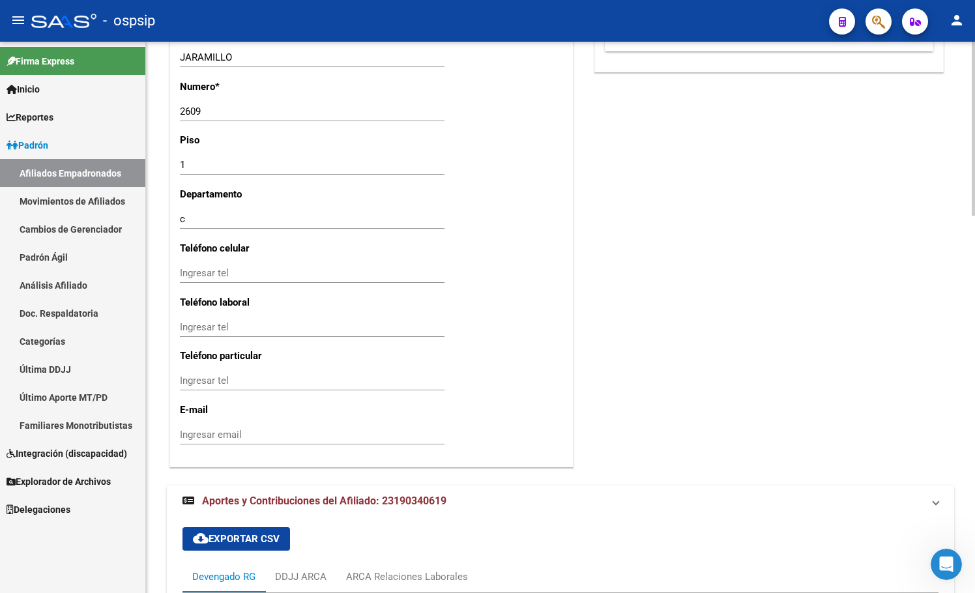
scroll to position [1194, 0]
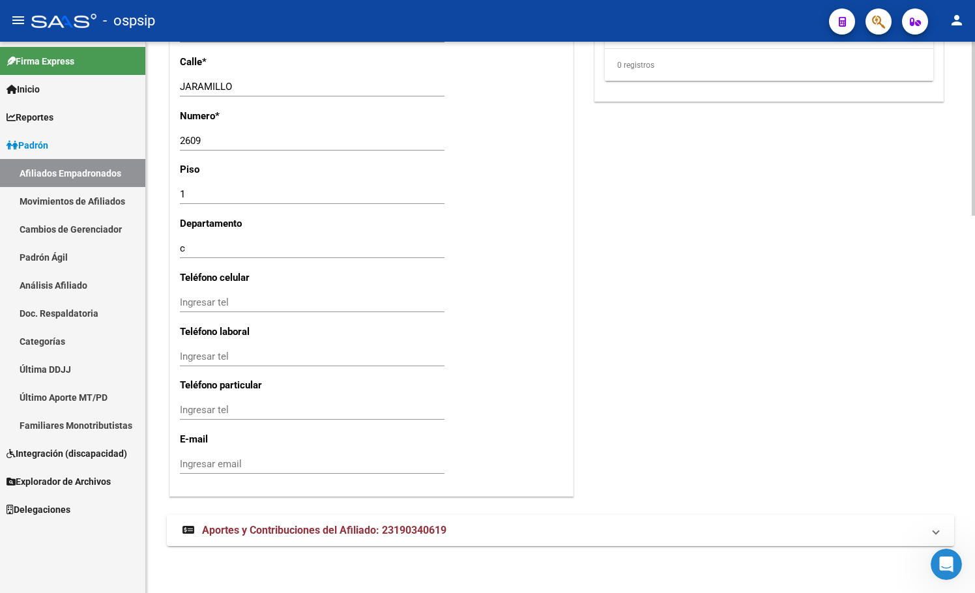
click at [321, 529] on span "Aportes y Contribuciones del Afiliado: 23190340619" at bounding box center [324, 530] width 244 height 12
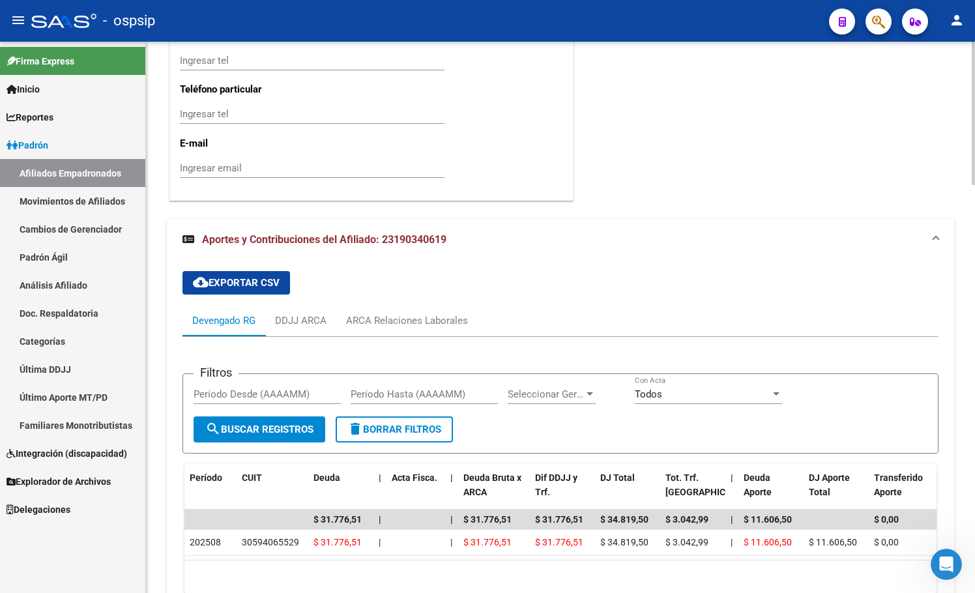
scroll to position [1568, 0]
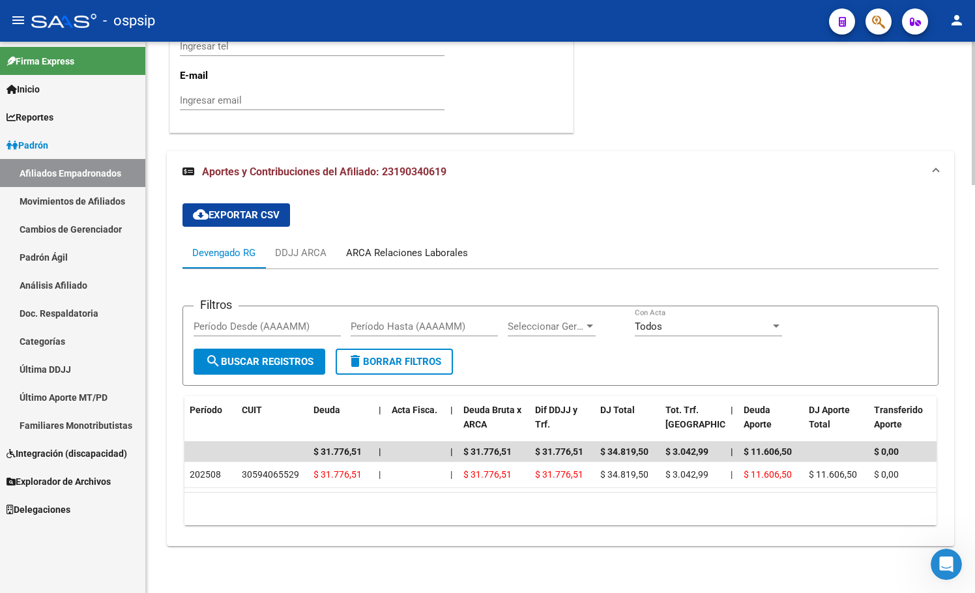
click at [405, 246] on div "ARCA Relaciones Laborales" at bounding box center [407, 253] width 122 height 14
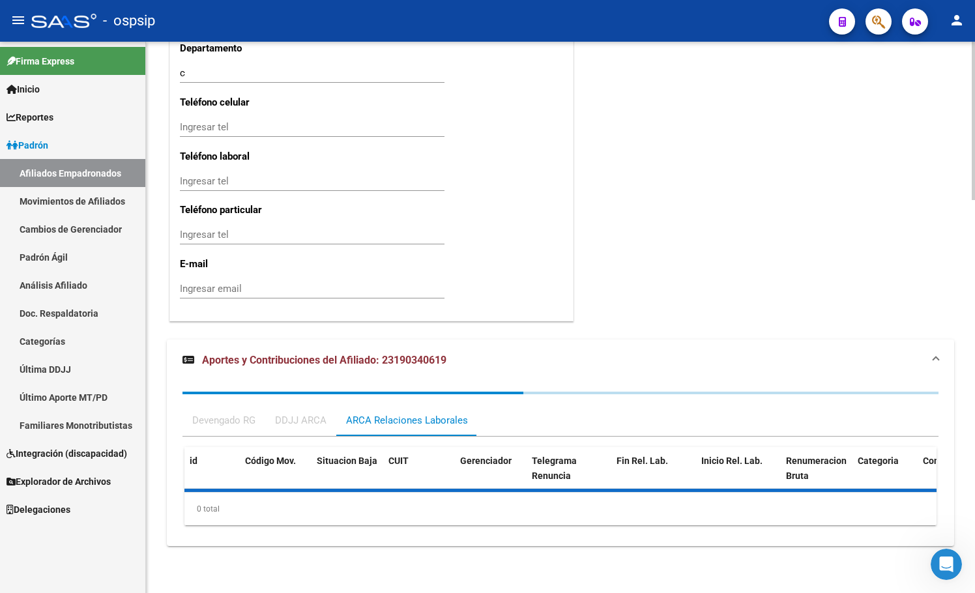
scroll to position [1433, 0]
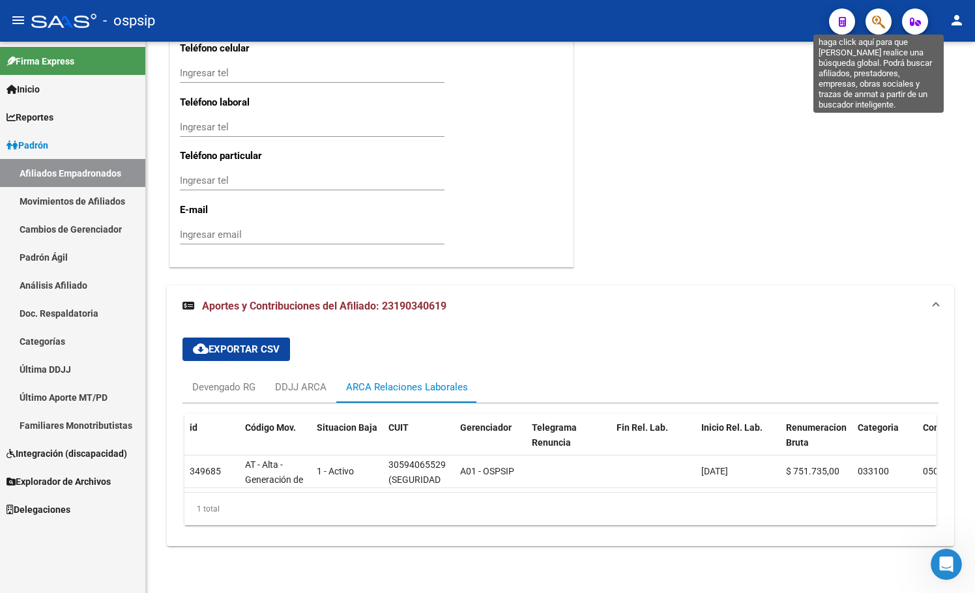
click at [878, 14] on icon "button" at bounding box center [878, 21] width 13 height 15
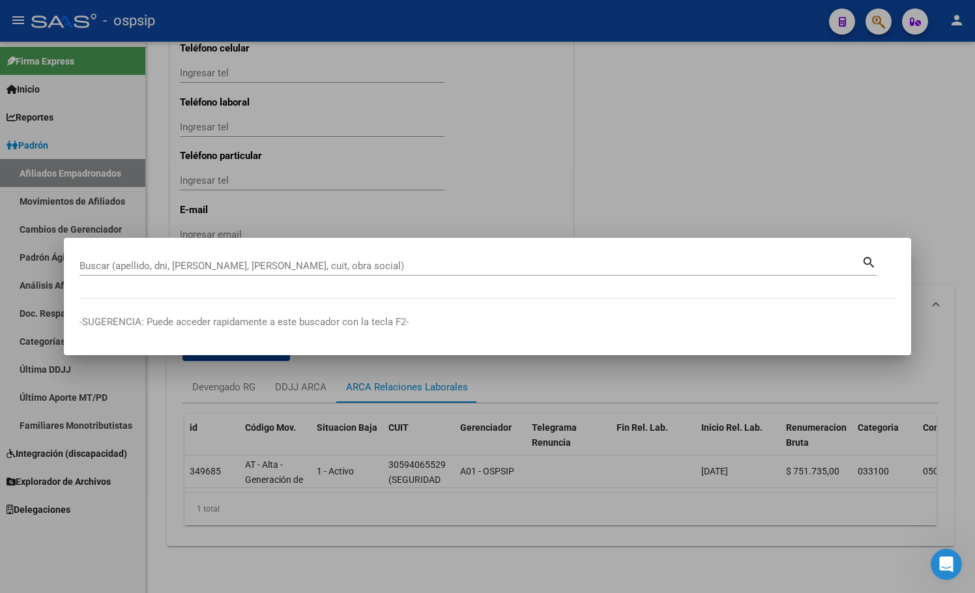
drag, startPoint x: 124, startPoint y: 259, endPoint x: 102, endPoint y: 268, distance: 24.3
click at [102, 268] on input "Buscar (apellido, dni, [PERSON_NAME], [PERSON_NAME], cuit, obra social)" at bounding box center [470, 266] width 782 height 12
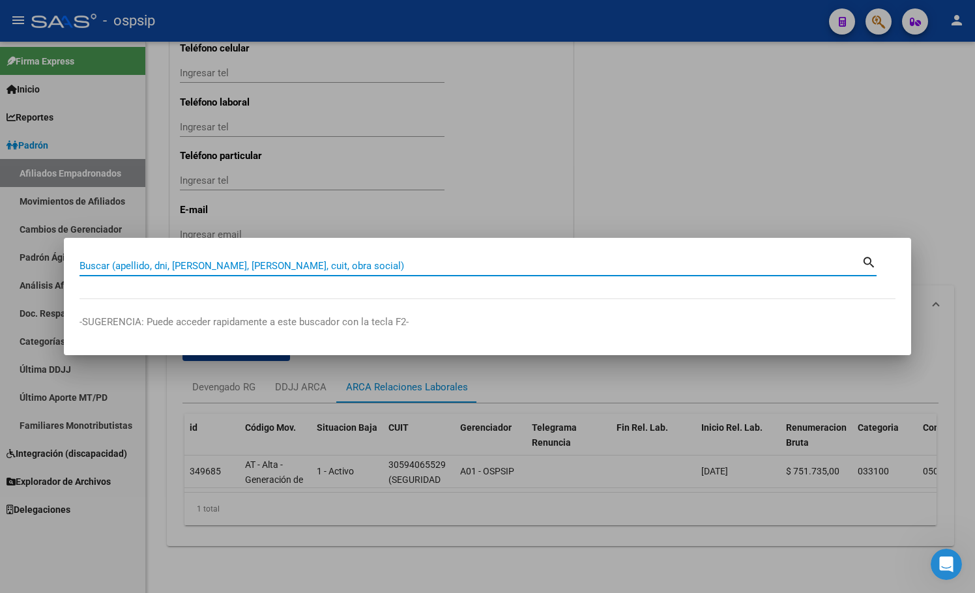
paste input "13952819"
type input "13952819"
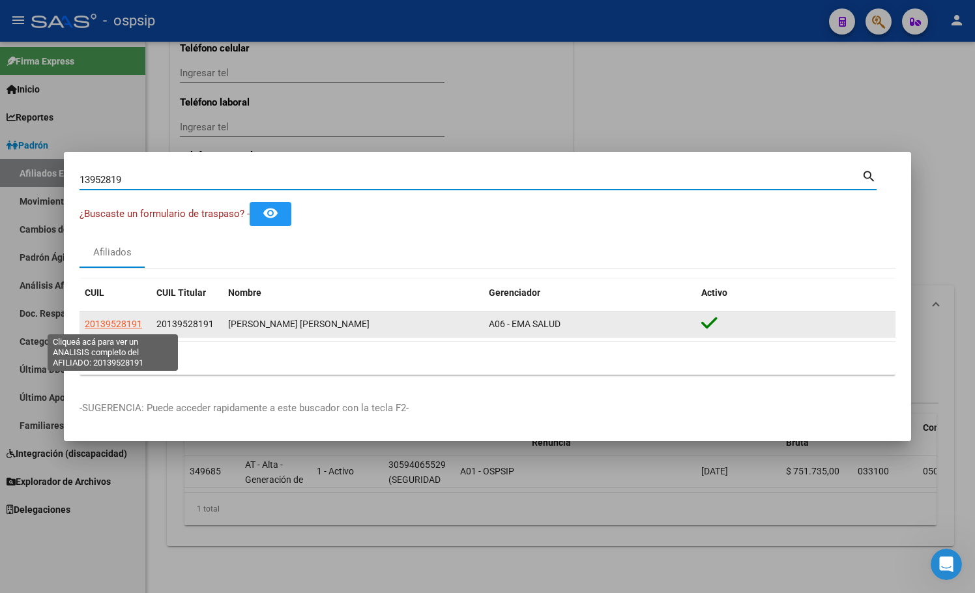
click at [111, 321] on span "20139528191" at bounding box center [113, 324] width 57 height 10
type textarea "20139528191"
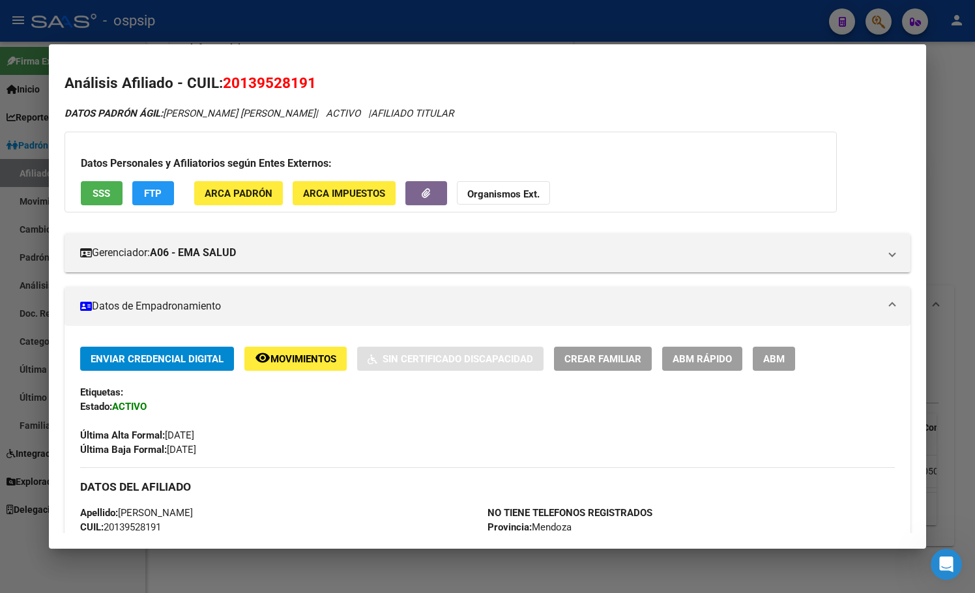
click at [306, 353] on span "Movimientos" at bounding box center [303, 359] width 66 height 12
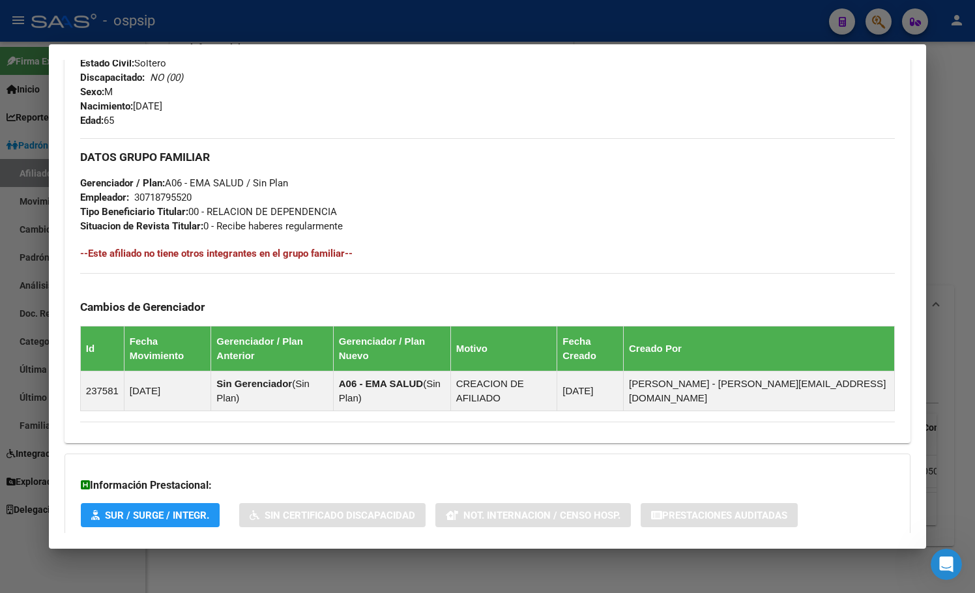
scroll to position [573, 0]
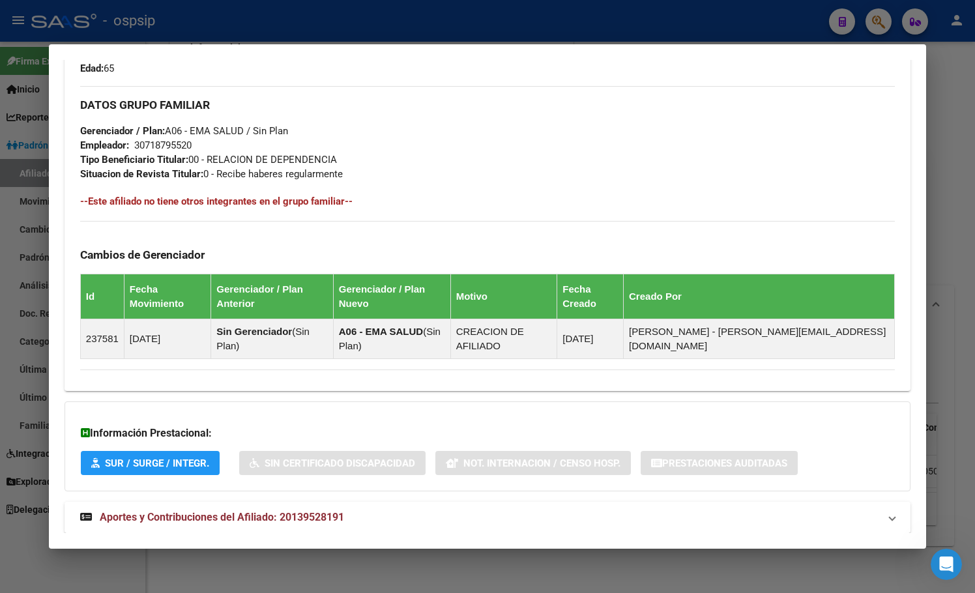
click at [306, 511] on span "Aportes y Contribuciones del Afiliado: 20139528191" at bounding box center [222, 517] width 244 height 12
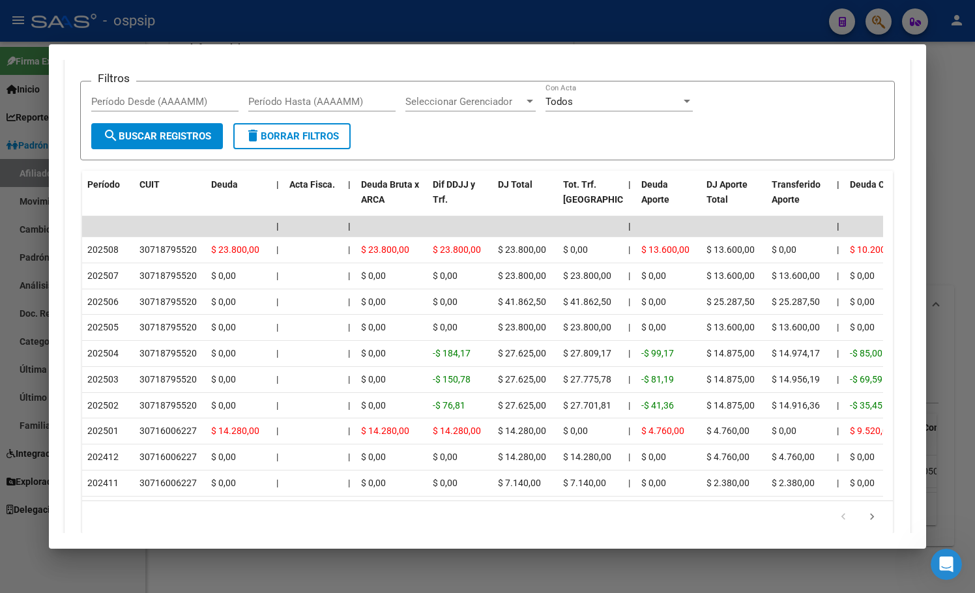
scroll to position [1173, 0]
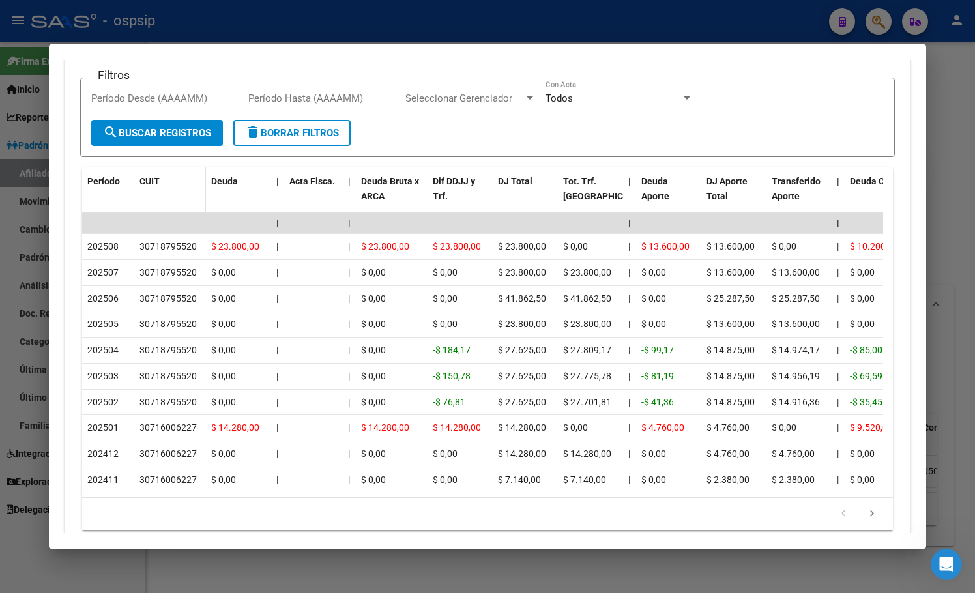
click at [200, 174] on span at bounding box center [203, 195] width 6 height 57
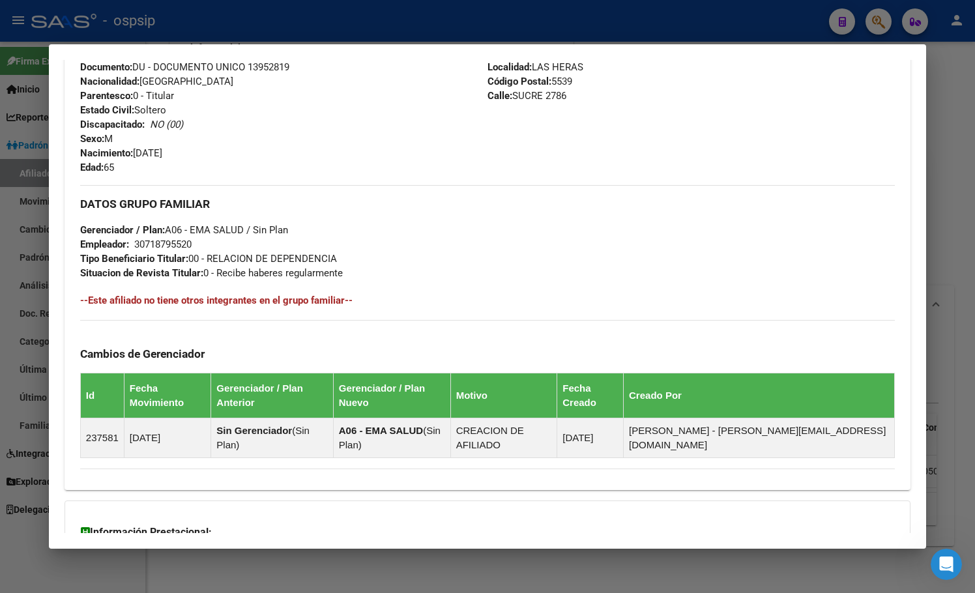
scroll to position [261, 0]
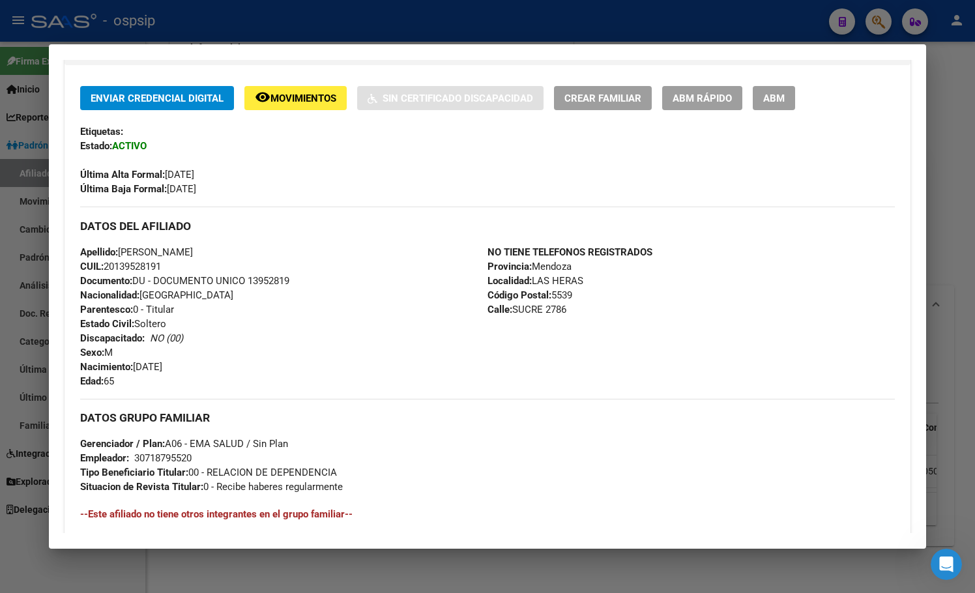
click at [338, 327] on div "Apellido: [PERSON_NAME] CUIL: 20139528191 Documento: DU - DOCUMENTO UNICO 13952…" at bounding box center [283, 316] width 407 height 143
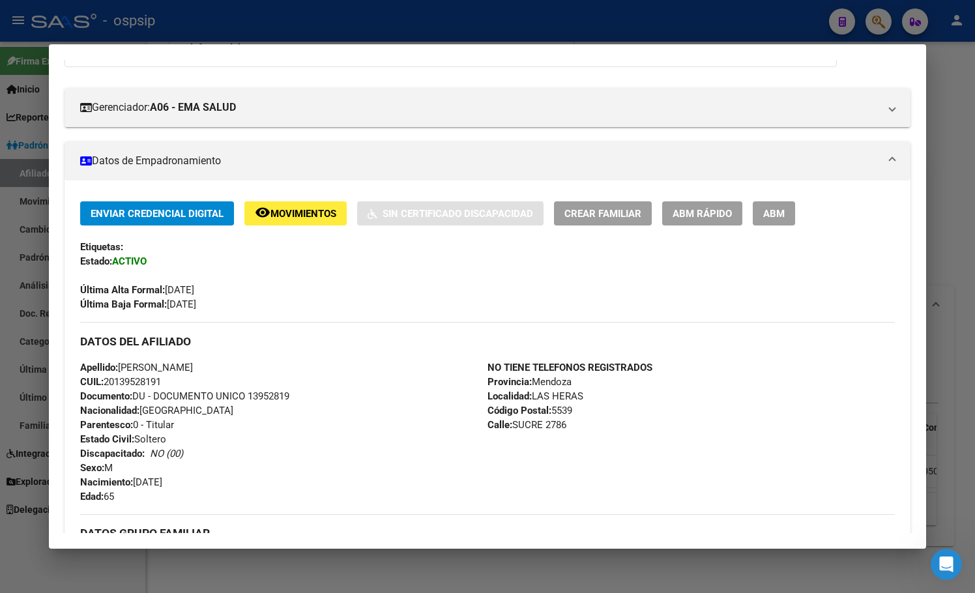
scroll to position [0, 0]
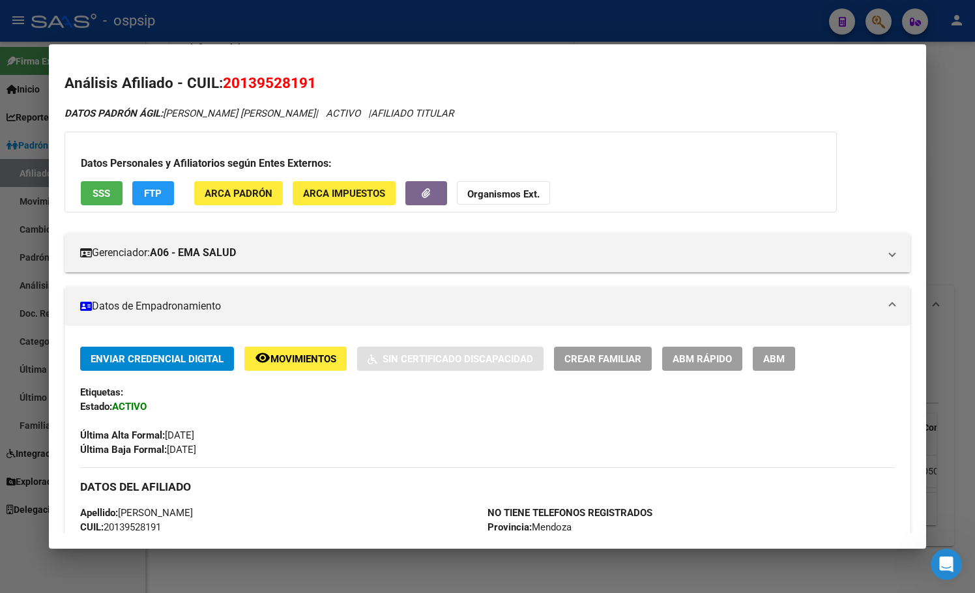
click at [97, 189] on span "SSS" at bounding box center [102, 194] width 18 height 12
click at [300, 430] on div "Última Alta Formal: [DATE]" at bounding box center [487, 428] width 814 height 29
click at [291, 451] on div "Enviar Credencial Digital remove_red_eye Movimientos Sin Certificado Discapacid…" at bounding box center [487, 402] width 814 height 110
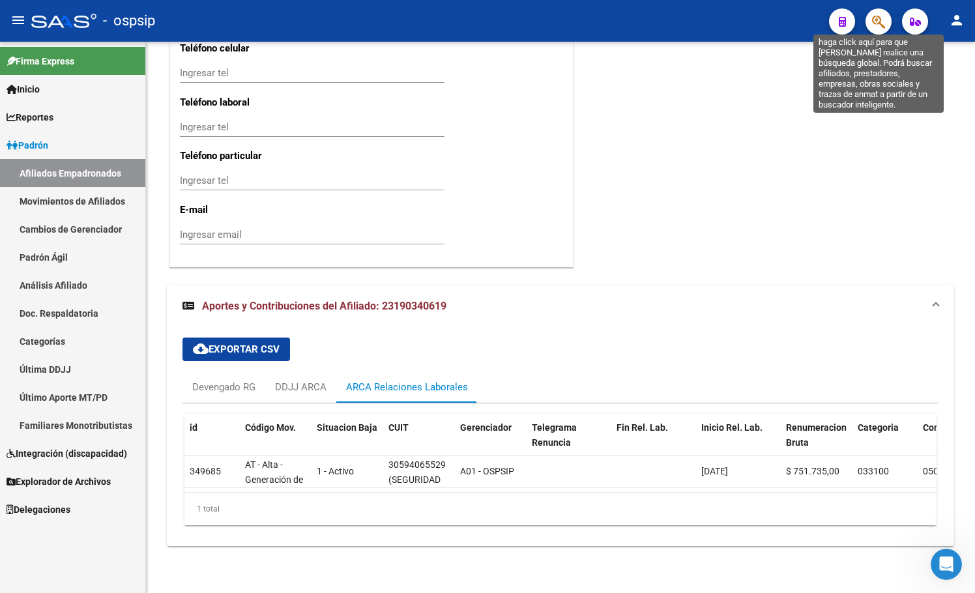
click at [878, 23] on icon "button" at bounding box center [878, 21] width 13 height 15
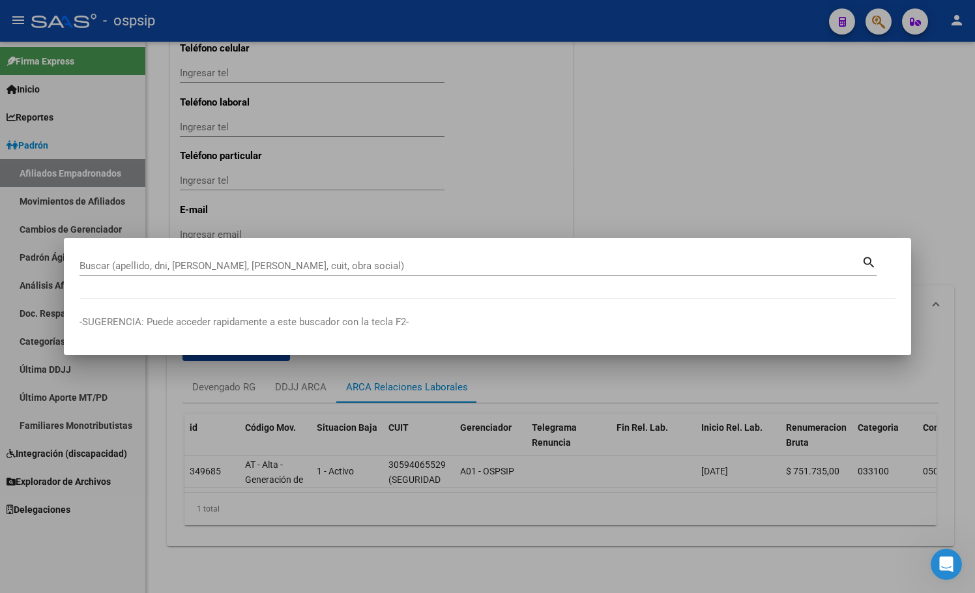
click at [181, 258] on div "Buscar (apellido, dni, [PERSON_NAME], [PERSON_NAME], cuit, obra social)" at bounding box center [470, 266] width 782 height 20
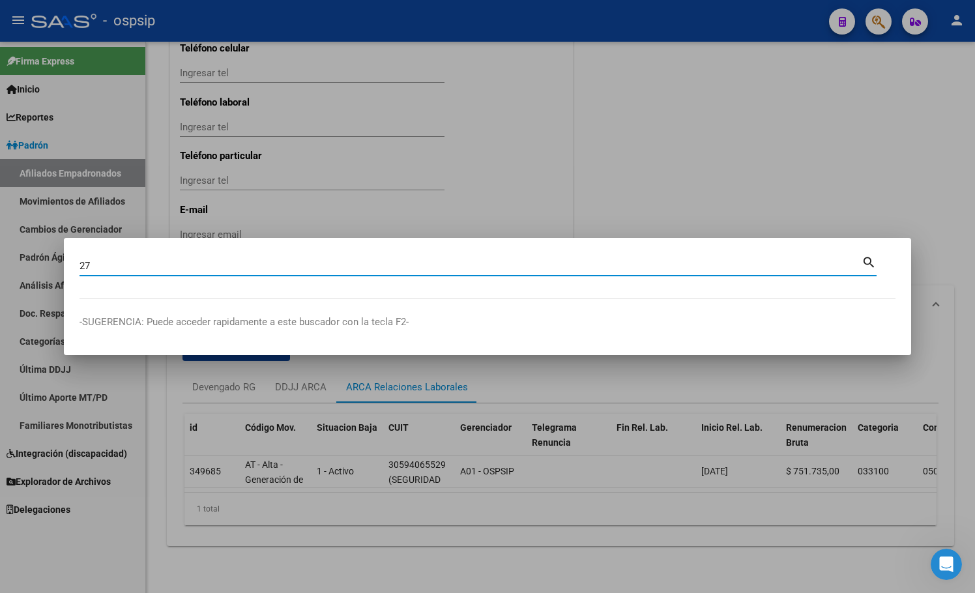
type input "2"
type input "43538794"
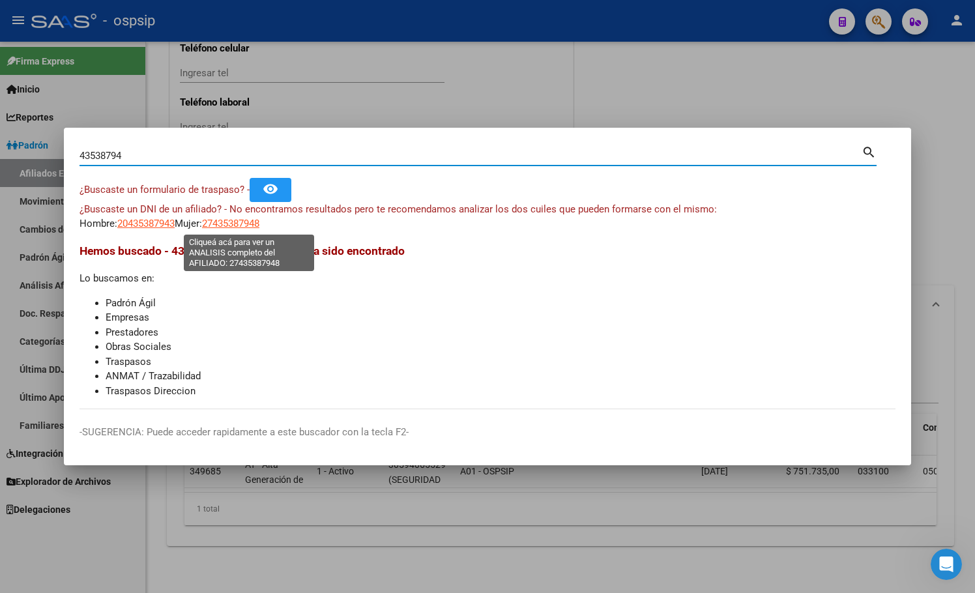
click at [249, 223] on span "27435387948" at bounding box center [230, 224] width 57 height 12
type textarea "27435387948"
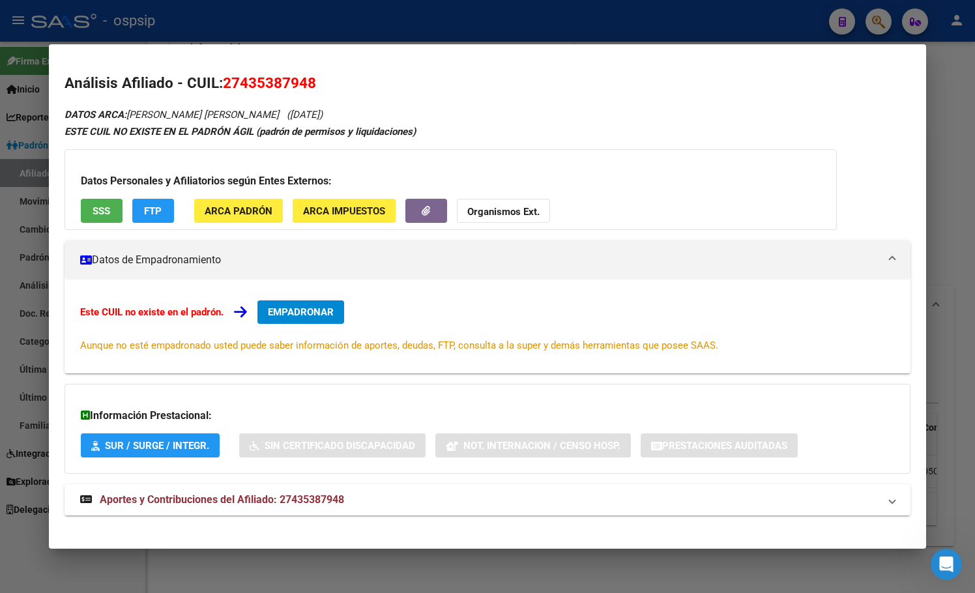
click at [283, 497] on span "Aportes y Contribuciones del Afiliado: 27435387948" at bounding box center [222, 499] width 244 height 12
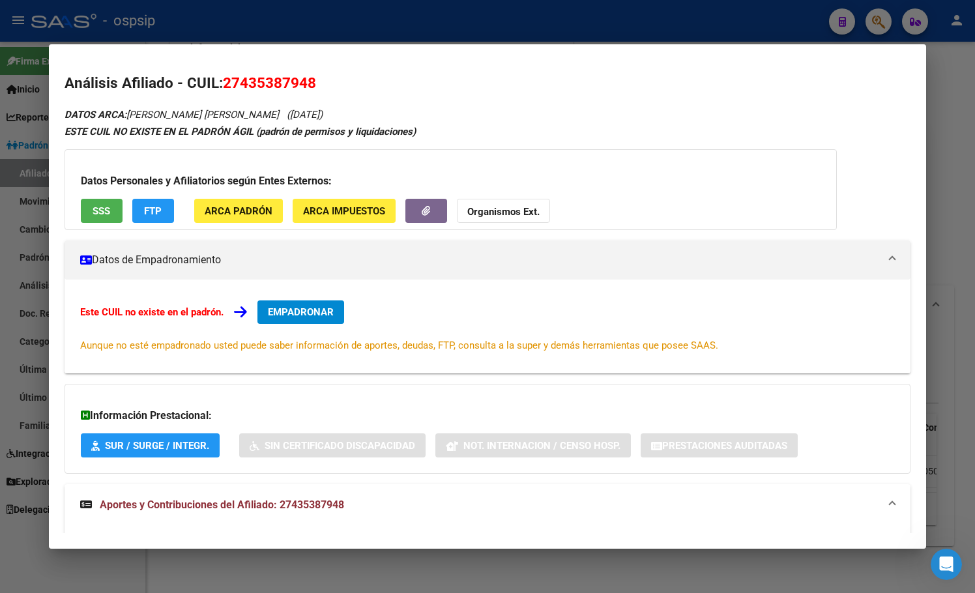
click at [293, 299] on div "Este CUIL no existe en el padrón. EMPADRONAR Aunque no esté empadronado usted p…" at bounding box center [487, 326] width 846 height 94
click at [293, 315] on span "EMPADRONAR" at bounding box center [301, 312] width 66 height 12
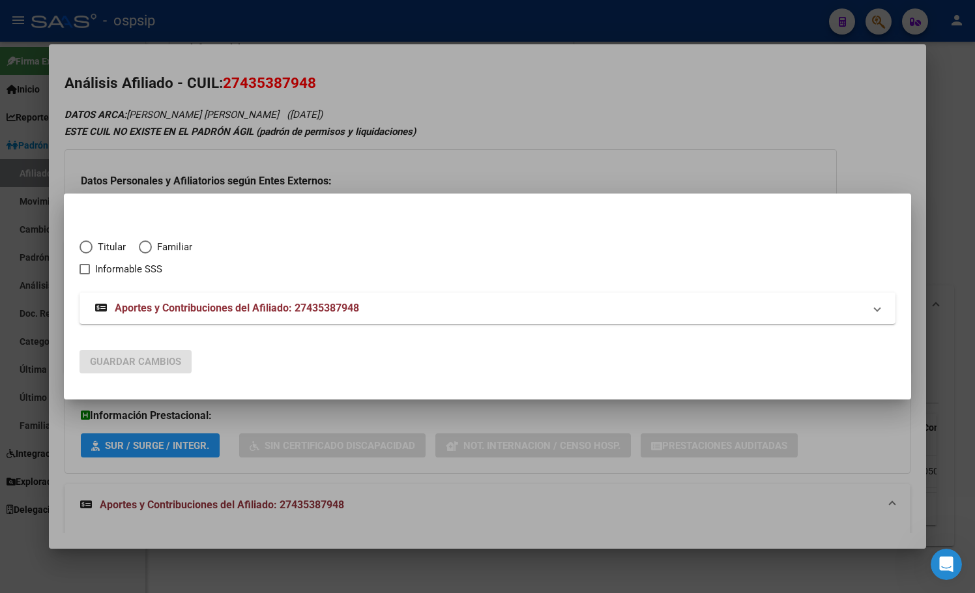
click at [84, 245] on span "Elija una opción" at bounding box center [85, 246] width 13 height 13
click at [84, 245] on input "Titular" at bounding box center [85, 246] width 13 height 13
radio input "true"
checkbox input "true"
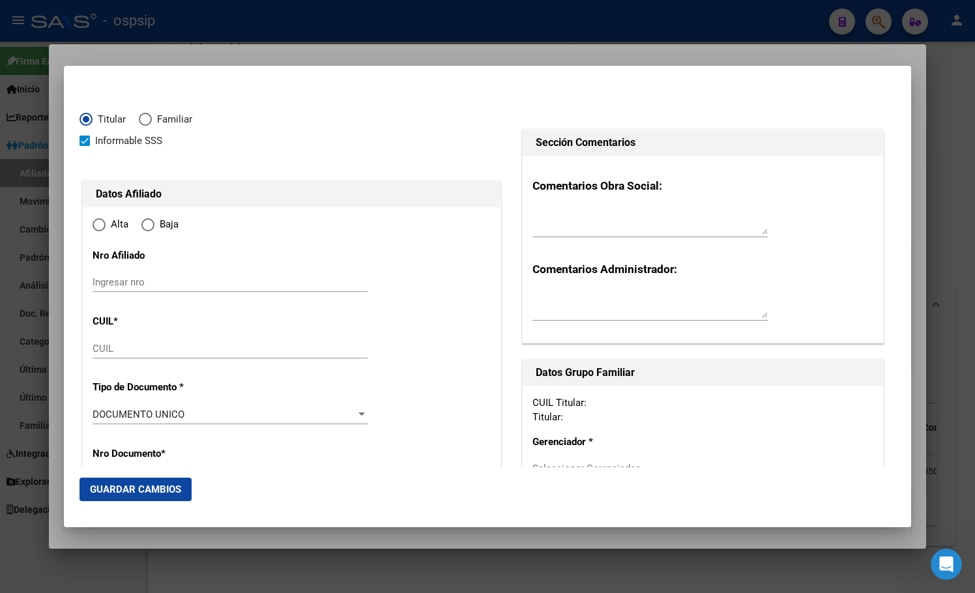
type input "27-43538794-8"
type input "43538794"
type input "[PERSON_NAME] [PERSON_NAME]"
type input "[DATE]"
type input "PARANA"
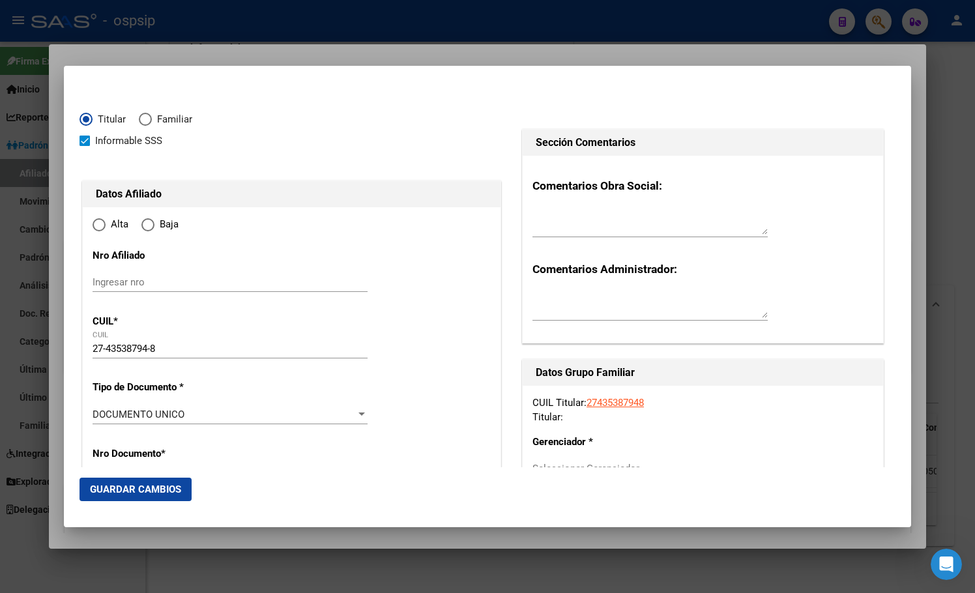
type input "3100"
type input "GENERAL BELGRANO CRU"
type input "2428"
radio input "true"
type input "PARANA"
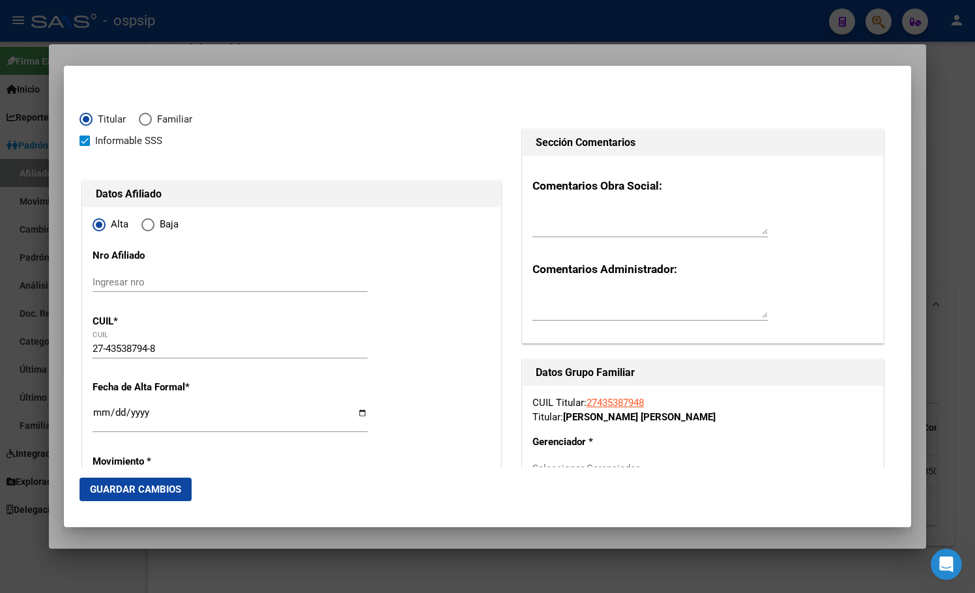
click at [98, 412] on input "Ingresar fecha" at bounding box center [230, 417] width 275 height 21
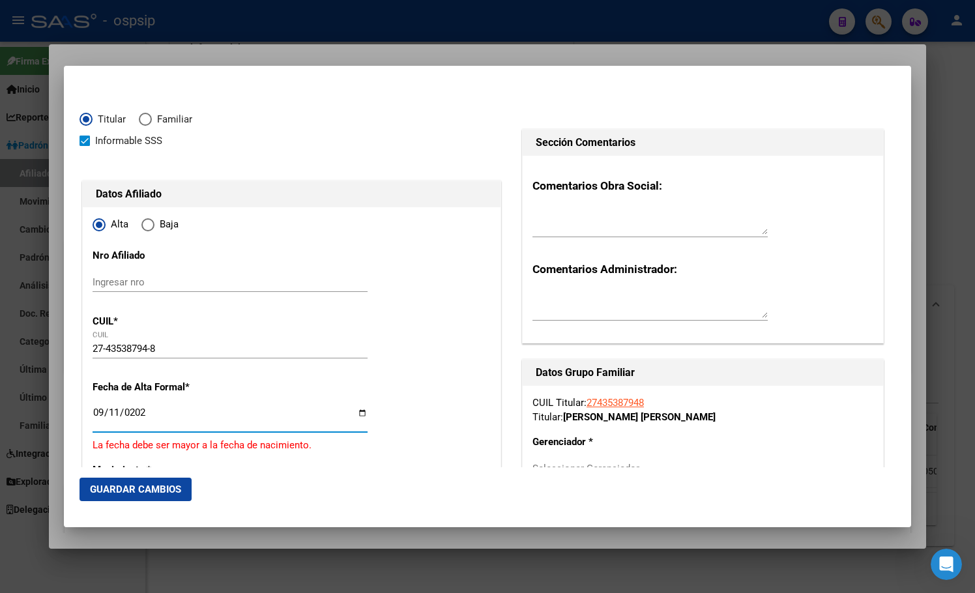
type input "[DATE]"
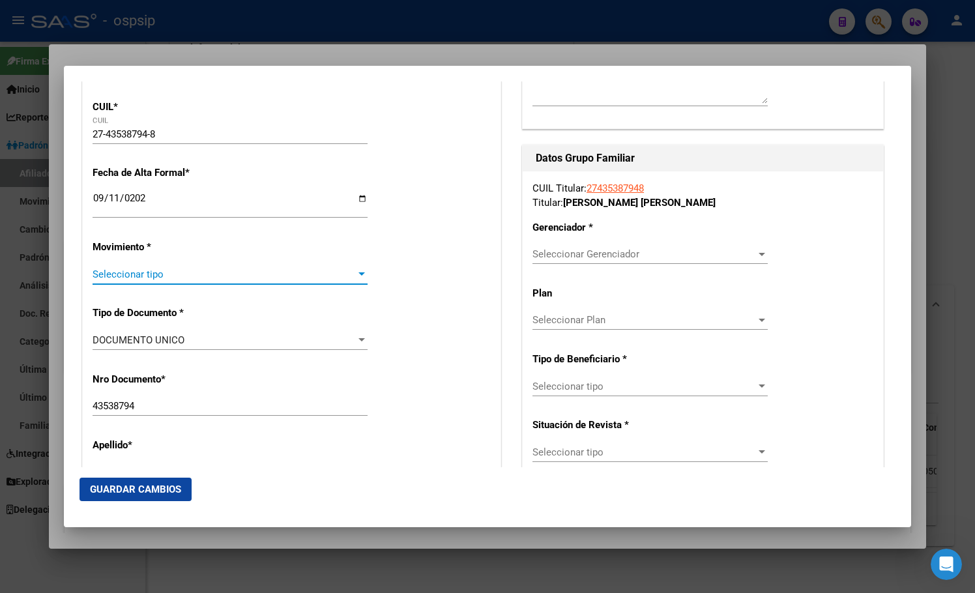
click at [153, 279] on span "Seleccionar tipo" at bounding box center [224, 274] width 263 height 12
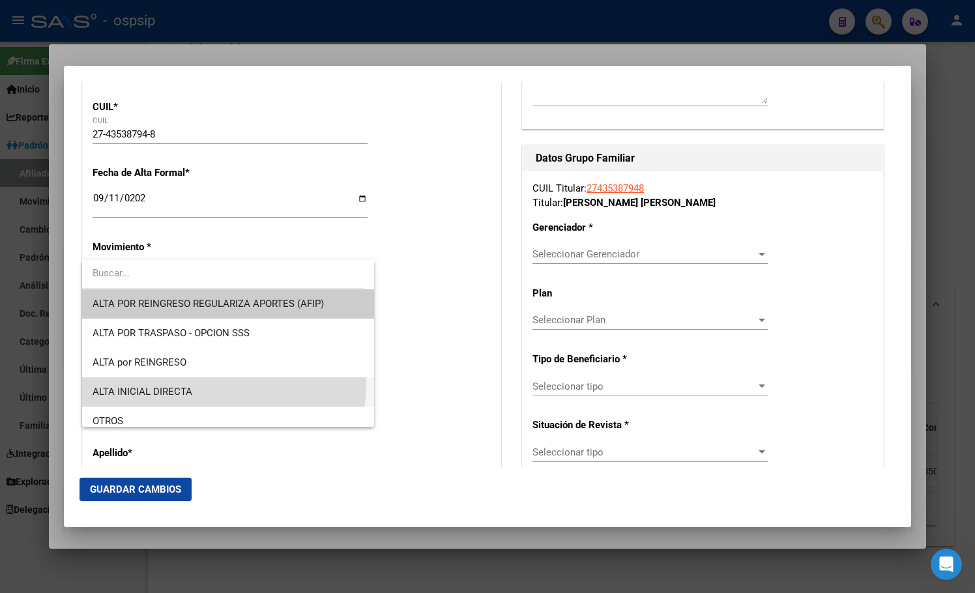
click at [153, 381] on span "ALTA INICIAL DIRECTA" at bounding box center [228, 391] width 271 height 29
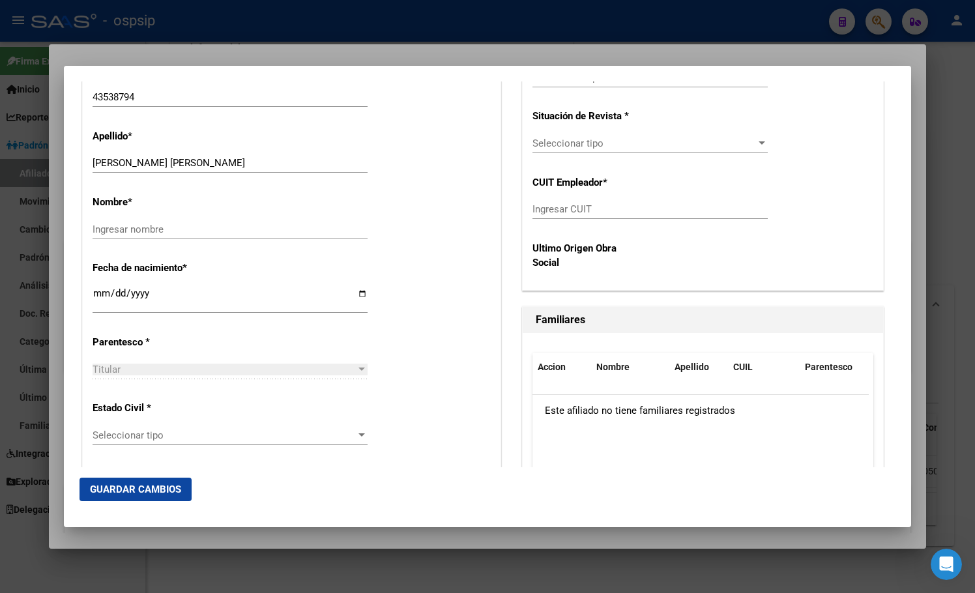
scroll to position [540, 0]
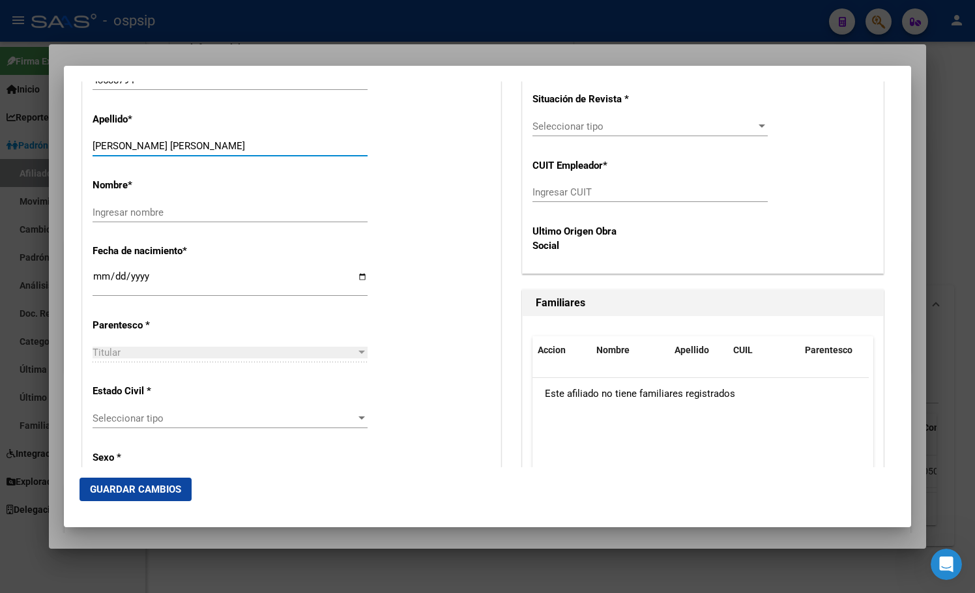
drag, startPoint x: 202, startPoint y: 146, endPoint x: 325, endPoint y: 152, distance: 123.3
click at [325, 152] on div "[PERSON_NAME] [PERSON_NAME] Ingresar apellido" at bounding box center [230, 146] width 275 height 20
drag, startPoint x: 274, startPoint y: 139, endPoint x: 246, endPoint y: 179, distance: 48.6
click at [238, 196] on div "Nombre * Ingresar nombre" at bounding box center [292, 201] width 398 height 66
click at [204, 145] on input "[PERSON_NAME] [PERSON_NAME]" at bounding box center [230, 146] width 275 height 12
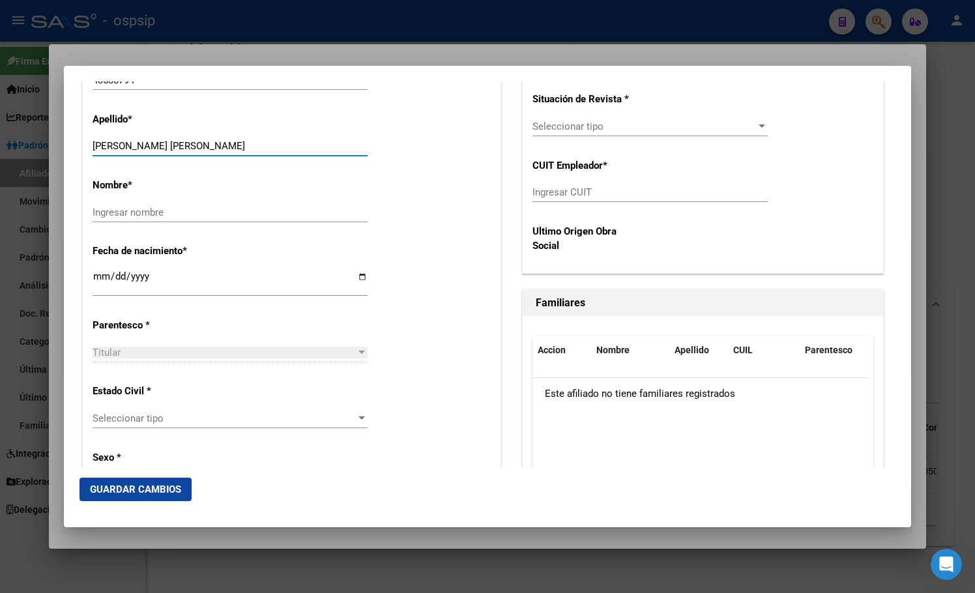
drag, startPoint x: 204, startPoint y: 145, endPoint x: 328, endPoint y: 149, distance: 123.8
click at [328, 149] on input "[PERSON_NAME] [PERSON_NAME]" at bounding box center [230, 146] width 275 height 12
type input "[PERSON_NAME]"
click at [133, 216] on input "Ingresar nombre" at bounding box center [230, 213] width 275 height 12
paste input "[PERSON_NAME]"
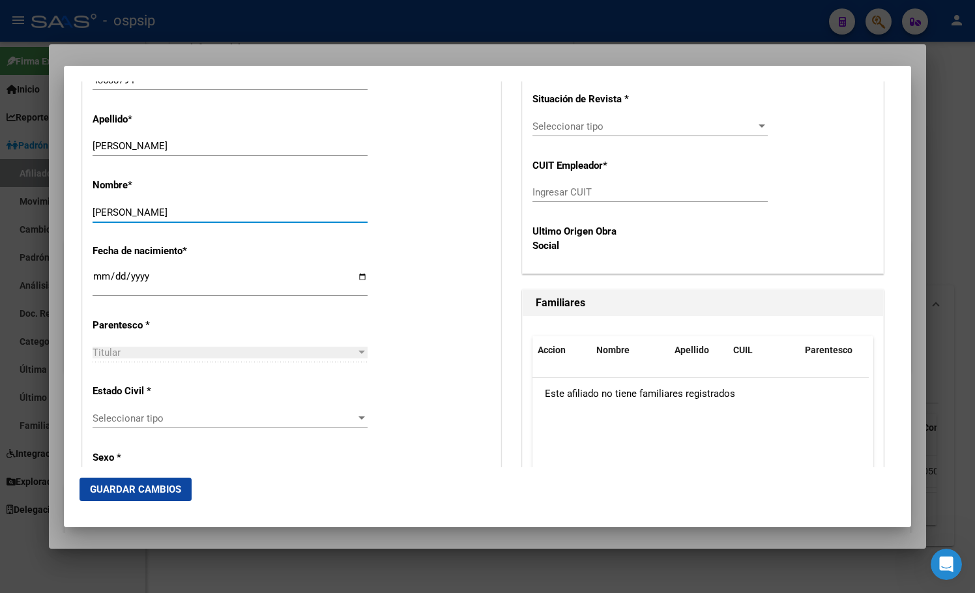
click at [223, 212] on input "[PERSON_NAME]" at bounding box center [230, 213] width 275 height 12
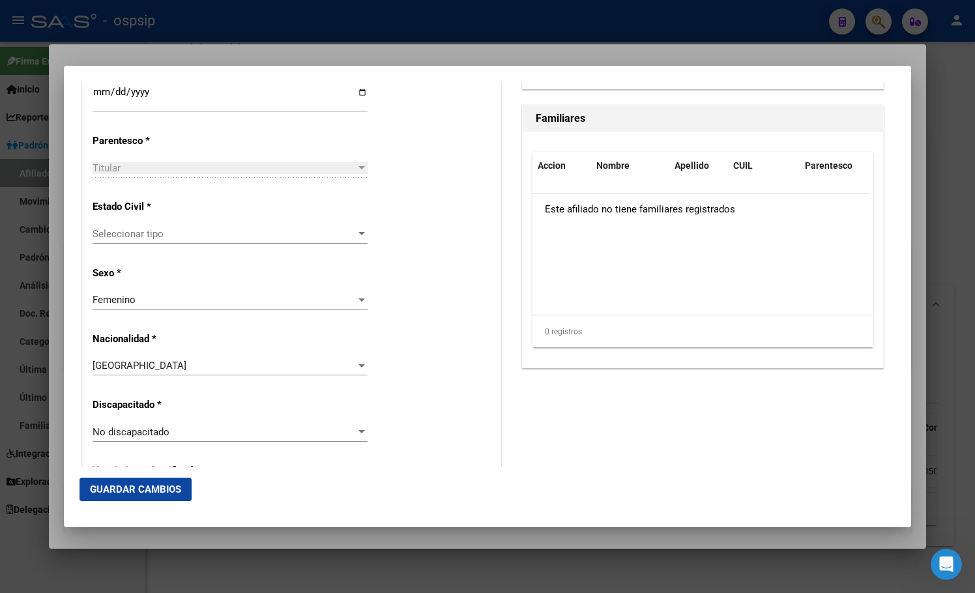
scroll to position [736, 0]
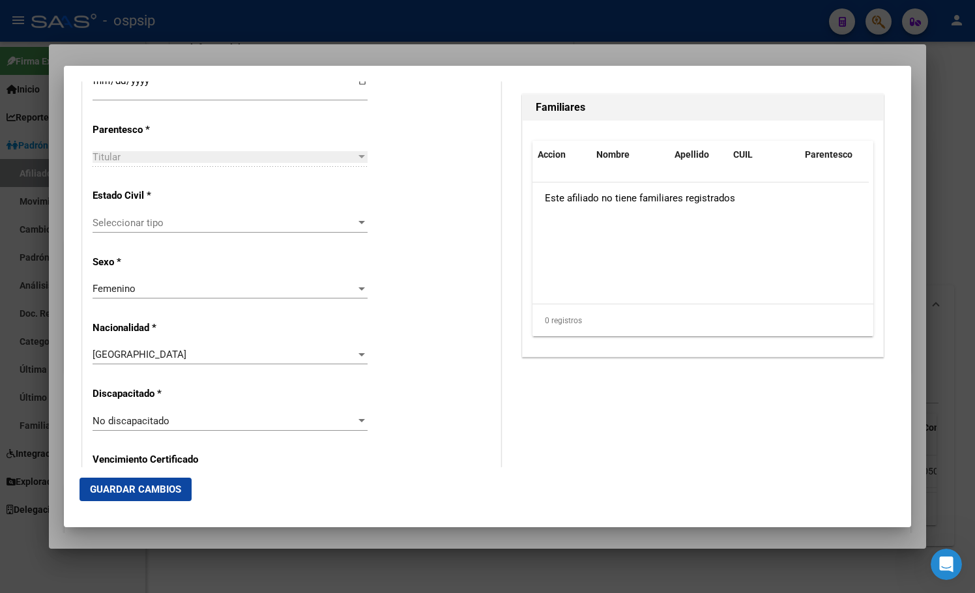
type input "[PERSON_NAME]"
click at [107, 222] on span "Seleccionar tipo" at bounding box center [224, 223] width 263 height 12
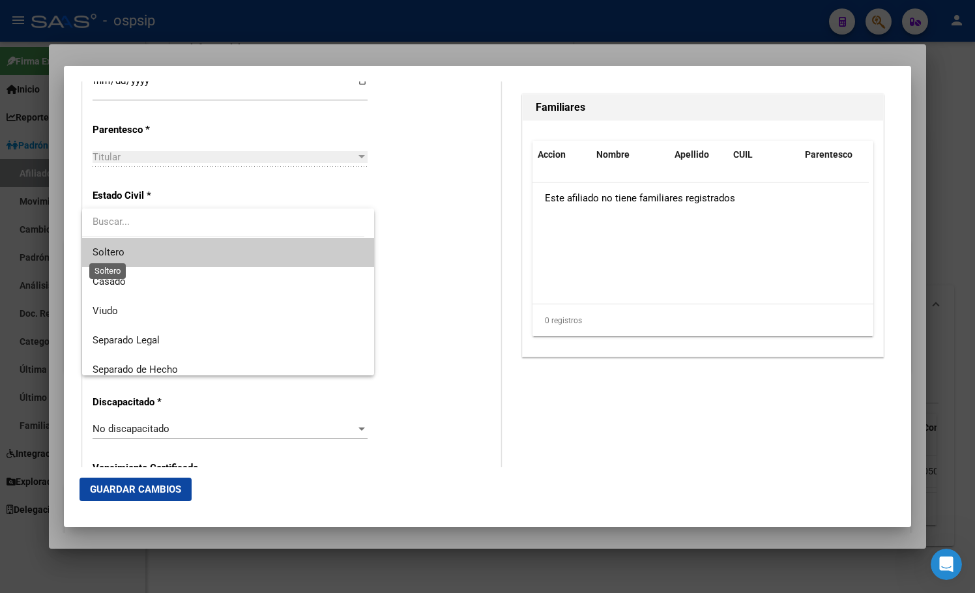
click at [115, 248] on span "Soltero" at bounding box center [109, 252] width 32 height 12
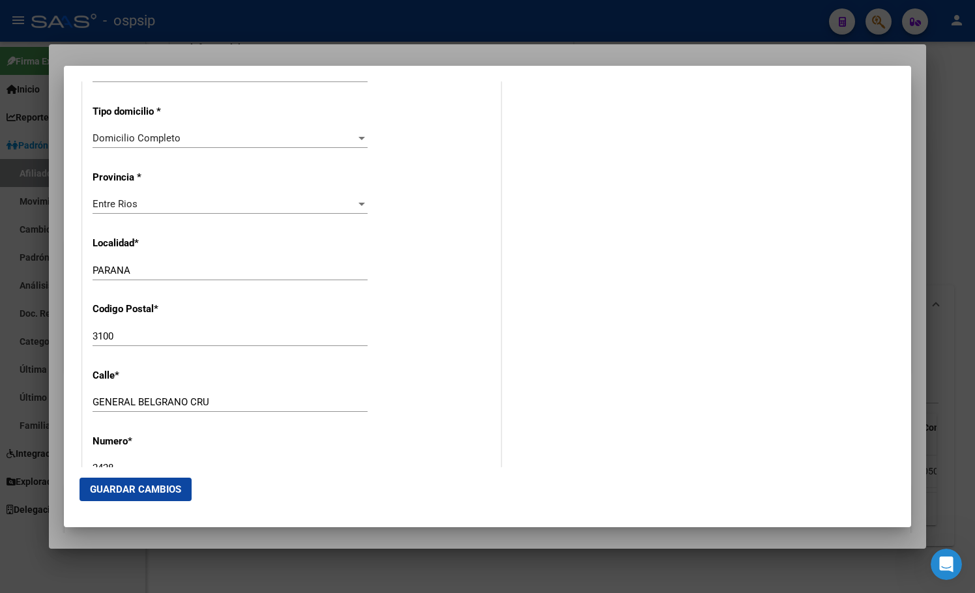
scroll to position [1192, 0]
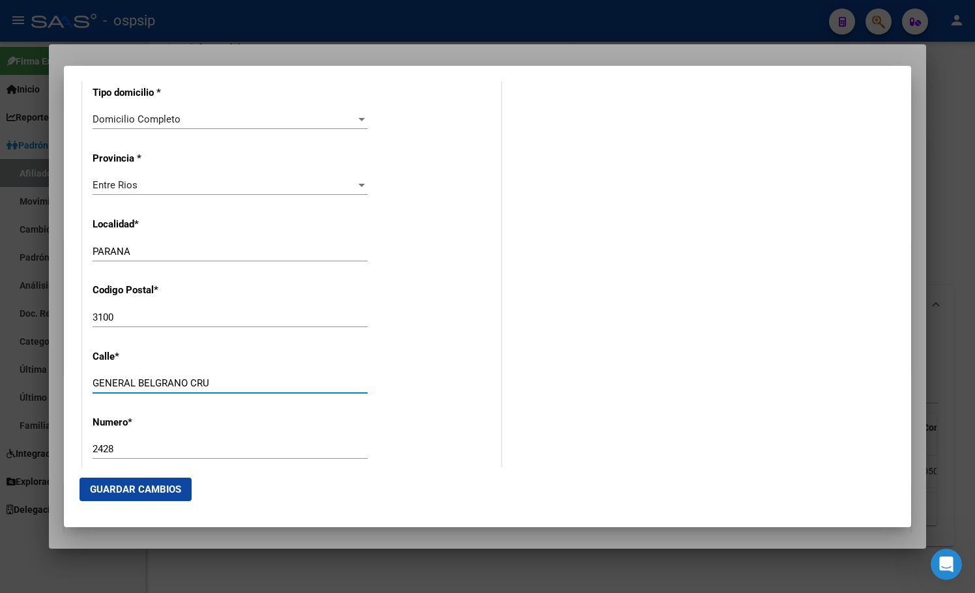
click at [213, 385] on input "GENERAL BELGRANO CRU" at bounding box center [230, 383] width 275 height 12
click at [132, 381] on input "GENERAL [PERSON_NAME]" at bounding box center [230, 383] width 275 height 12
type input "CRUCERO GRAL. [GEOGRAPHIC_DATA]"
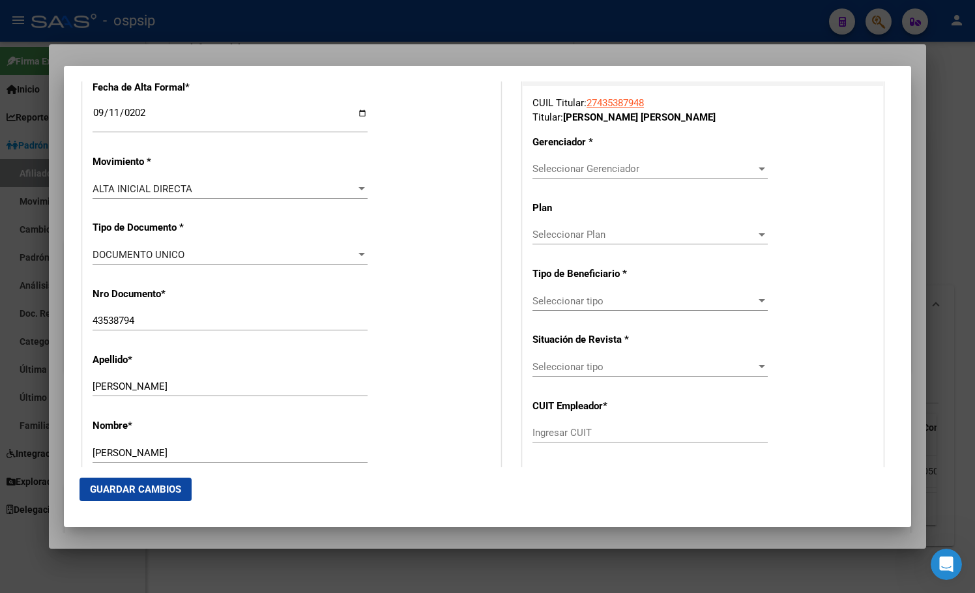
scroll to position [326, 0]
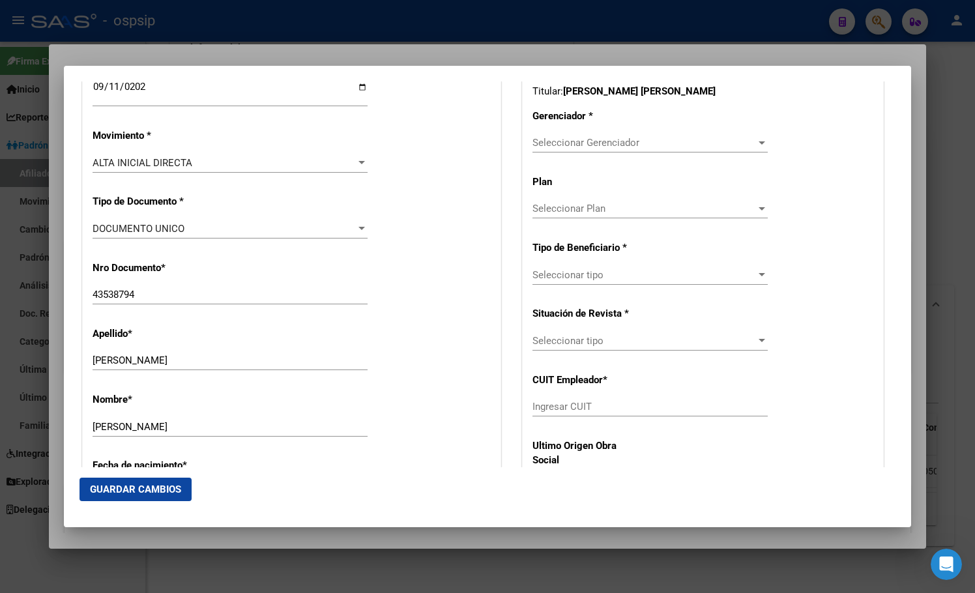
click at [555, 147] on div "Seleccionar Gerenciador Seleccionar Gerenciador" at bounding box center [649, 143] width 235 height 20
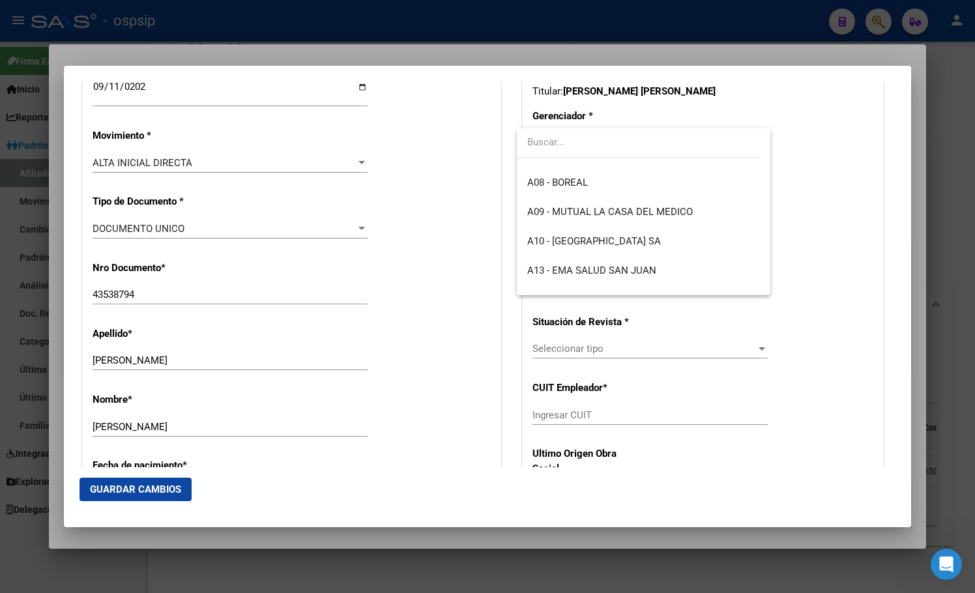
scroll to position [195, 0]
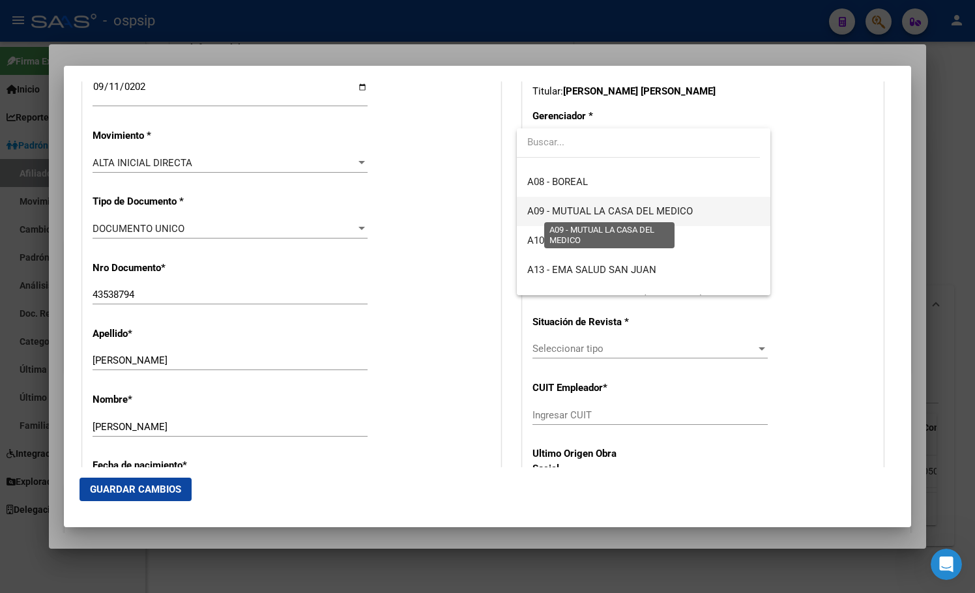
click at [626, 206] on span "A09 - MUTUAL LA CASA DEL MEDICO" at bounding box center [609, 211] width 165 height 12
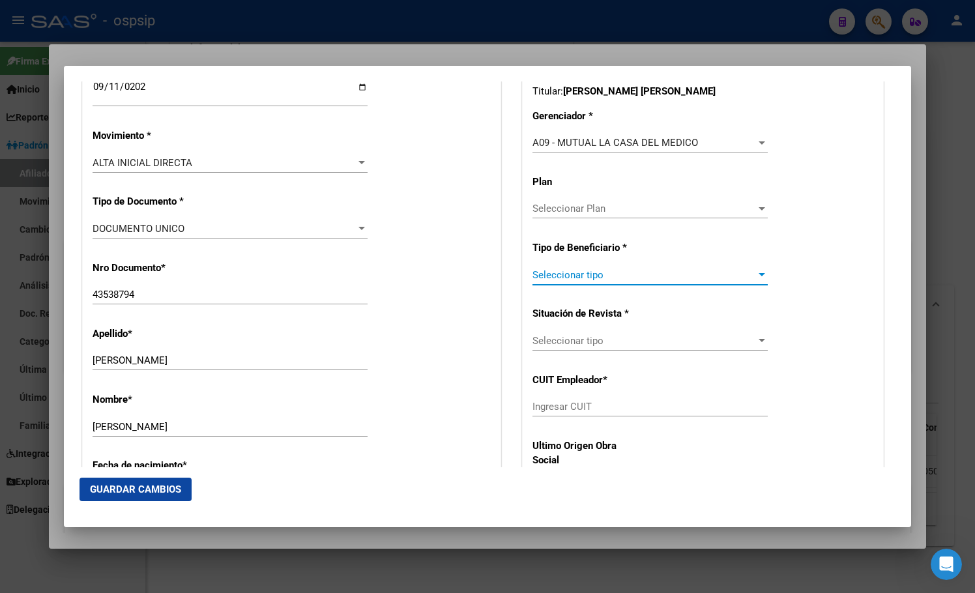
click at [558, 276] on span "Seleccionar tipo" at bounding box center [643, 275] width 223 height 12
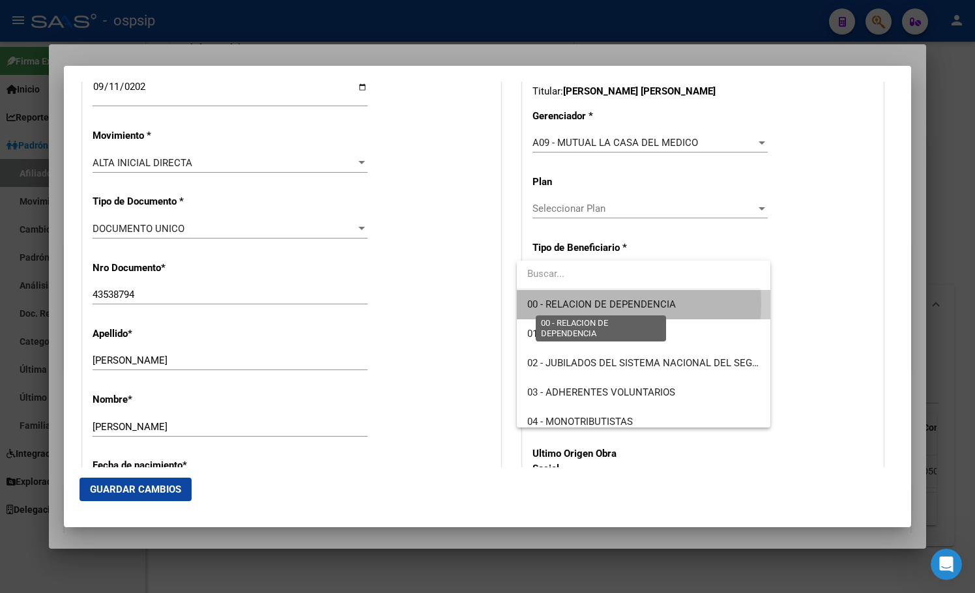
click at [572, 303] on span "00 - RELACION DE DEPENDENCIA" at bounding box center [601, 304] width 149 height 12
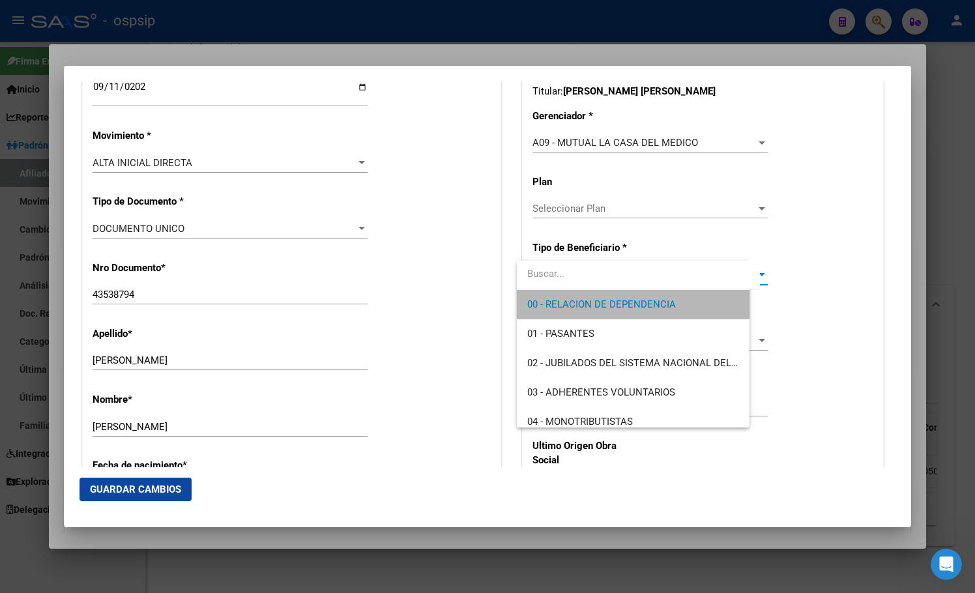
type input "33-71630774-9"
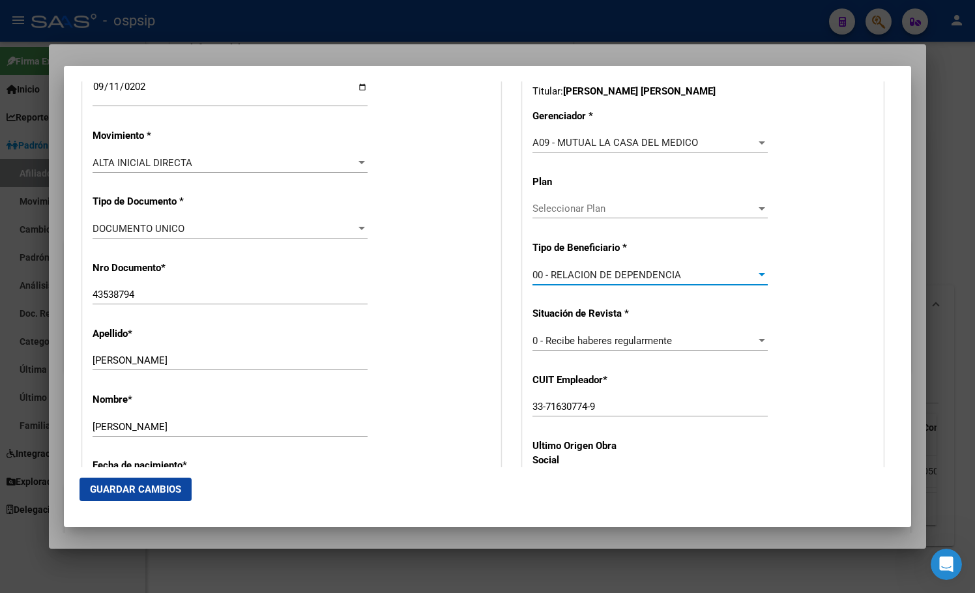
click at [129, 483] on span "Guardar Cambios" at bounding box center [135, 489] width 91 height 12
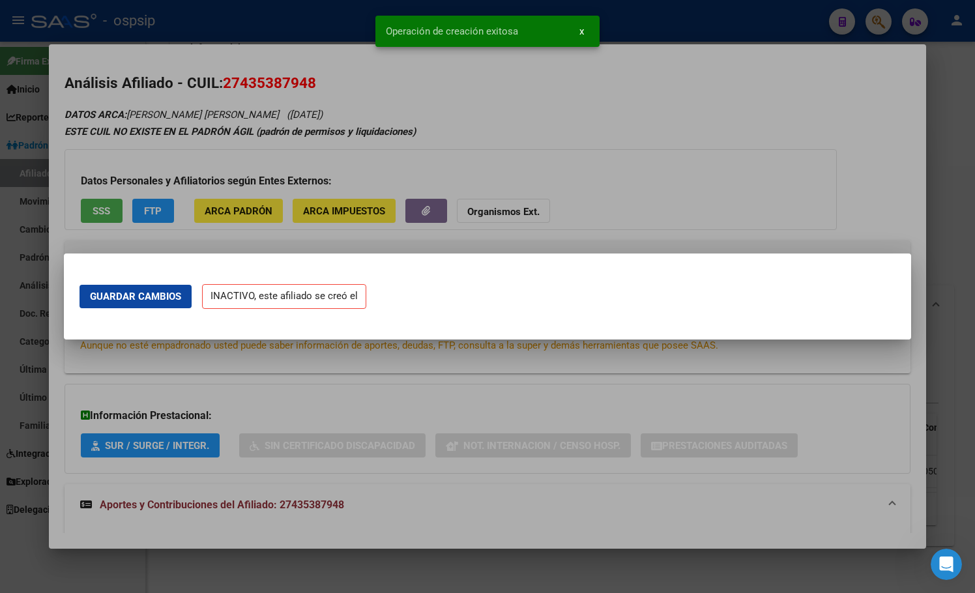
scroll to position [0, 0]
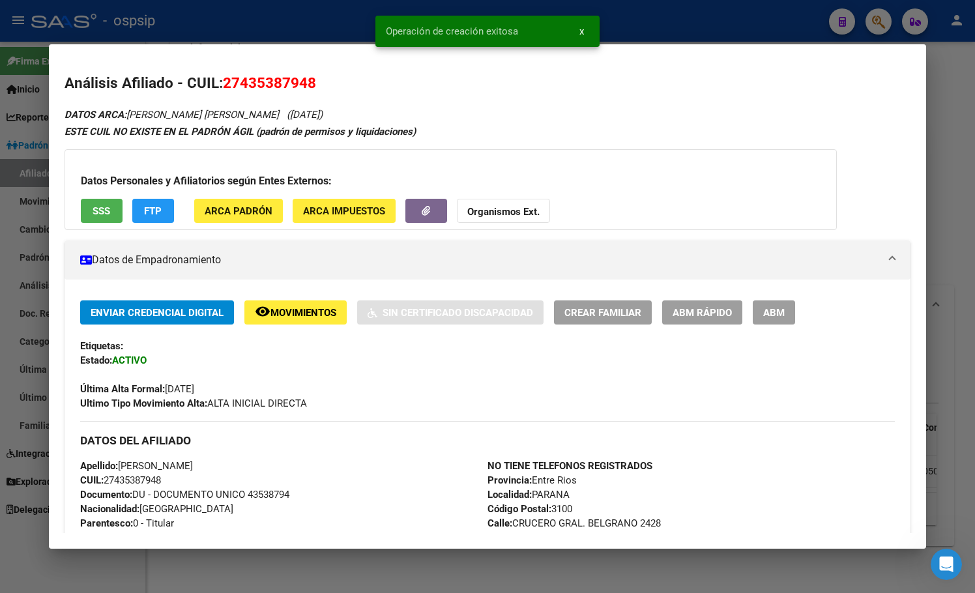
click at [773, 308] on span "ABM" at bounding box center [773, 313] width 21 height 12
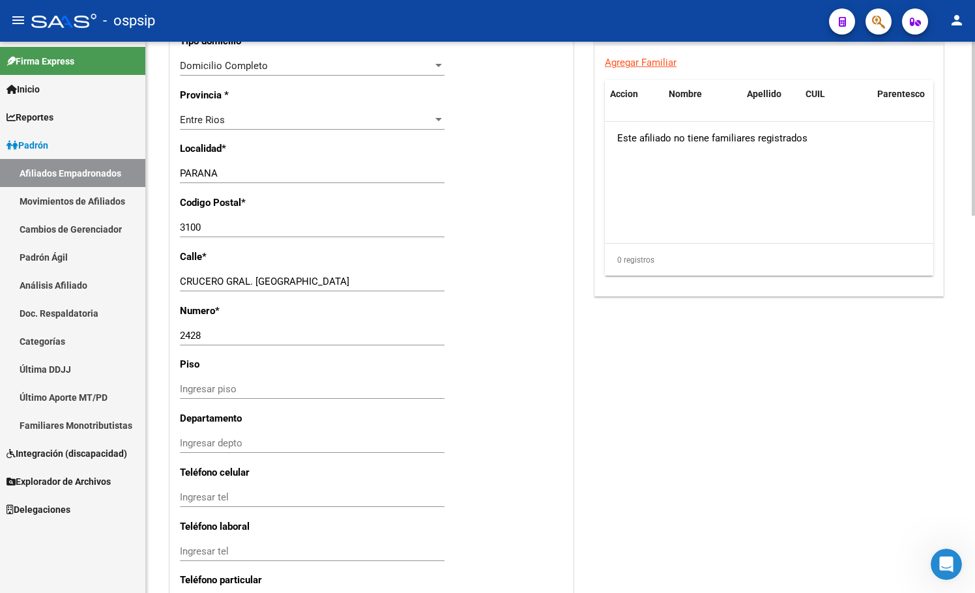
scroll to position [1194, 0]
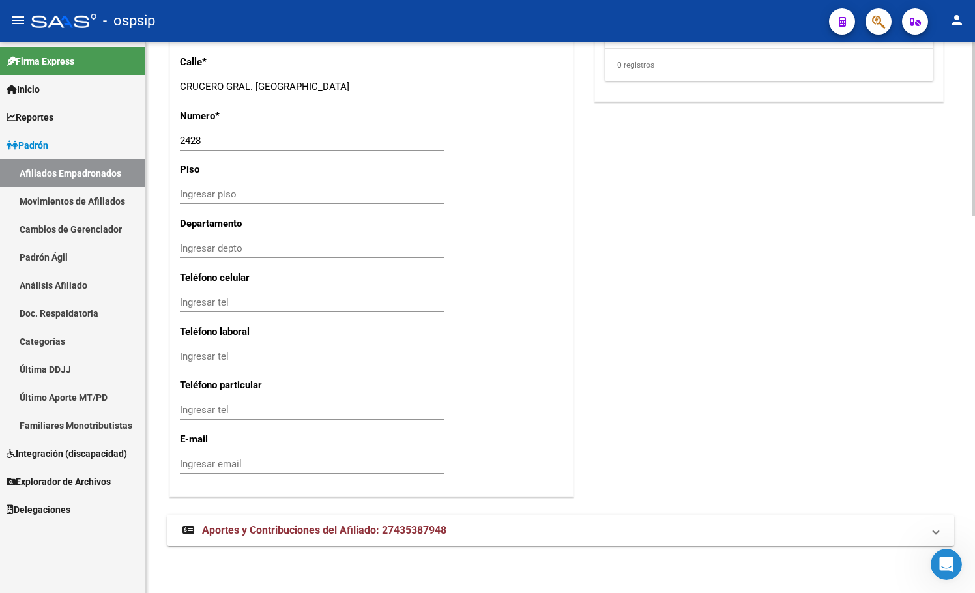
click at [295, 534] on span "Aportes y Contribuciones del Afiliado: 27435387948" at bounding box center [324, 530] width 244 height 12
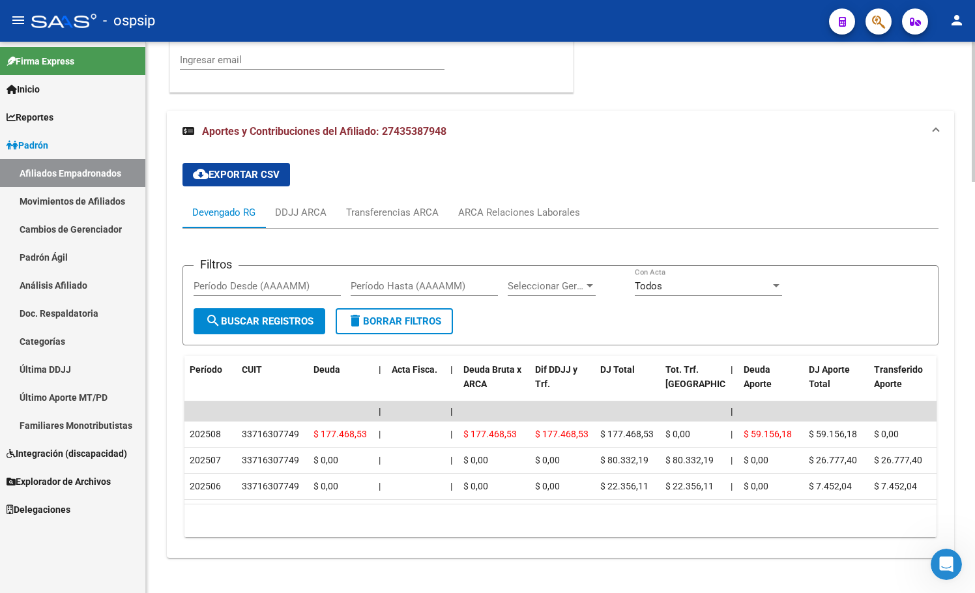
scroll to position [1622, 0]
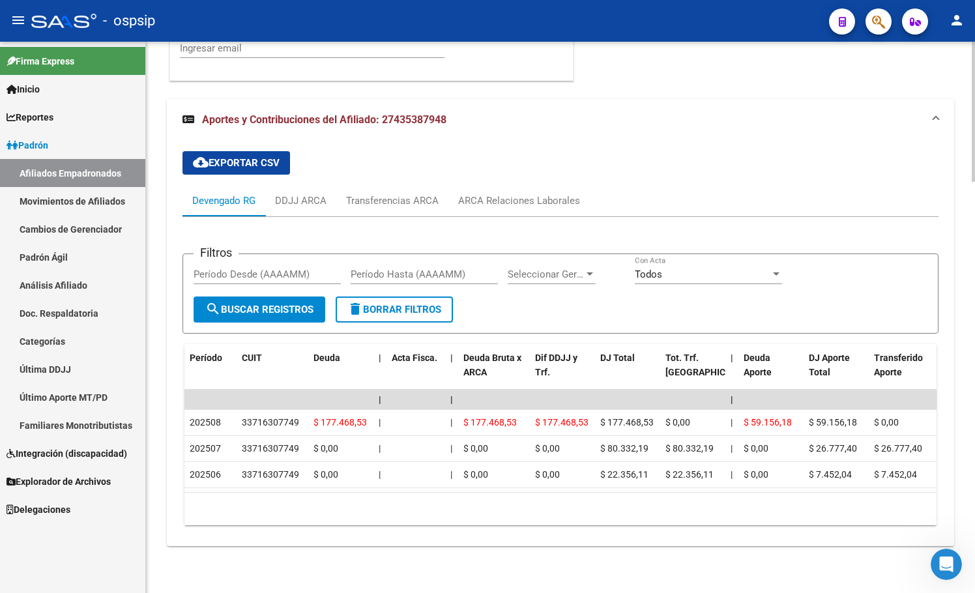
click at [380, 147] on div "cloud_download Exportar CSV Devengado RG DDJJ ARCA Transferencias ARCA ARCA Rel…" at bounding box center [560, 338] width 756 height 395
click at [500, 193] on div "ARCA Relaciones Laborales" at bounding box center [519, 200] width 122 height 14
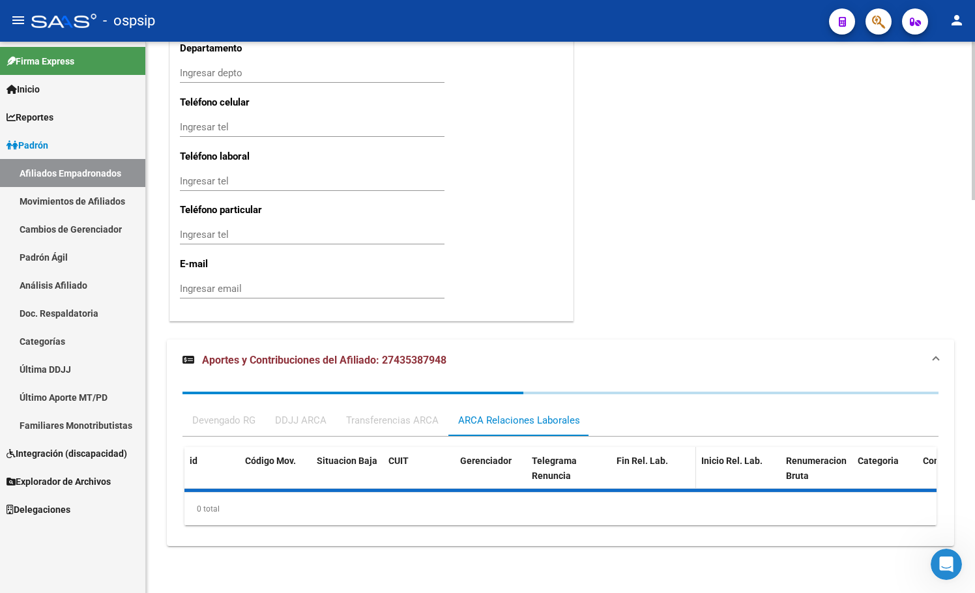
scroll to position [1433, 0]
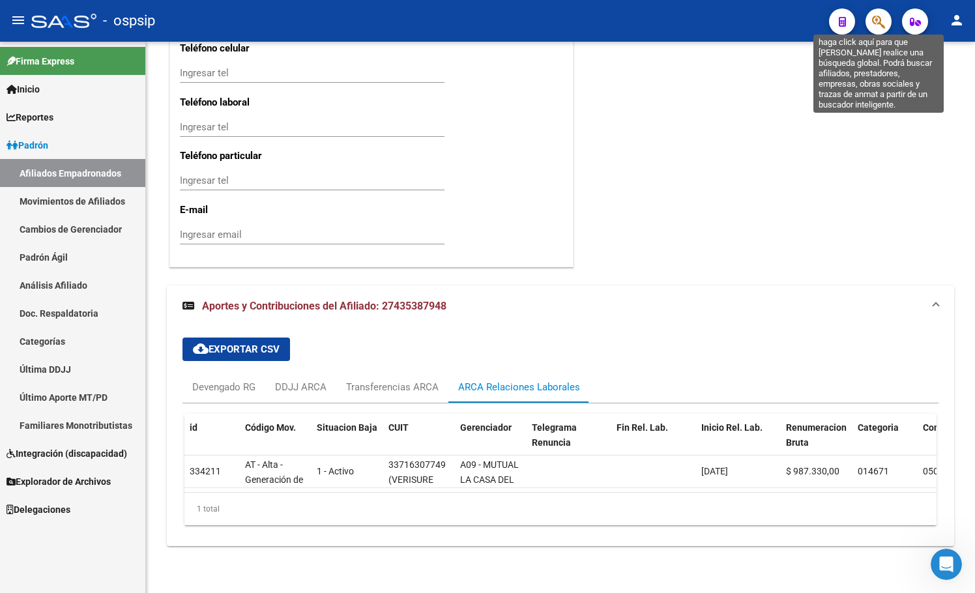
click at [880, 25] on icon "button" at bounding box center [878, 21] width 13 height 15
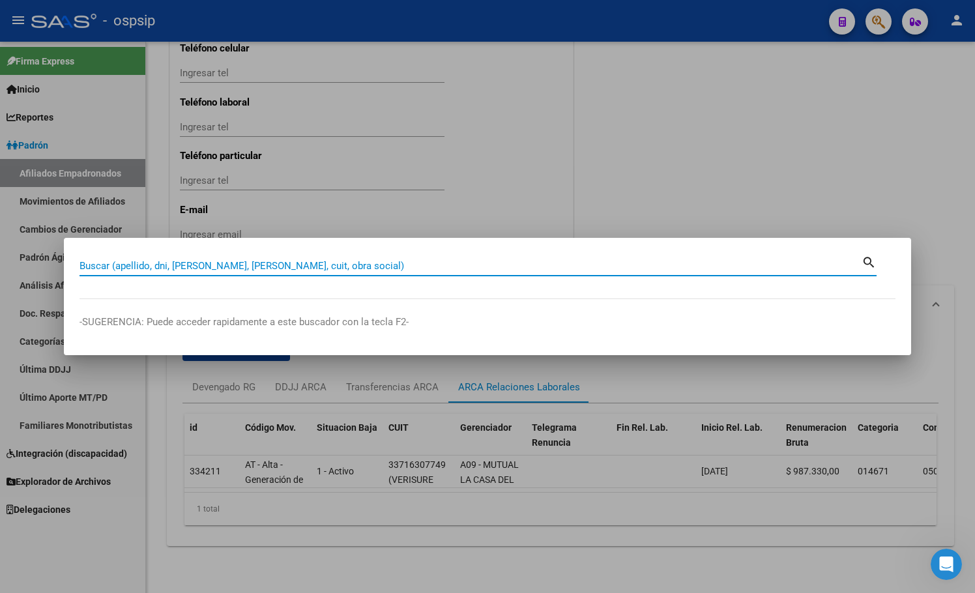
paste input "Buenos días, Ud. ya está afiliado, se envía instructivo para que genere la cred…"
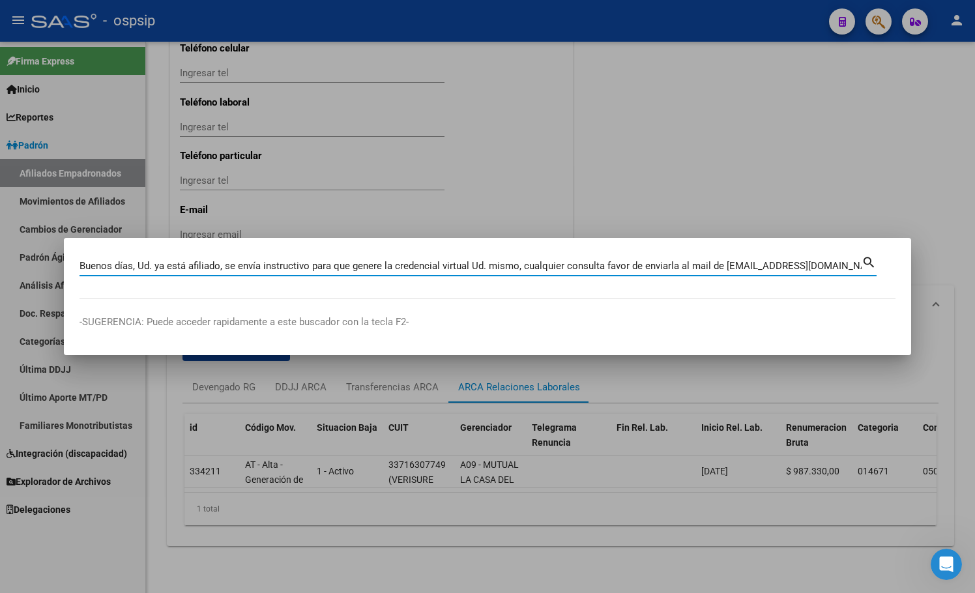
scroll to position [0, 11]
type input "Buenos días, Ud. ya está afiliado, se envía instructivo para que genere la cred…"
click at [508, 332] on mat-dialog-container "Buenos días, Ud. ya está afiliado, se envía instructivo para que genere la cred…" at bounding box center [487, 296] width 847 height 117
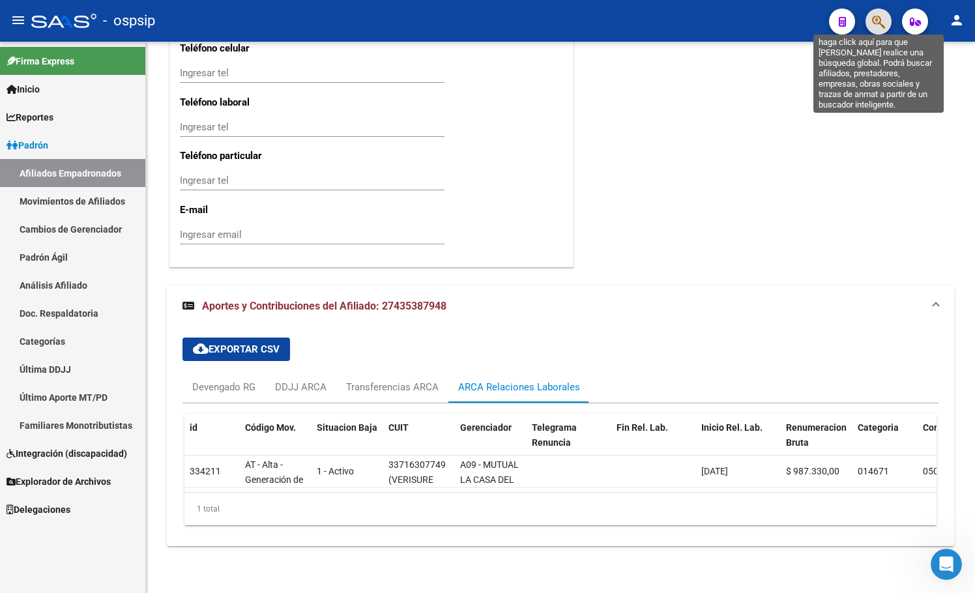
click at [878, 16] on icon "button" at bounding box center [878, 21] width 13 height 15
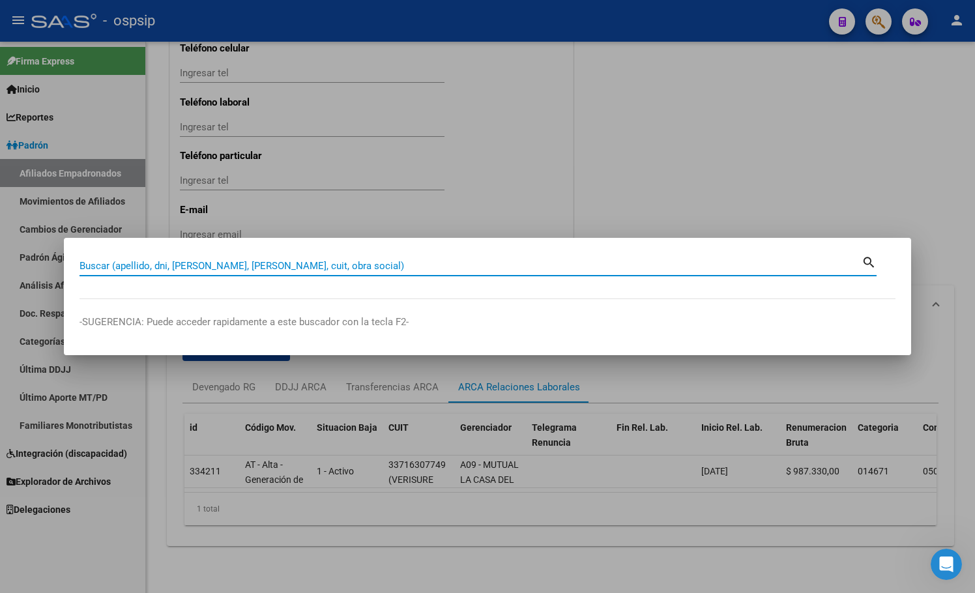
paste input "92128470"
type input "92128470"
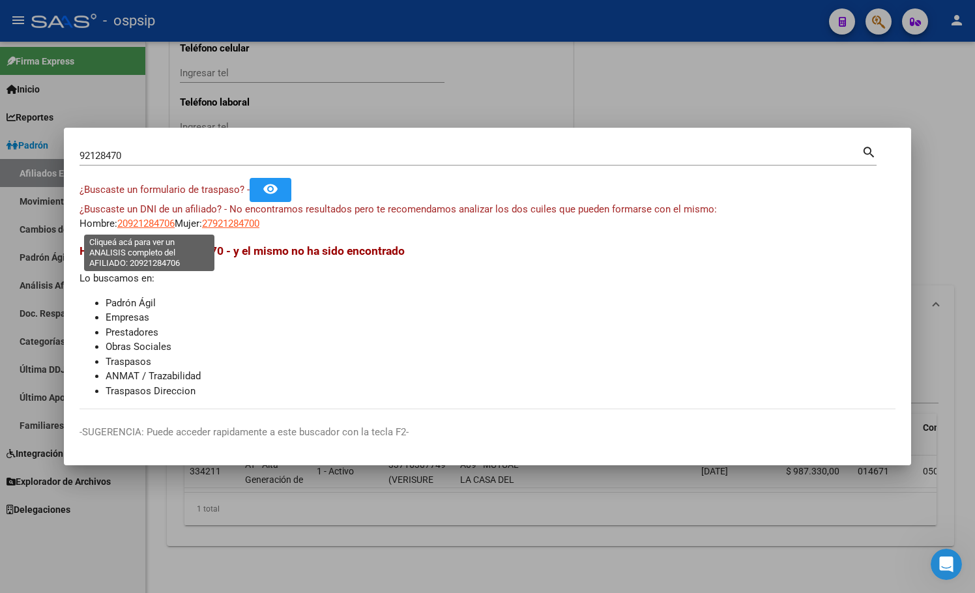
click at [139, 227] on span "20921284706" at bounding box center [145, 224] width 57 height 12
type textarea "20921284706"
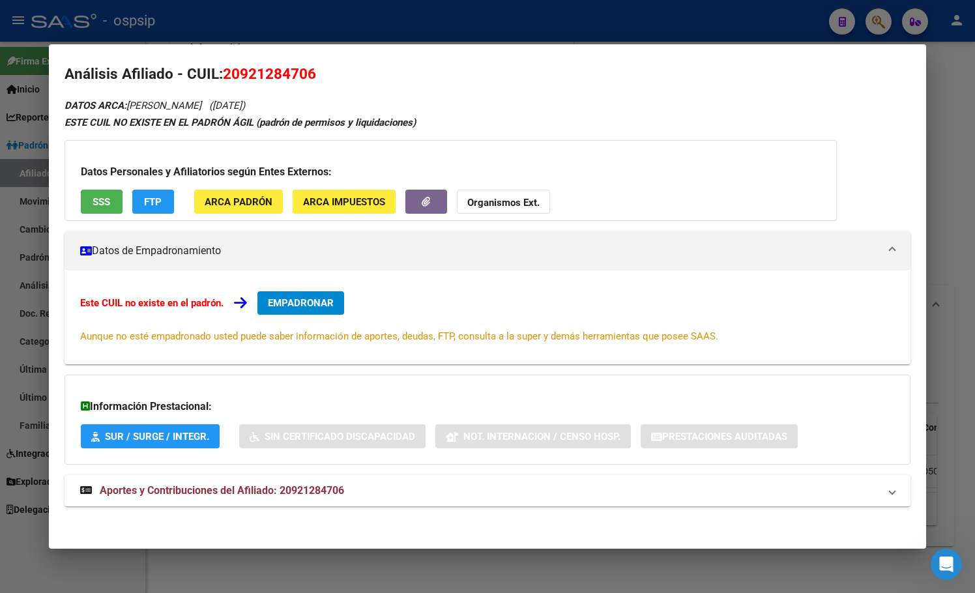
scroll to position [12, 0]
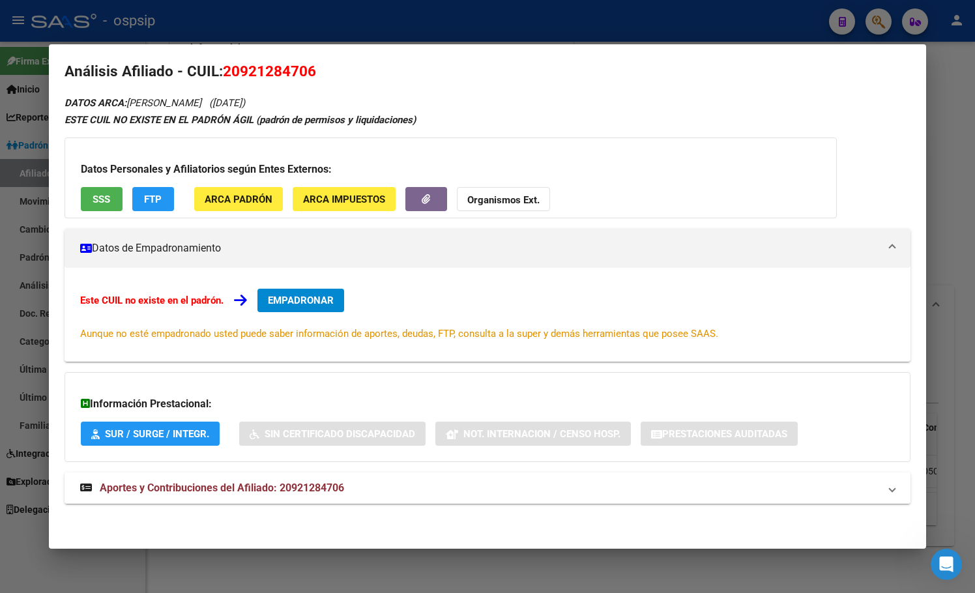
click at [309, 485] on span "Aportes y Contribuciones del Afiliado: 20921284706" at bounding box center [222, 487] width 244 height 12
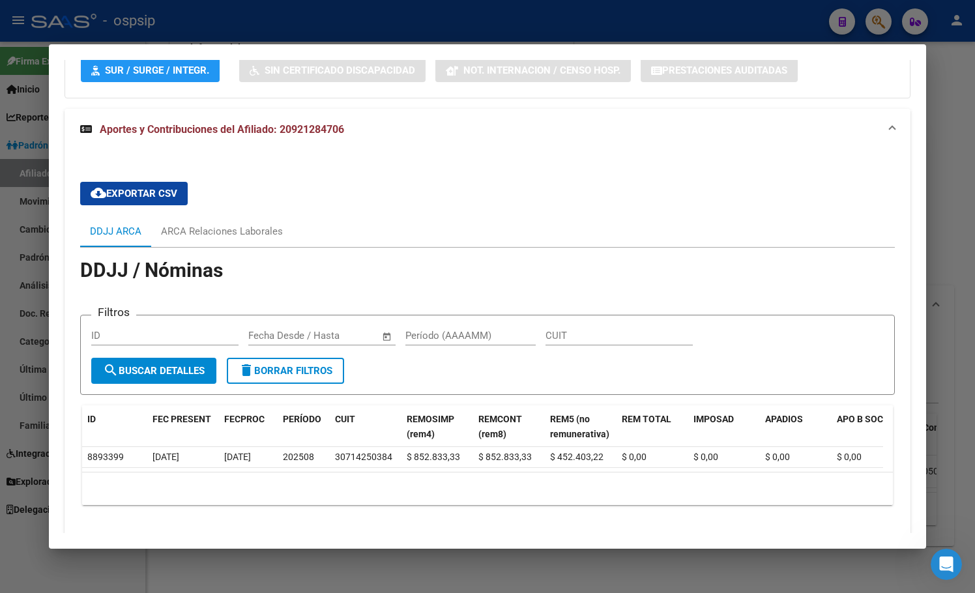
scroll to position [403, 0]
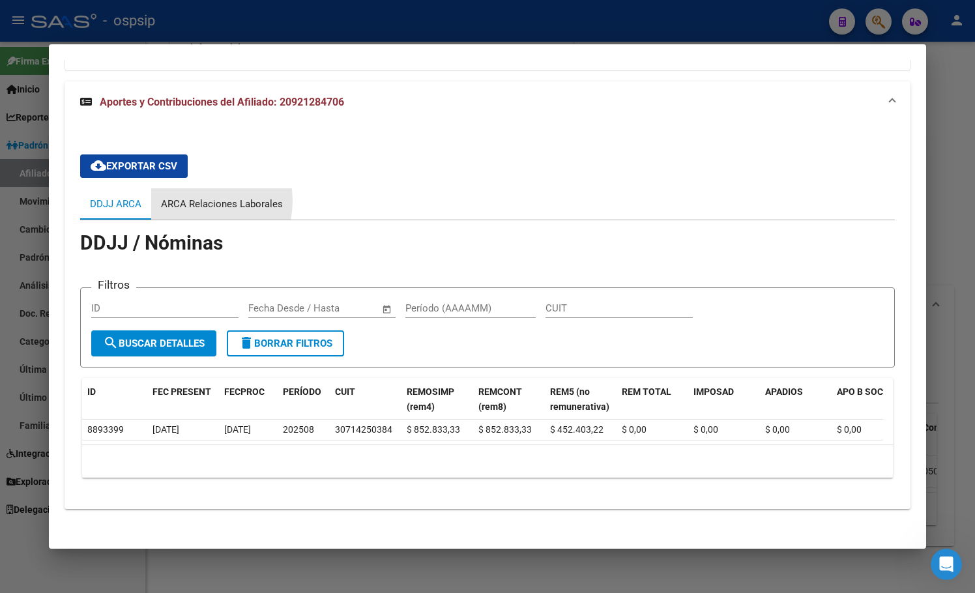
click at [198, 201] on div "ARCA Relaciones Laborales" at bounding box center [222, 204] width 122 height 14
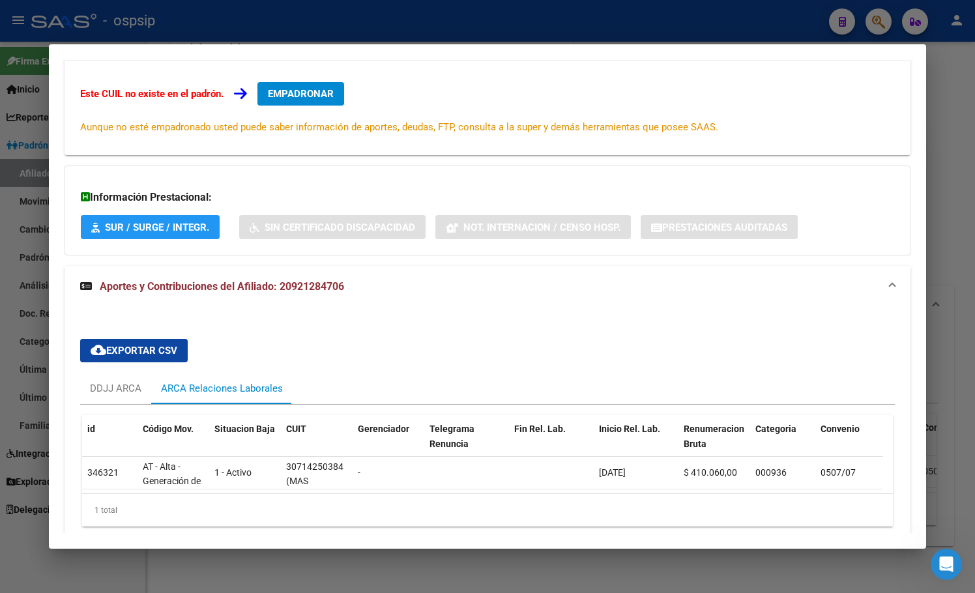
scroll to position [282, 0]
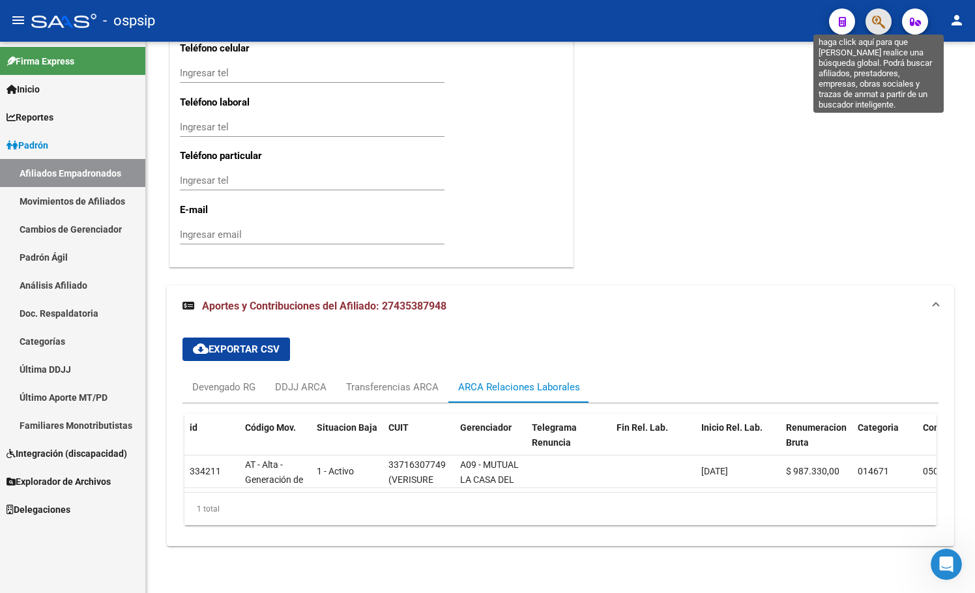
click at [877, 19] on icon "button" at bounding box center [878, 21] width 13 height 15
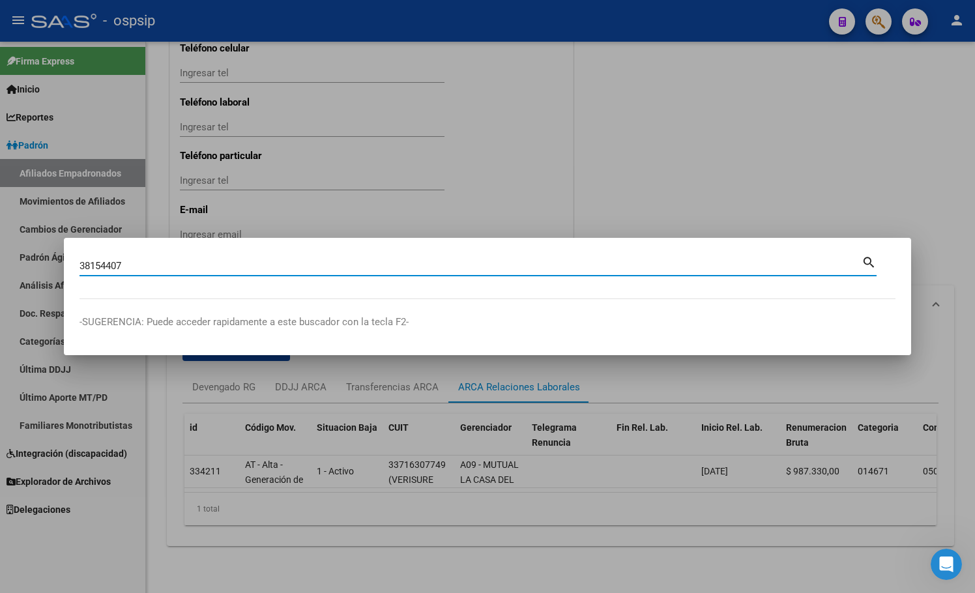
type input "38154407"
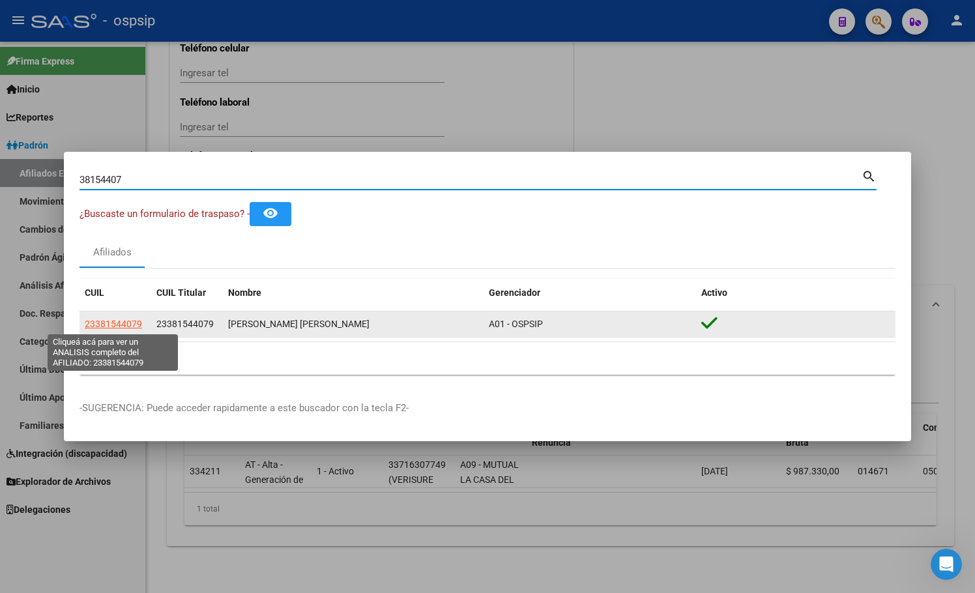
click at [128, 322] on span "23381544079" at bounding box center [113, 324] width 57 height 10
type textarea "23381544079"
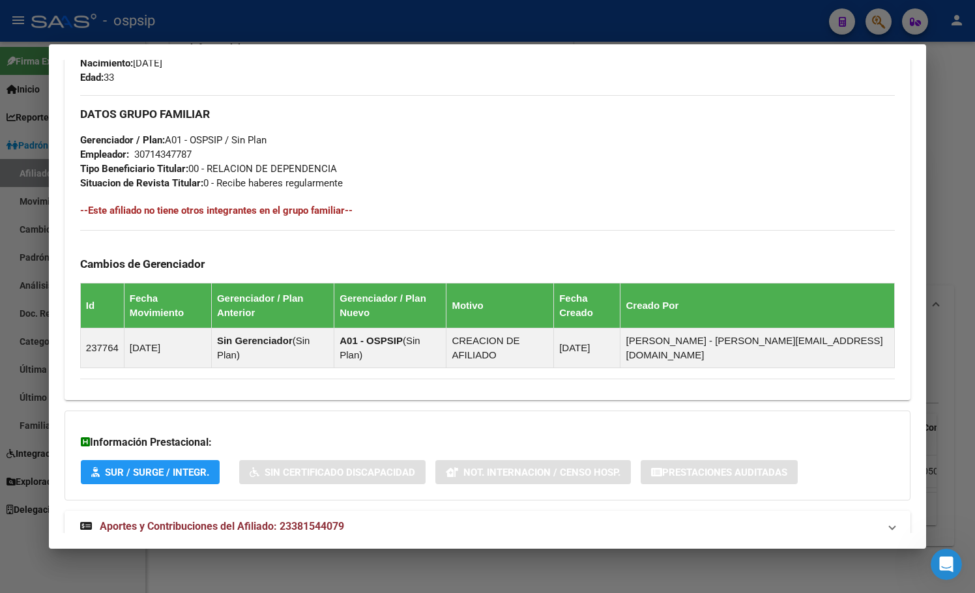
scroll to position [559, 0]
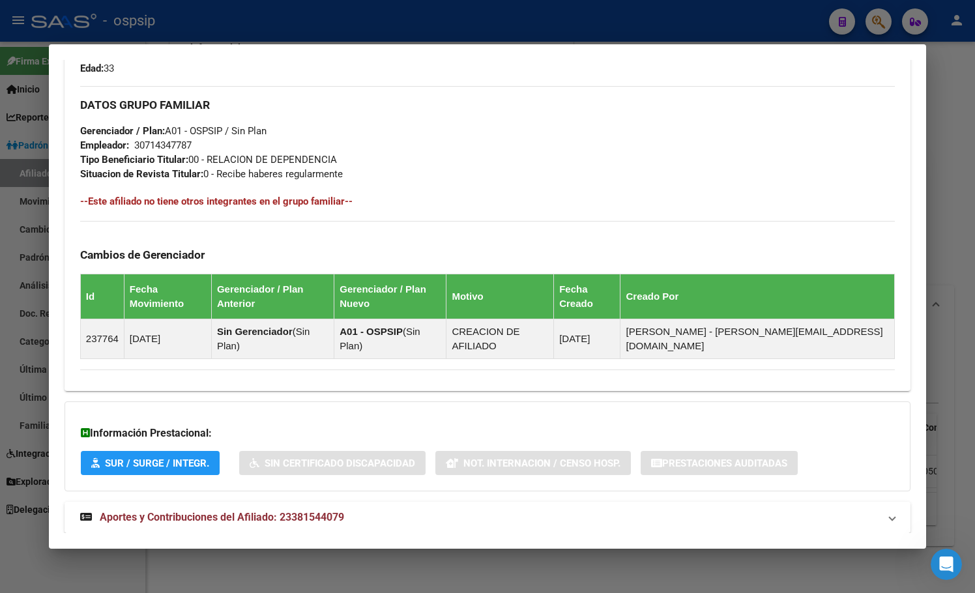
click at [283, 511] on span "Aportes y Contribuciones del Afiliado: 23381544079" at bounding box center [222, 517] width 244 height 12
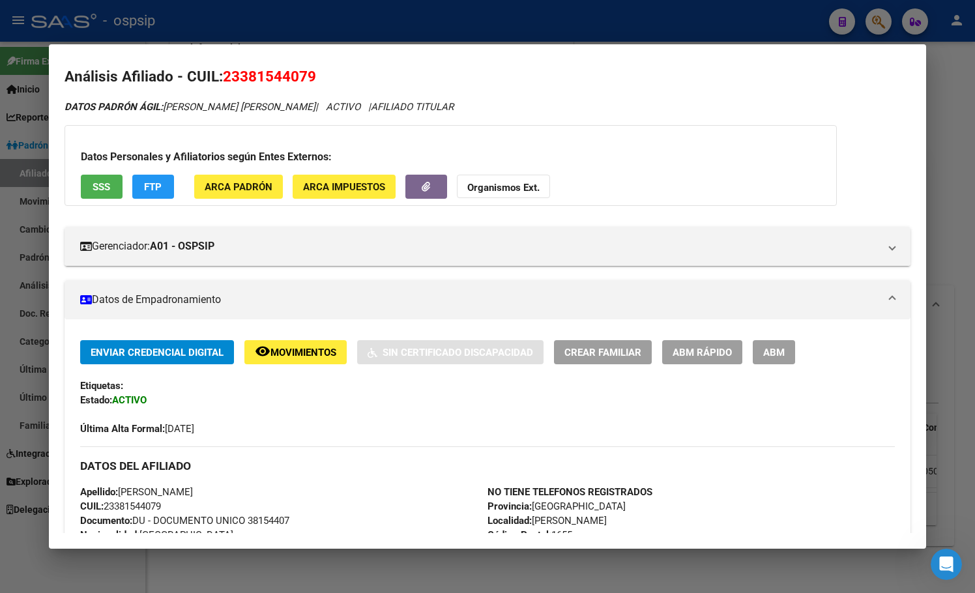
scroll to position [0, 0]
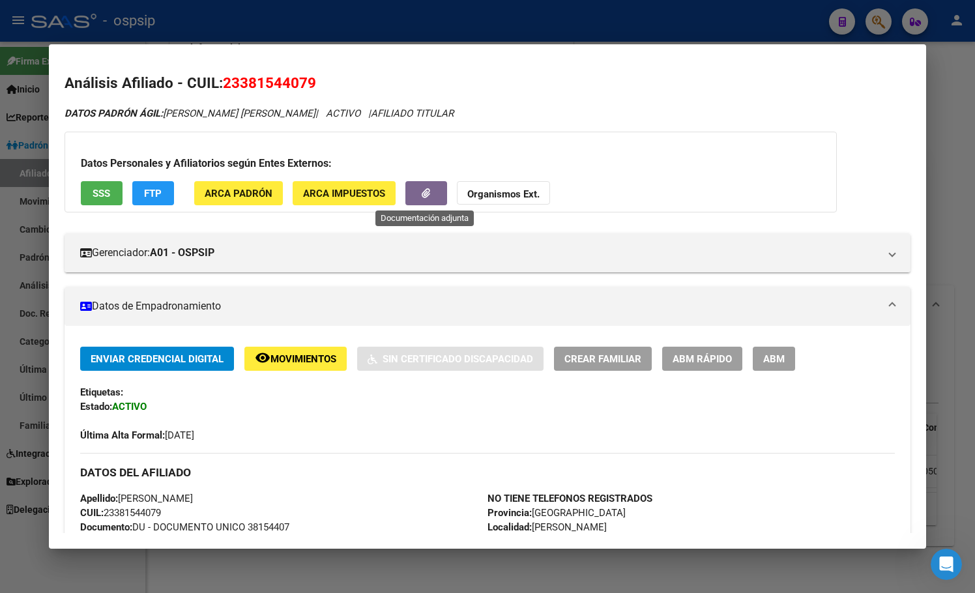
click at [408, 193] on button "button" at bounding box center [426, 193] width 42 height 24
click at [104, 197] on span "SSS" at bounding box center [102, 194] width 18 height 12
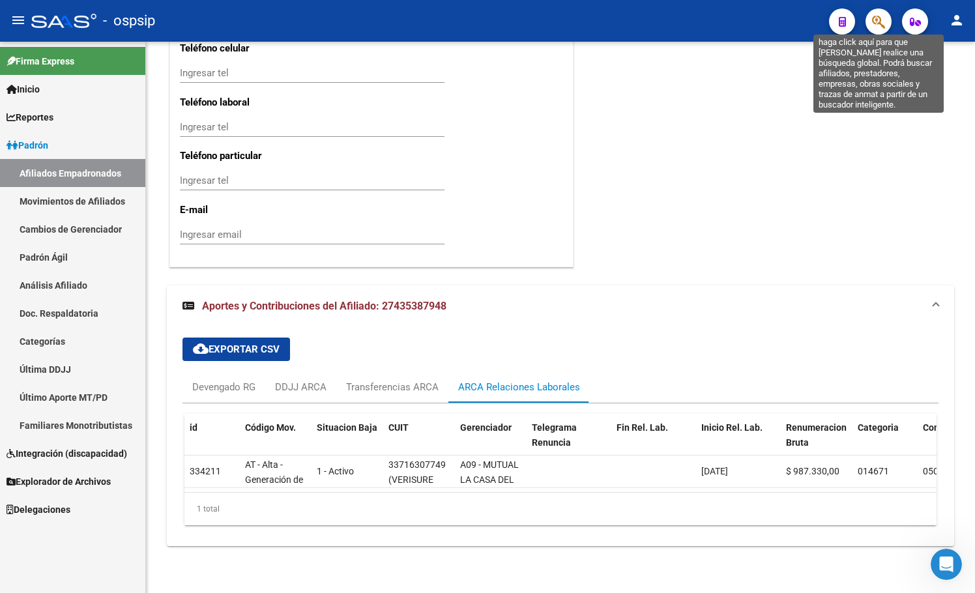
click at [879, 28] on icon "button" at bounding box center [878, 21] width 13 height 15
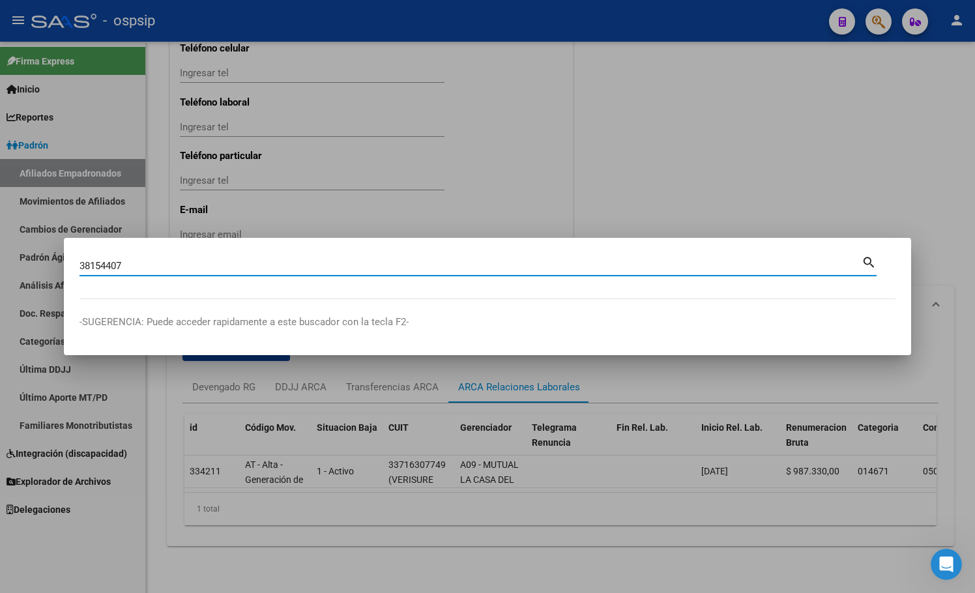
type input "38154407"
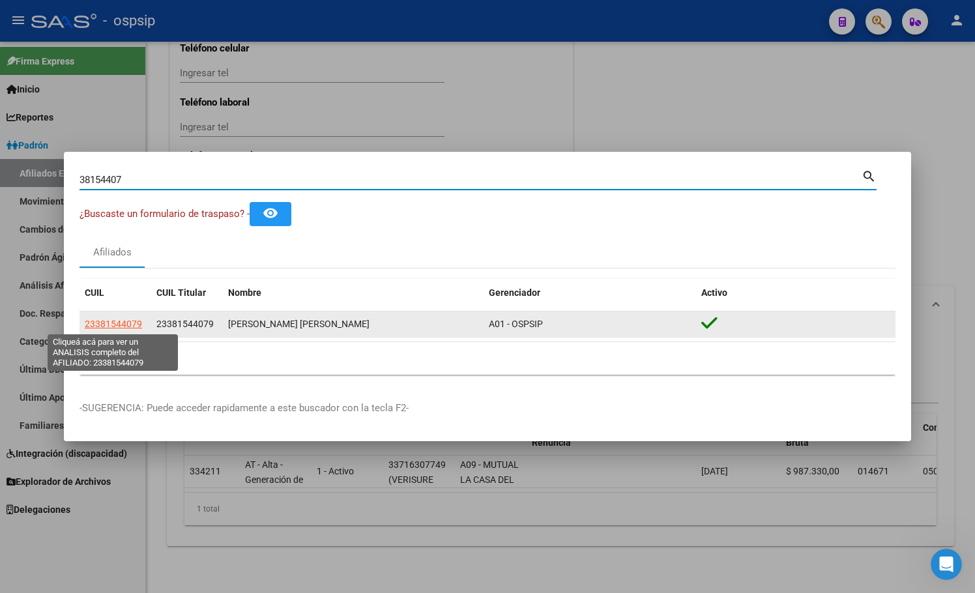
click at [111, 321] on span "23381544079" at bounding box center [113, 324] width 57 height 10
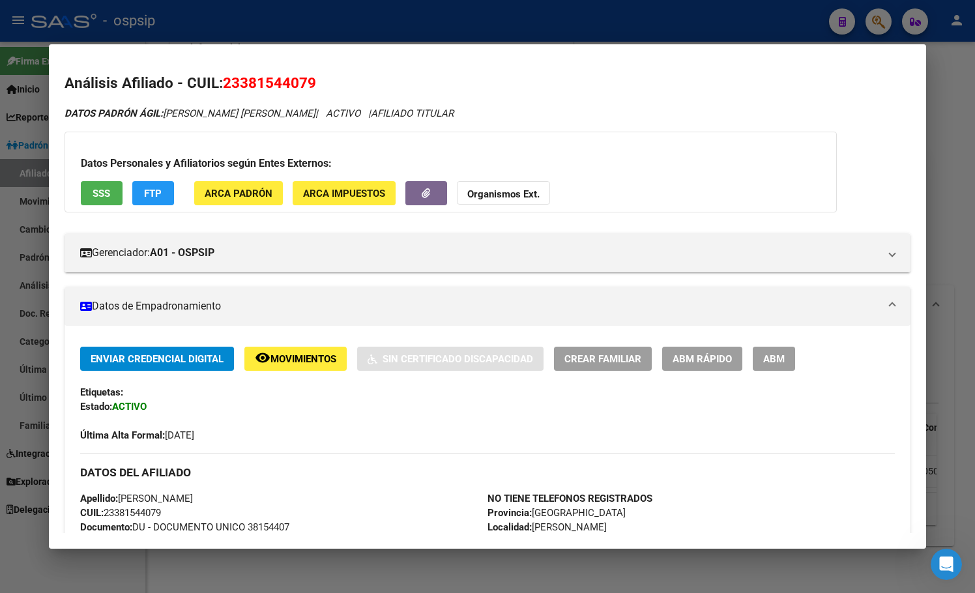
drag, startPoint x: 223, startPoint y: 79, endPoint x: 328, endPoint y: 81, distance: 104.3
click at [328, 81] on h2 "Análisis Afiliado - CUIL: 23381544079" at bounding box center [487, 83] width 846 height 22
copy span "23381544079"
click at [784, 356] on span "ABM" at bounding box center [773, 359] width 21 height 12
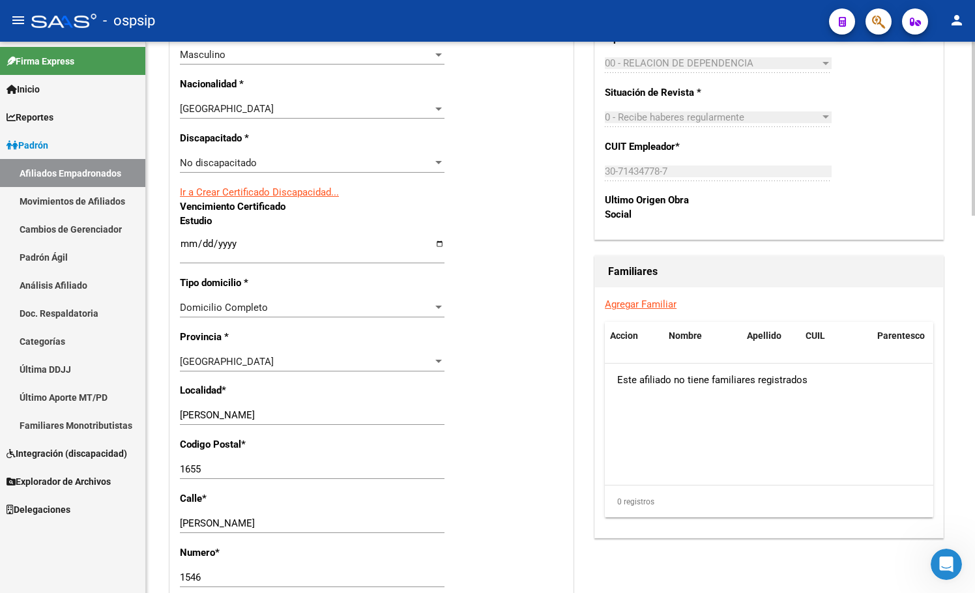
scroll to position [782, 0]
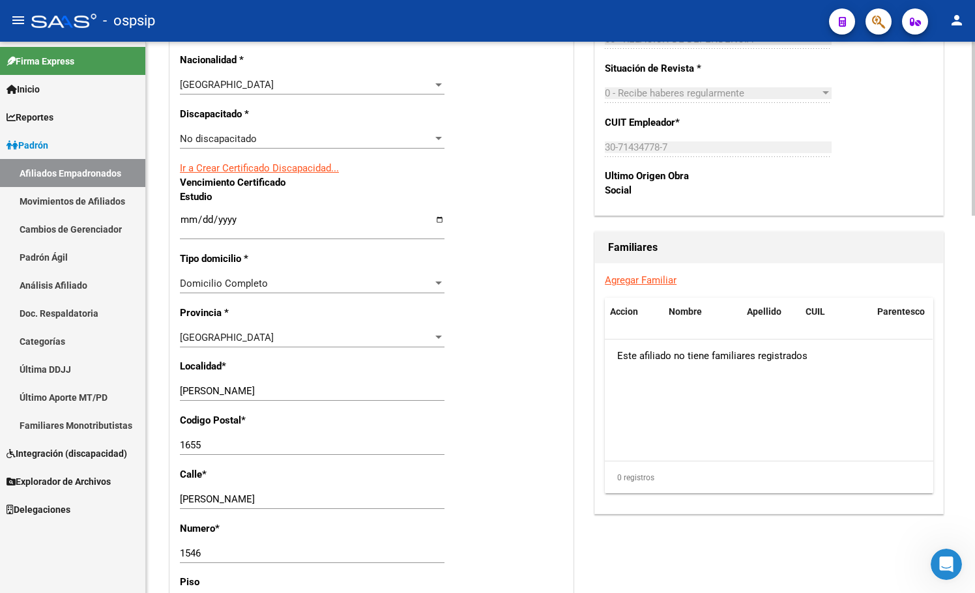
click at [638, 278] on link "Agregar Familiar" at bounding box center [641, 280] width 72 height 12
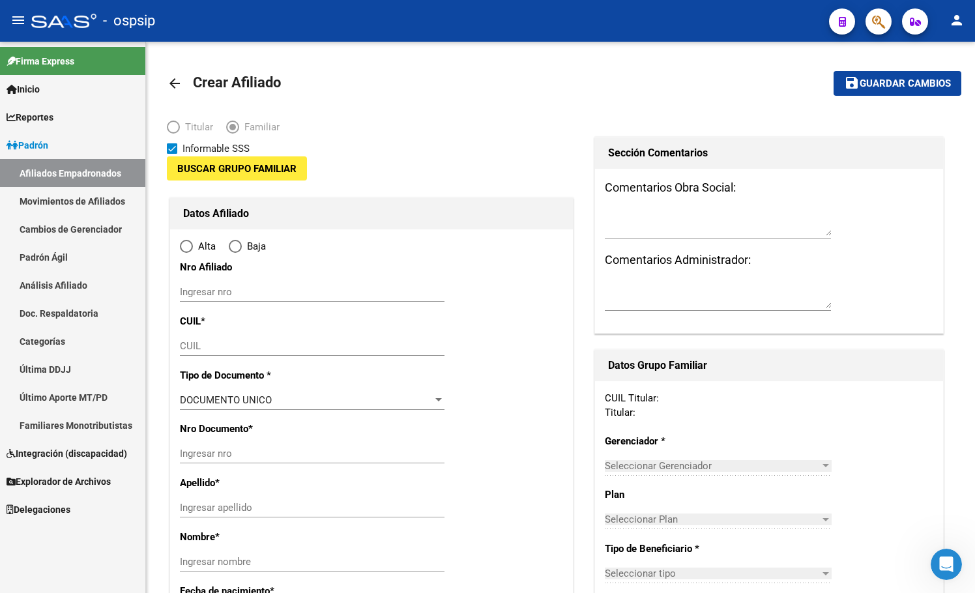
type input "30-71434778-7"
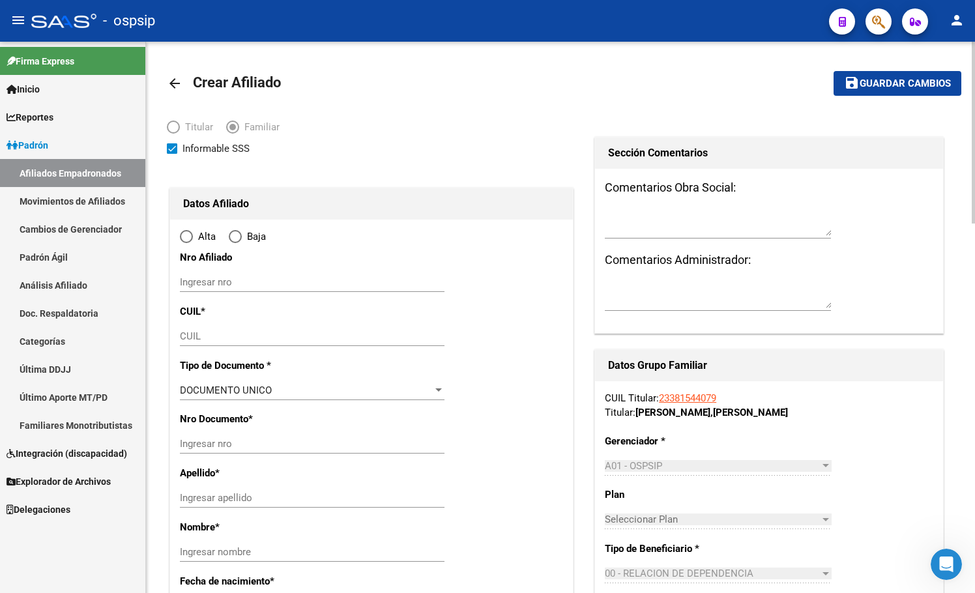
type input "[PERSON_NAME]"
type input "1655"
type input "[PERSON_NAME]"
type input "1546"
radio input "true"
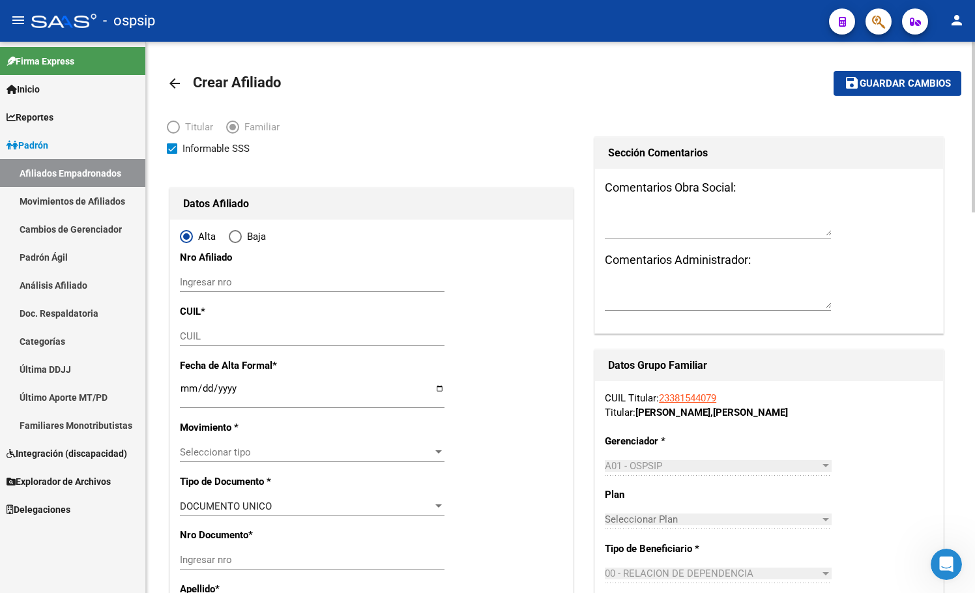
type input "30-71434778-7"
click at [199, 339] on input "CUIL" at bounding box center [312, 336] width 265 height 12
click at [200, 332] on input "CUIL" at bounding box center [312, 336] width 265 height 12
type input "27-40423397-7"
type input "40423397"
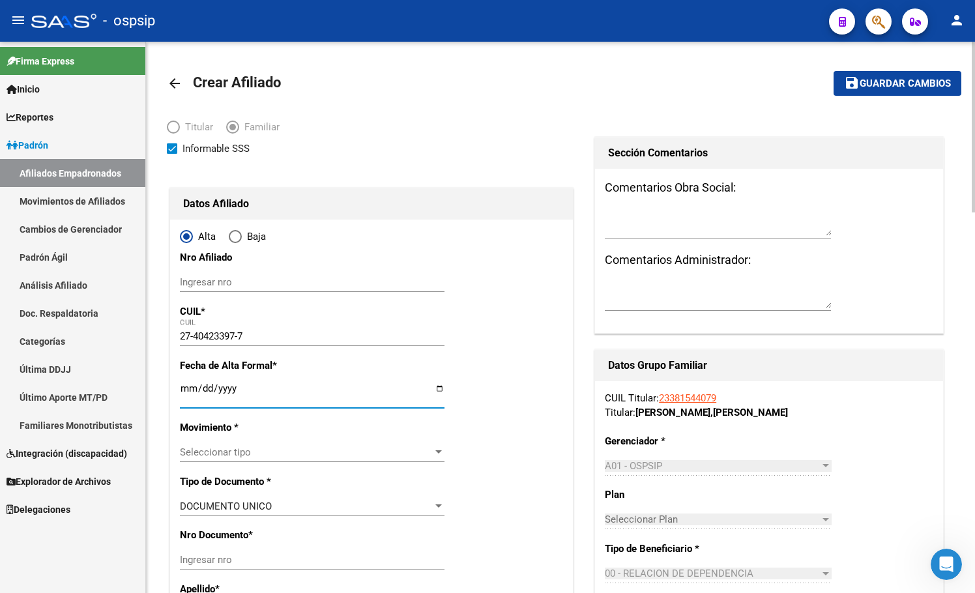
type input "HOYOS"
type input "[PERSON_NAME]"
type input "[DATE]"
type input "QUILMES"
type input "1878"
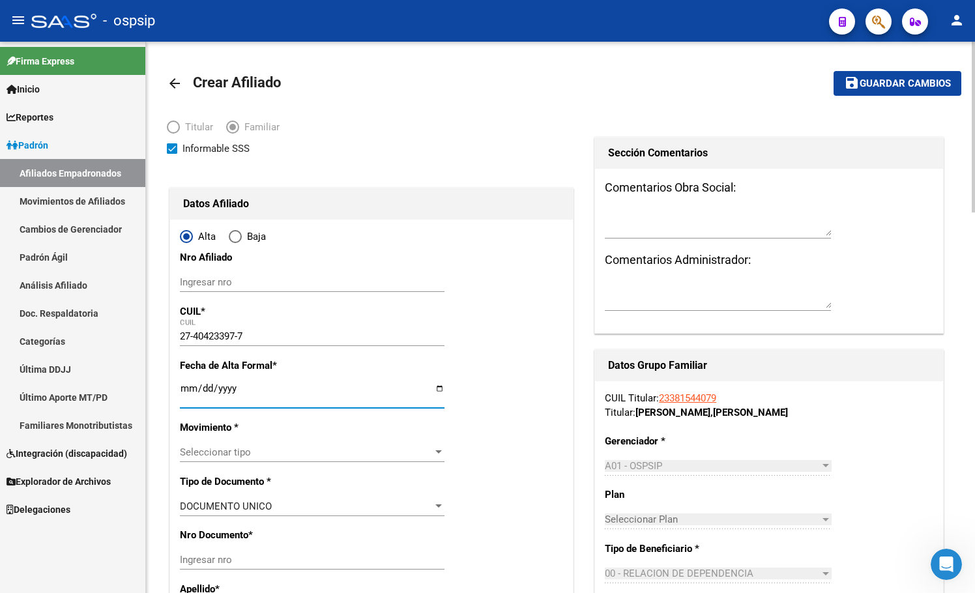
type input "[PERSON_NAME]"
type input "975"
type input "0"
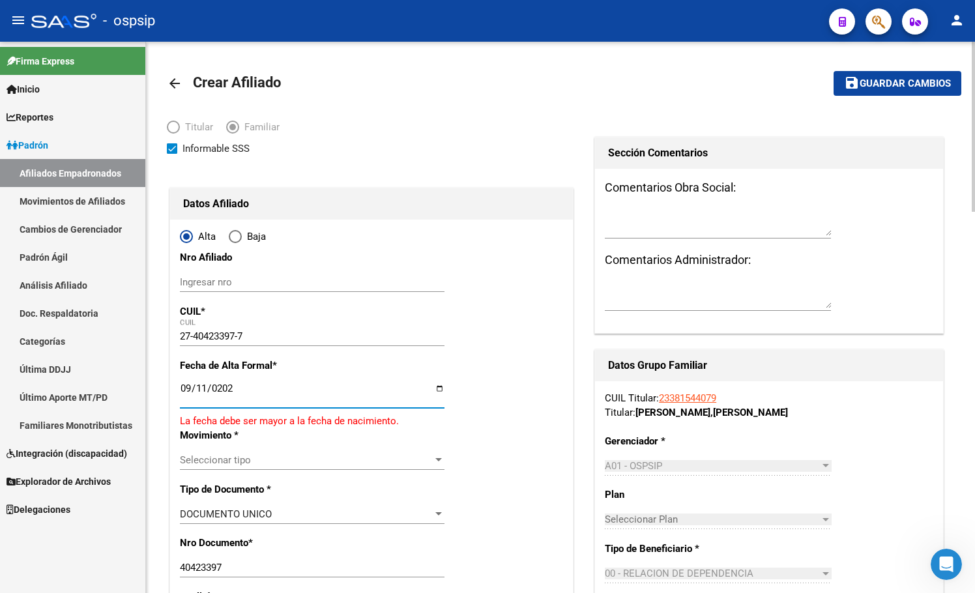
type input "[DATE]"
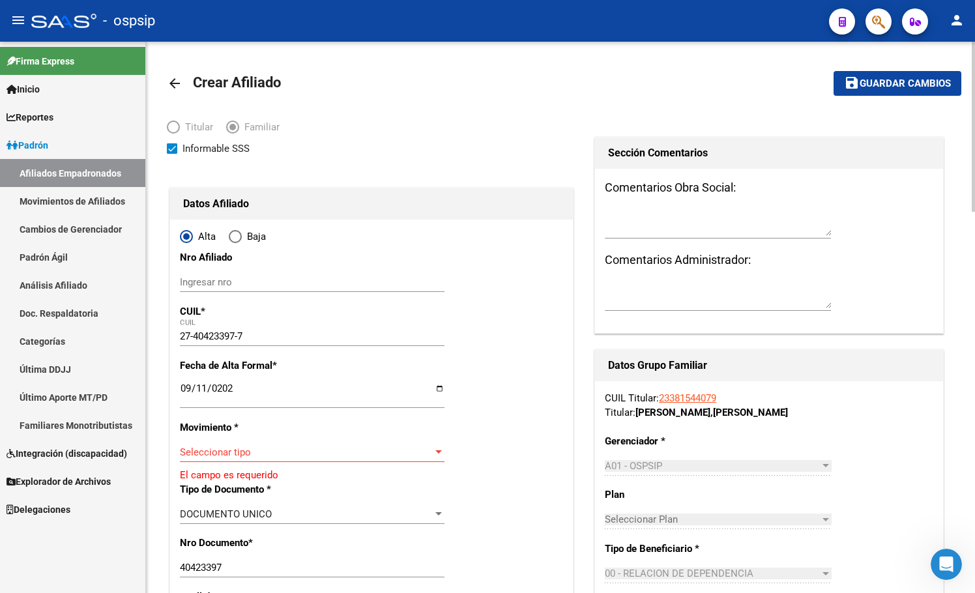
click at [230, 446] on span "Seleccionar tipo" at bounding box center [306, 452] width 253 height 12
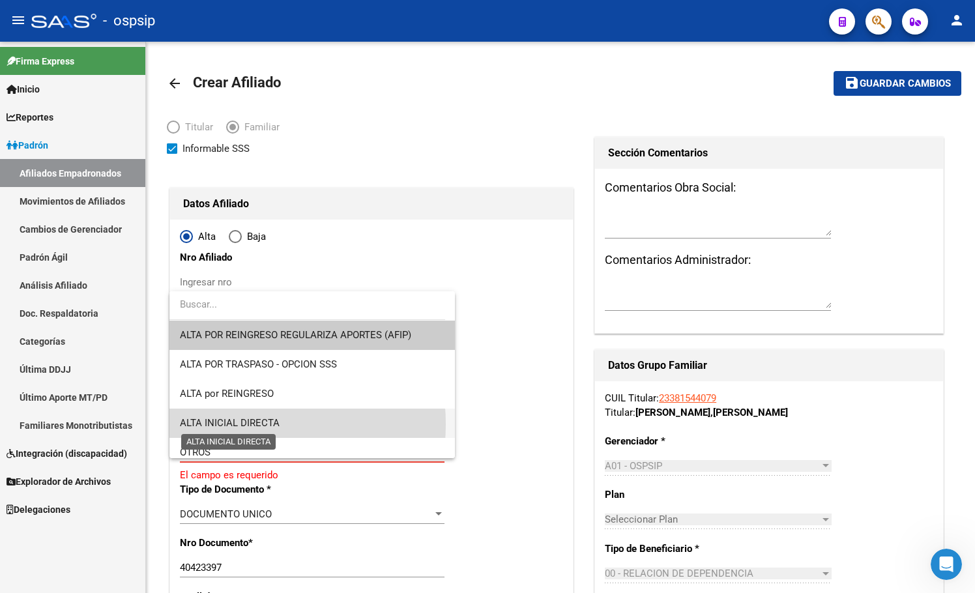
click at [233, 424] on span "ALTA INICIAL DIRECTA" at bounding box center [230, 423] width 100 height 12
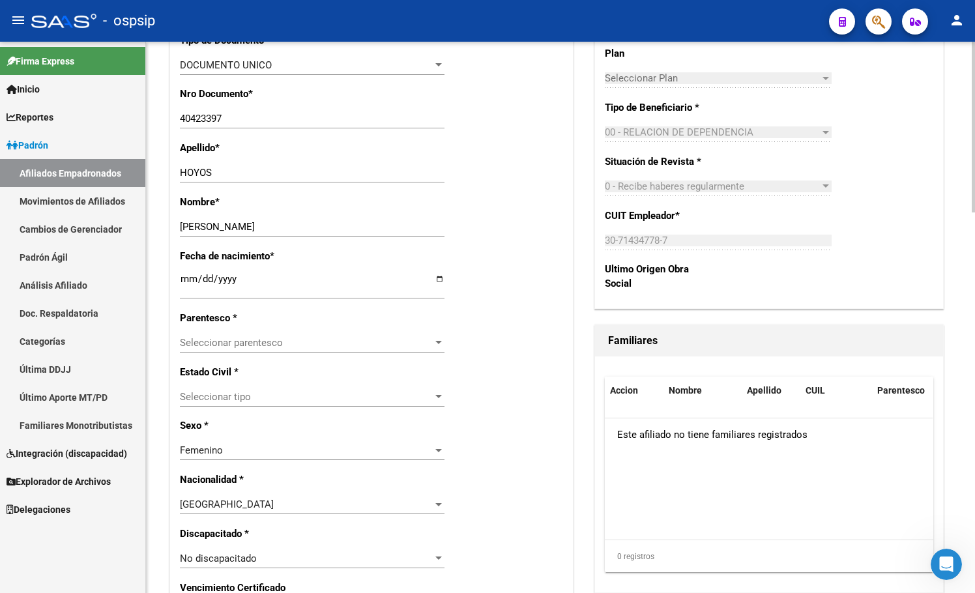
scroll to position [456, 0]
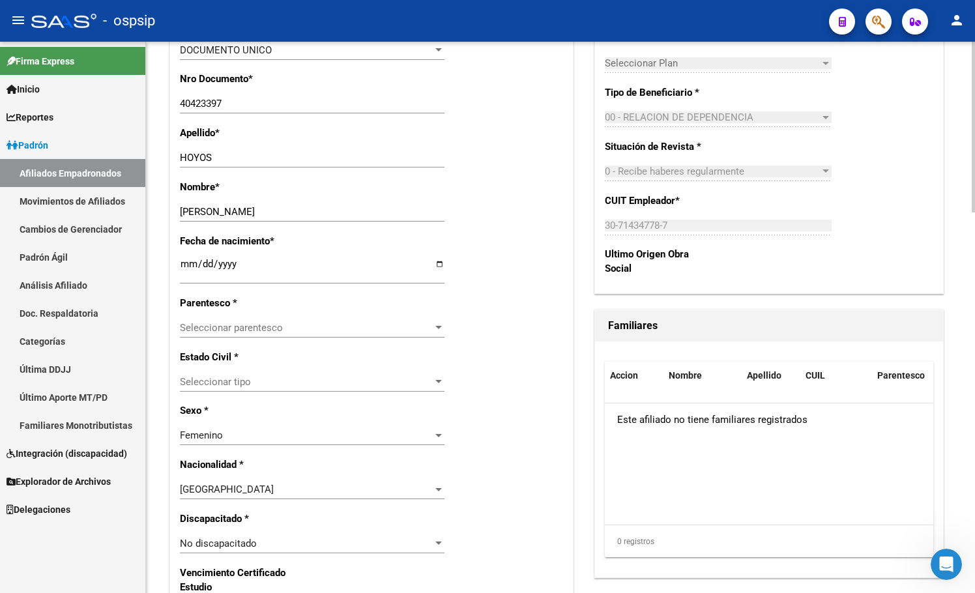
click at [478, 378] on div "Estado Civil * Seleccionar tipo Seleccionar tipo" at bounding box center [371, 377] width 383 height 54
click at [207, 322] on span "Seleccionar parentesco" at bounding box center [306, 328] width 253 height 12
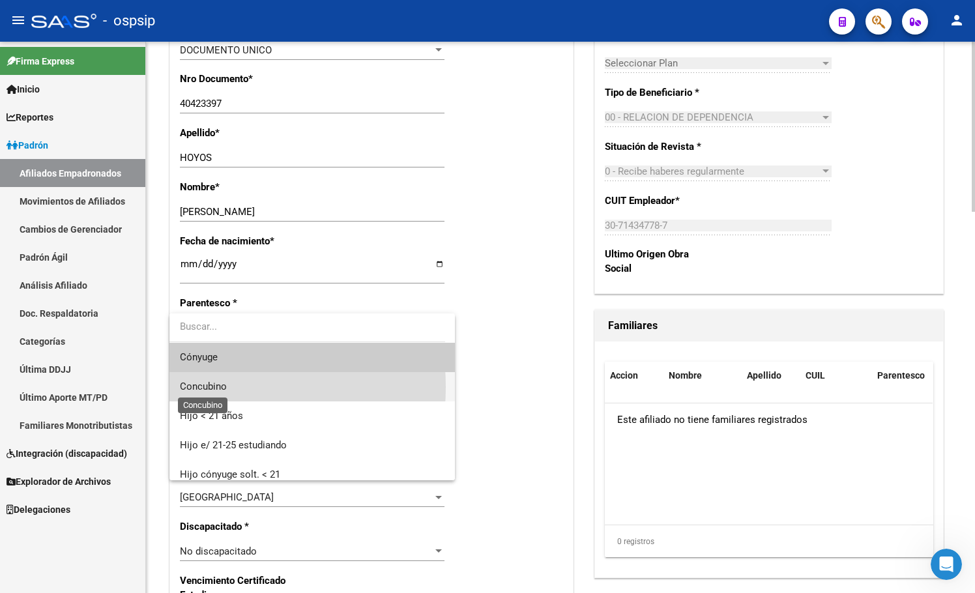
drag, startPoint x: 210, startPoint y: 387, endPoint x: 341, endPoint y: 394, distance: 131.8
click at [210, 386] on span "Concubino" at bounding box center [203, 386] width 47 height 12
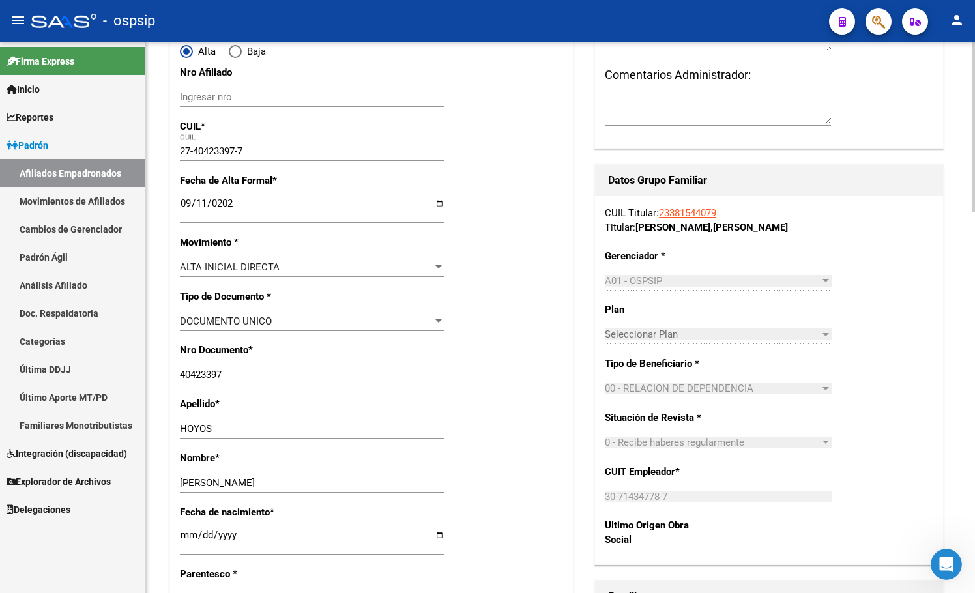
scroll to position [0, 0]
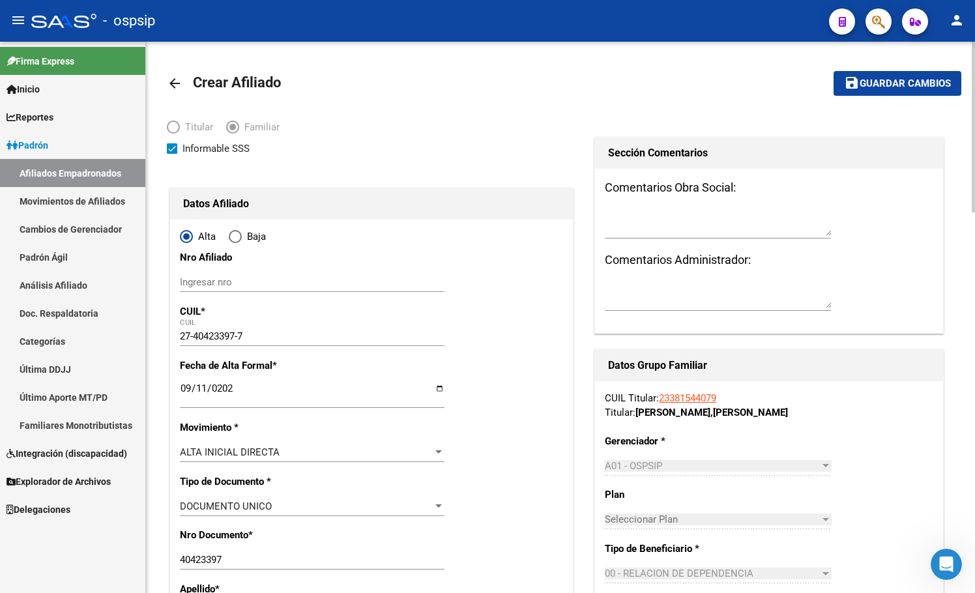
drag, startPoint x: 891, startPoint y: 76, endPoint x: 736, endPoint y: 195, distance: 195.1
click at [891, 78] on button "save Guardar cambios" at bounding box center [897, 83] width 128 height 24
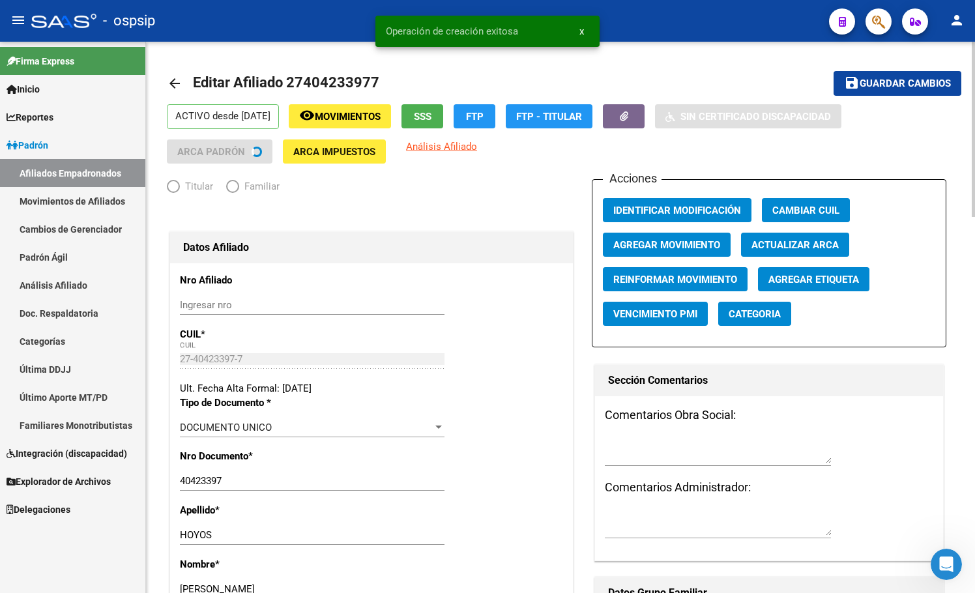
radio input "true"
type input "30-71434778-7"
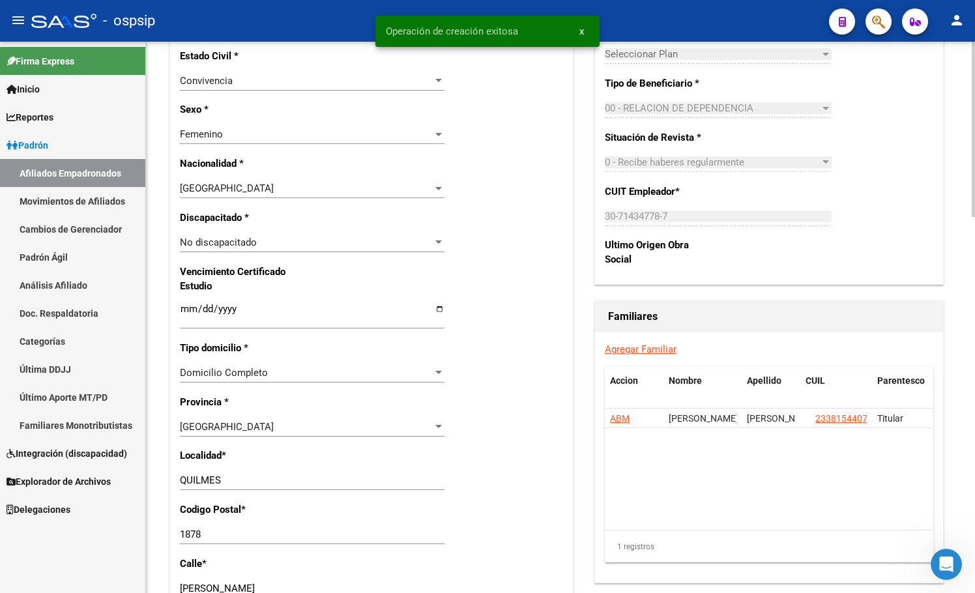
scroll to position [717, 0]
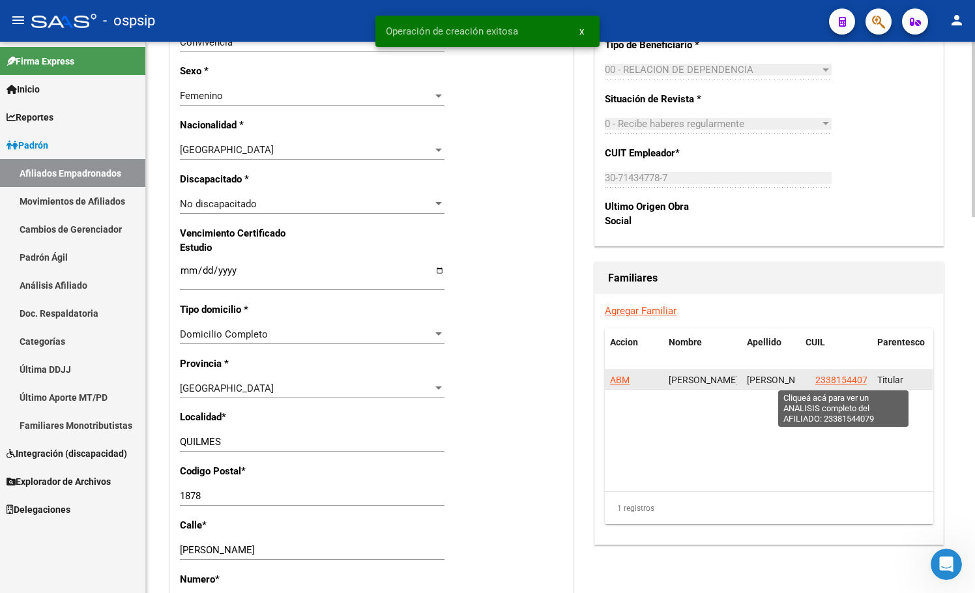
click at [845, 381] on span "23381544079" at bounding box center [843, 380] width 57 height 10
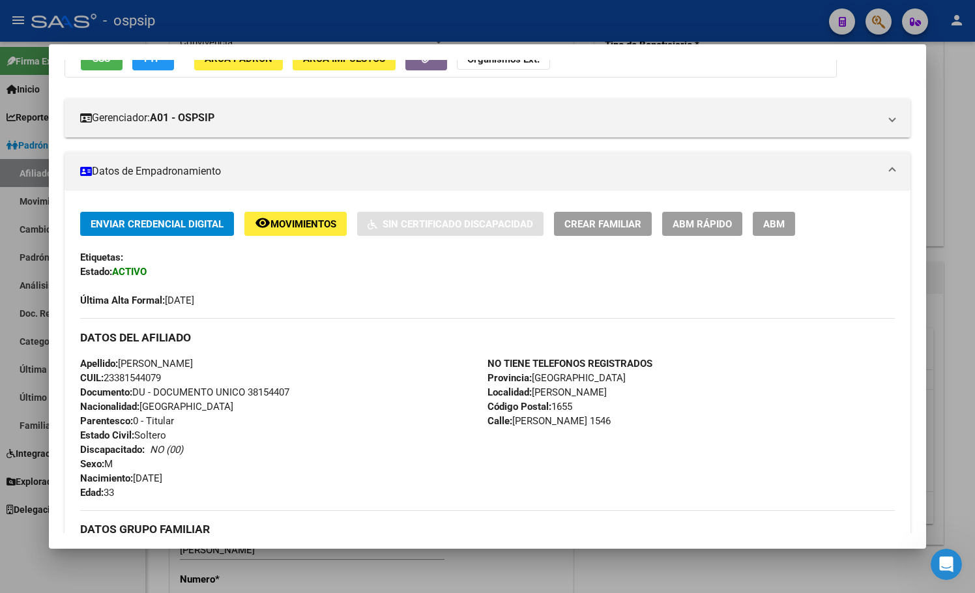
scroll to position [130, 0]
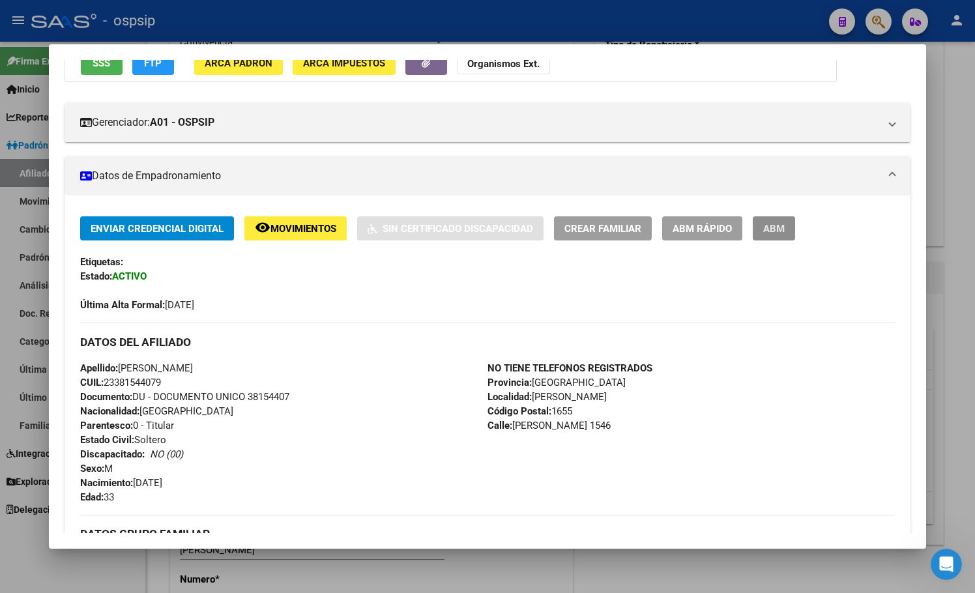
click at [769, 227] on span "ABM" at bounding box center [773, 229] width 21 height 12
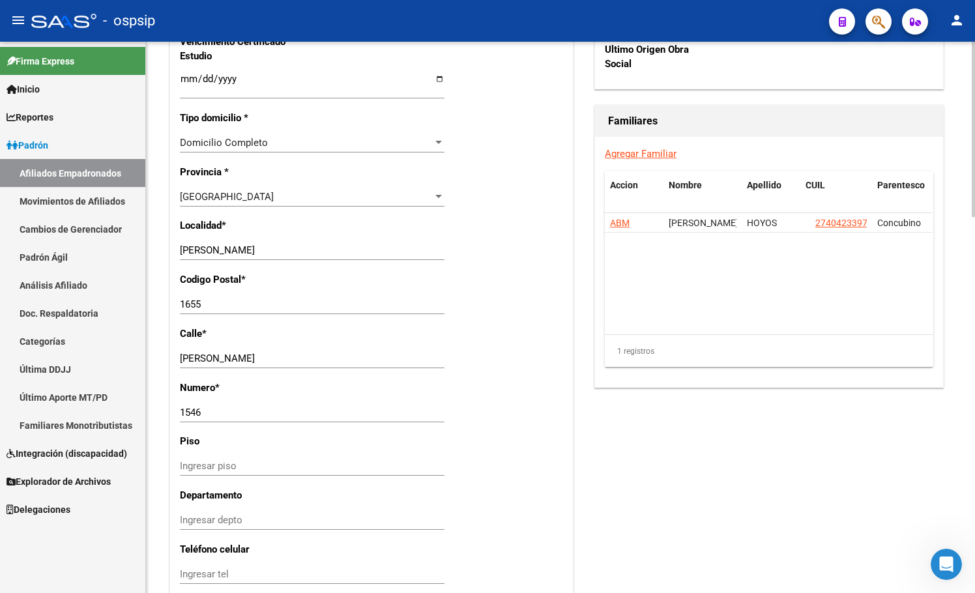
scroll to position [912, 0]
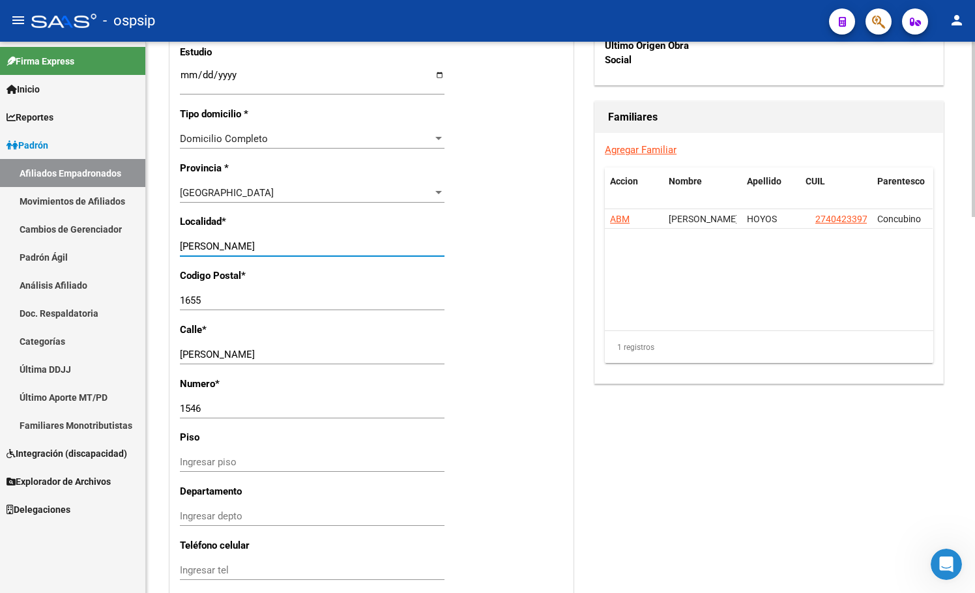
drag, startPoint x: 284, startPoint y: 248, endPoint x: 149, endPoint y: 246, distance: 135.5
type input "quilmes"
type input "[PERSON_NAME]"
drag, startPoint x: 206, startPoint y: 412, endPoint x: 136, endPoint y: 410, distance: 70.4
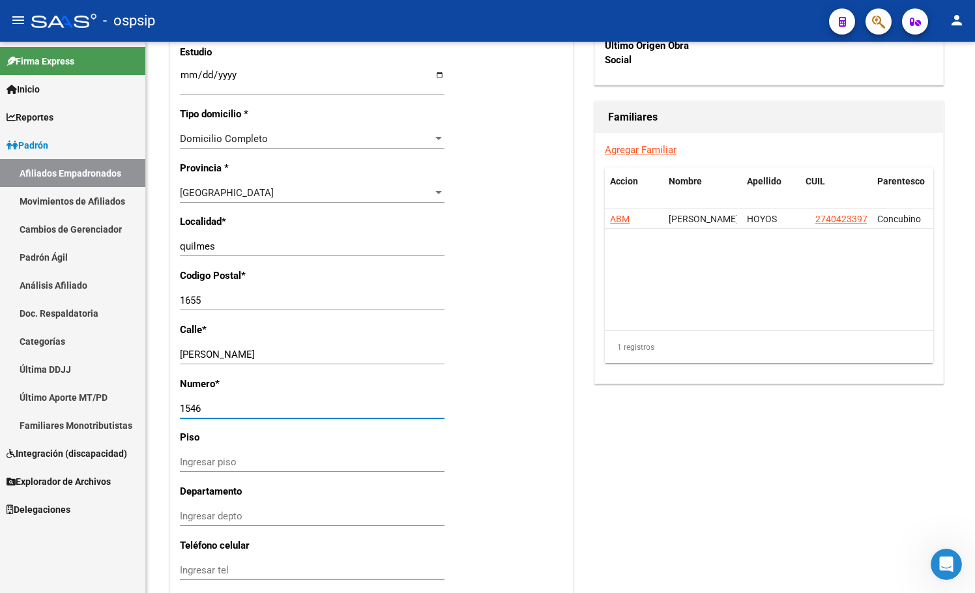
click at [136, 410] on mat-sidenav-container "Firma Express Inicio Calendario SSS Instructivos Contacto OS Reportes Padrón Tr…" at bounding box center [487, 317] width 975 height 551
type input "876"
drag, startPoint x: 210, startPoint y: 301, endPoint x: 148, endPoint y: 301, distance: 61.9
type input "1878"
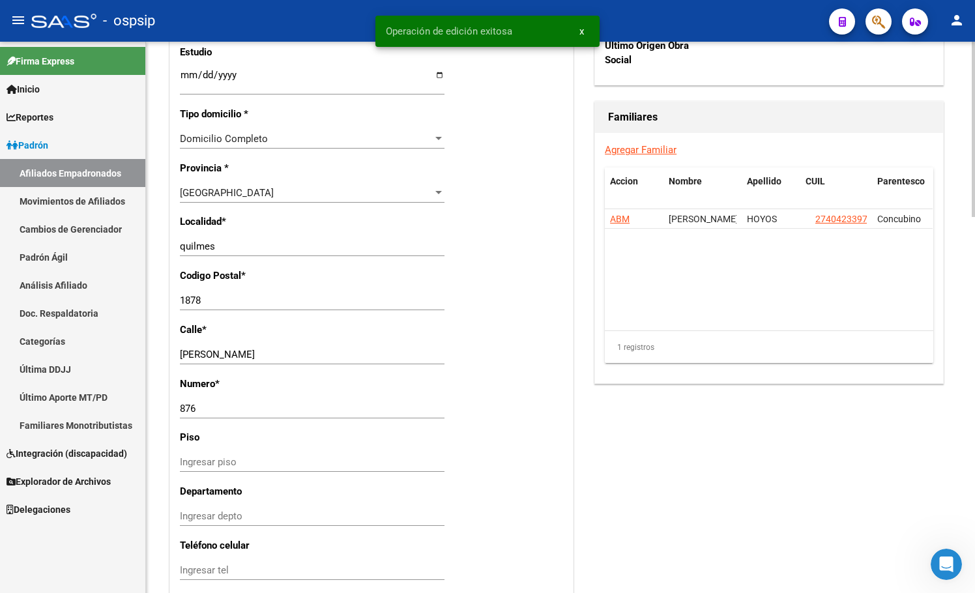
click at [541, 342] on div "Nro Afiliado Ingresar nro CUIL * 23-38154407-9 CUIL ARCA Padrón Ult. Fecha Alta…" at bounding box center [371, 57] width 403 height 1412
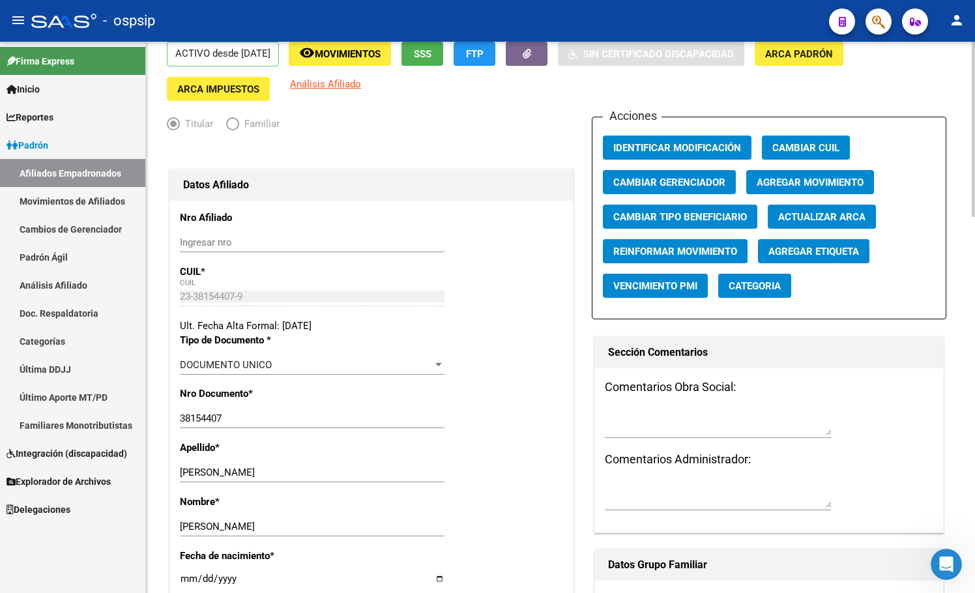
scroll to position [0, 0]
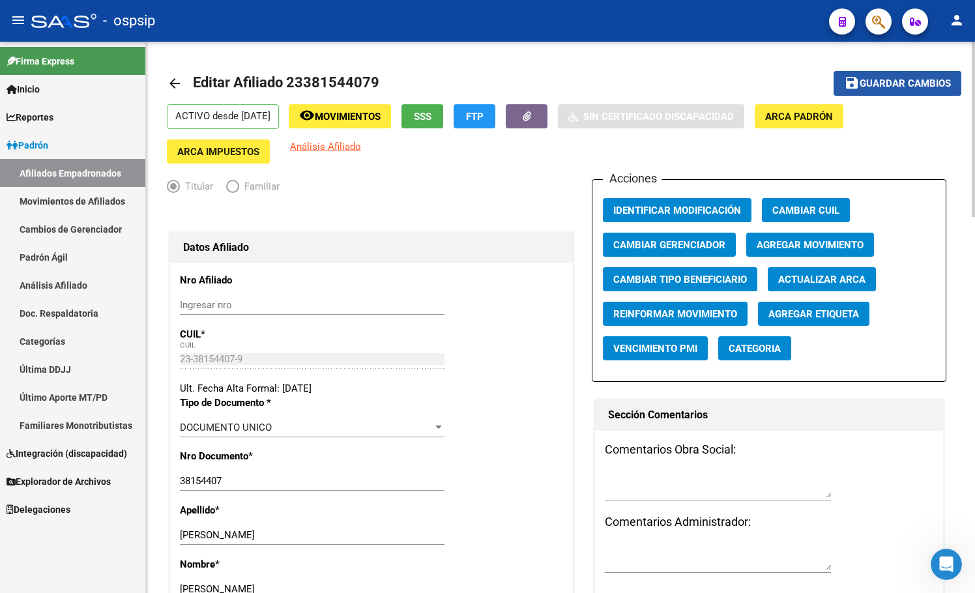
click at [891, 87] on span "Guardar cambios" at bounding box center [904, 84] width 91 height 12
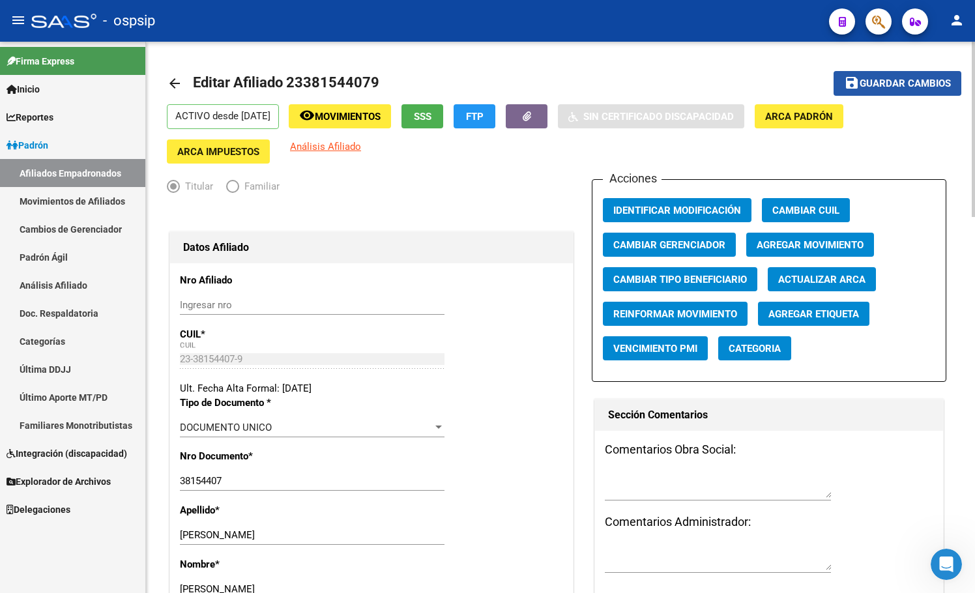
click at [889, 79] on span "Guardar cambios" at bounding box center [904, 84] width 91 height 12
click at [291, 543] on div "[PERSON_NAME] Ingresar apellido" at bounding box center [312, 535] width 265 height 20
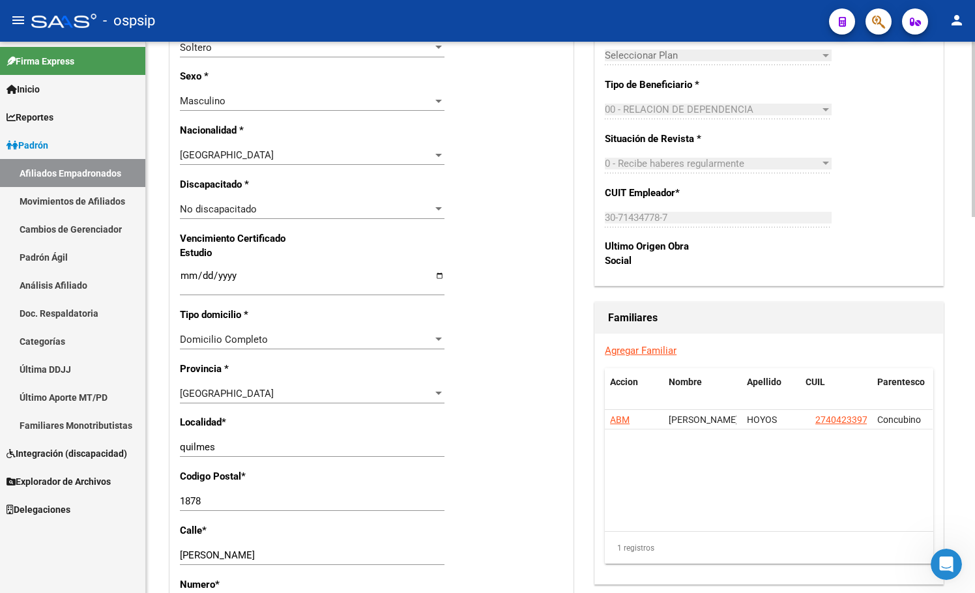
scroll to position [717, 0]
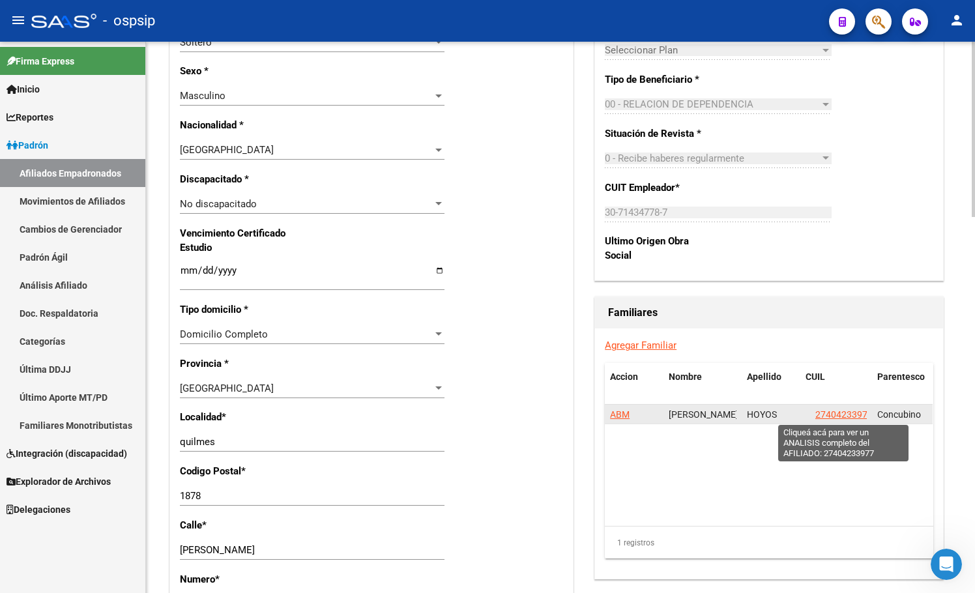
click at [843, 414] on span "27404233977" at bounding box center [843, 414] width 57 height 10
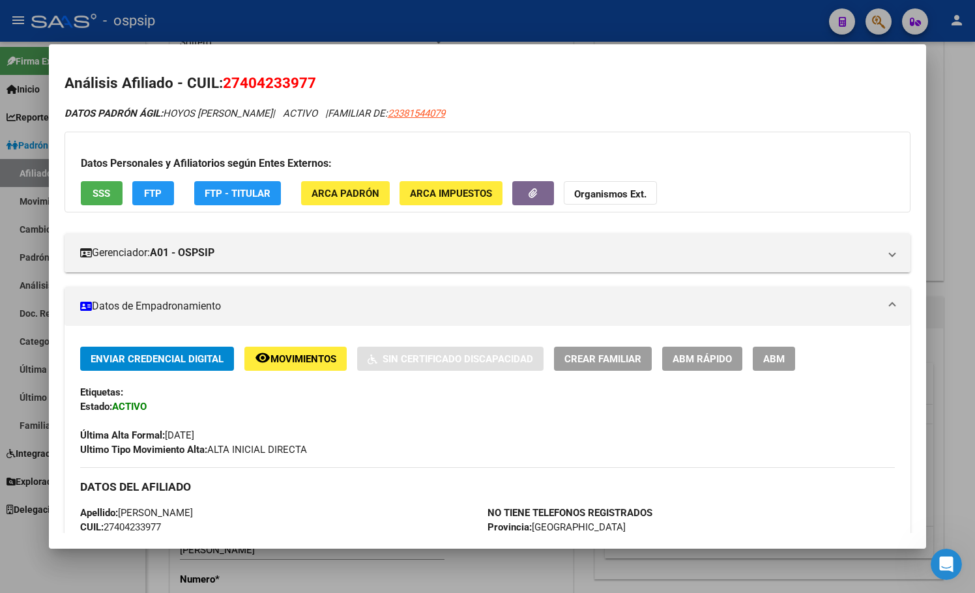
click at [325, 413] on div "Enviar Credencial Digital remove_red_eye Movimientos Sin Certificado Discapacid…" at bounding box center [487, 402] width 814 height 110
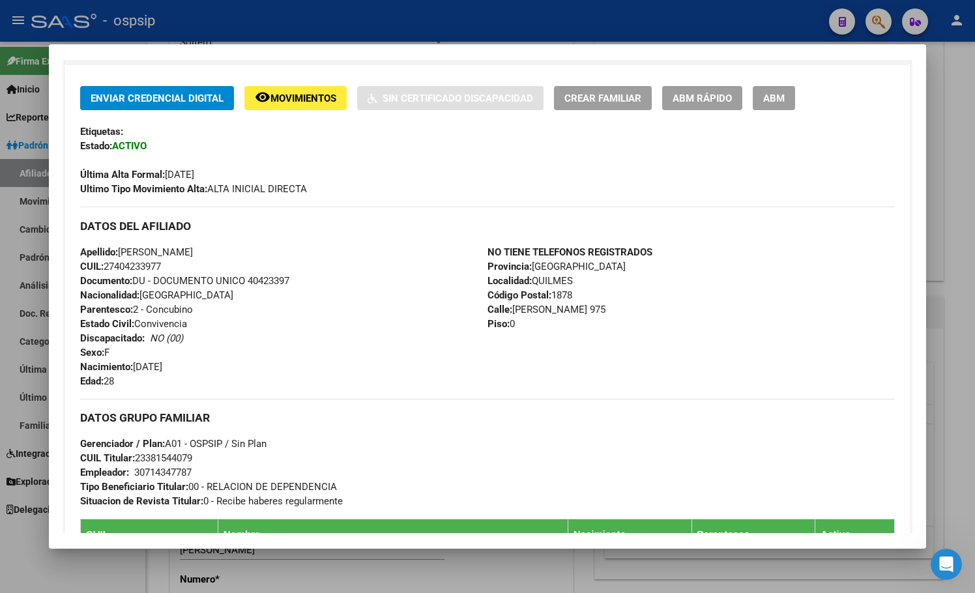
scroll to position [586, 0]
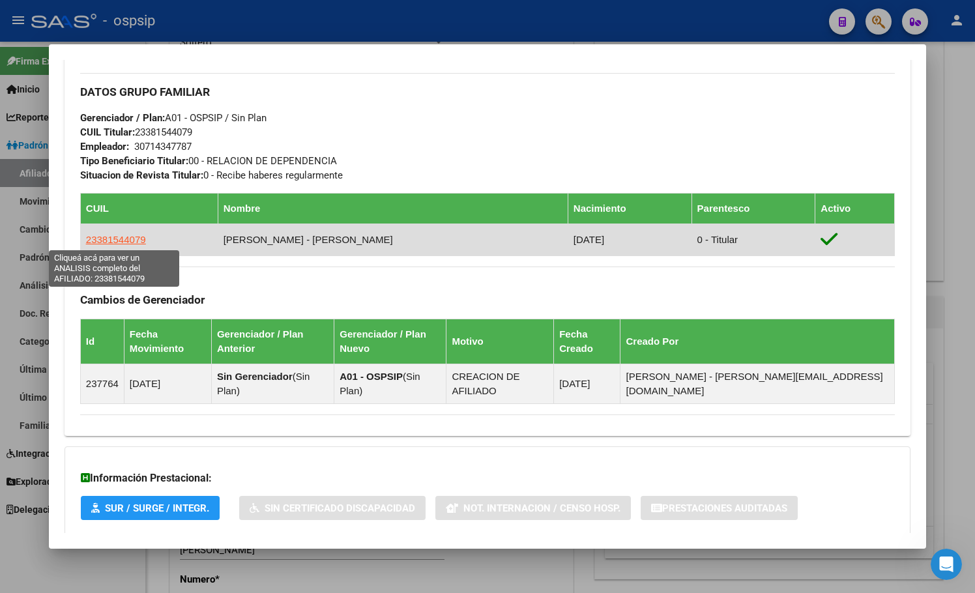
click at [108, 240] on span "23381544079" at bounding box center [116, 239] width 60 height 11
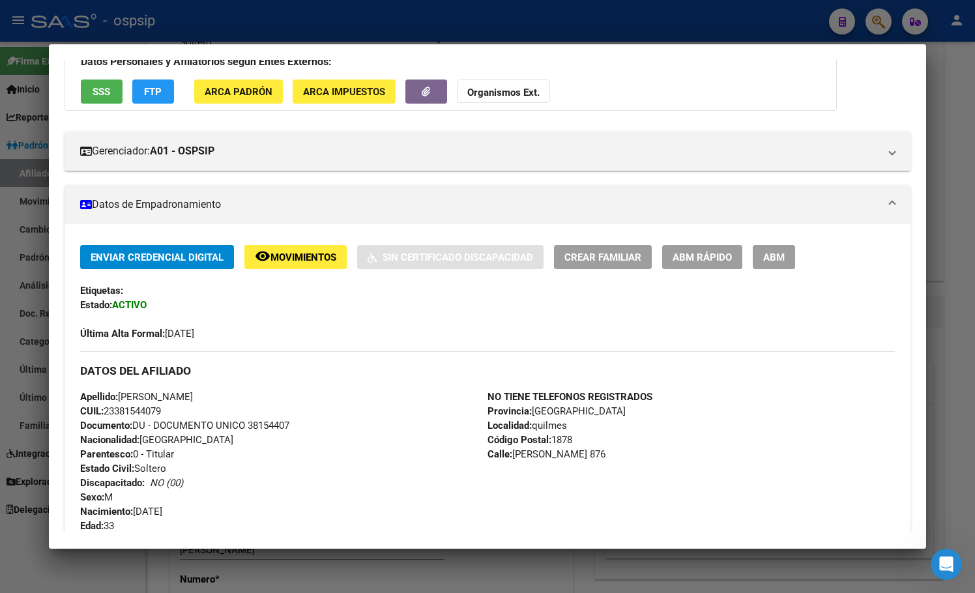
scroll to position [326, 0]
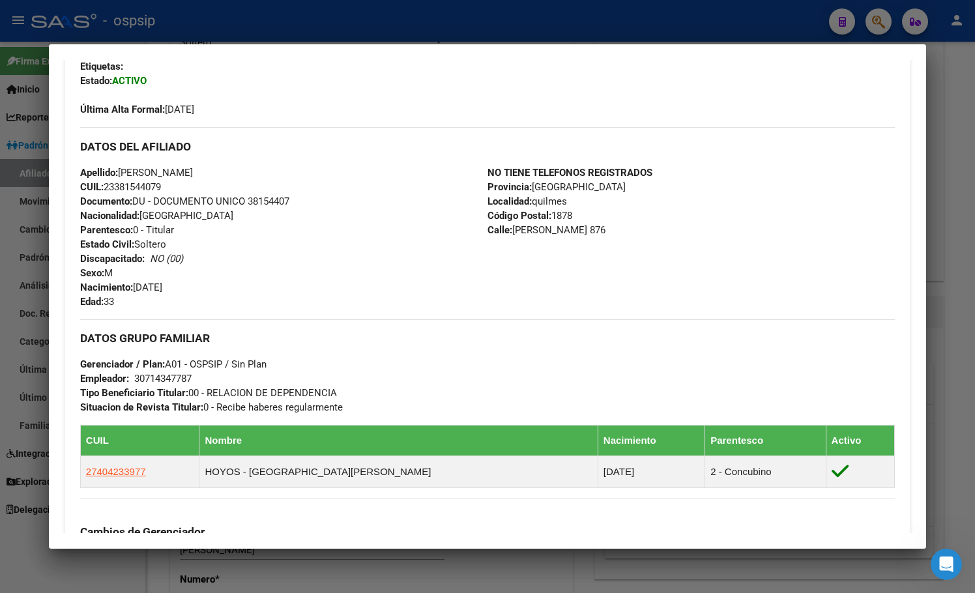
click at [298, 253] on div "Apellido: [PERSON_NAME] CUIL: 23381544079 Documento: DU - DOCUMENTO UNICO 38154…" at bounding box center [283, 236] width 407 height 143
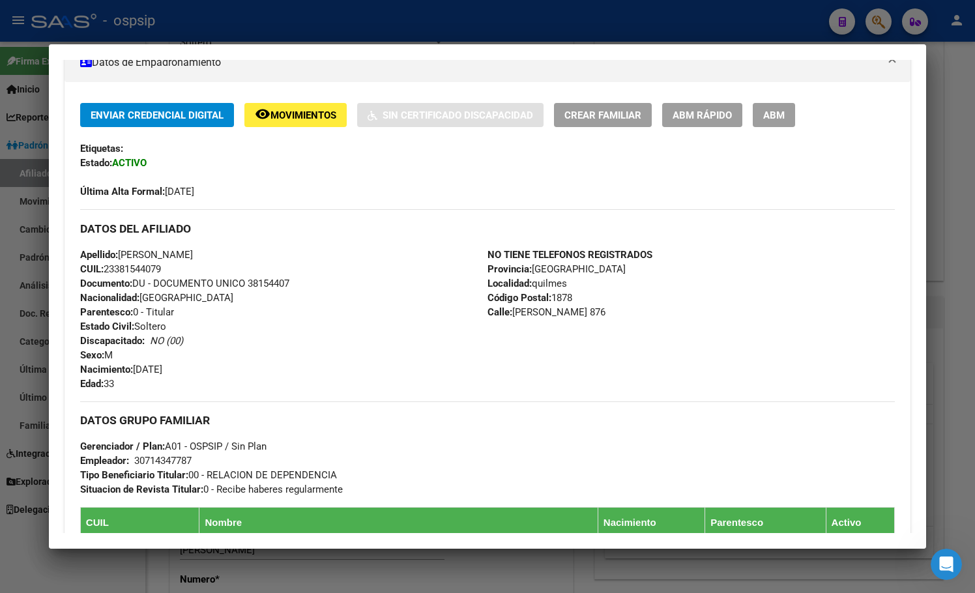
scroll to position [65, 0]
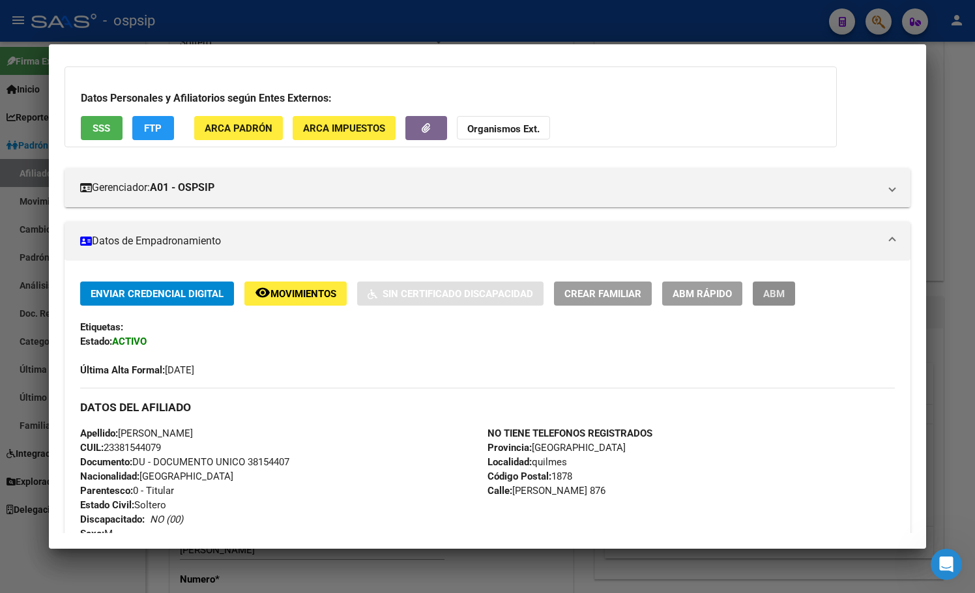
click at [772, 295] on span "ABM" at bounding box center [773, 294] width 21 height 12
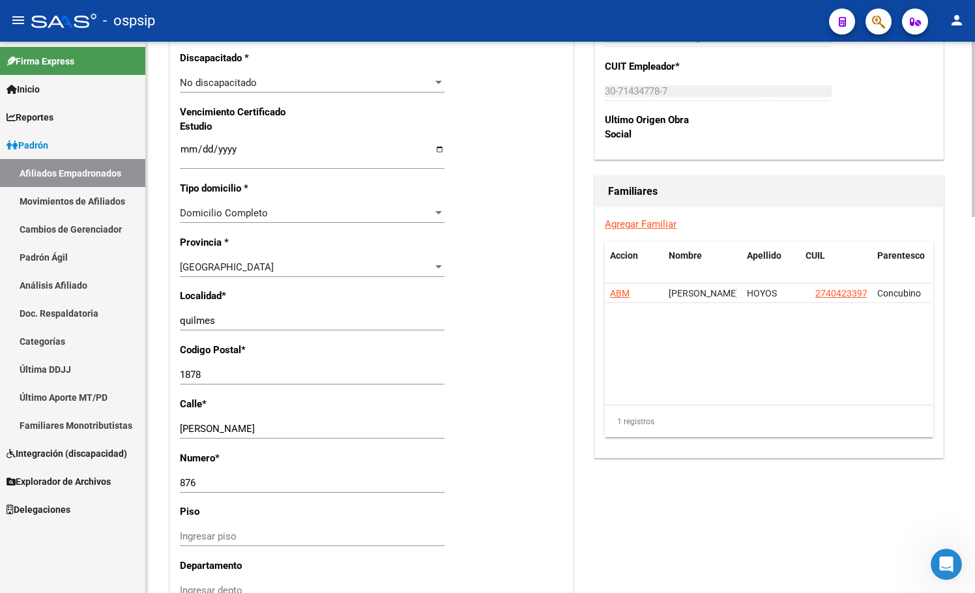
scroll to position [847, 0]
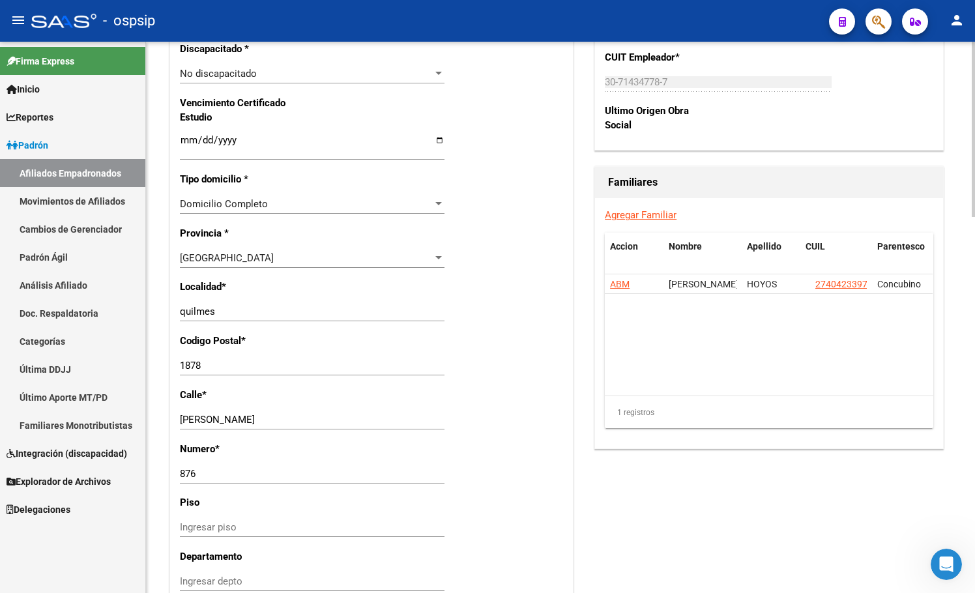
click at [313, 420] on input "[PERSON_NAME]" at bounding box center [312, 420] width 265 height 12
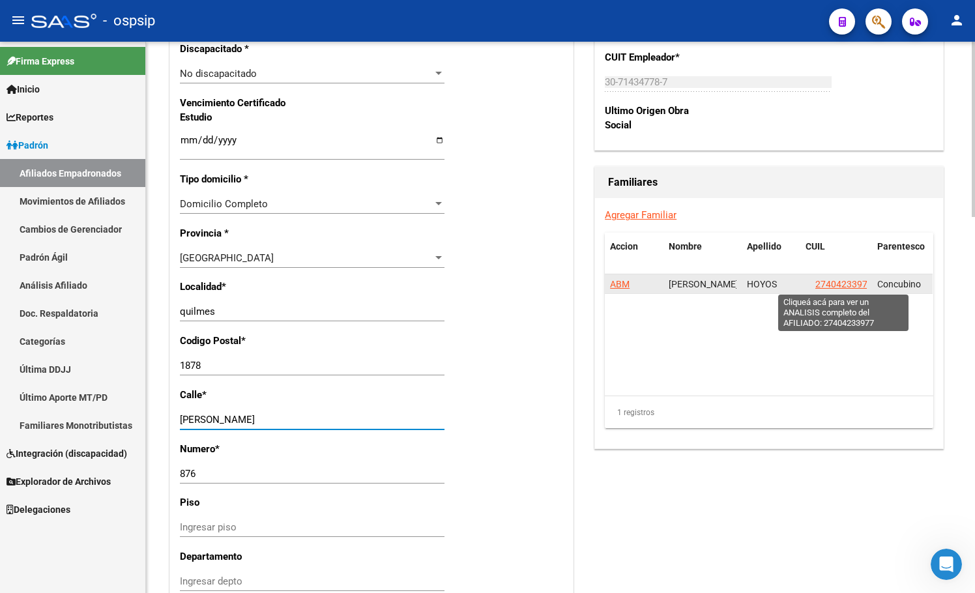
click at [831, 282] on span "27404233977" at bounding box center [843, 284] width 57 height 10
type textarea "27404233977"
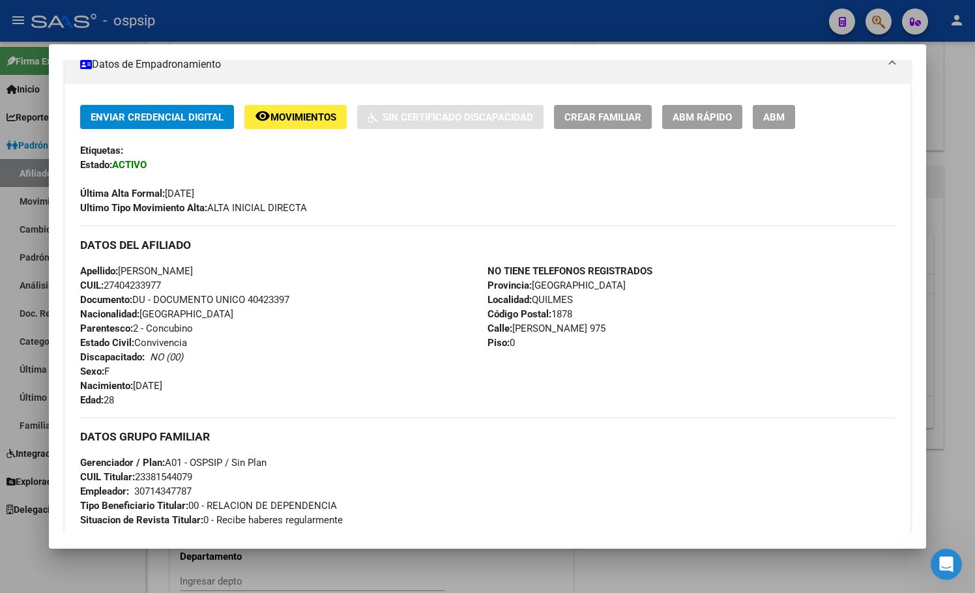
scroll to position [261, 0]
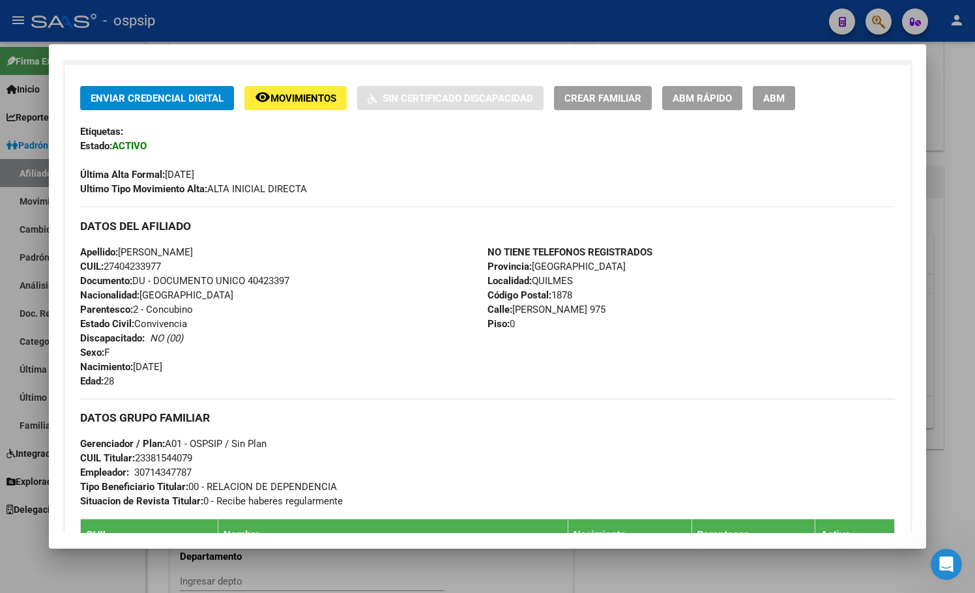
click at [300, 338] on div "Apellido: [PERSON_NAME] CUIL: 27404233977 Documento: DU - DOCUMENTO UNICO 40423…" at bounding box center [283, 316] width 407 height 143
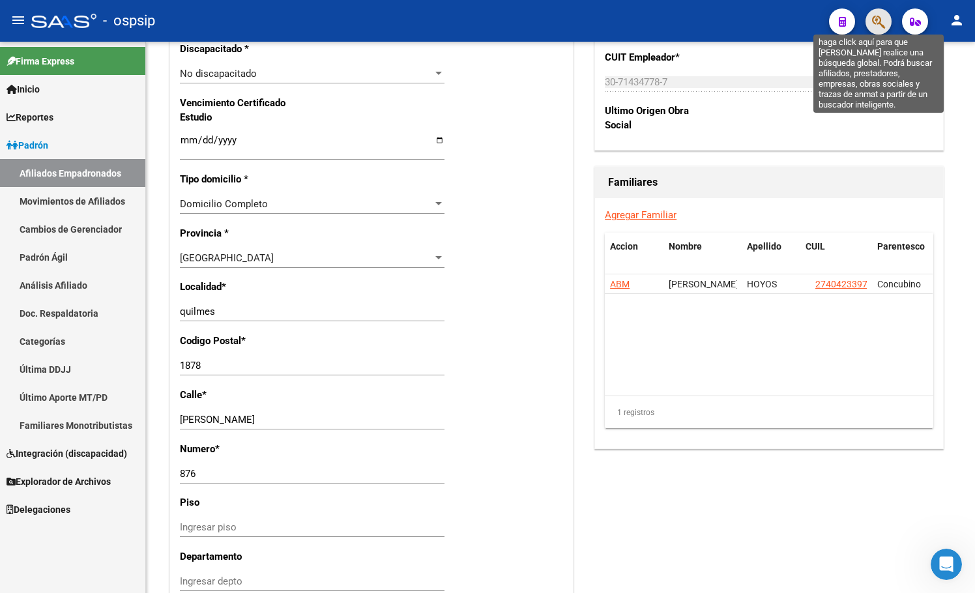
click at [878, 15] on icon "button" at bounding box center [878, 21] width 13 height 15
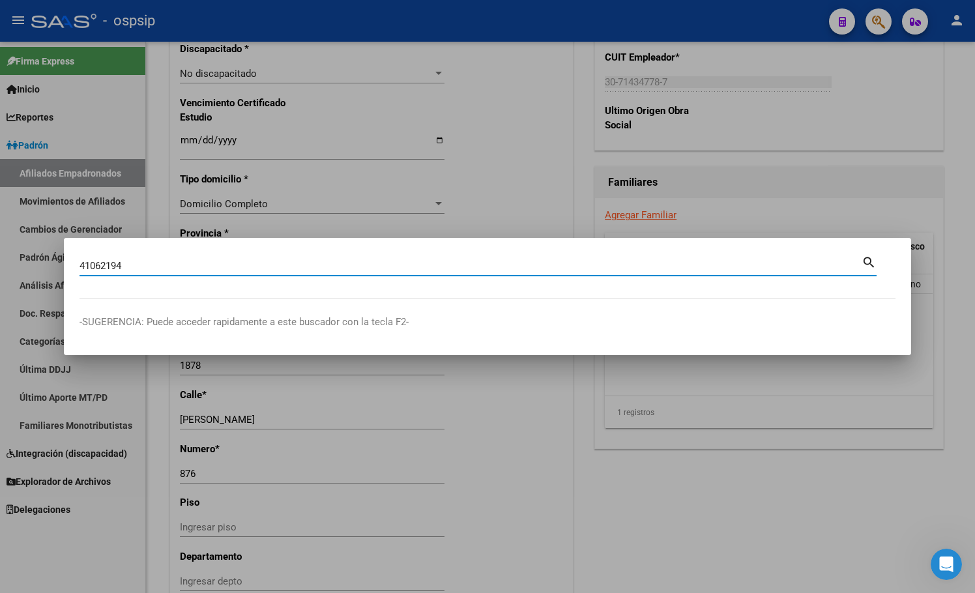
type input "41062194"
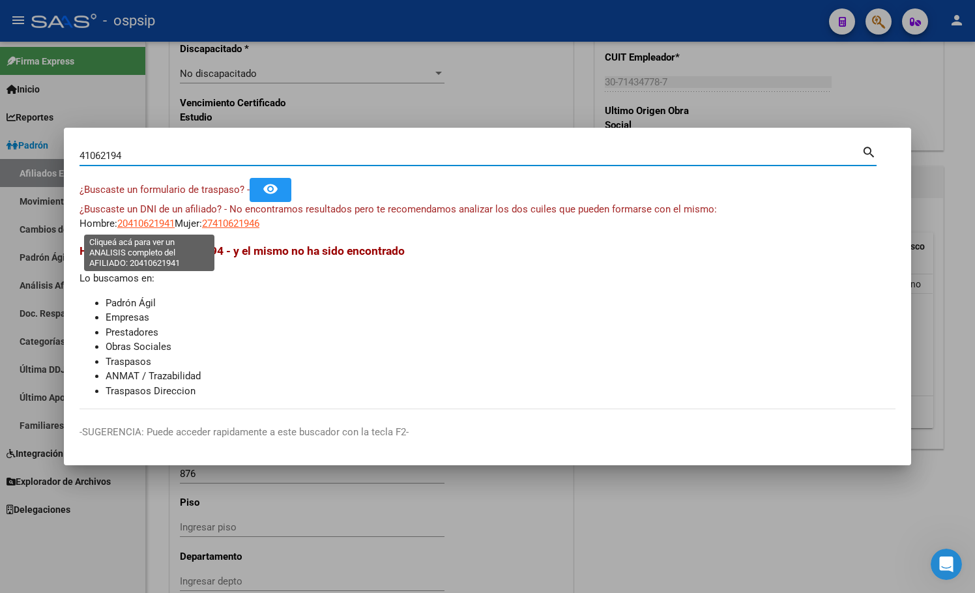
click at [126, 221] on span "20410621941" at bounding box center [145, 224] width 57 height 12
type textarea "20410621941"
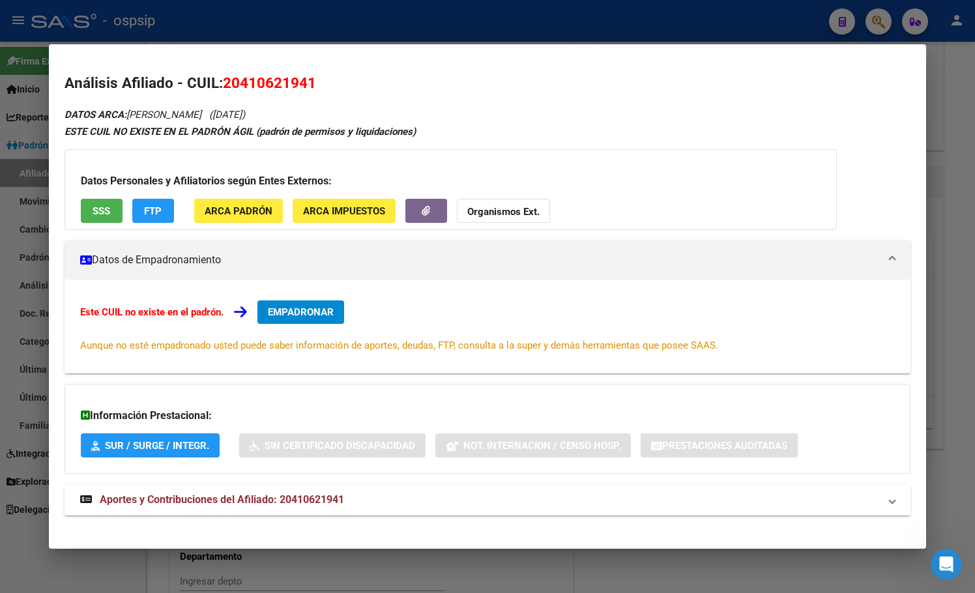
click at [304, 503] on span "Aportes y Contribuciones del Afiliado: 20410621941" at bounding box center [222, 499] width 244 height 12
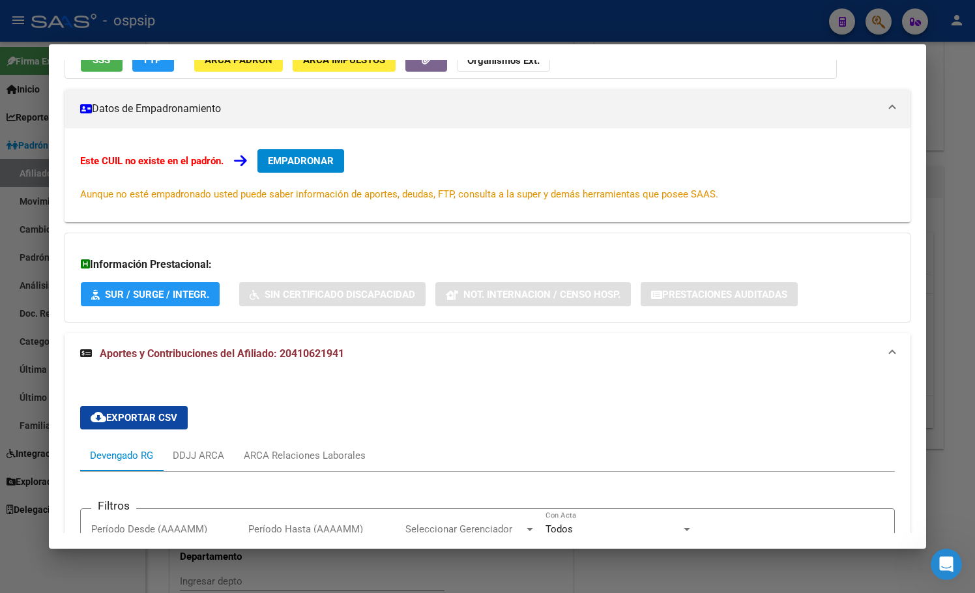
scroll to position [65, 0]
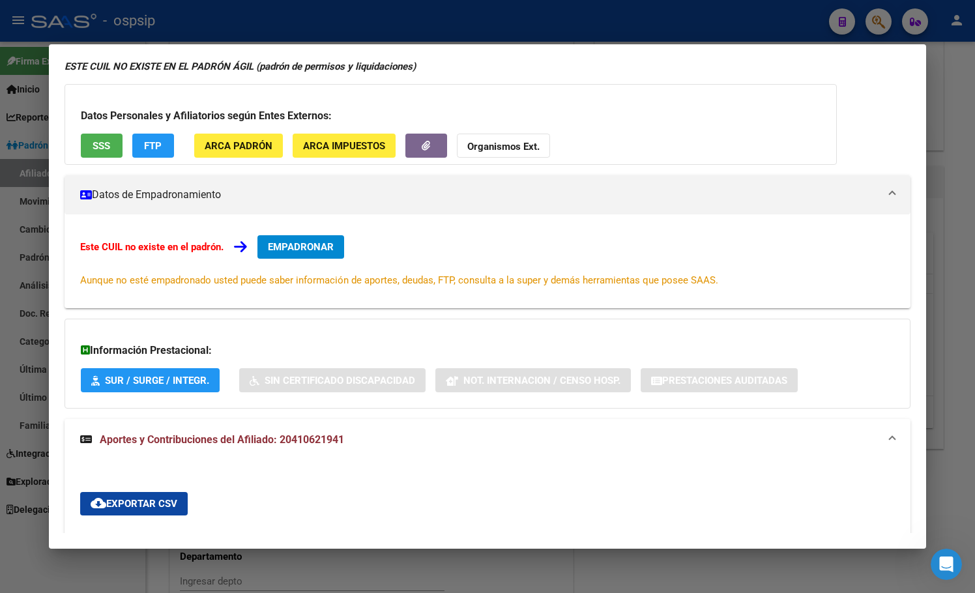
click at [240, 351] on h3 "Información Prestacional:" at bounding box center [487, 351] width 813 height 16
click at [289, 236] on button "EMPADRONAR" at bounding box center [300, 246] width 87 height 23
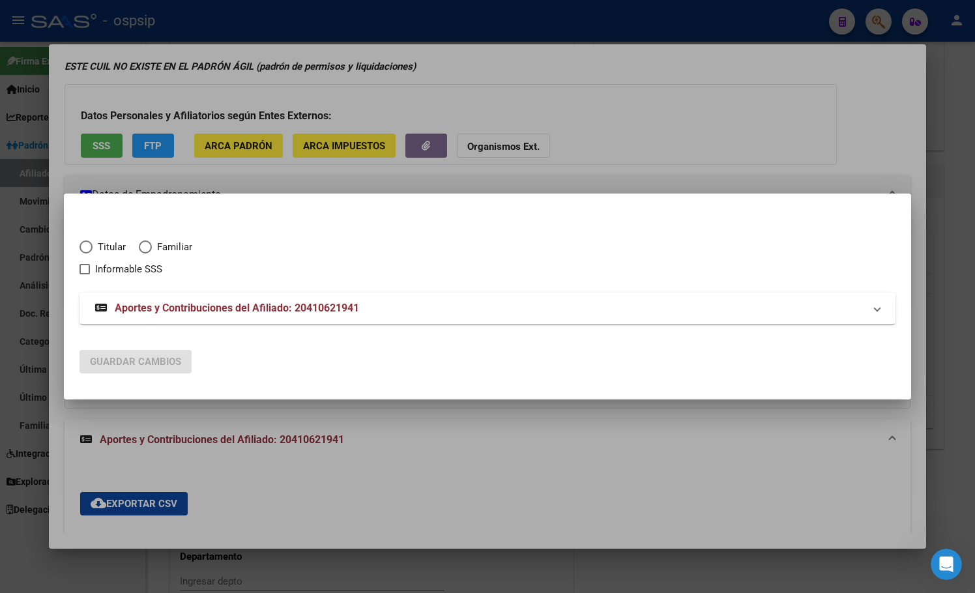
click at [83, 246] on span "Elija una opción" at bounding box center [85, 246] width 13 height 13
click at [83, 246] on input "Titular" at bounding box center [85, 246] width 13 height 13
radio input "true"
checkbox input "true"
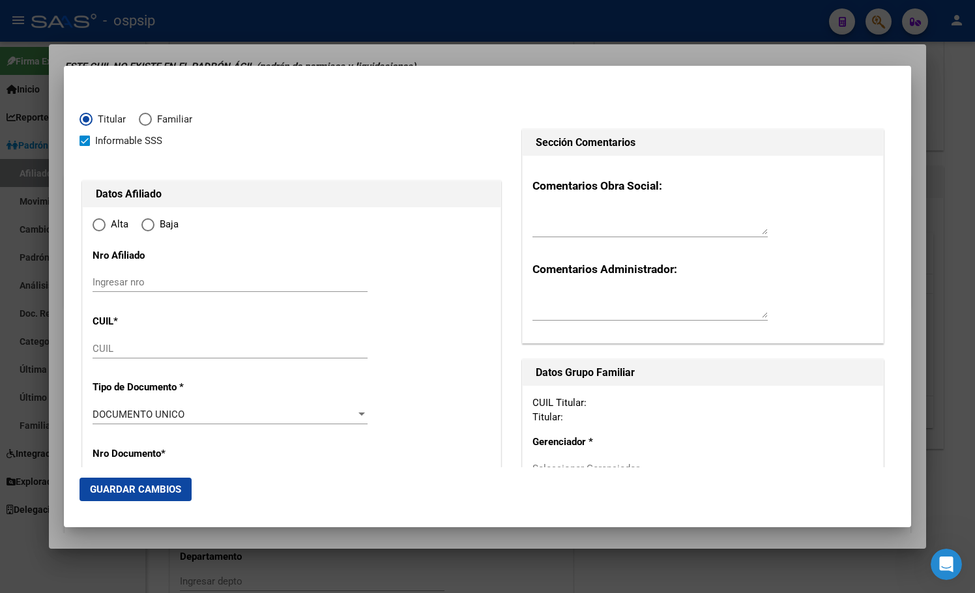
type input "20-41062194-1"
type input "41062194"
type input "MENDOZA"
type input "[PERSON_NAME]"
type input "[DATE]"
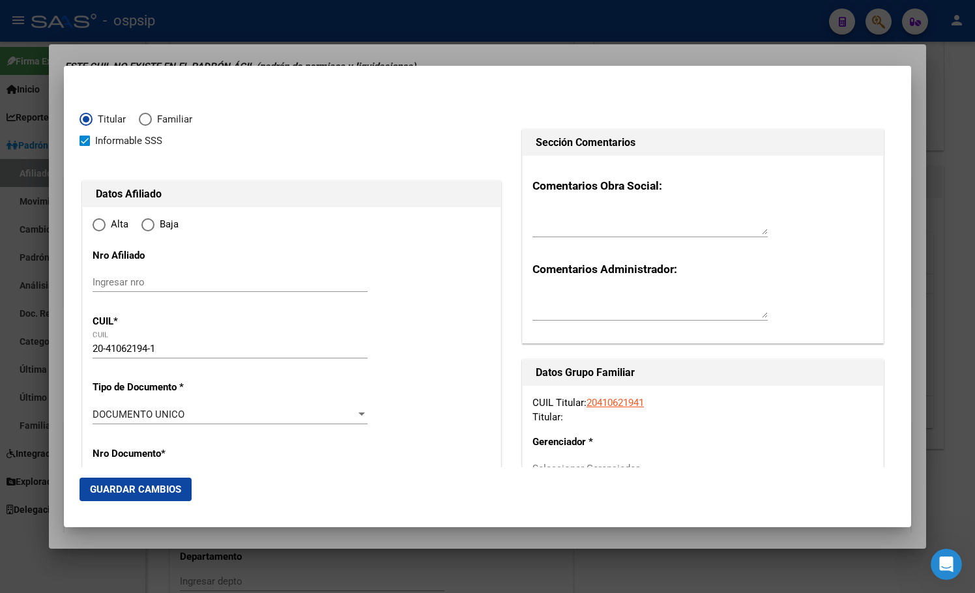
type input "[PERSON_NAME] (QUILMES)"
type input "1881"
type input "CALLE 833"
type input "643"
radio input "true"
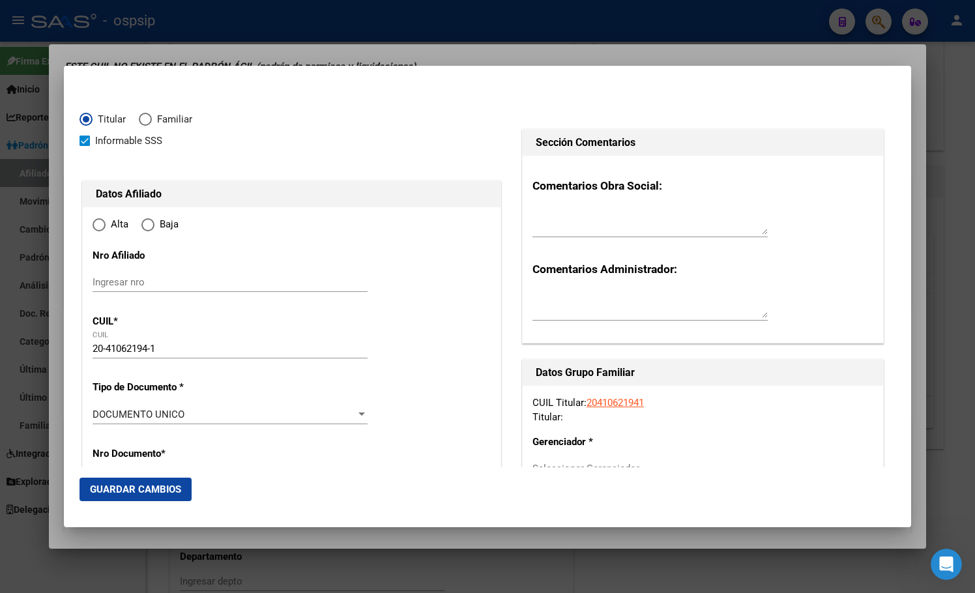
type input "[PERSON_NAME] (QUILMES)"
click at [98, 412] on input "Ingresar fecha" at bounding box center [230, 417] width 275 height 21
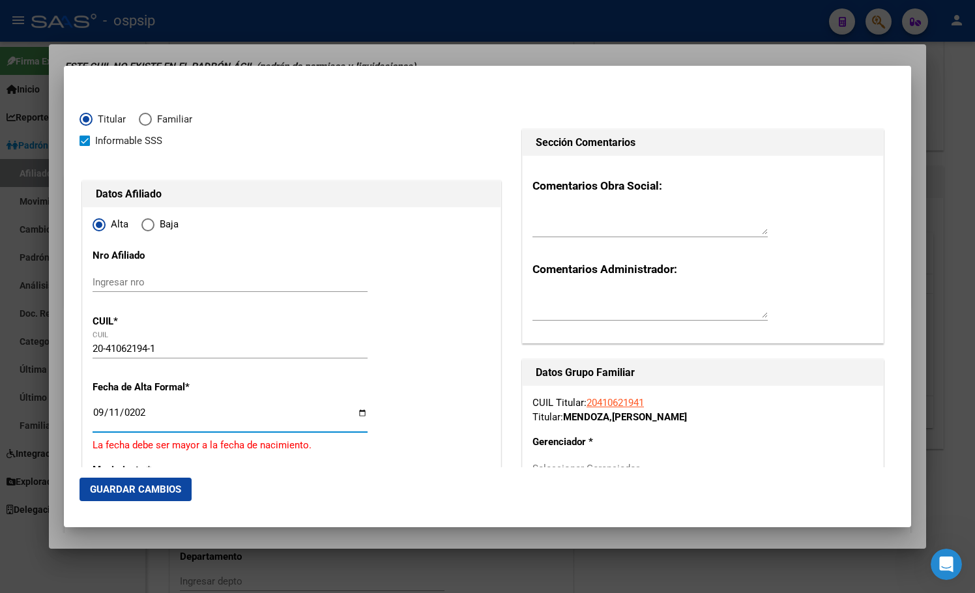
type input "[DATE]"
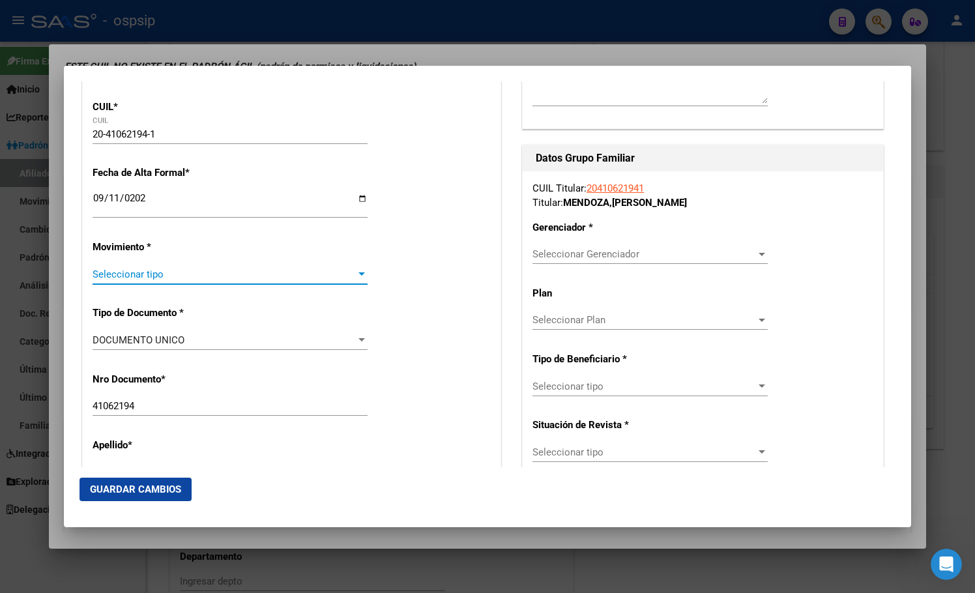
click at [119, 272] on span "Seleccionar tipo" at bounding box center [224, 274] width 263 height 12
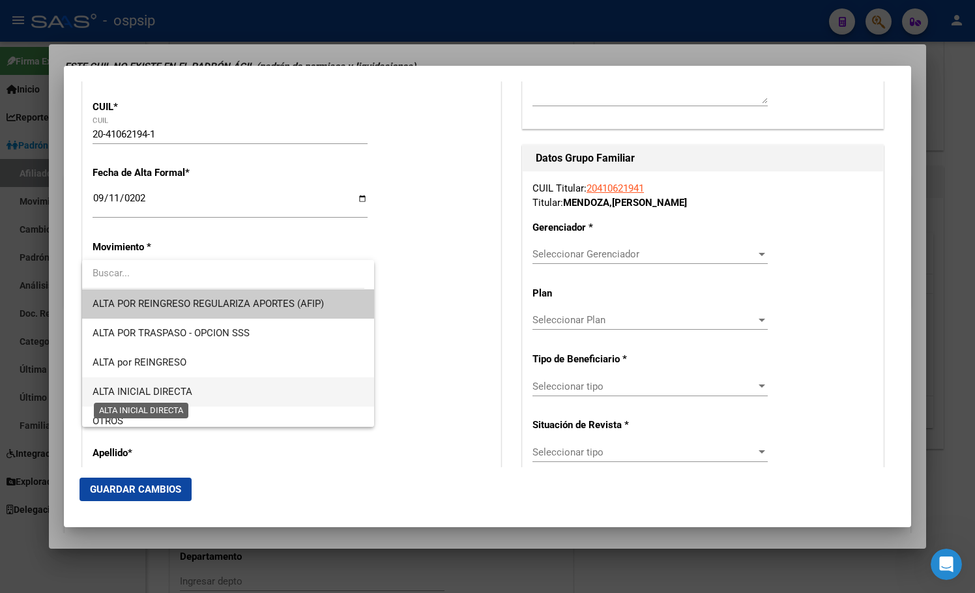
click at [147, 393] on span "ALTA INICIAL DIRECTA" at bounding box center [143, 392] width 100 height 12
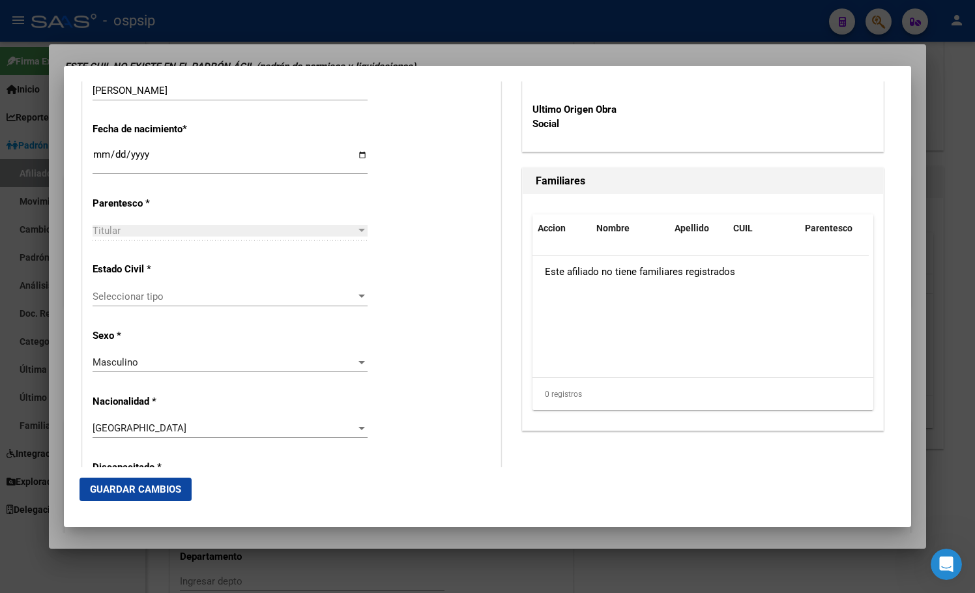
scroll to position [736, 0]
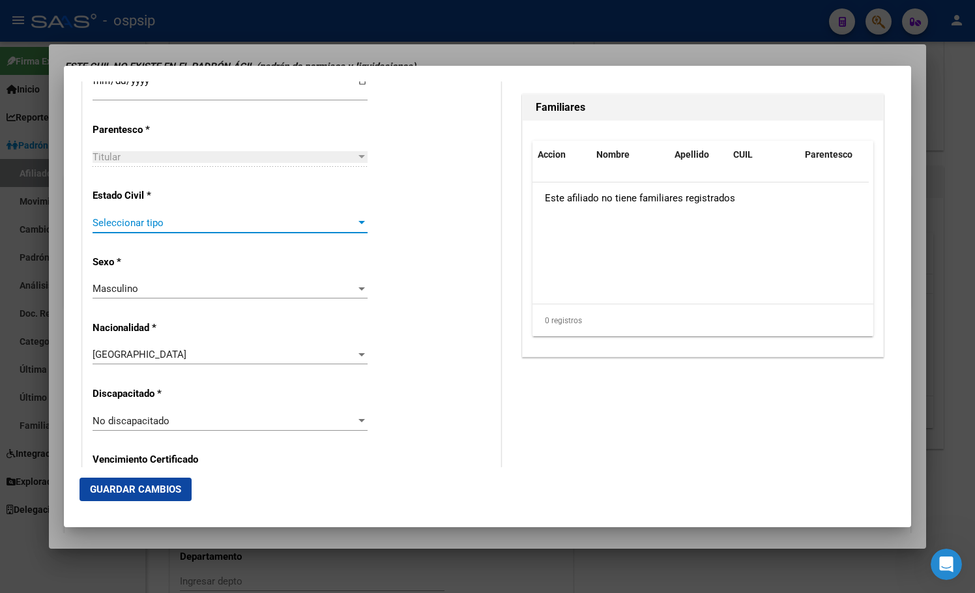
click at [108, 217] on span "Seleccionar tipo" at bounding box center [224, 223] width 263 height 12
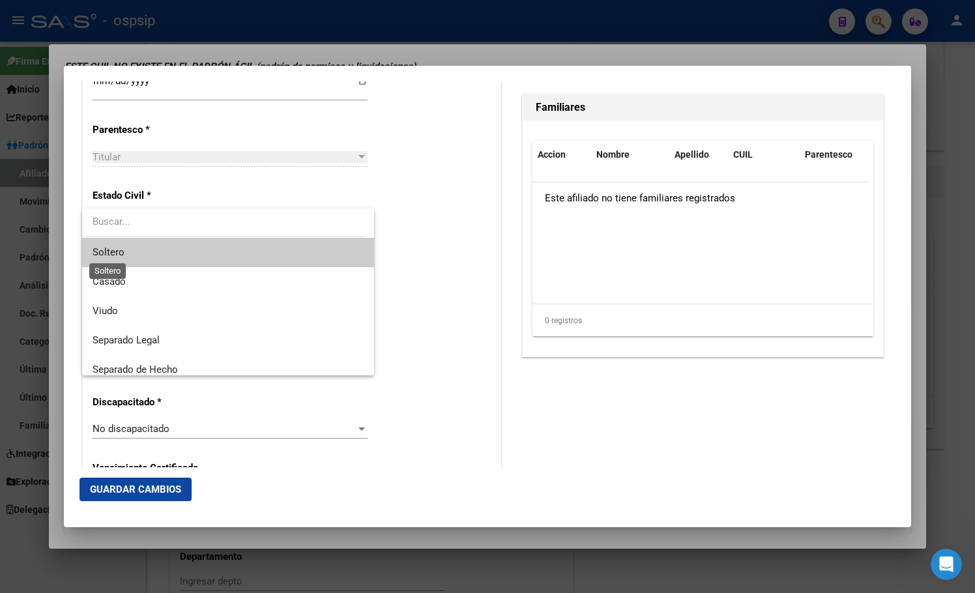
click at [111, 250] on span "Soltero" at bounding box center [109, 252] width 32 height 12
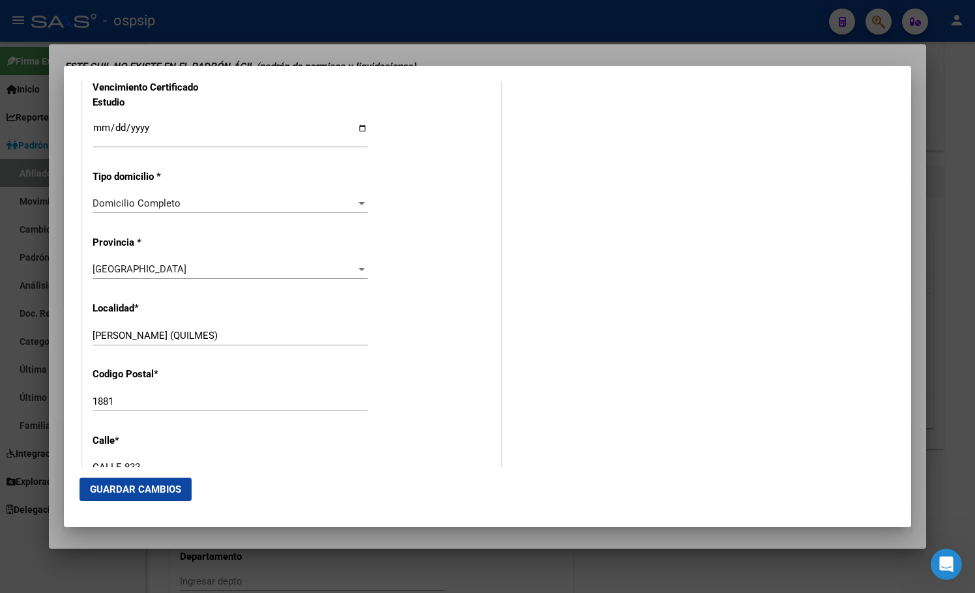
scroll to position [1126, 0]
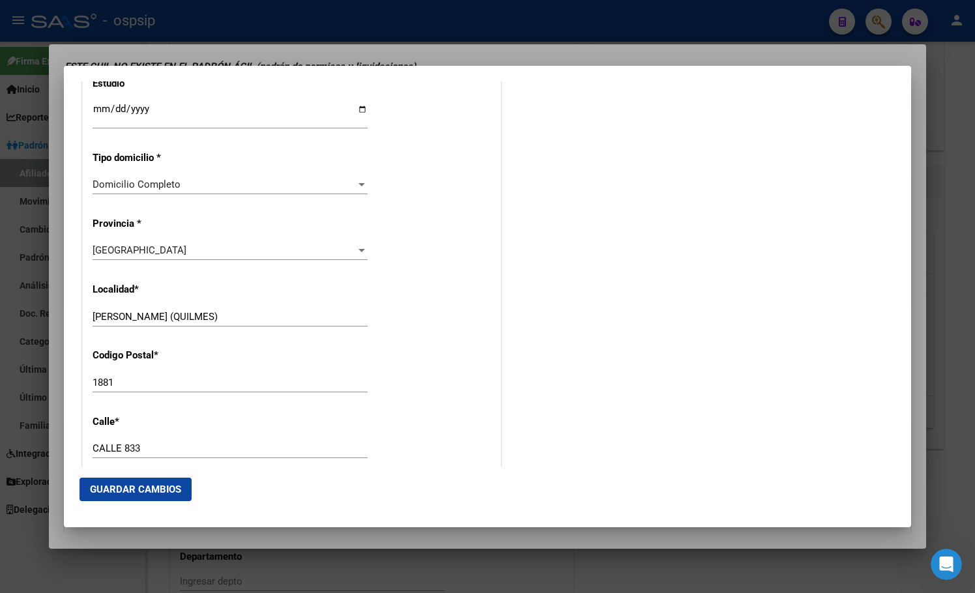
click at [123, 253] on span "[GEOGRAPHIC_DATA]" at bounding box center [140, 250] width 94 height 12
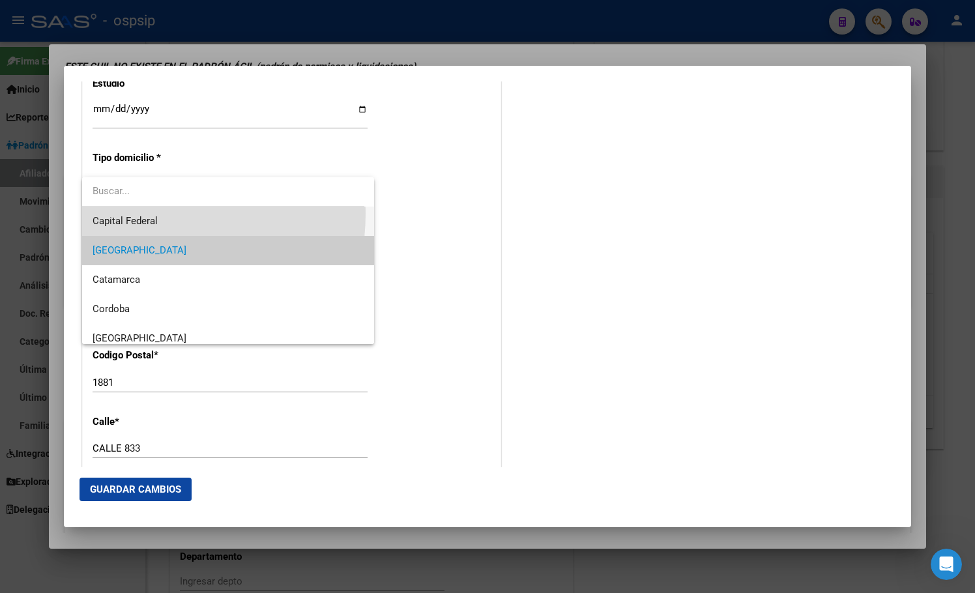
click at [128, 213] on span "Capital Federal" at bounding box center [228, 221] width 271 height 29
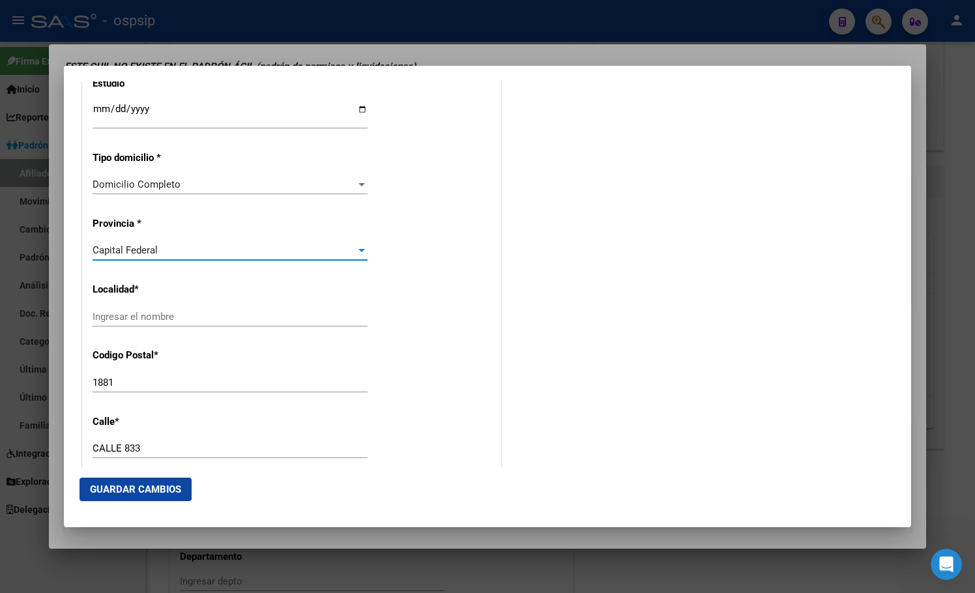
drag, startPoint x: 118, startPoint y: 317, endPoint x: 109, endPoint y: 313, distance: 9.3
click at [119, 318] on input "Ingresar el nombre" at bounding box center [230, 317] width 275 height 12
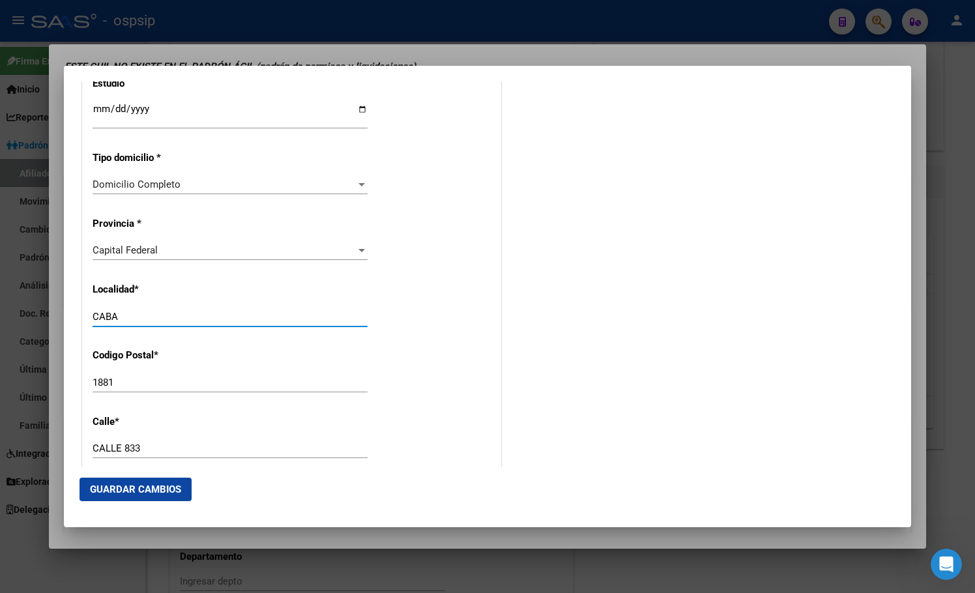
type input "CABA"
click at [384, 321] on div "Alta Baja Nro Afiliado Ingresar nro CUIL * 20-41062194-1 CUIL ARCA Padrón Fecha…" at bounding box center [292, 11] width 418 height 1861
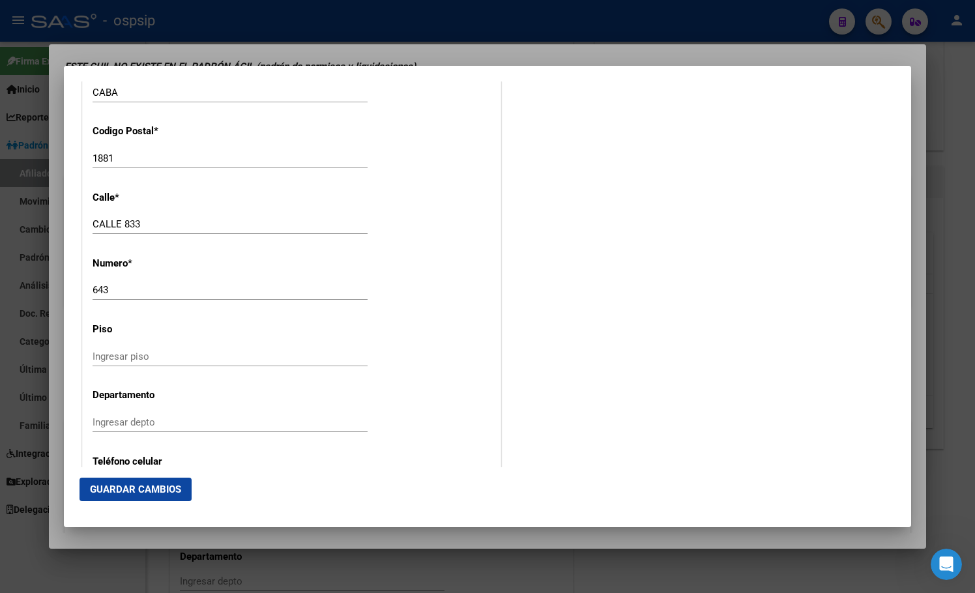
scroll to position [1387, 0]
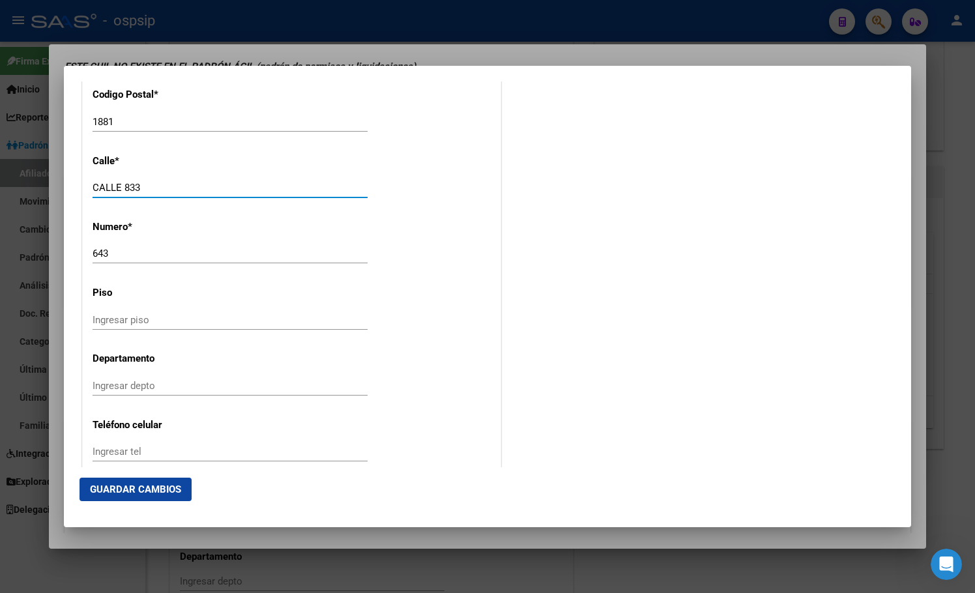
drag, startPoint x: 158, startPoint y: 189, endPoint x: 61, endPoint y: 193, distance: 96.5
click at [67, 191] on mat-dialog-content "Titular Familiar Informable SSS Datos Afiliado Alta Baja Nro Afiliado Ingresar …" at bounding box center [487, 274] width 847 height 386
type input "[PERSON_NAME]"
type input "1138"
click at [119, 122] on input "1881" at bounding box center [230, 122] width 275 height 12
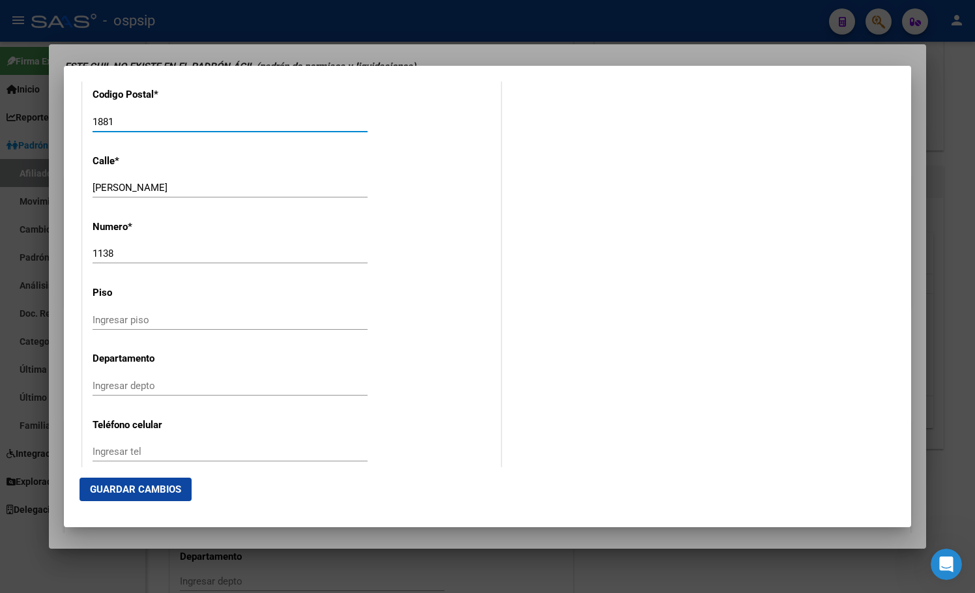
drag, startPoint x: 123, startPoint y: 125, endPoint x: 27, endPoint y: 121, distance: 95.8
click at [56, 118] on div "41062194 Buscar (apellido, dni, cuil, nro traspaso, cuit, obra social) search ¿…" at bounding box center [487, 296] width 975 height 593
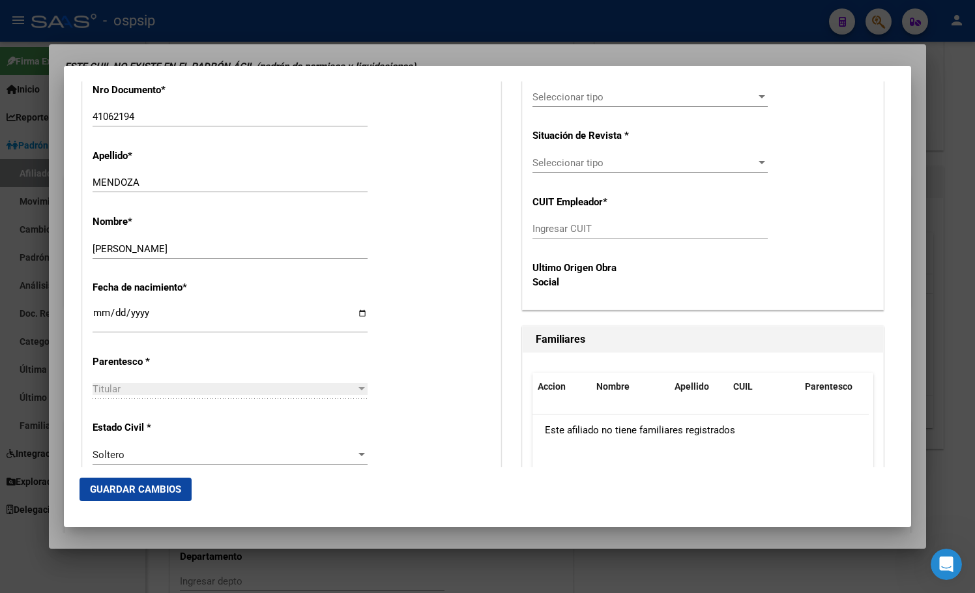
scroll to position [214, 0]
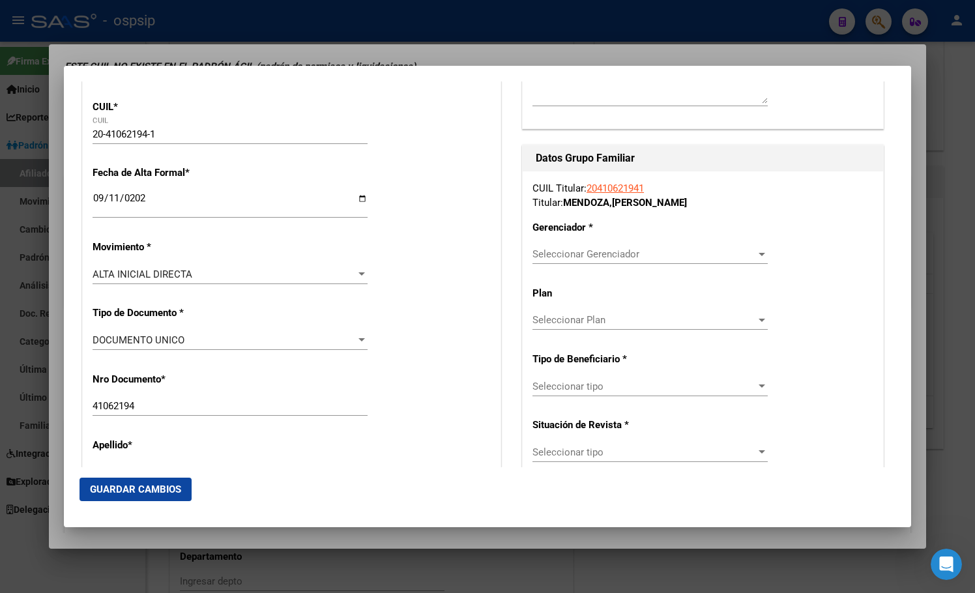
type input "1265"
click at [553, 251] on span "Seleccionar Gerenciador" at bounding box center [643, 254] width 223 height 12
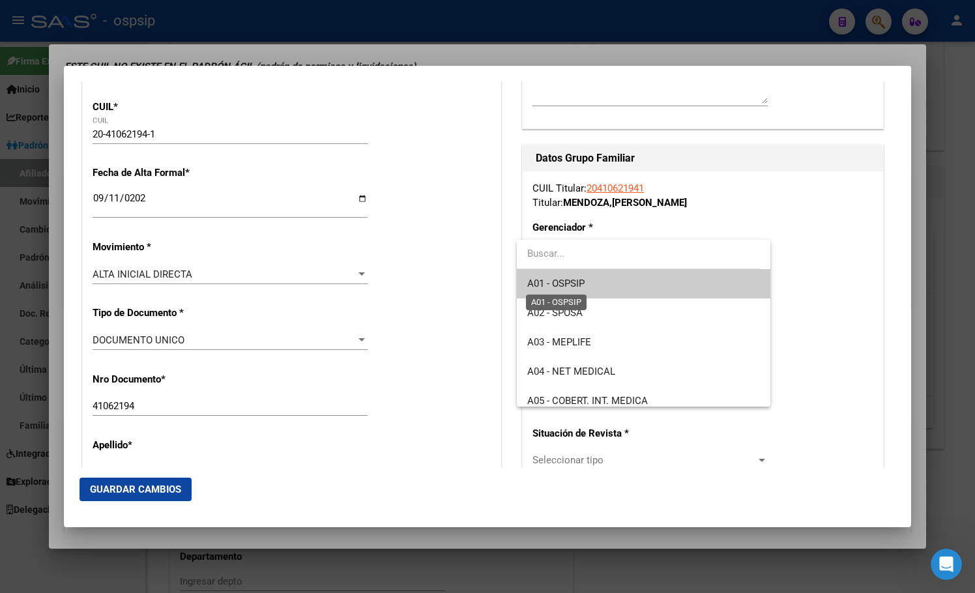
click at [575, 282] on span "A01 - OSPSIP" at bounding box center [555, 284] width 57 height 12
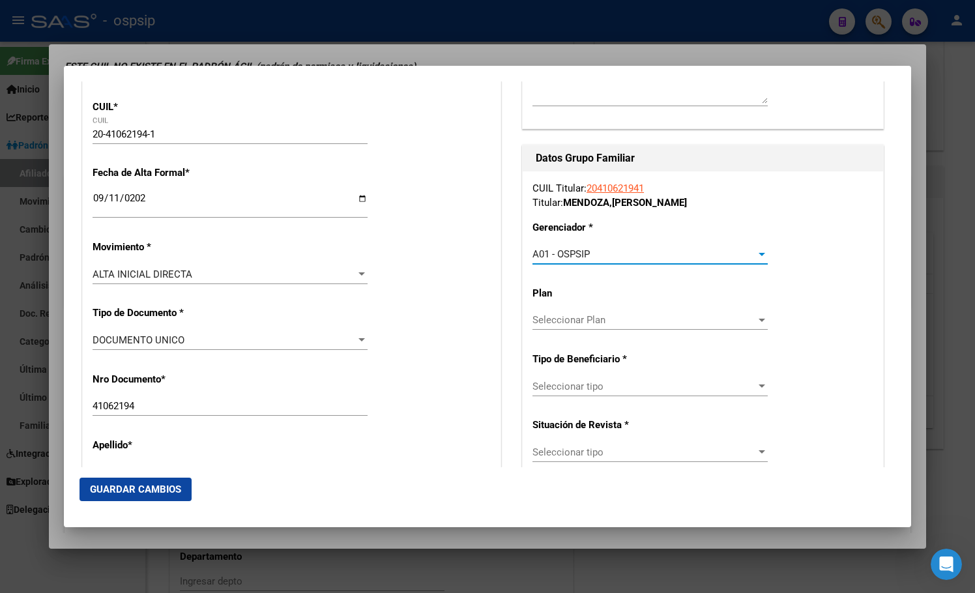
click at [573, 383] on span "Seleccionar tipo" at bounding box center [643, 386] width 223 height 12
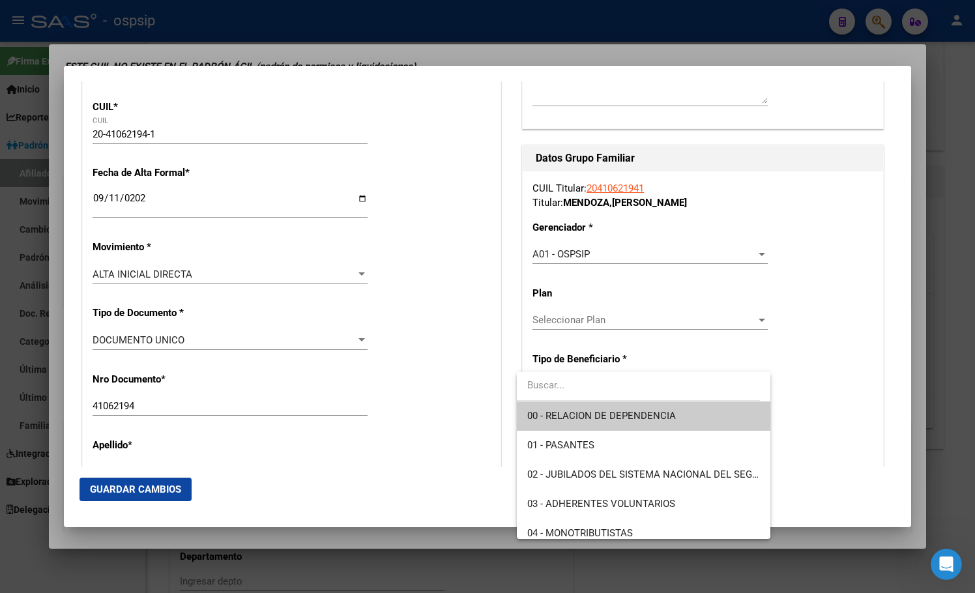
click at [583, 411] on span "00 - RELACION DE DEPENDENCIA" at bounding box center [601, 416] width 149 height 12
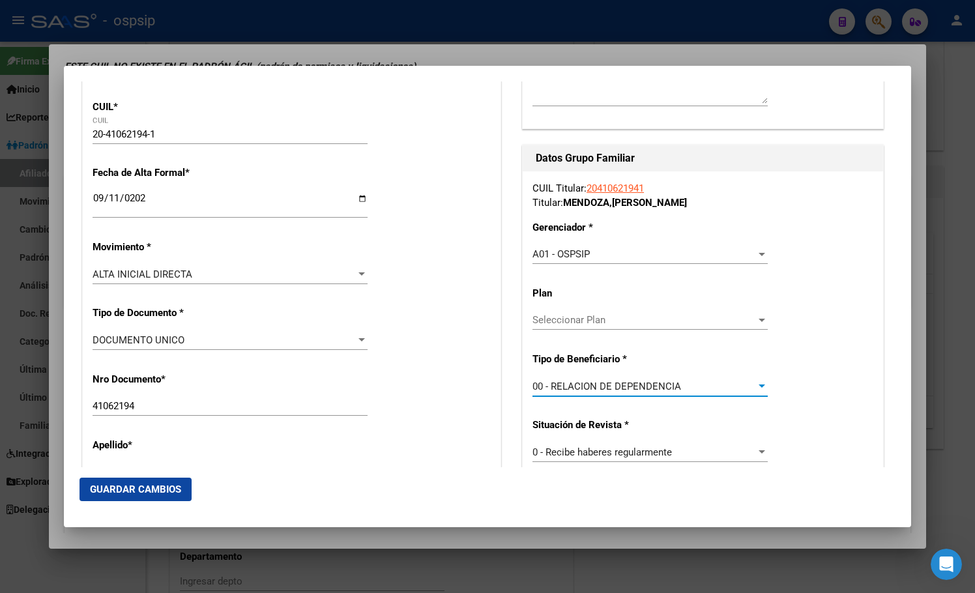
type input "30-57517012-5"
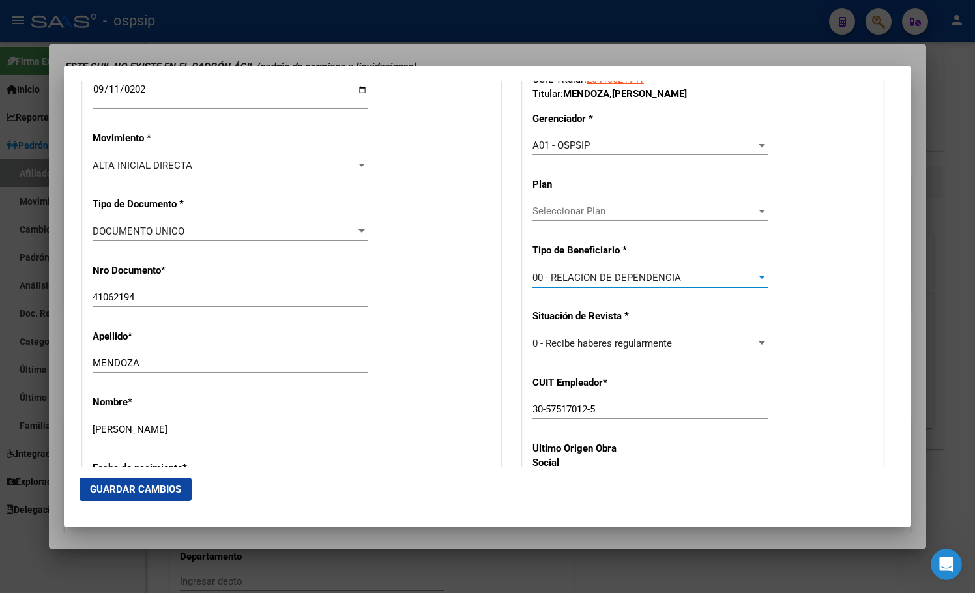
scroll to position [540, 0]
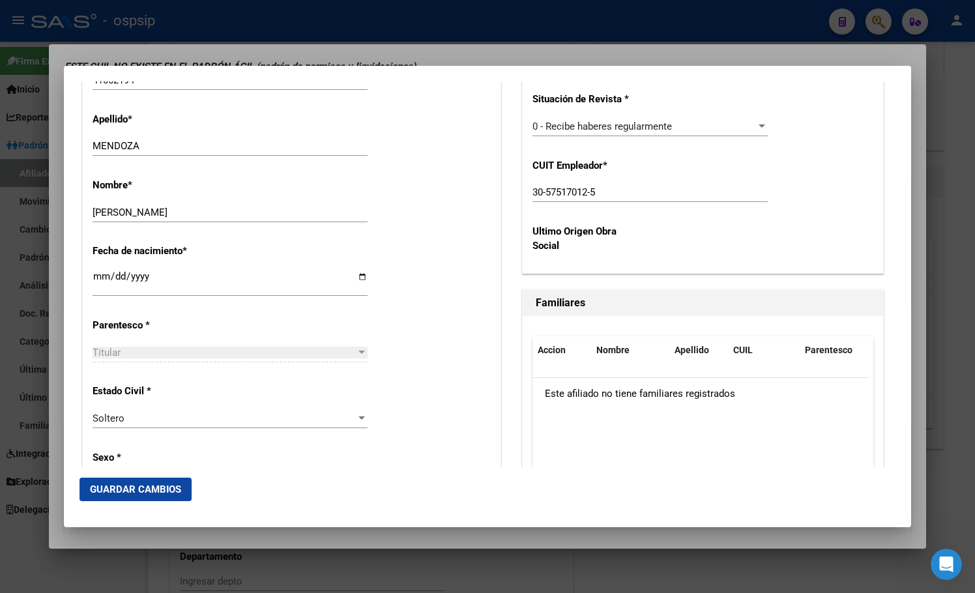
click at [121, 489] on span "Guardar Cambios" at bounding box center [135, 489] width 91 height 12
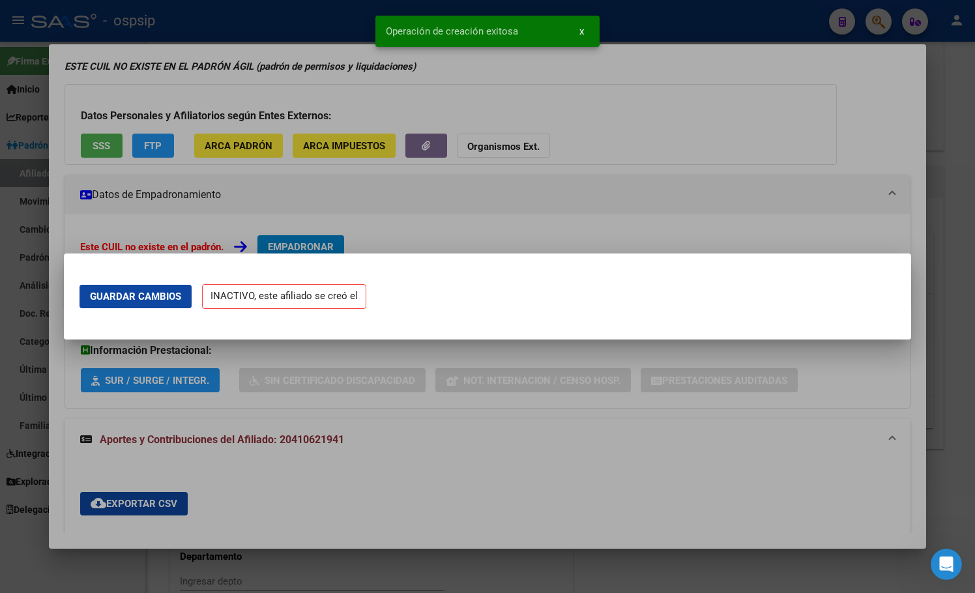
scroll to position [0, 0]
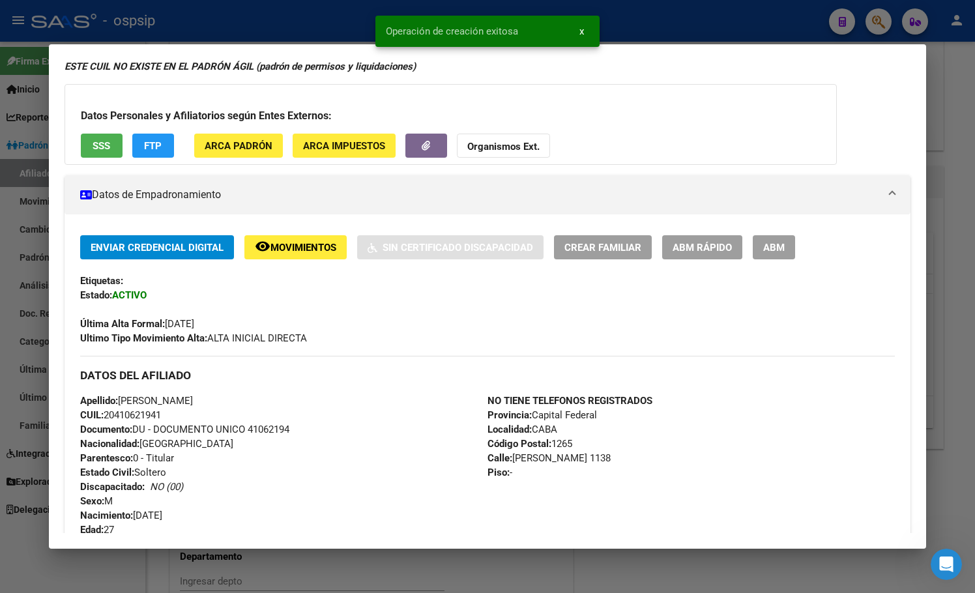
click at [782, 244] on span "ABM" at bounding box center [773, 248] width 21 height 12
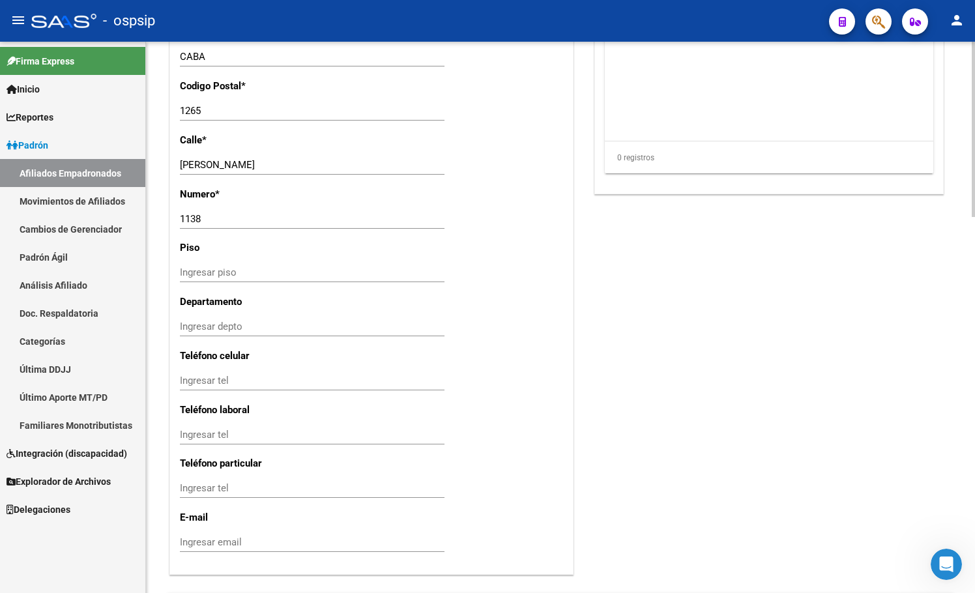
scroll to position [1180, 0]
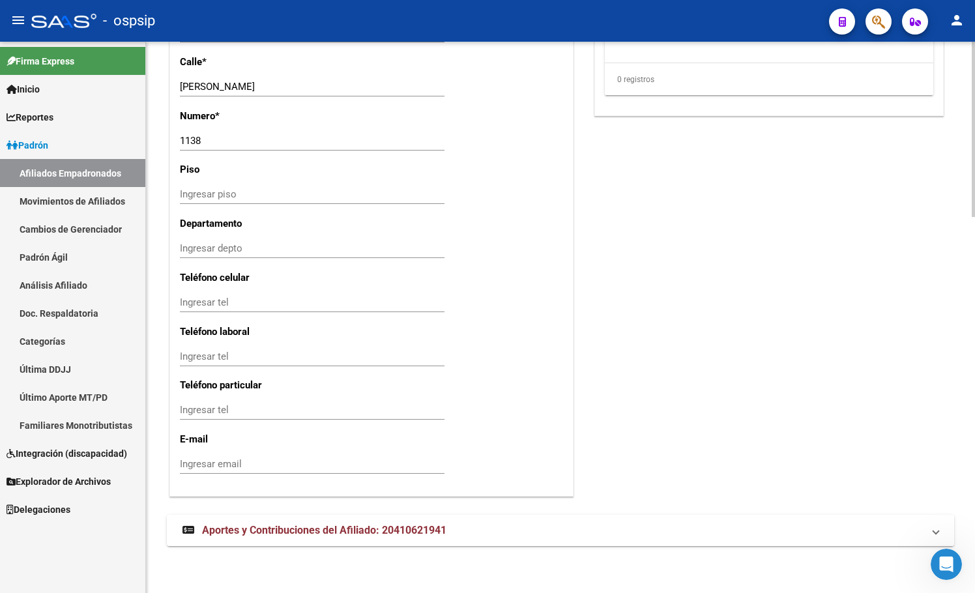
click at [309, 534] on span "Aportes y Contribuciones del Afiliado: 20410621941" at bounding box center [324, 530] width 244 height 12
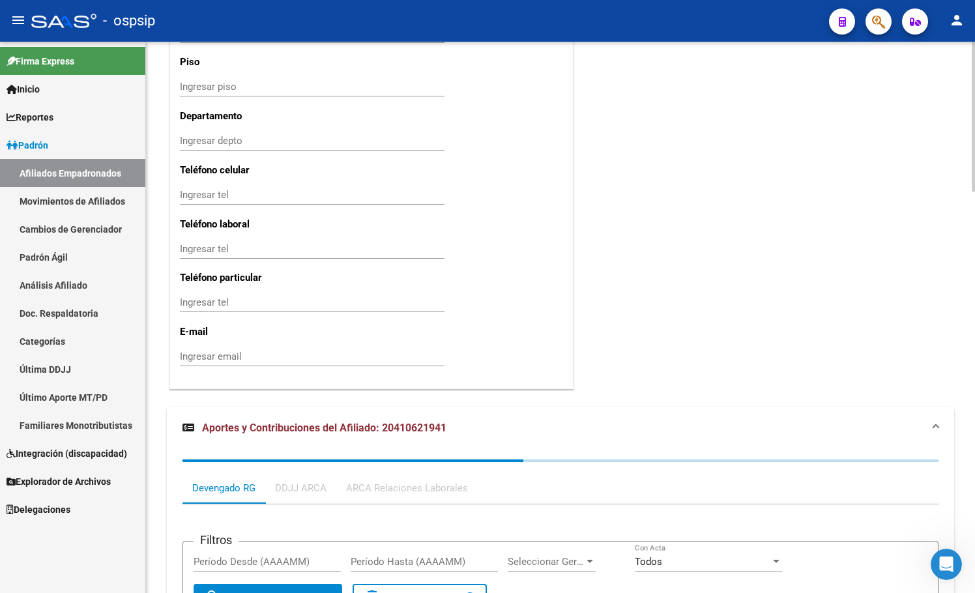
scroll to position [1476, 0]
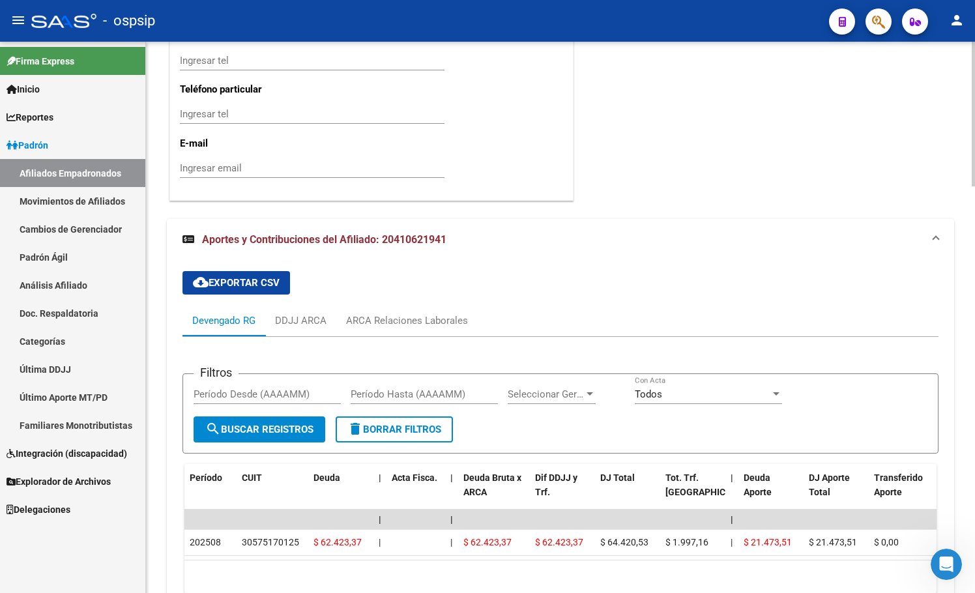
click at [360, 278] on div "cloud_download Exportar CSV Devengado RG DDJJ ARCA ARCA Relaciones Laborales Fi…" at bounding box center [560, 432] width 756 height 343
click at [408, 310] on div "ARCA Relaciones Laborales" at bounding box center [406, 320] width 141 height 31
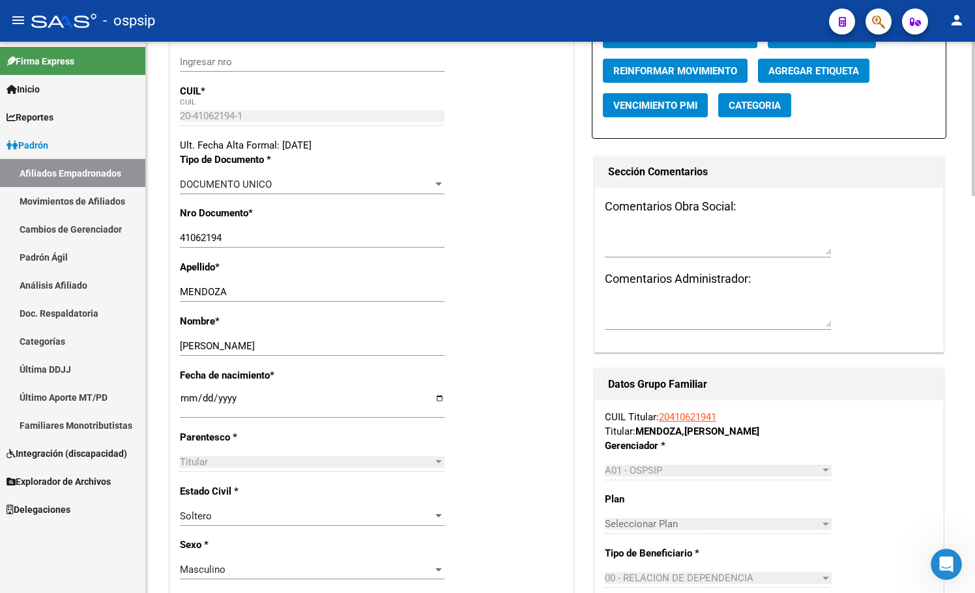
scroll to position [116, 0]
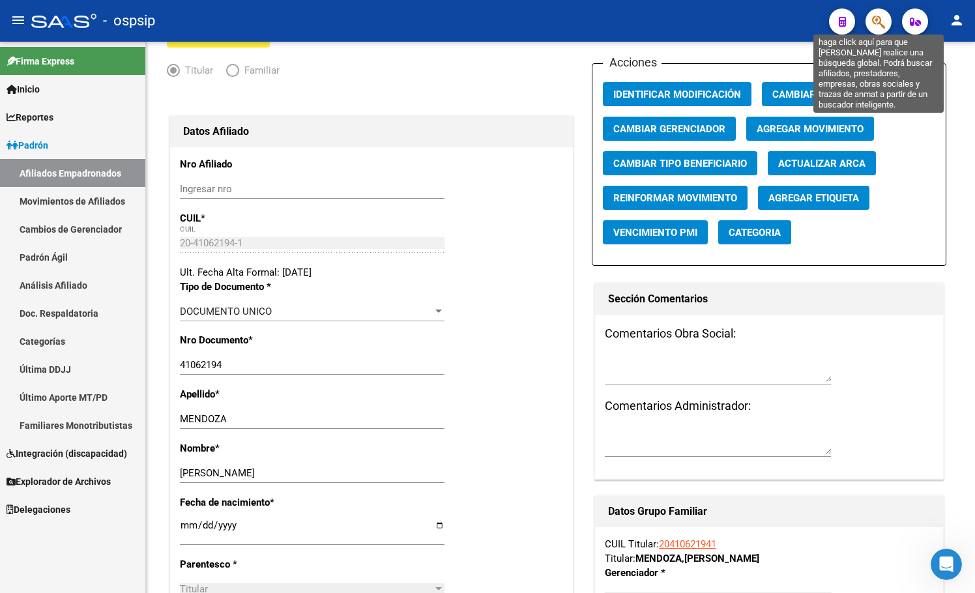
click at [879, 24] on icon "button" at bounding box center [878, 21] width 13 height 15
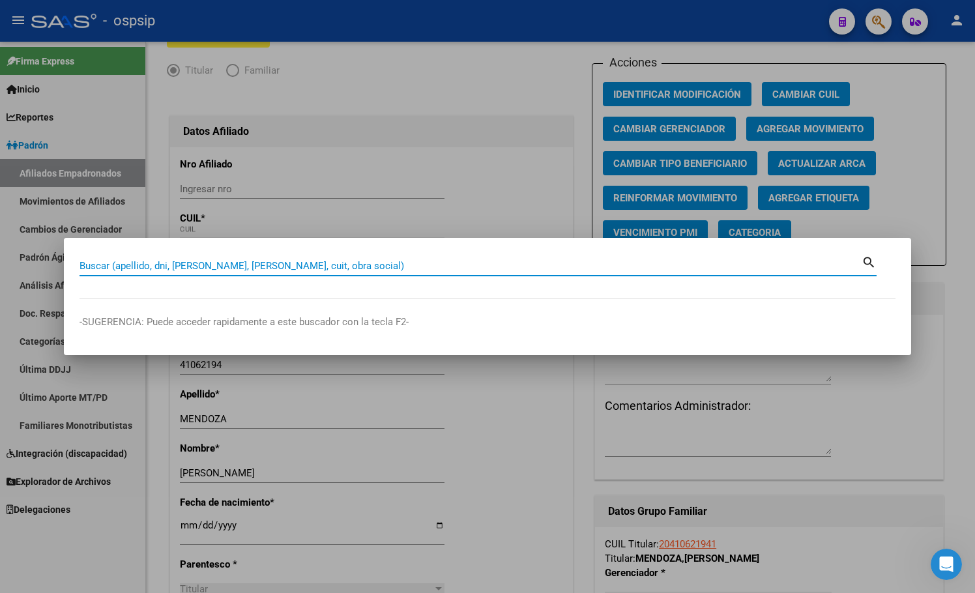
paste input "34576738"
type input "34576738"
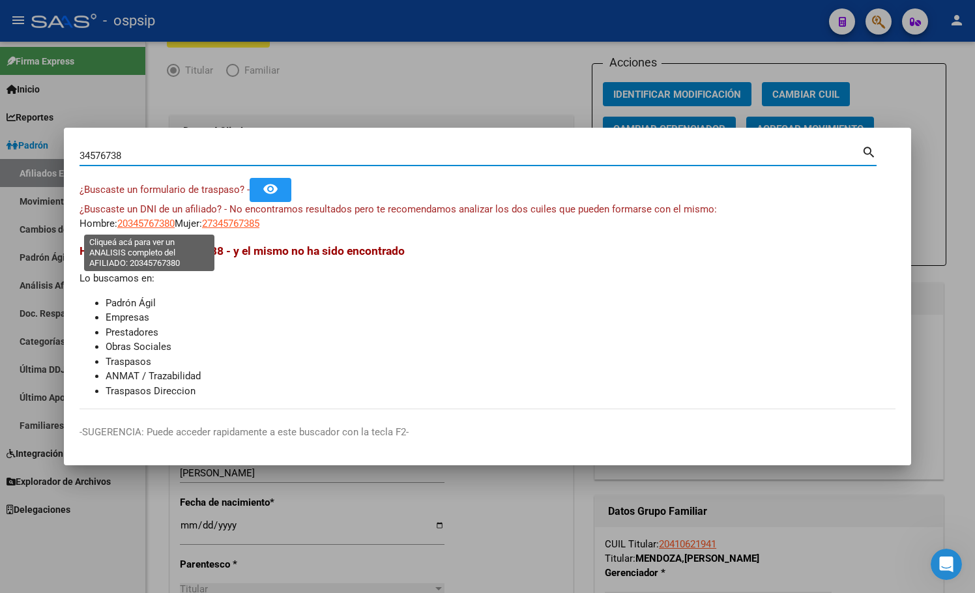
click at [142, 224] on span "20345767380" at bounding box center [145, 224] width 57 height 12
type textarea "20345767380"
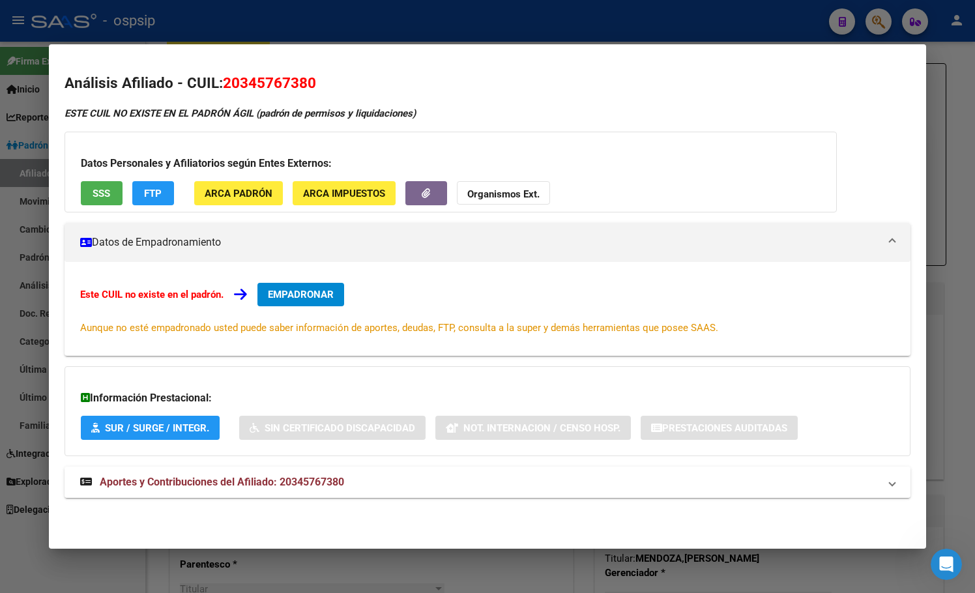
click at [283, 486] on span "Aportes y Contribuciones del Afiliado: 20345767380" at bounding box center [222, 482] width 244 height 12
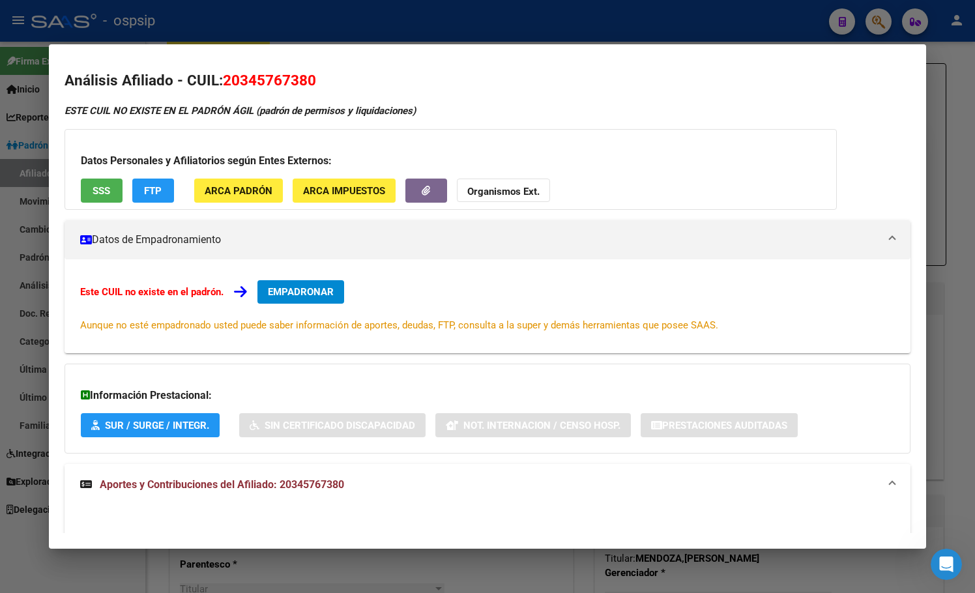
scroll to position [0, 0]
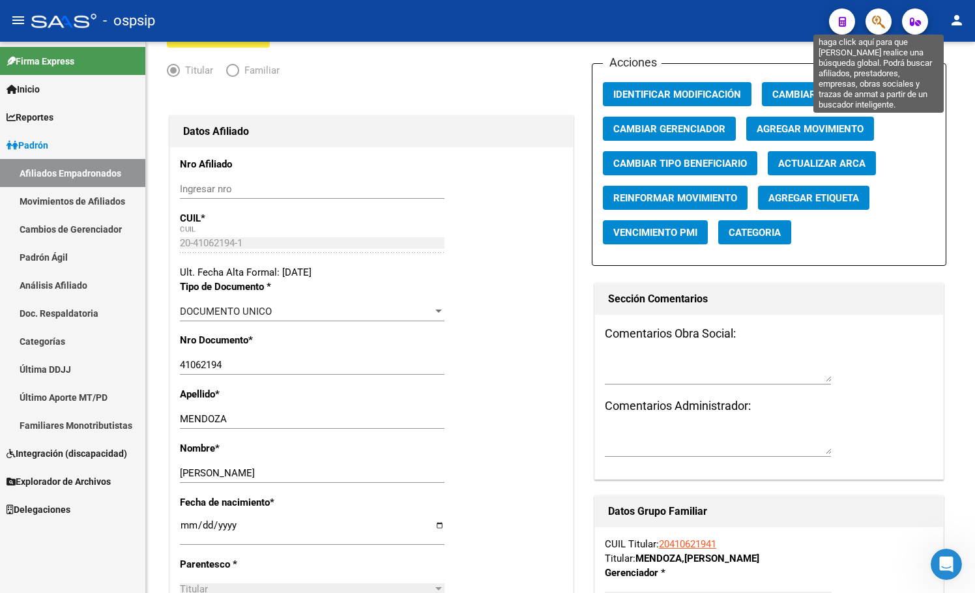
click at [876, 17] on icon "button" at bounding box center [878, 21] width 13 height 15
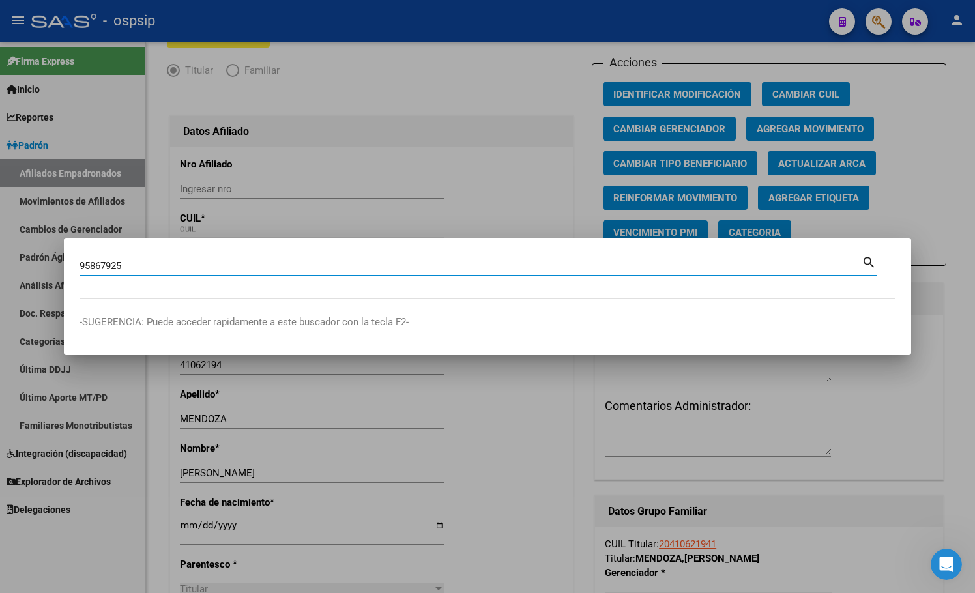
type input "95867925"
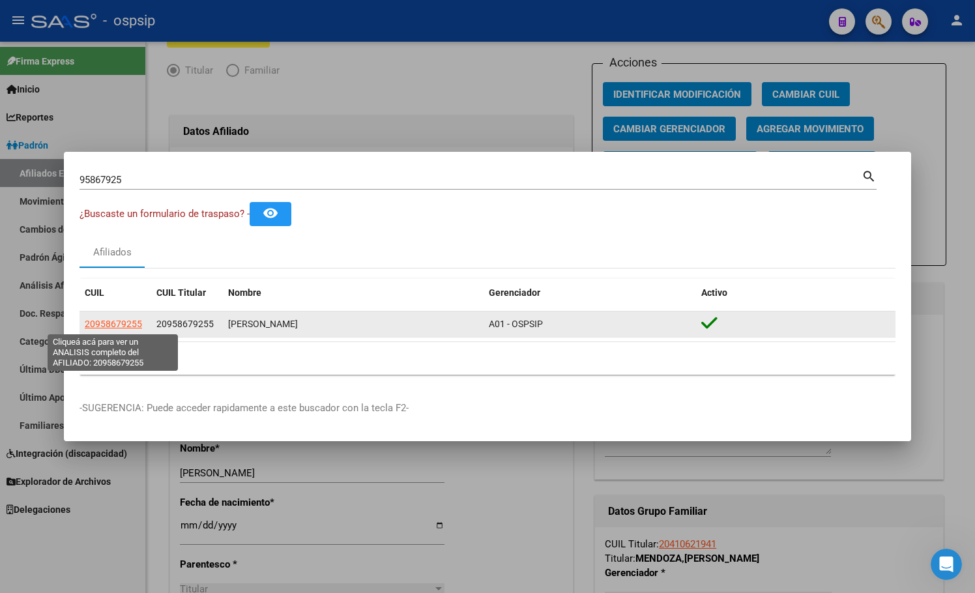
click at [107, 322] on span "20958679255" at bounding box center [113, 324] width 57 height 10
type textarea "20958679255"
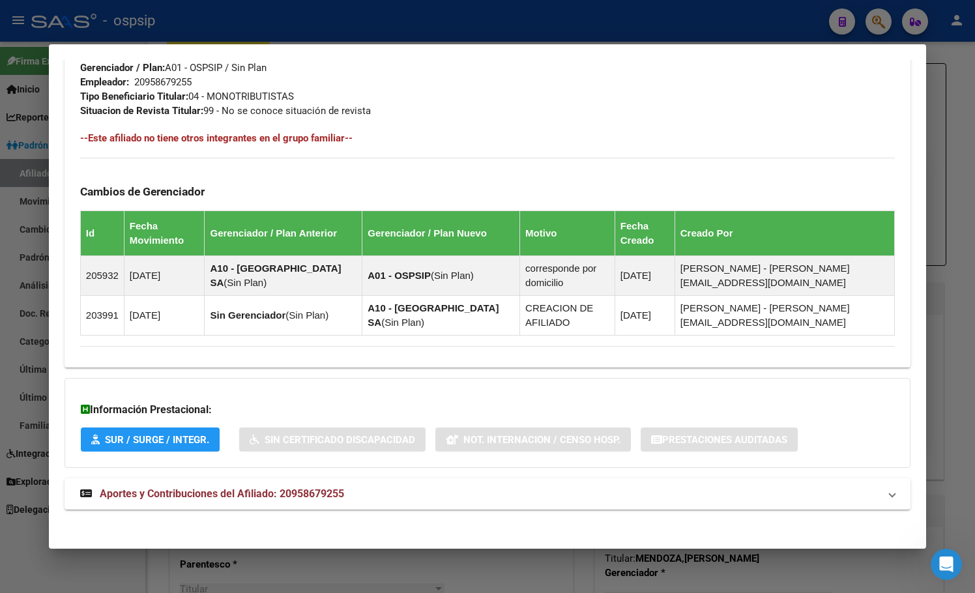
scroll to position [656, 0]
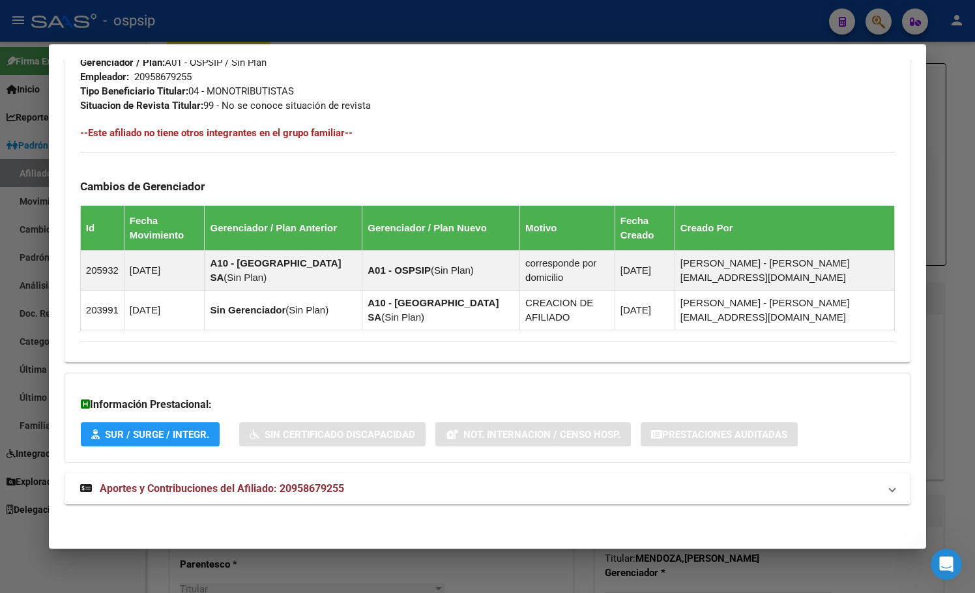
drag, startPoint x: 283, startPoint y: 490, endPoint x: 324, endPoint y: 472, distance: 45.5
click at [282, 490] on span "Aportes y Contribuciones del Afiliado: 20958679255" at bounding box center [222, 488] width 244 height 12
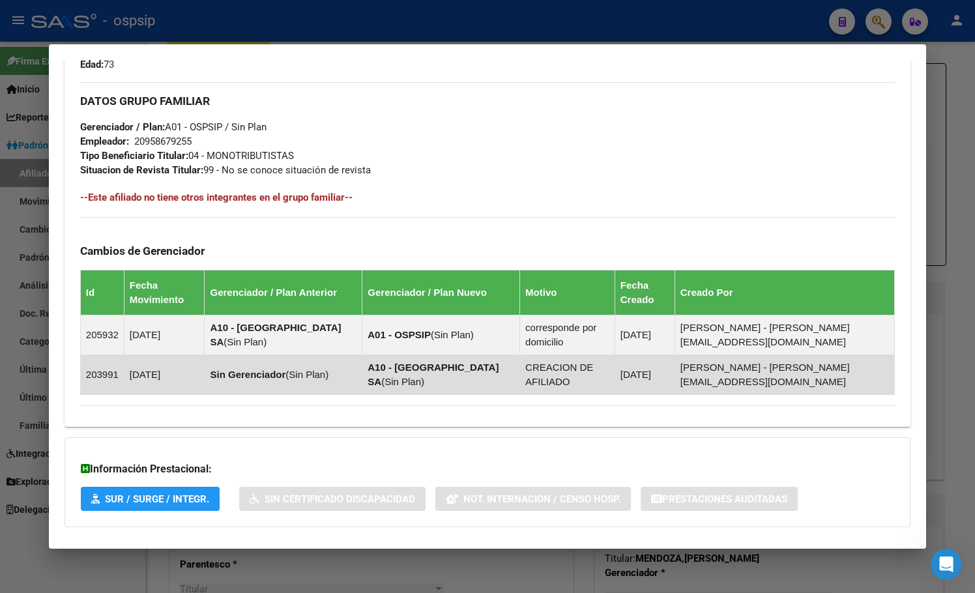
scroll to position [591, 0]
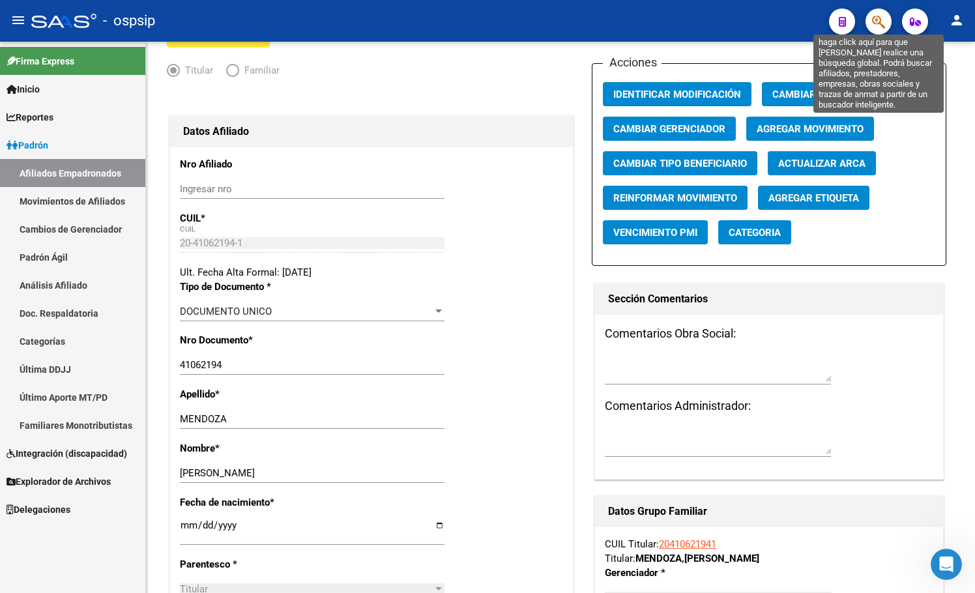
click at [881, 21] on icon "button" at bounding box center [878, 21] width 13 height 15
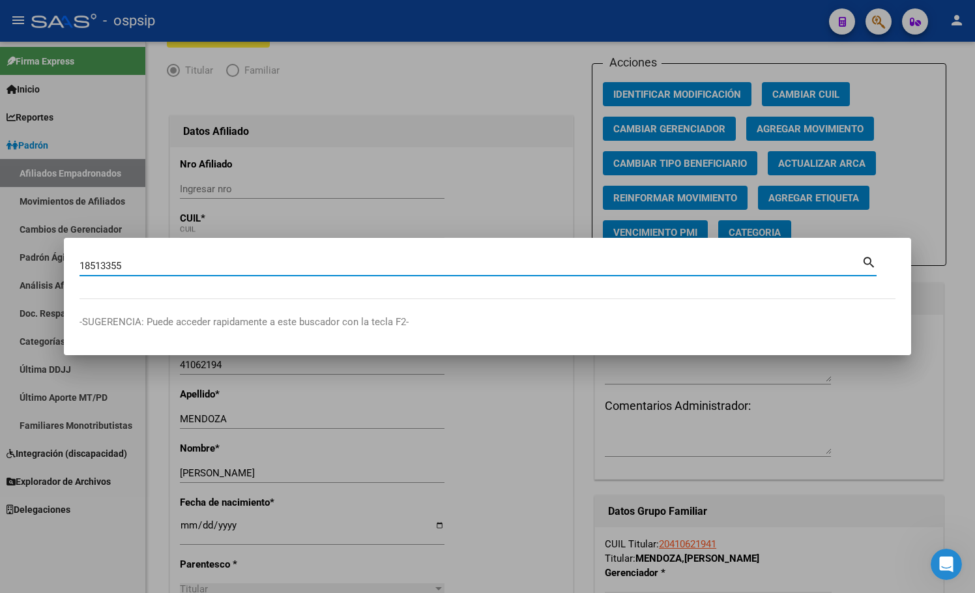
type input "18513355"
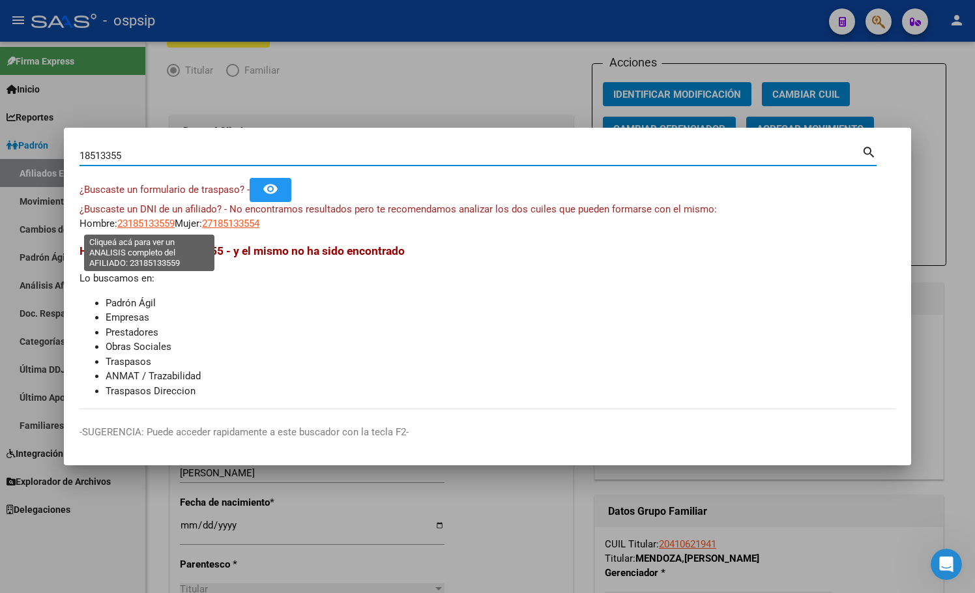
click at [149, 223] on span "23185133559" at bounding box center [145, 224] width 57 height 12
type textarea "23185133559"
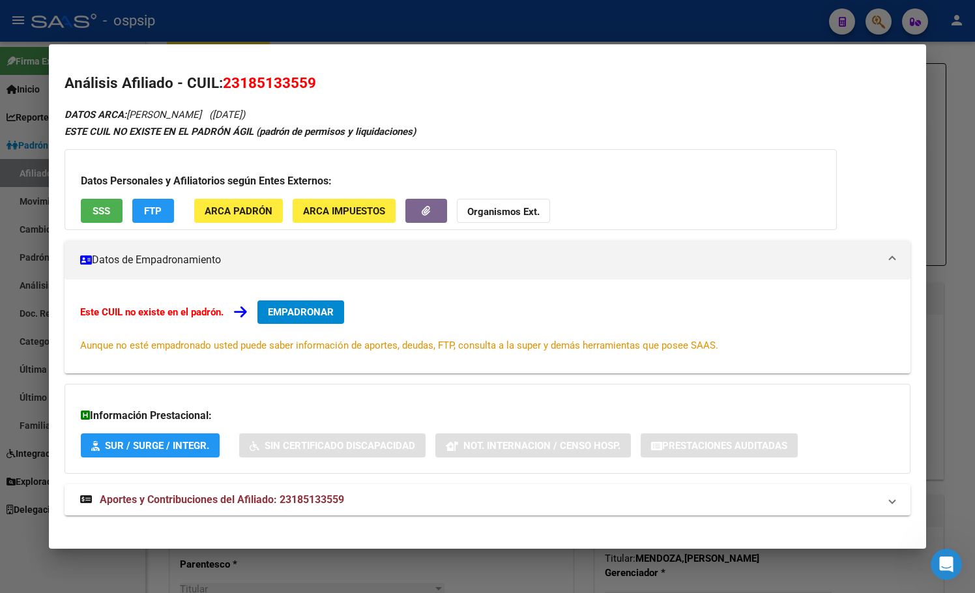
drag, startPoint x: 529, startPoint y: 105, endPoint x: 532, endPoint y: 173, distance: 68.5
click at [532, 105] on div "Análisis Afiliado - CUIL: 23185133559 DATOS ARCA: [PERSON_NAME] ([DATE]) ESTE C…" at bounding box center [487, 308] width 846 height 472
click at [291, 498] on span "Aportes y Contribuciones del Afiliado: 23185133559" at bounding box center [222, 499] width 244 height 12
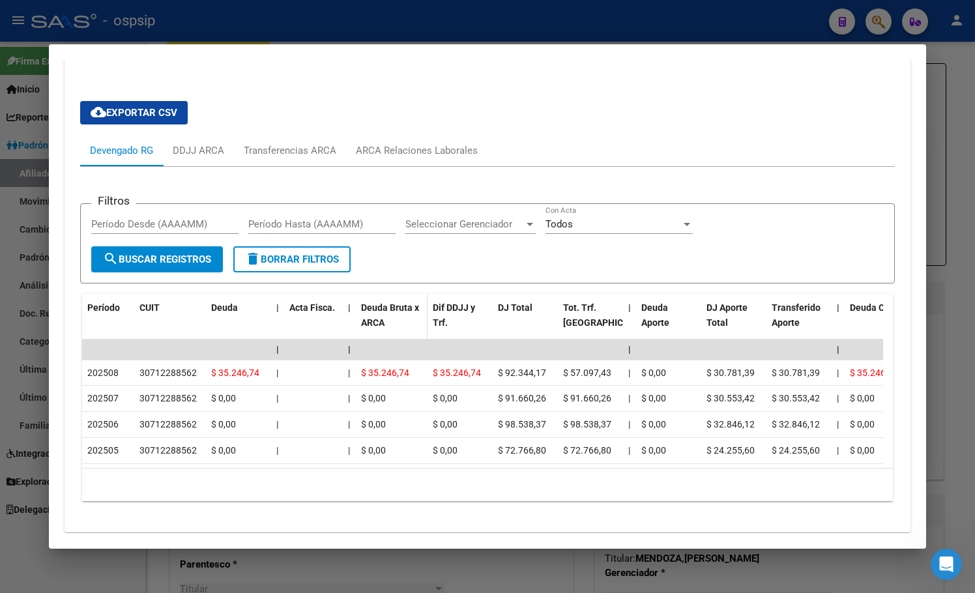
scroll to position [0, 0]
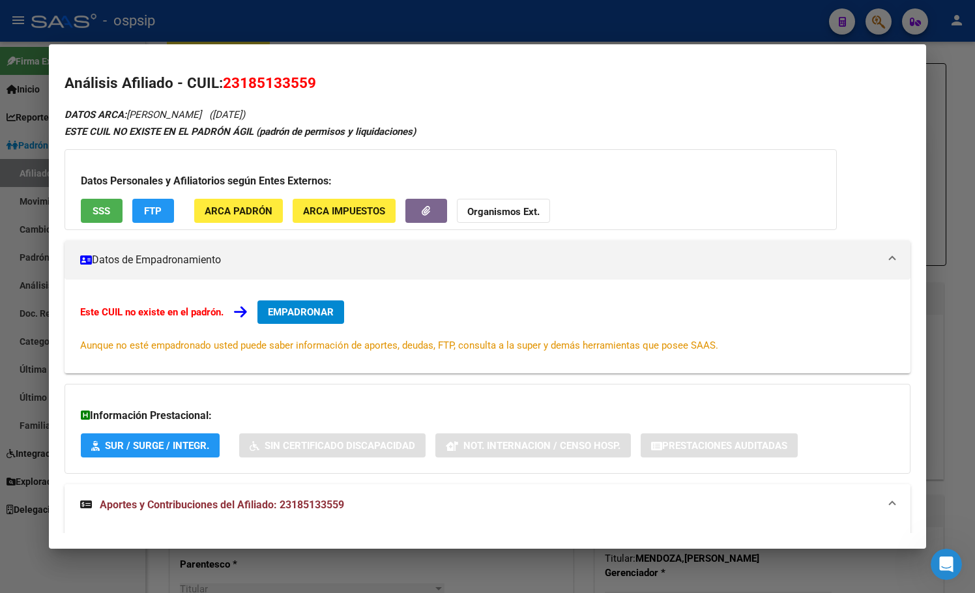
click at [487, 74] on h2 "Análisis Afiliado - CUIL: 23185133559" at bounding box center [487, 83] width 846 height 22
click at [476, 100] on div "Análisis Afiliado - CUIL: 23185133559 DATOS ARCA: [PERSON_NAME] ([DATE]) ESTE C…" at bounding box center [487, 544] width 846 height 945
click at [309, 308] on span "EMPADRONAR" at bounding box center [301, 312] width 66 height 12
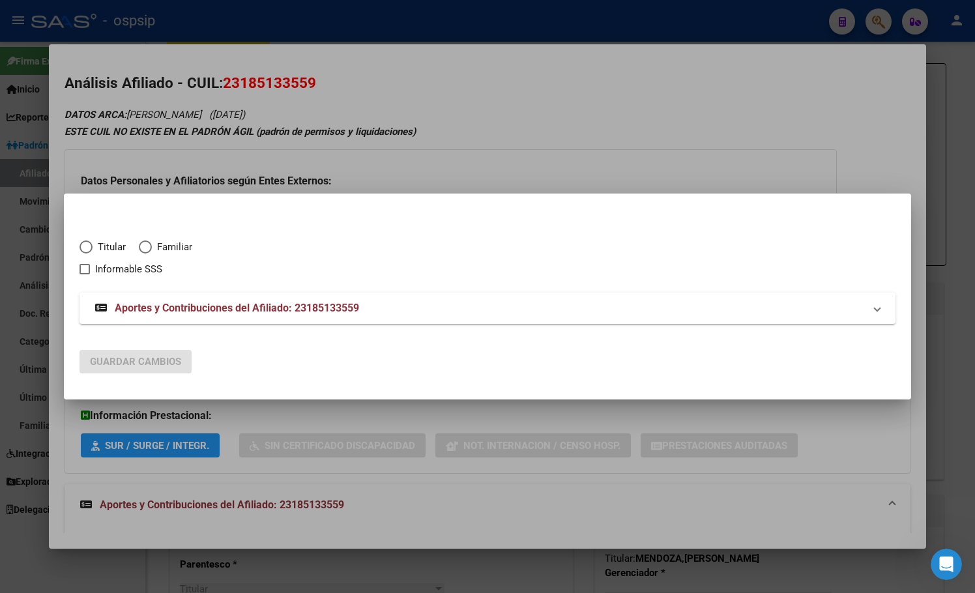
click at [88, 246] on span "Elija una opción" at bounding box center [85, 246] width 13 height 13
click at [88, 246] on input "Titular" at bounding box center [85, 246] width 13 height 13
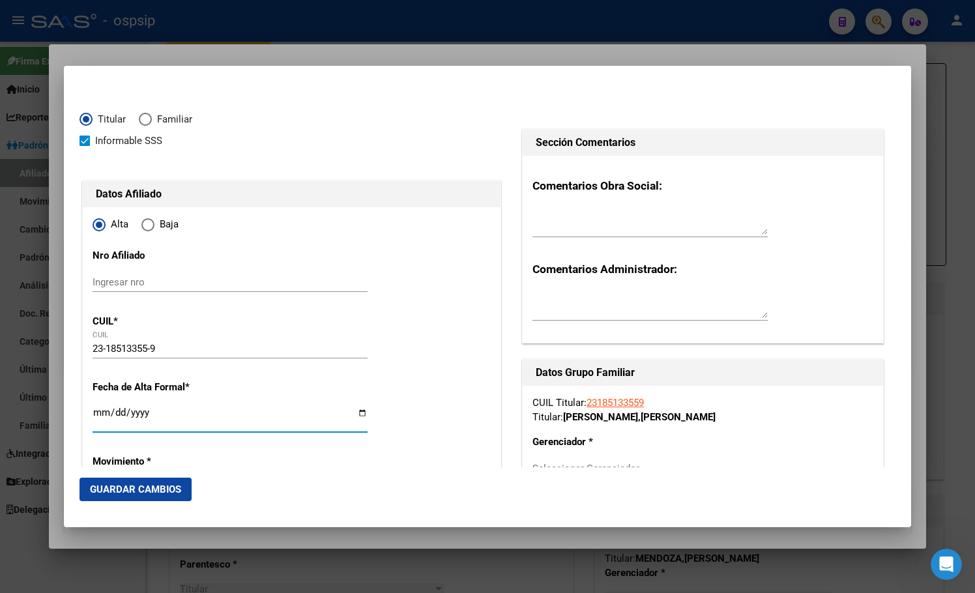
click at [100, 416] on input "Ingresar fecha" at bounding box center [230, 417] width 275 height 21
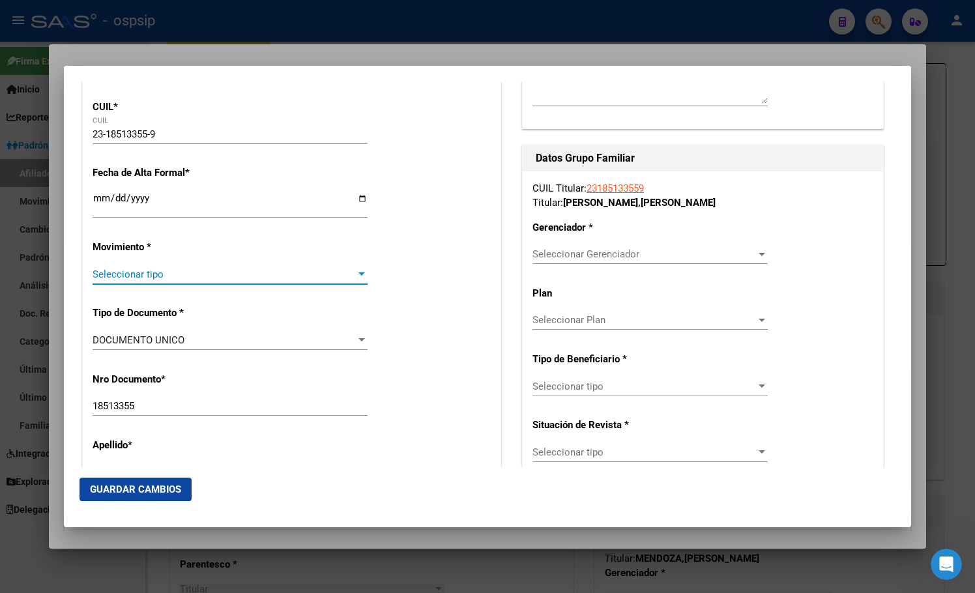
click at [121, 272] on span "Seleccionar tipo" at bounding box center [224, 274] width 263 height 12
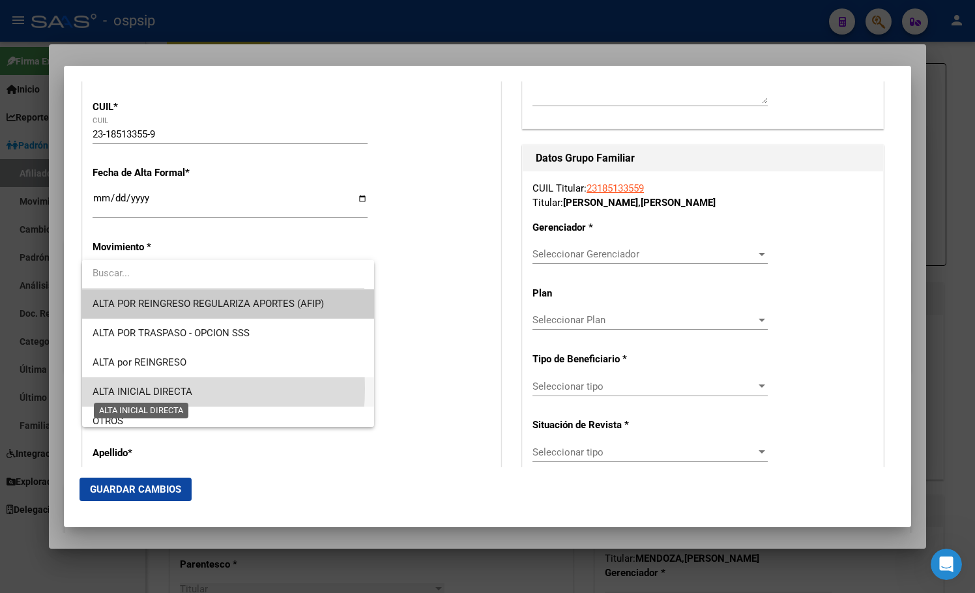
click at [121, 388] on span "ALTA INICIAL DIRECTA" at bounding box center [143, 392] width 100 height 12
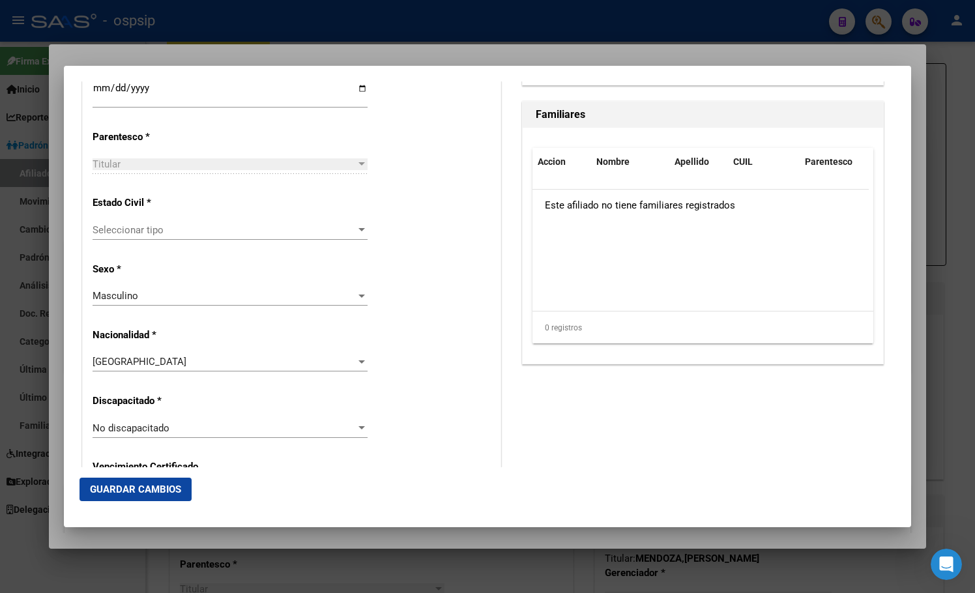
scroll to position [736, 0]
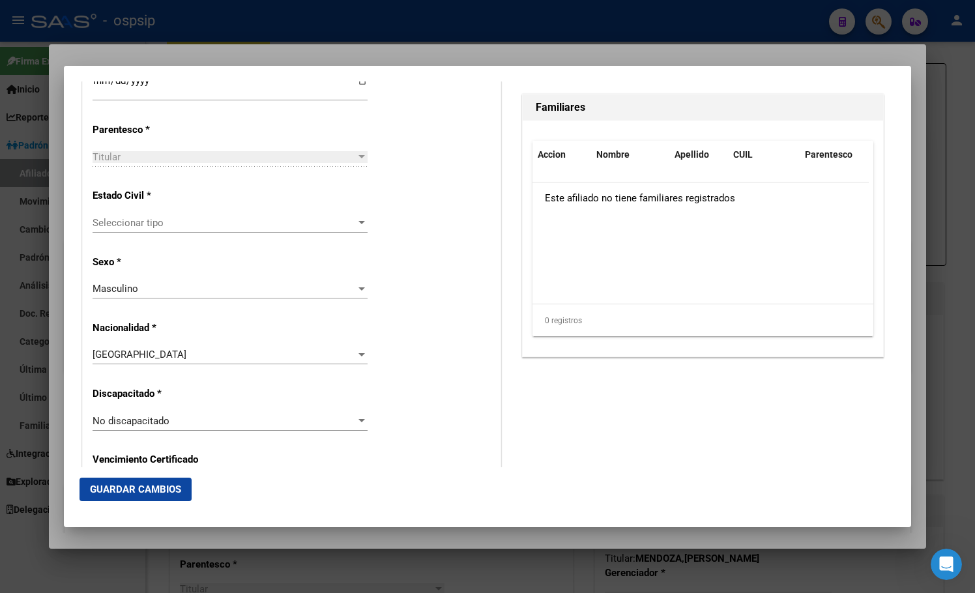
click at [143, 227] on span "Seleccionar tipo" at bounding box center [224, 223] width 263 height 12
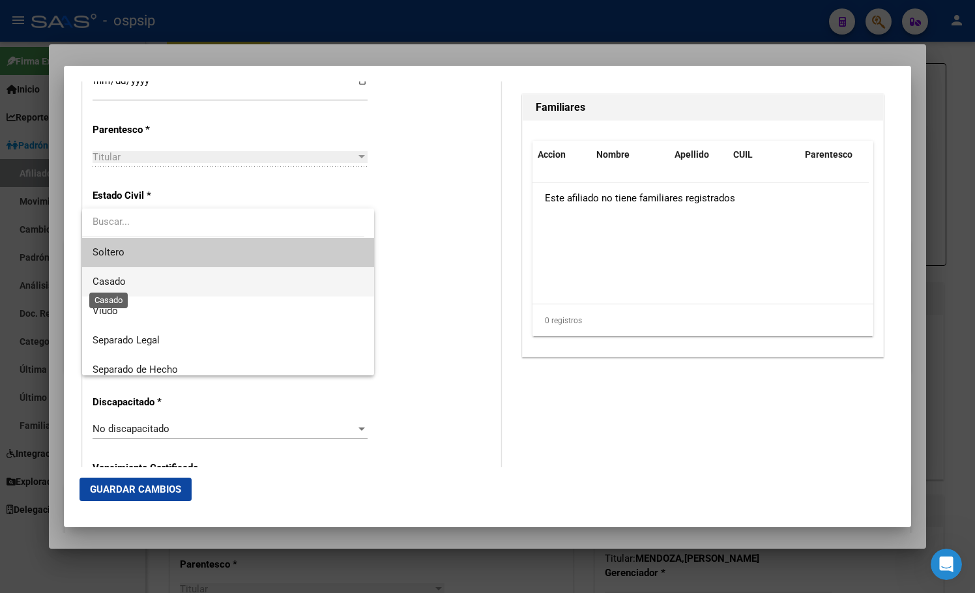
click at [120, 279] on span "Casado" at bounding box center [109, 282] width 33 height 12
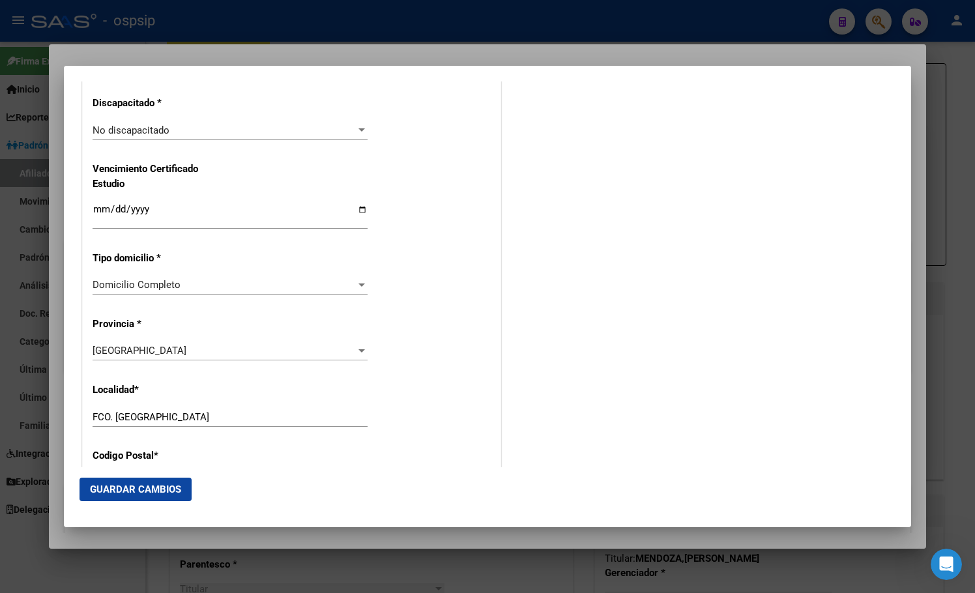
scroll to position [1061, 0]
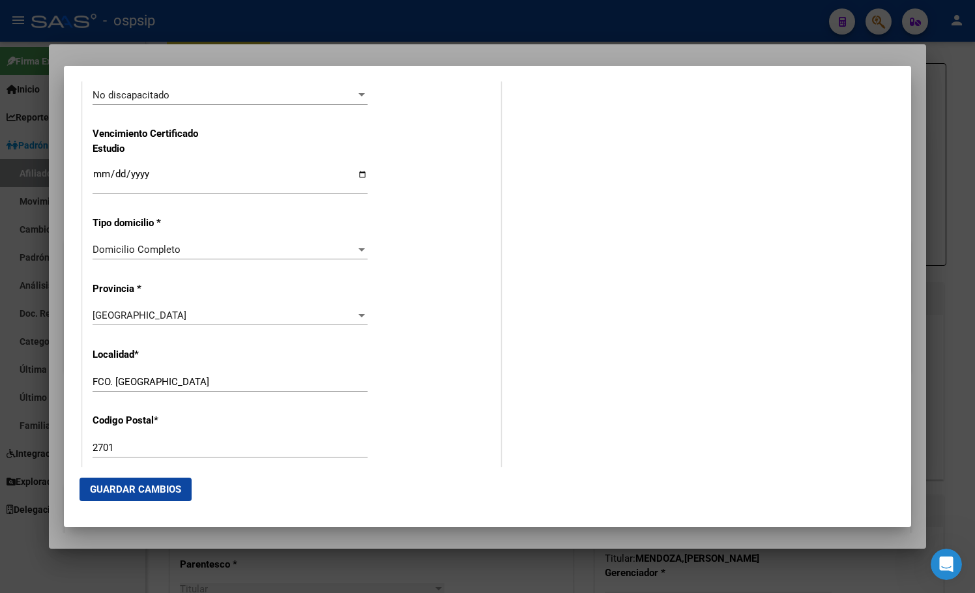
click at [308, 351] on div "Alta Baja Nro Afiliado Ingresar nro CUIL * 23-18513355-9 CUIL ARCA Padrón Fecha…" at bounding box center [292, 76] width 418 height 1861
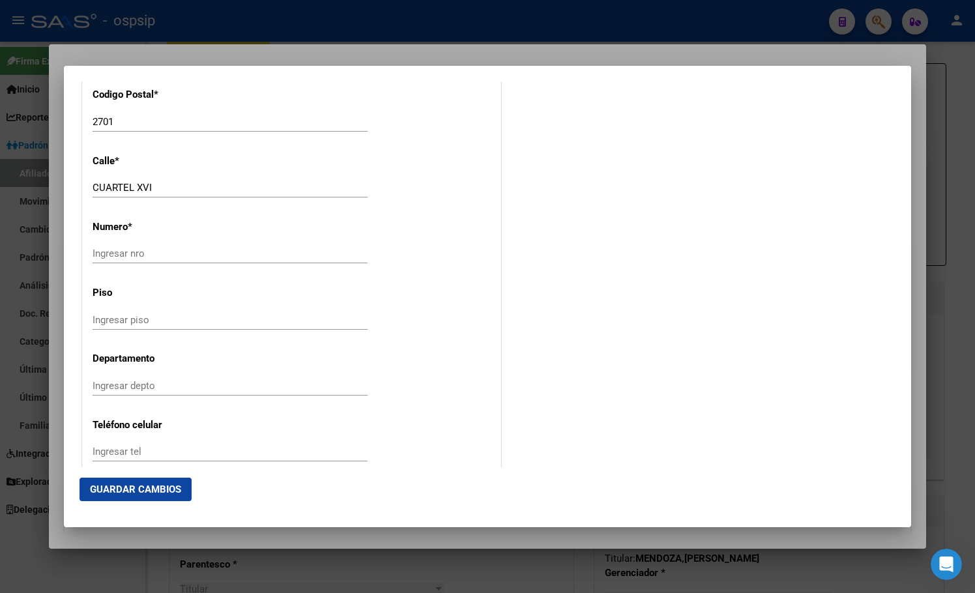
scroll to position [1126, 0]
